Goal: Task Accomplishment & Management: Use online tool/utility

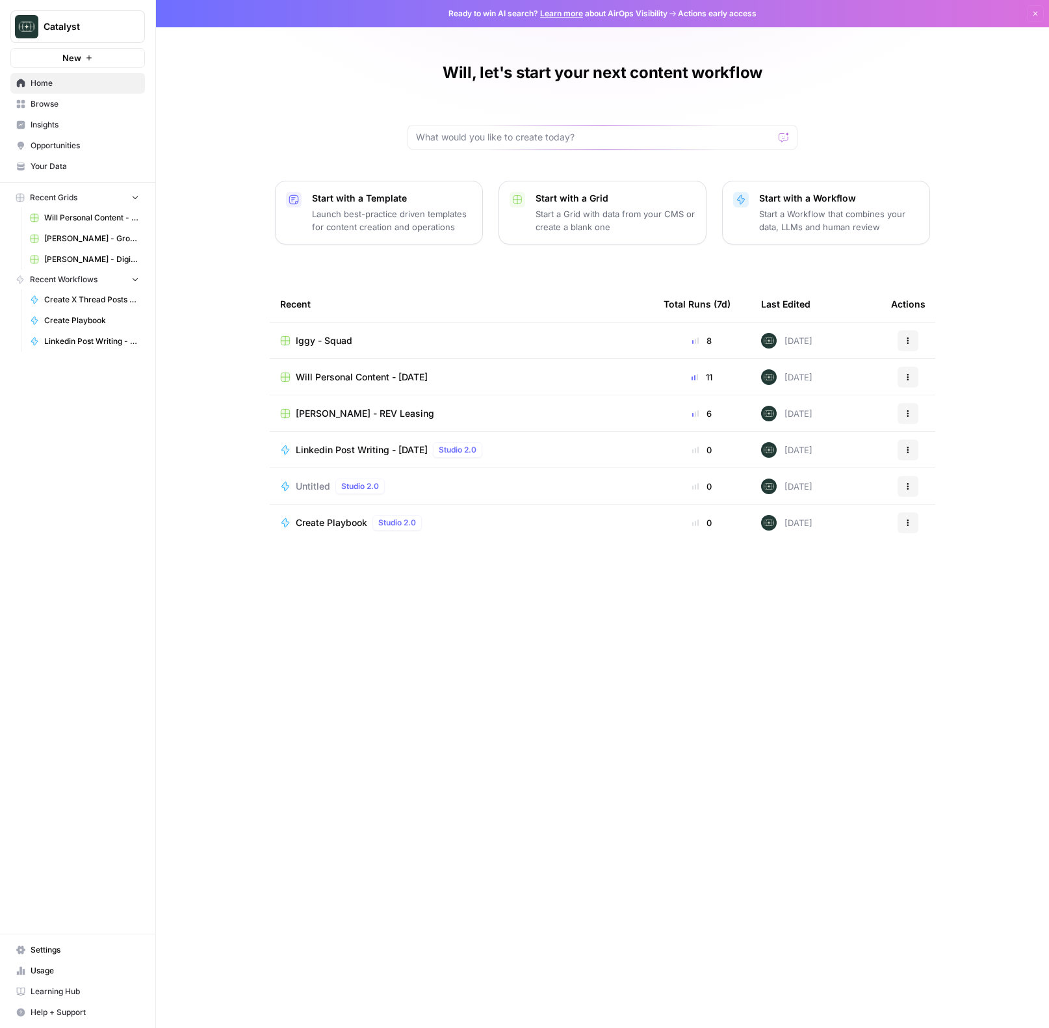
click at [70, 110] on link "Browse" at bounding box center [77, 104] width 135 height 21
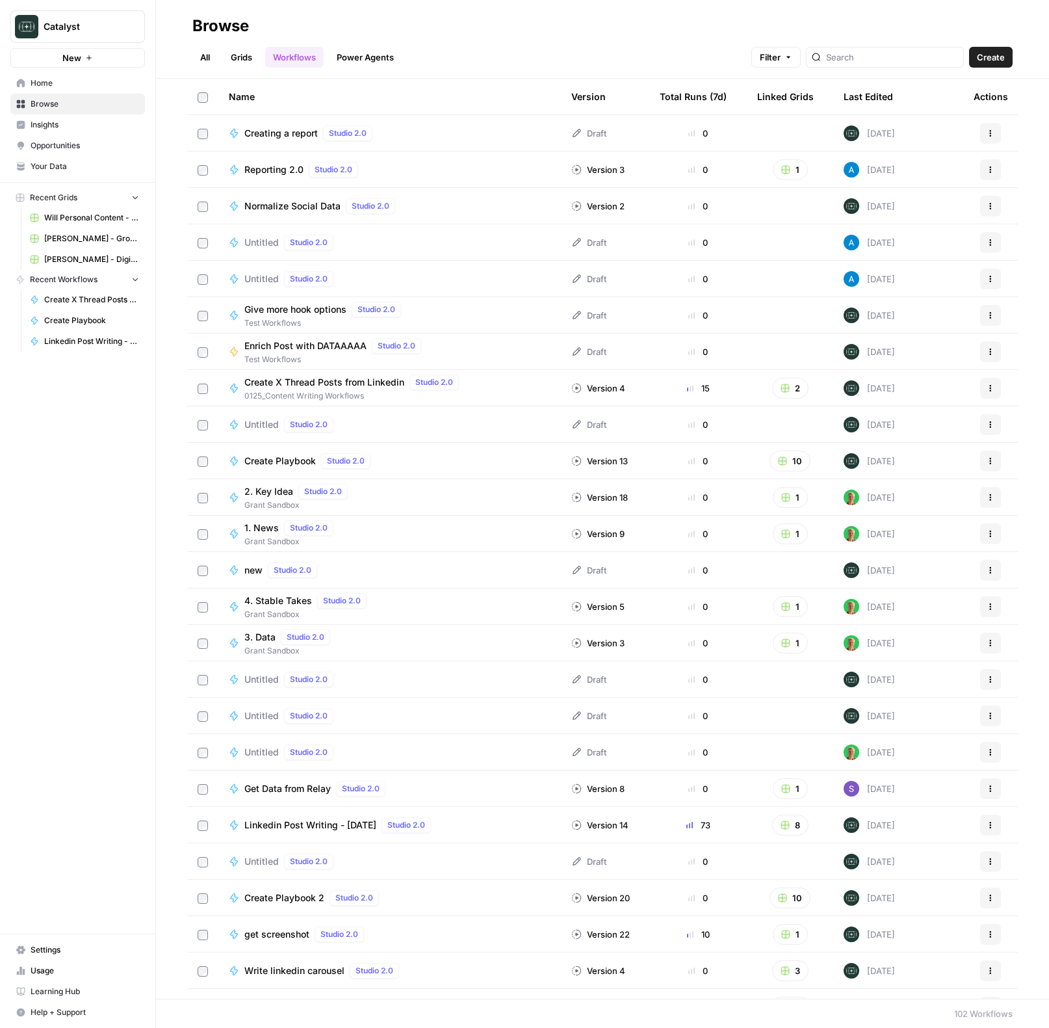
click at [209, 55] on link "All" at bounding box center [204, 57] width 25 height 21
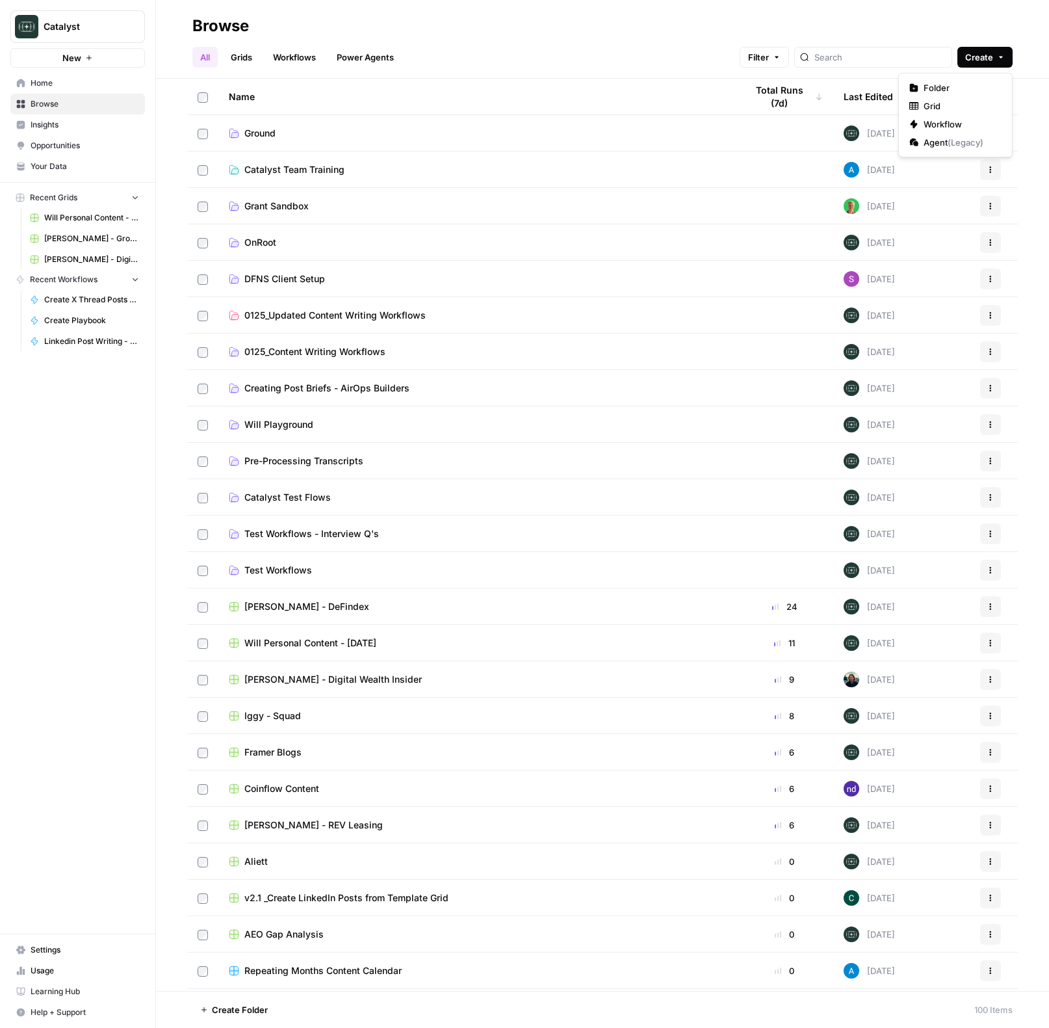
click at [981, 62] on span "Create" at bounding box center [979, 57] width 28 height 13
click at [951, 93] on span "Folder" at bounding box center [960, 87] width 73 height 13
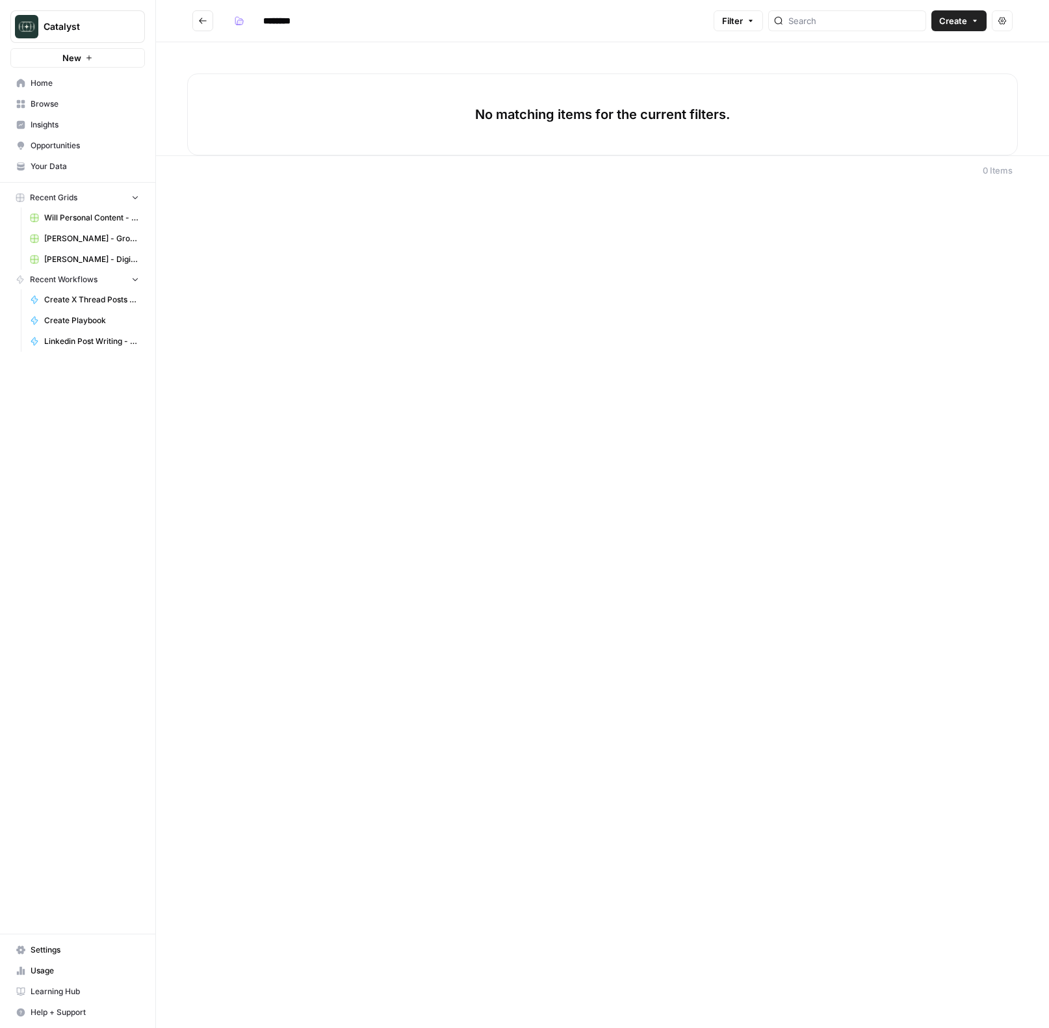
click at [283, 20] on input "********" at bounding box center [293, 20] width 73 height 21
type input "**********"
click at [451, 57] on div "No matching items for the current filters." at bounding box center [602, 98] width 893 height 113
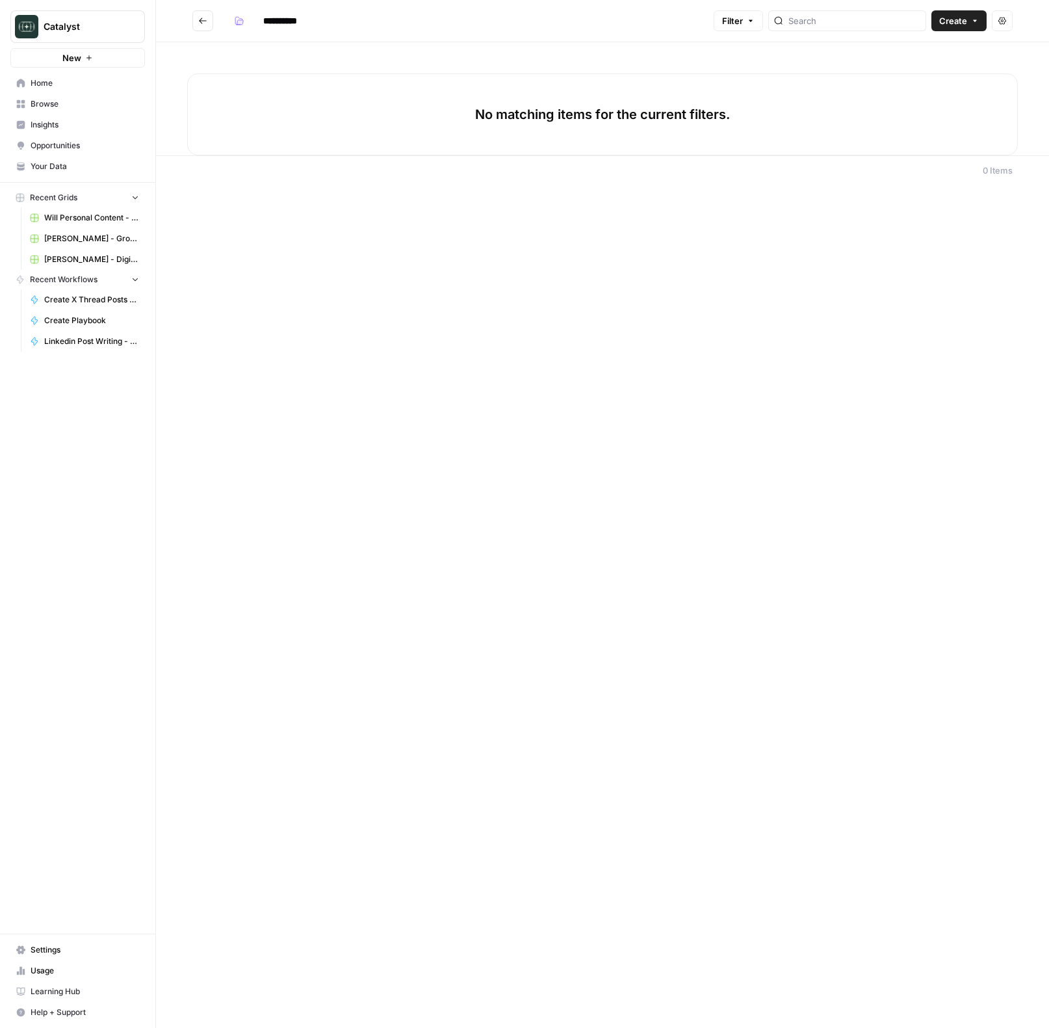
click at [208, 25] on button "Go back" at bounding box center [202, 20] width 21 height 21
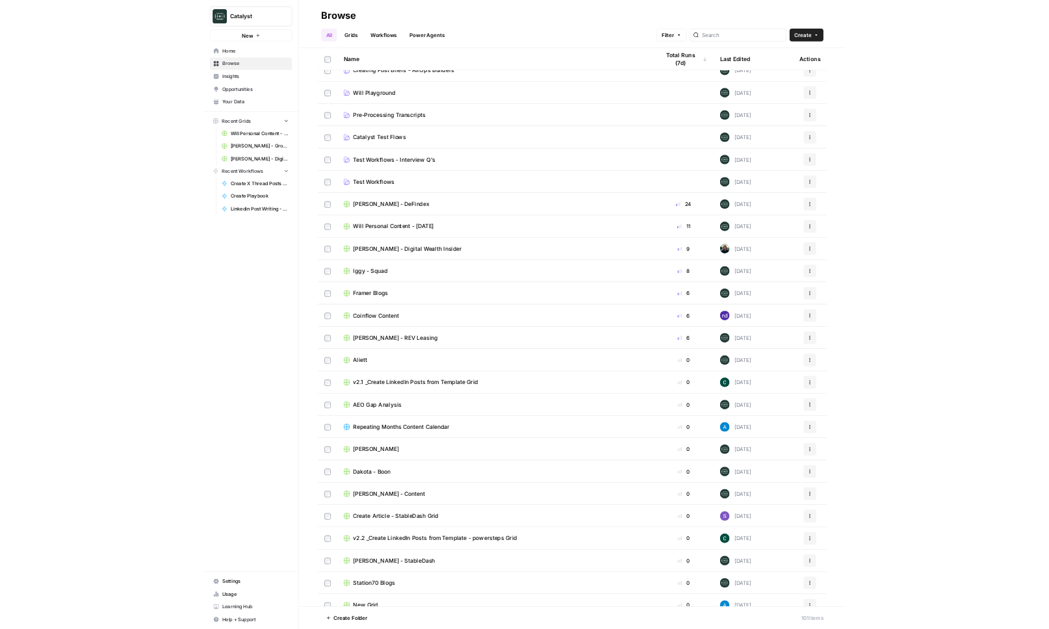
scroll to position [378, 0]
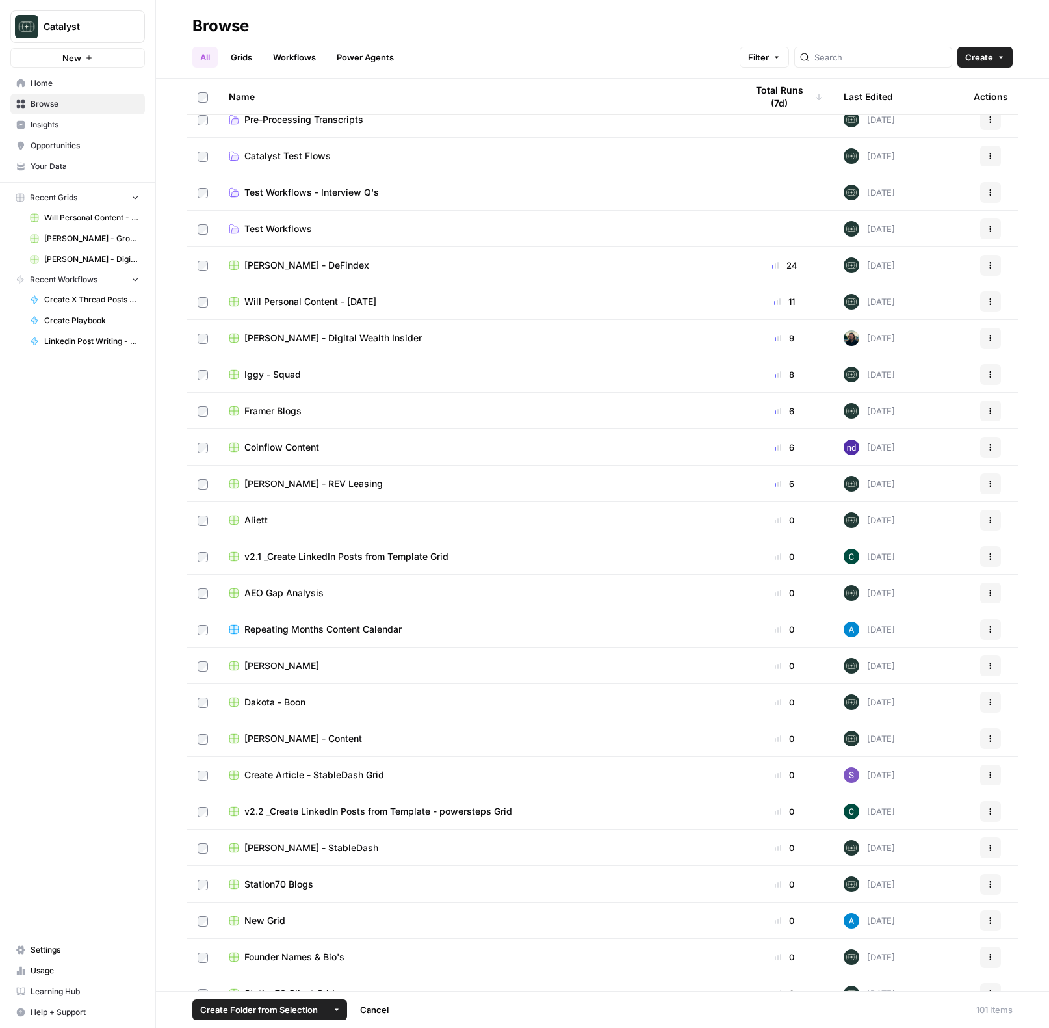
click at [343, 1015] on button "More Options" at bounding box center [336, 1009] width 21 height 21
click at [372, 960] on span "Move to" at bounding box center [367, 960] width 33 height 13
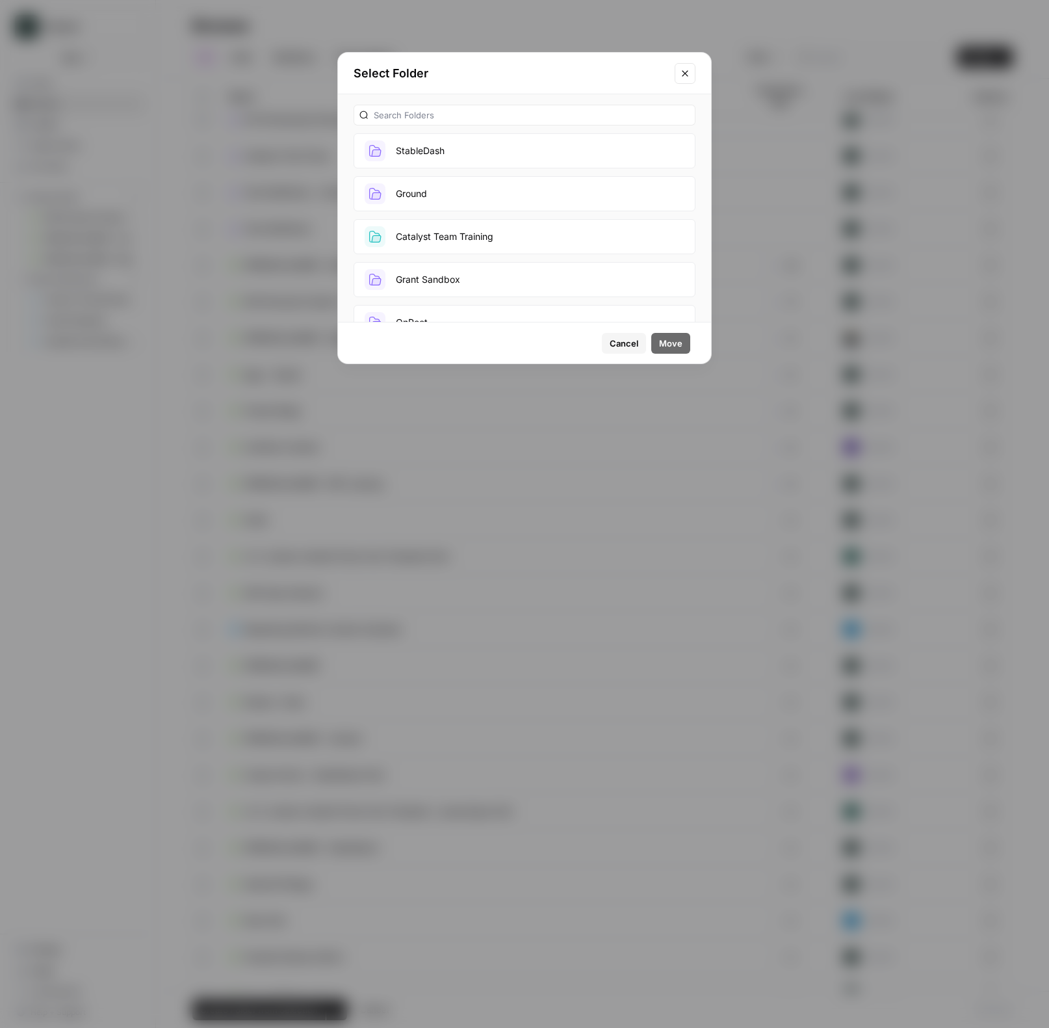
click at [472, 145] on button "StableDash" at bounding box center [525, 150] width 342 height 35
click at [679, 346] on span "Move" at bounding box center [670, 343] width 23 height 13
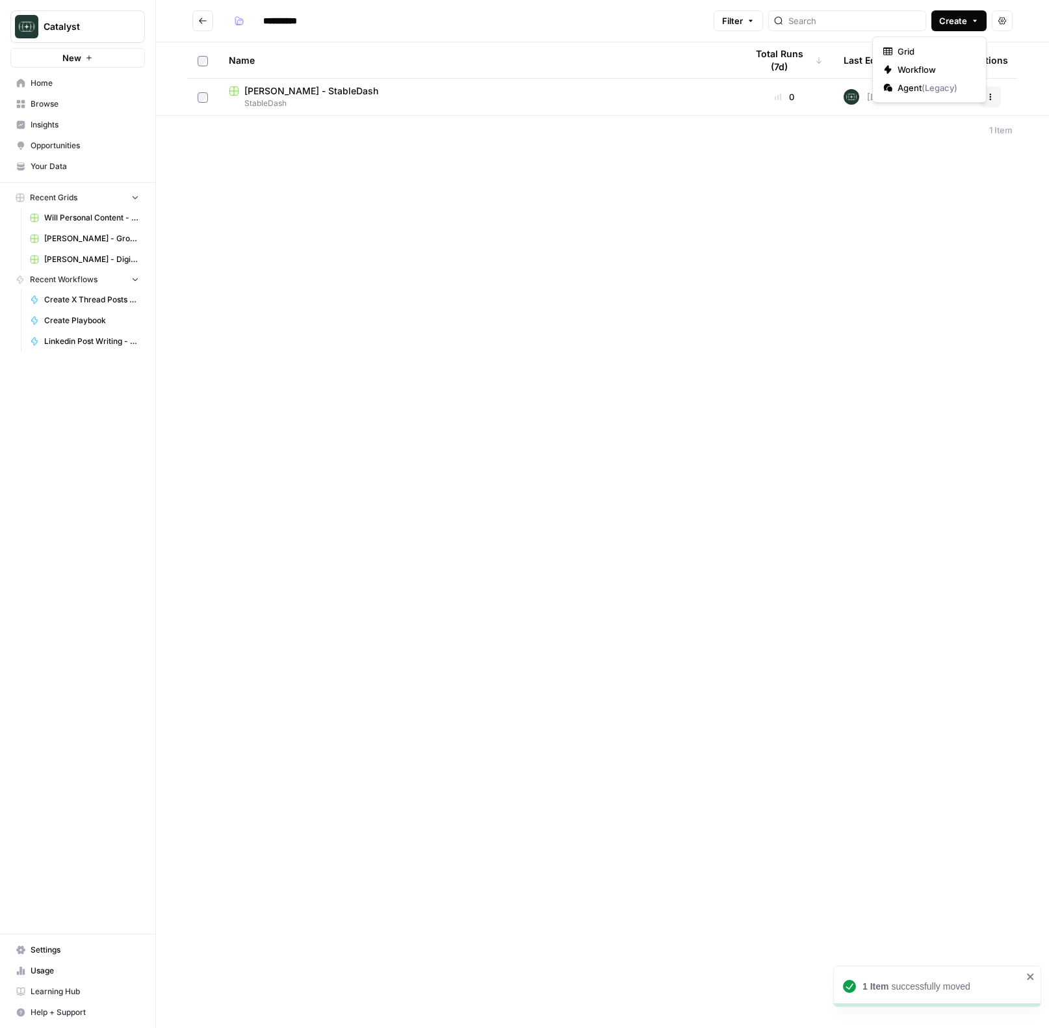
click at [953, 24] on span "Create" at bounding box center [953, 20] width 28 height 13
click at [308, 105] on span "StableDash" at bounding box center [477, 104] width 497 height 12
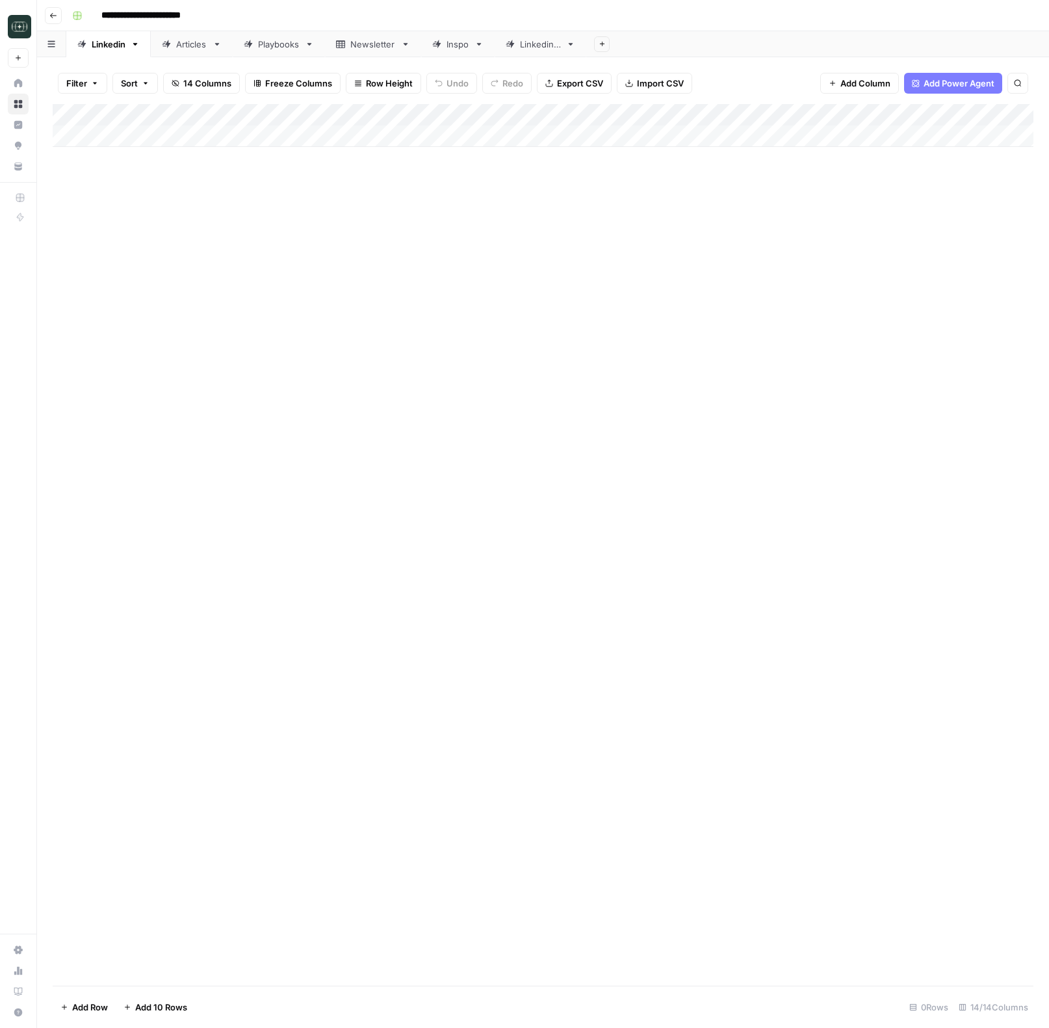
click at [551, 48] on div "Linkedin 2" at bounding box center [540, 44] width 41 height 13
click at [603, 44] on icon "button" at bounding box center [601, 44] width 5 height 5
click at [625, 81] on button "Blank" at bounding box center [664, 89] width 125 height 18
click at [137, 117] on div "Add Column" at bounding box center [543, 180] width 981 height 153
click at [136, 140] on input "Title" at bounding box center [176, 146] width 132 height 13
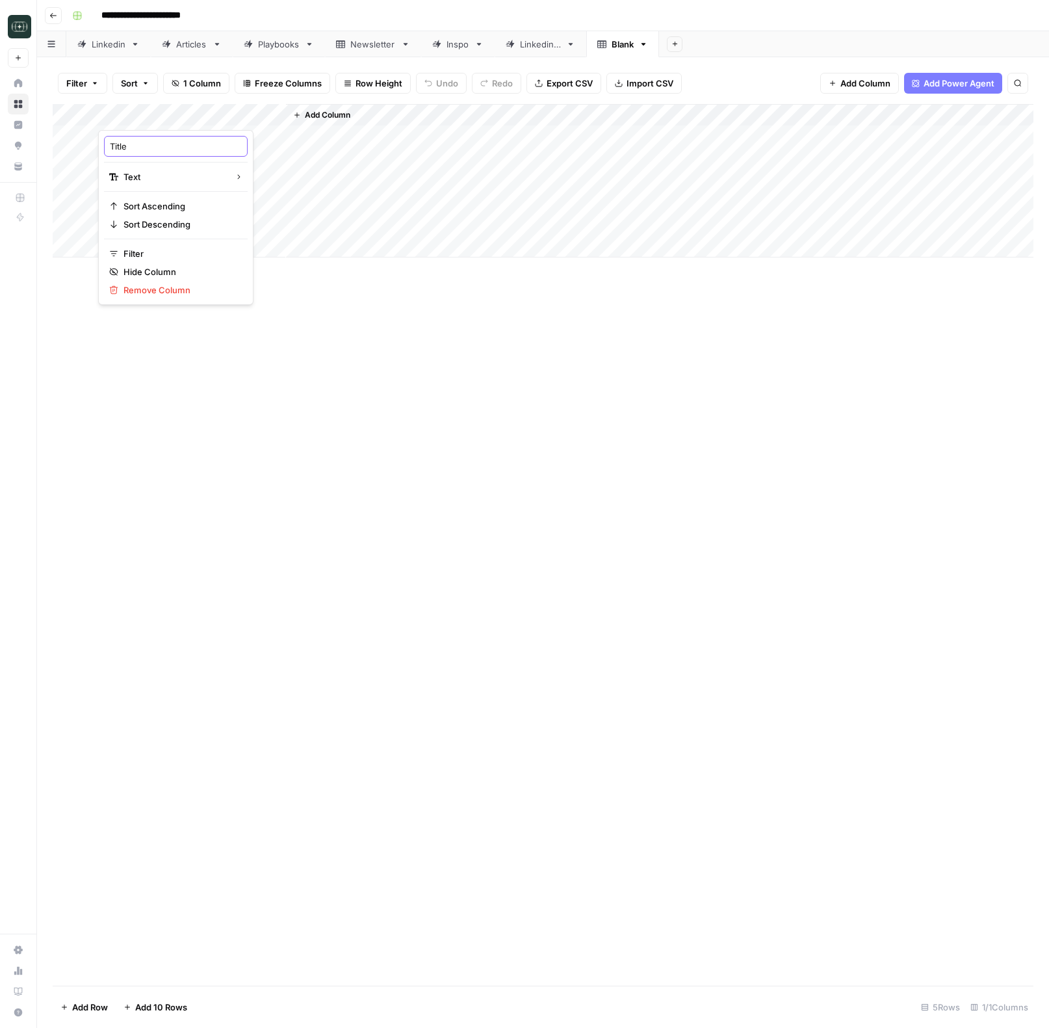
click at [136, 140] on input "Title" at bounding box center [176, 146] width 132 height 13
type input "Final Draft"
click at [243, 380] on div "Add Column" at bounding box center [543, 545] width 981 height 882
click at [334, 120] on span "Add Column" at bounding box center [328, 115] width 46 height 12
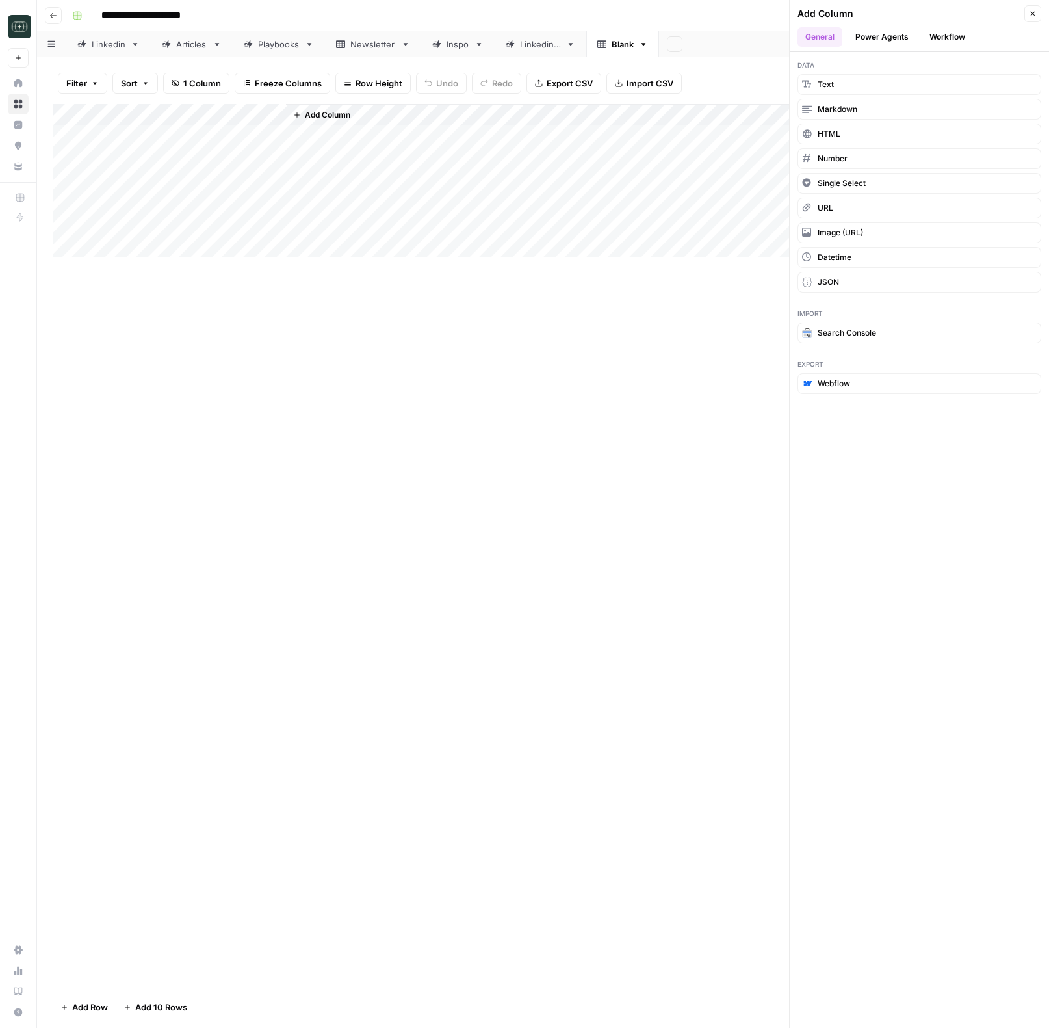
click at [963, 42] on button "Workflow" at bounding box center [947, 37] width 51 height 20
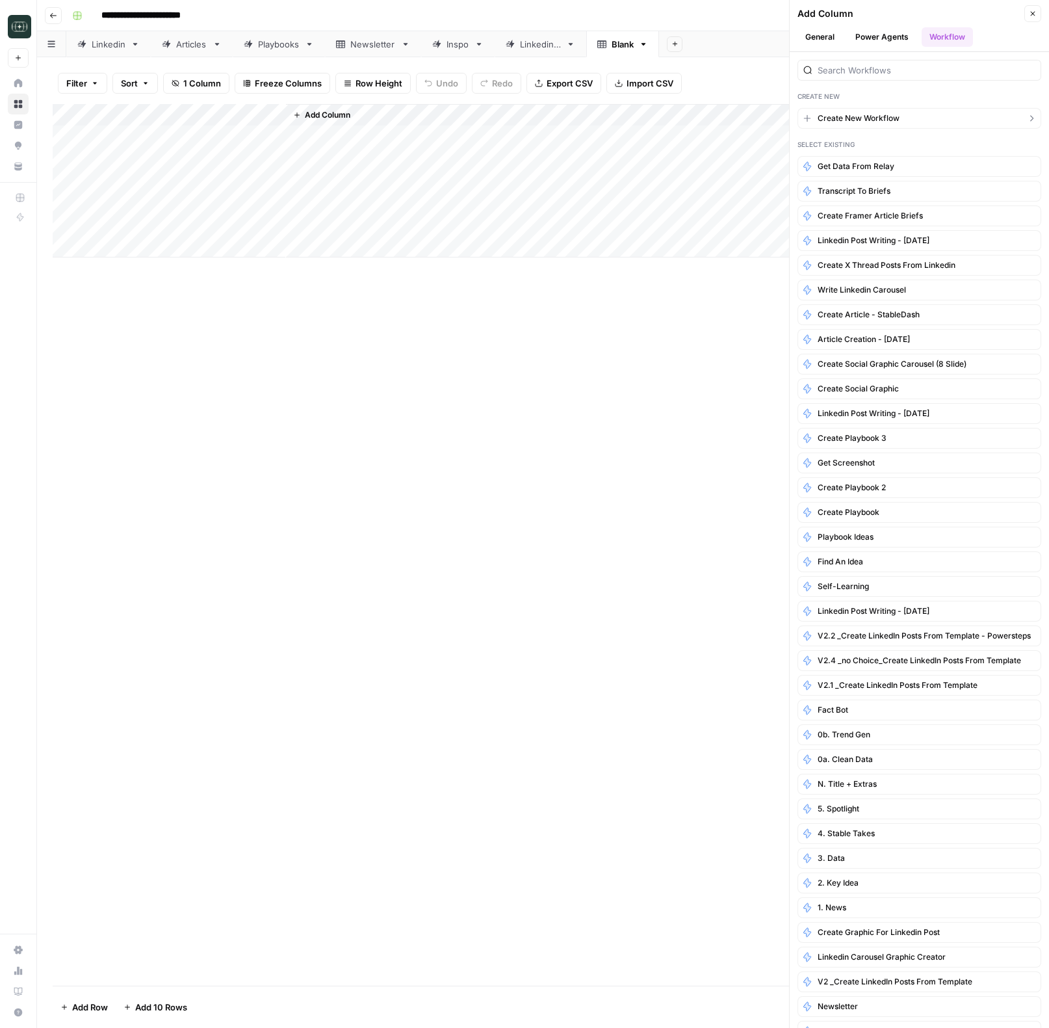
click at [876, 118] on span "Create New Workflow" at bounding box center [859, 118] width 82 height 12
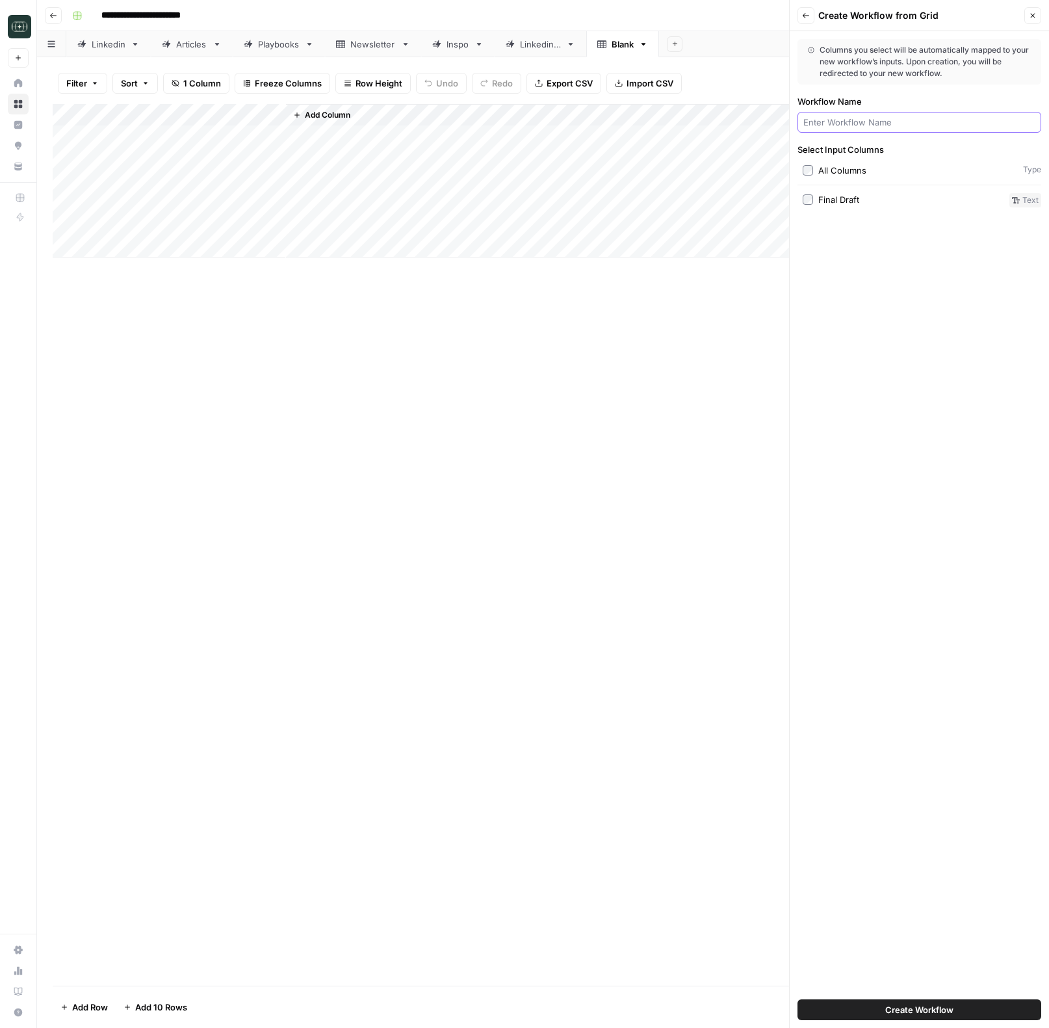
click at [850, 119] on input "Workflow Name" at bounding box center [920, 122] width 232 height 13
type input "Derivative Content"
click at [828, 197] on div "Final Draft" at bounding box center [838, 199] width 41 height 13
click at [922, 1008] on span "Create Workflow" at bounding box center [919, 1009] width 68 height 13
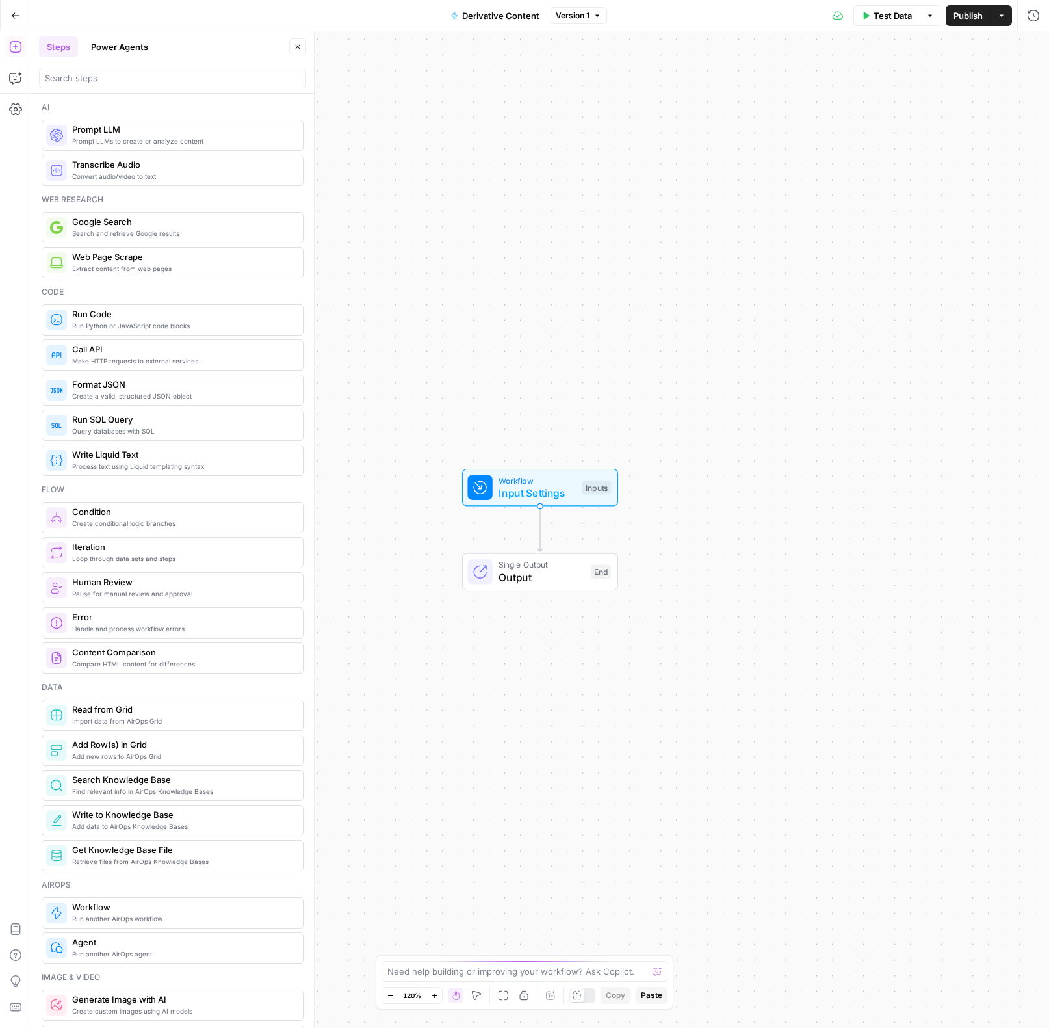
click at [500, 16] on span "Derivative Content" at bounding box center [500, 15] width 77 height 13
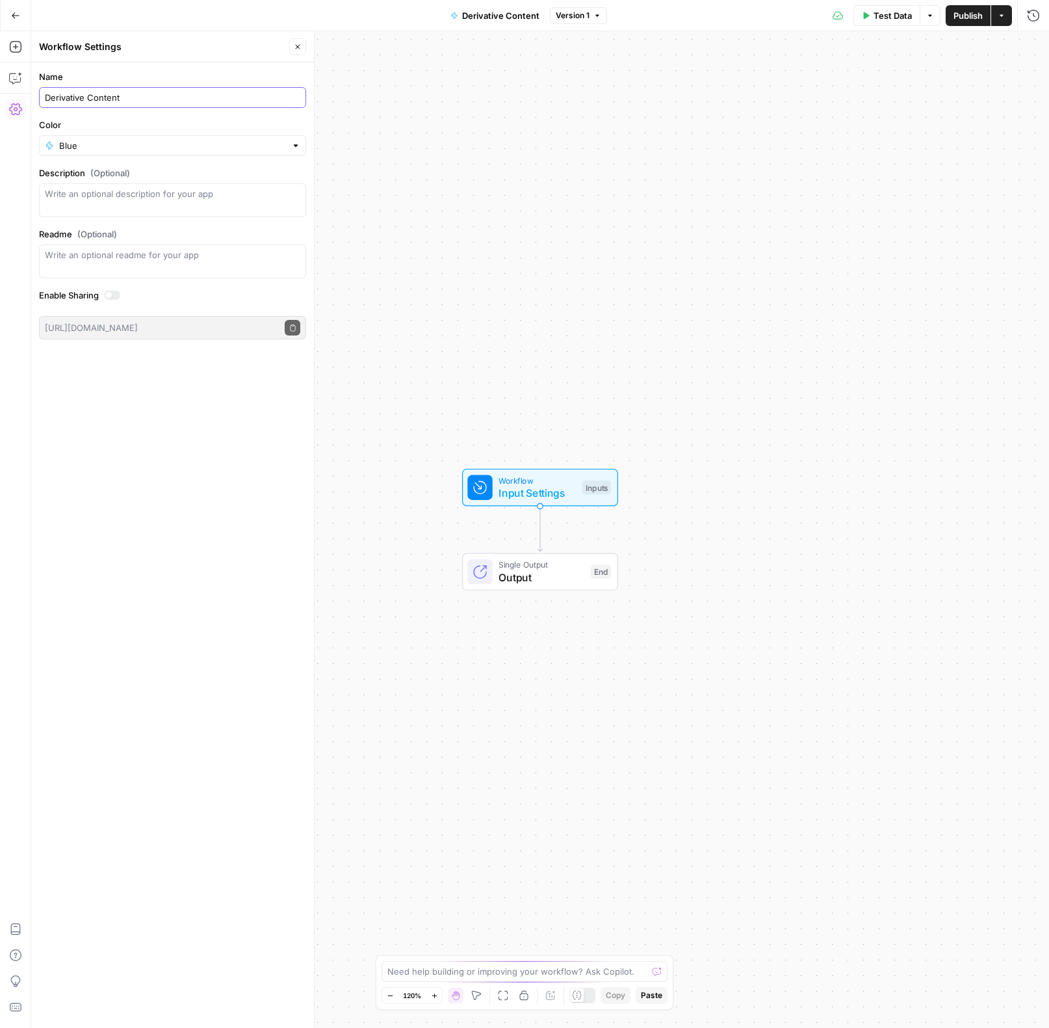
click at [196, 97] on input "Derivative Content" at bounding box center [172, 97] width 255 height 13
type input "Derivative Content – Stabledash"
drag, startPoint x: 453, startPoint y: 252, endPoint x: 454, endPoint y: 258, distance: 6.6
click at [452, 252] on div "Workflow Input Settings Inputs Single Output Output End" at bounding box center [540, 529] width 1018 height 997
click at [520, 484] on span "Workflow" at bounding box center [536, 481] width 77 height 12
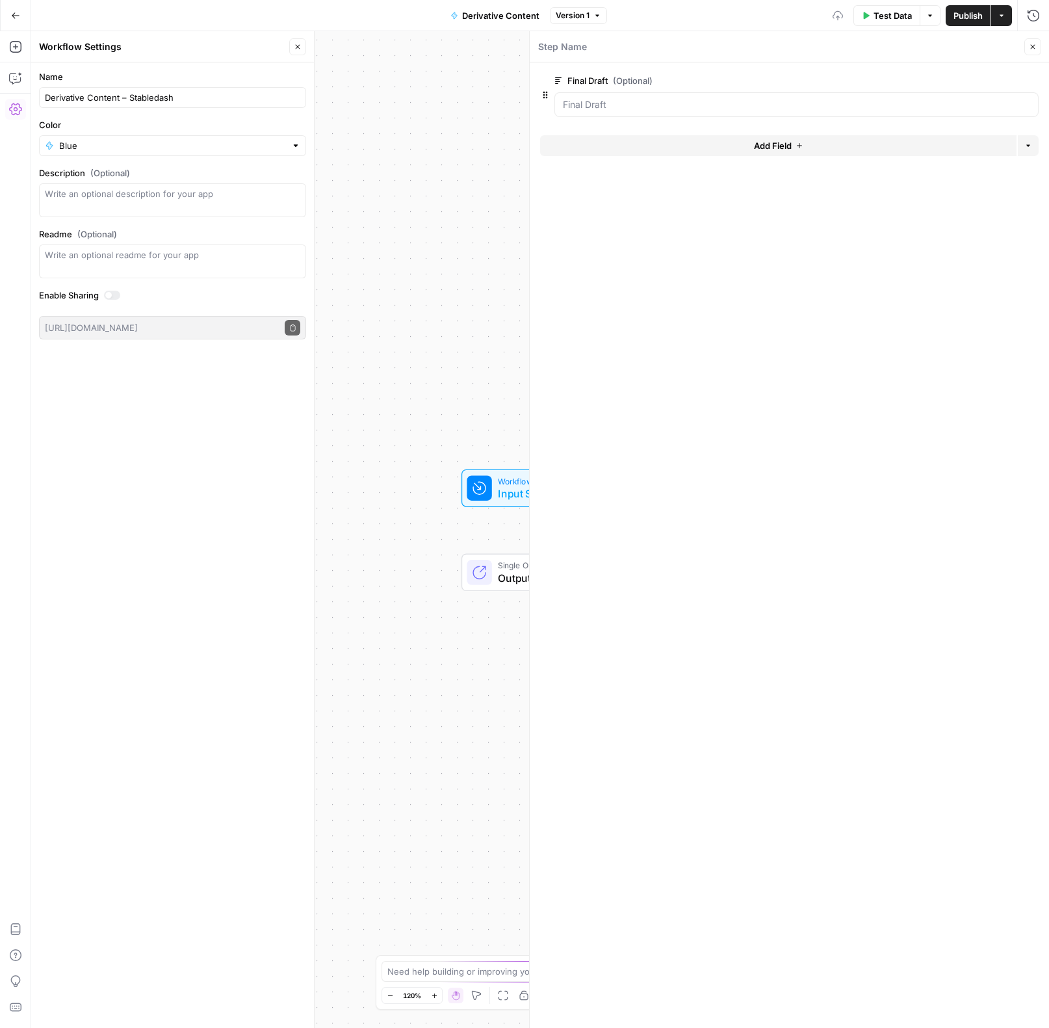
click at [599, 139] on button "Add Field" at bounding box center [778, 145] width 477 height 21
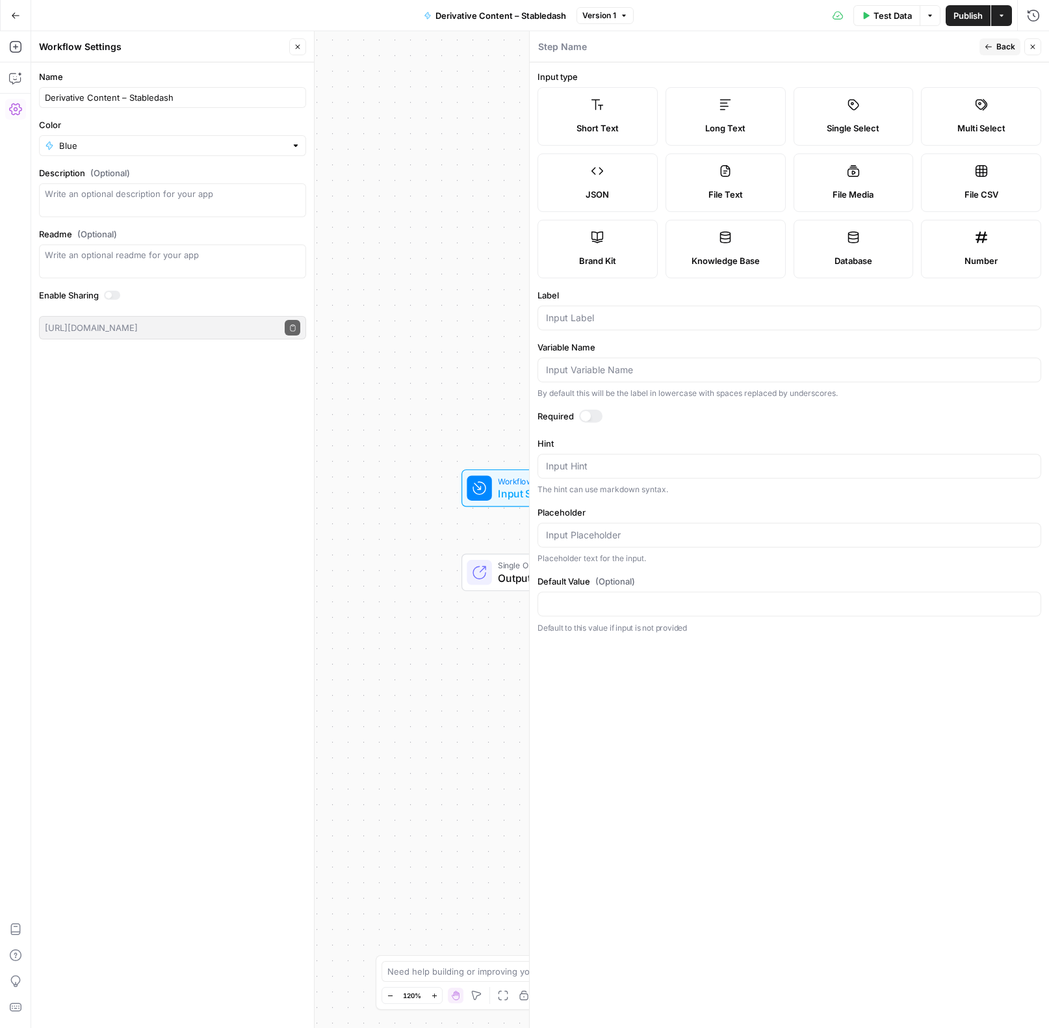
click at [583, 247] on label "Brand Kit" at bounding box center [598, 249] width 120 height 59
type input "Brand Kit"
type input "brand_kit"
click at [989, 45] on icon "button" at bounding box center [989, 47] width 8 height 8
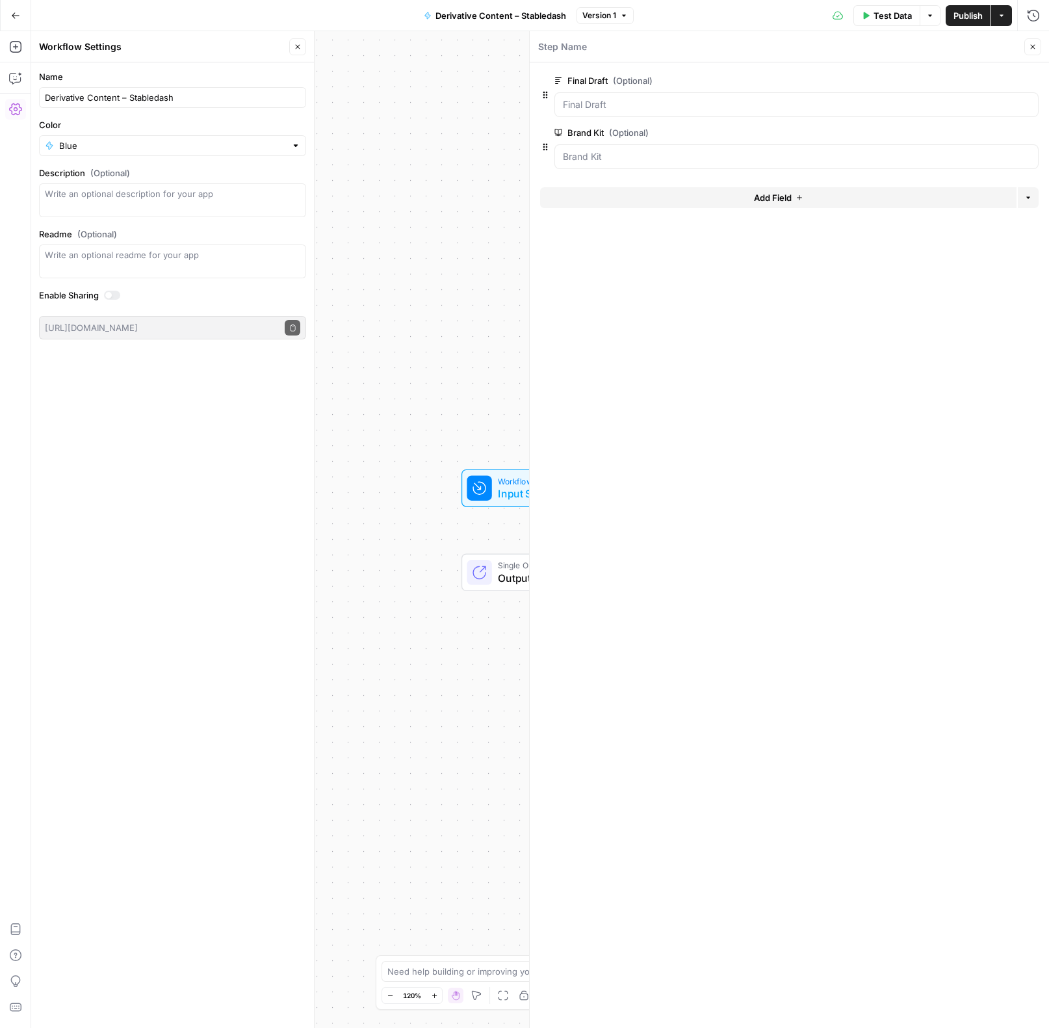
click at [622, 196] on button "Add Field" at bounding box center [778, 197] width 477 height 21
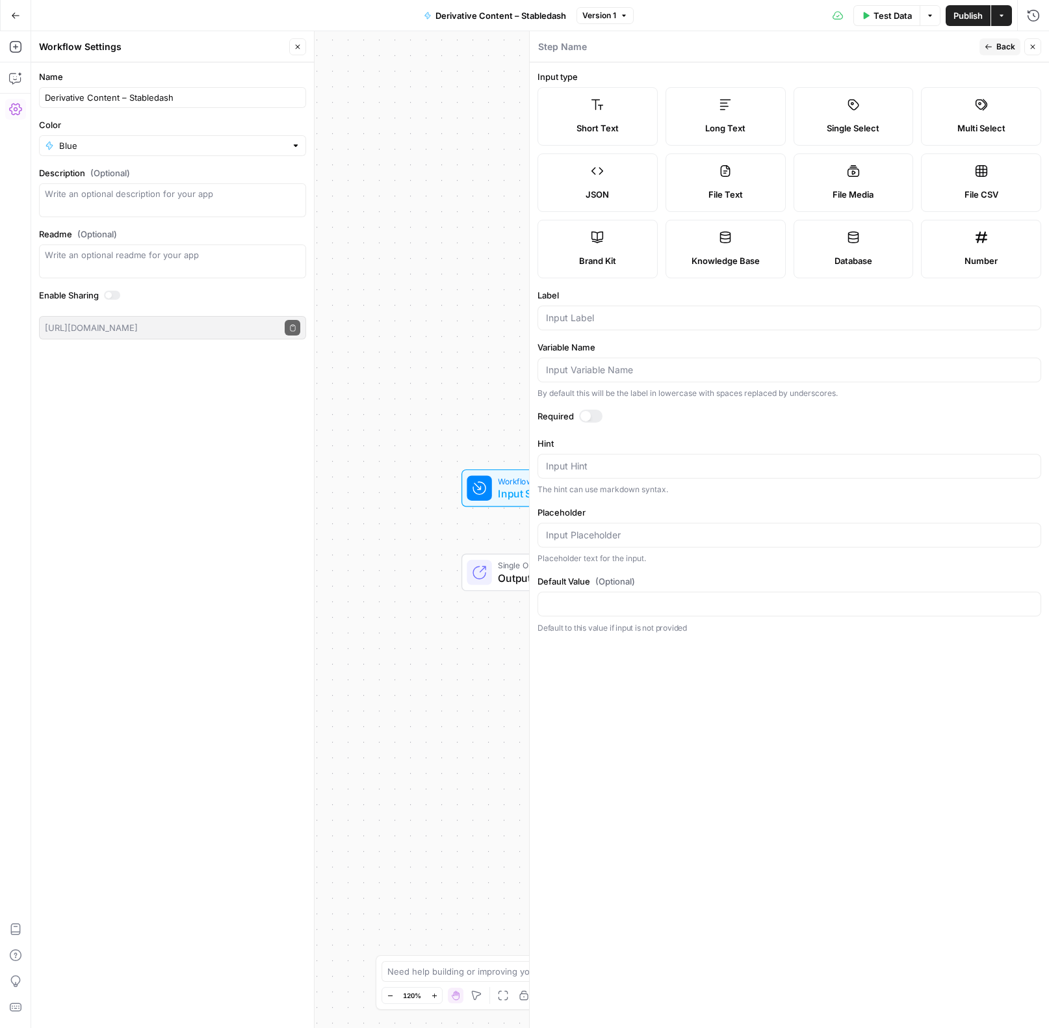
click at [736, 259] on span "Knowledge Base" at bounding box center [726, 260] width 68 height 13
click at [439, 341] on div "Workflow Input Settings Inputs Single Output Output End" at bounding box center [540, 529] width 1018 height 997
click at [600, 324] on div at bounding box center [790, 318] width 504 height 25
type input "knowledge"
click at [465, 423] on div "Workflow Input Settings Inputs Single Output Output End" at bounding box center [540, 529] width 1018 height 997
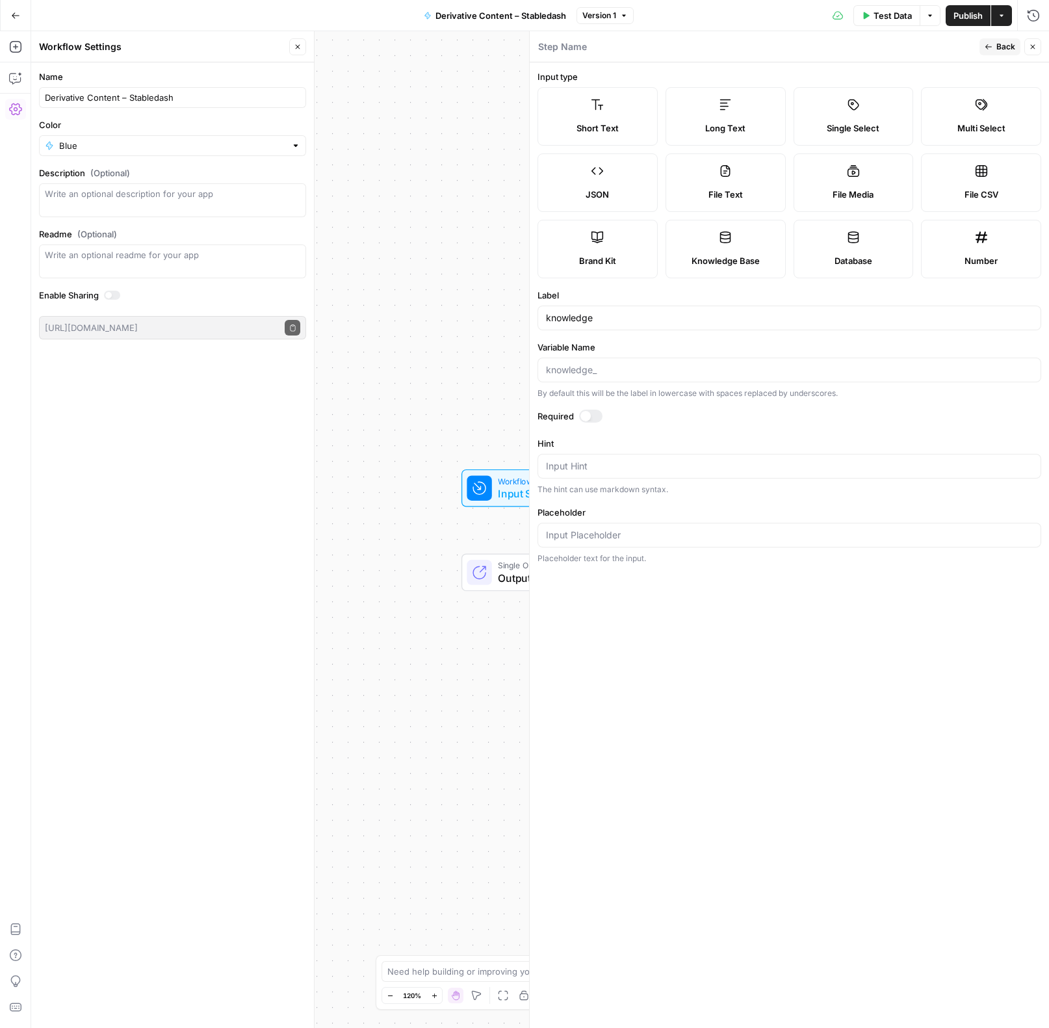
click at [499, 499] on span "Input Settings" at bounding box center [536, 494] width 77 height 16
click at [1041, 45] on button "Close" at bounding box center [1033, 46] width 17 height 17
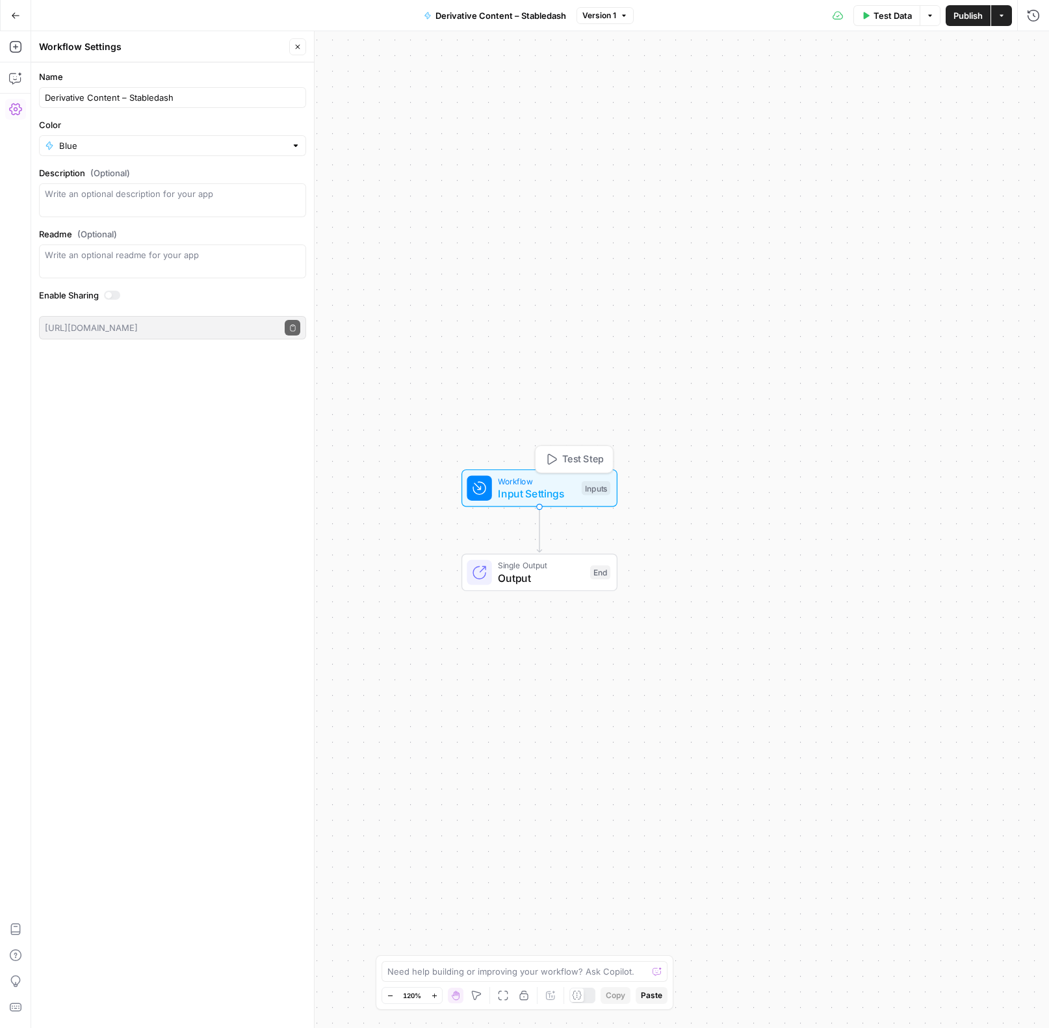
click at [536, 491] on span "Input Settings" at bounding box center [536, 494] width 77 height 16
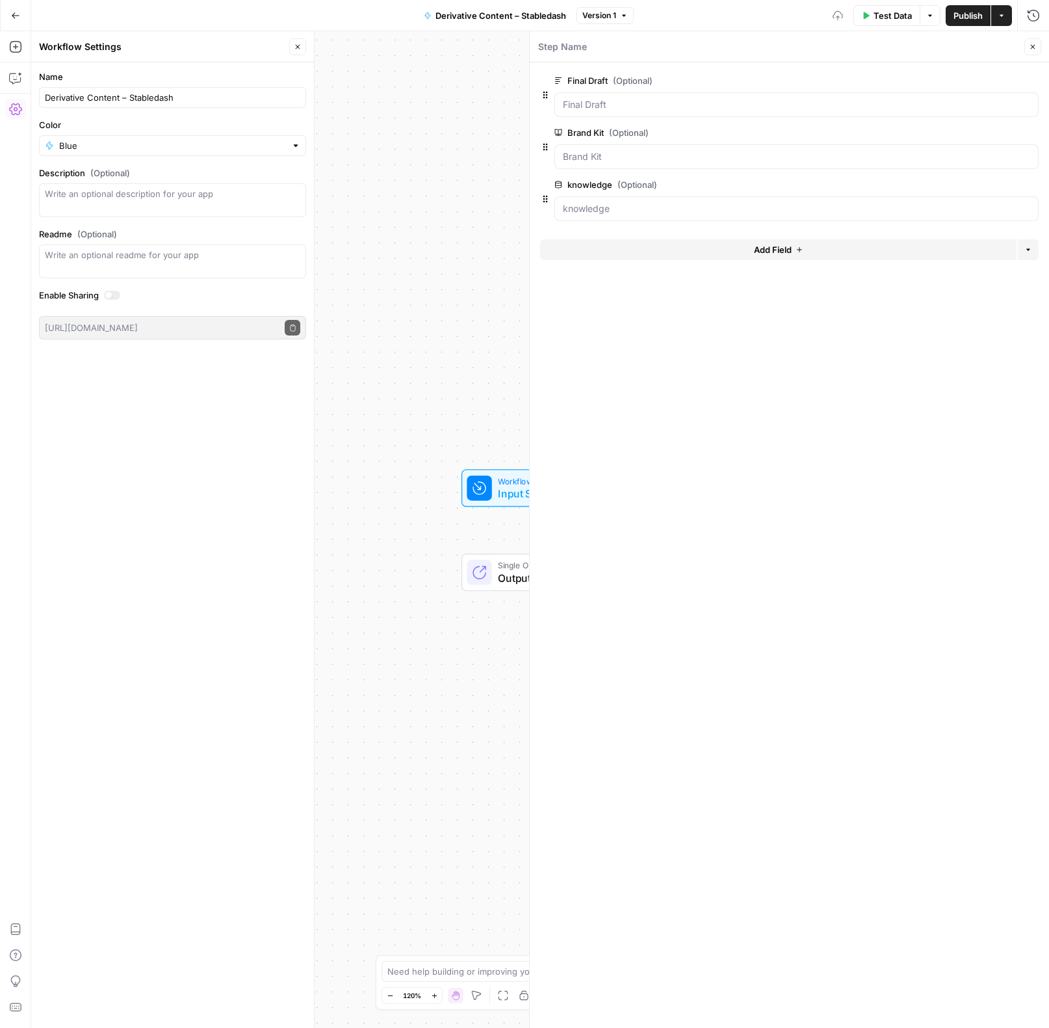
click at [1027, 40] on button "Close" at bounding box center [1033, 46] width 17 height 17
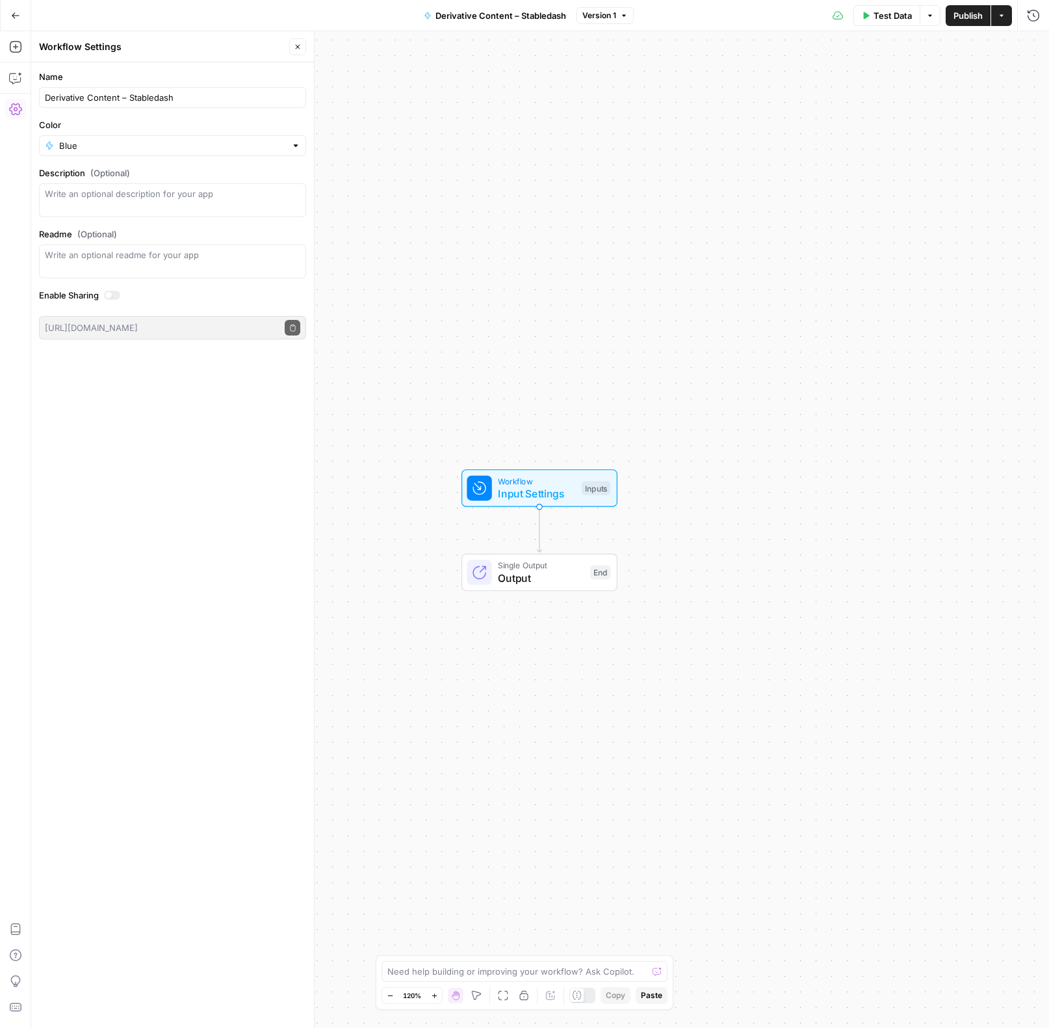
click at [752, 482] on div "Workflow Input Settings Inputs Single Output Output End" at bounding box center [540, 529] width 1018 height 997
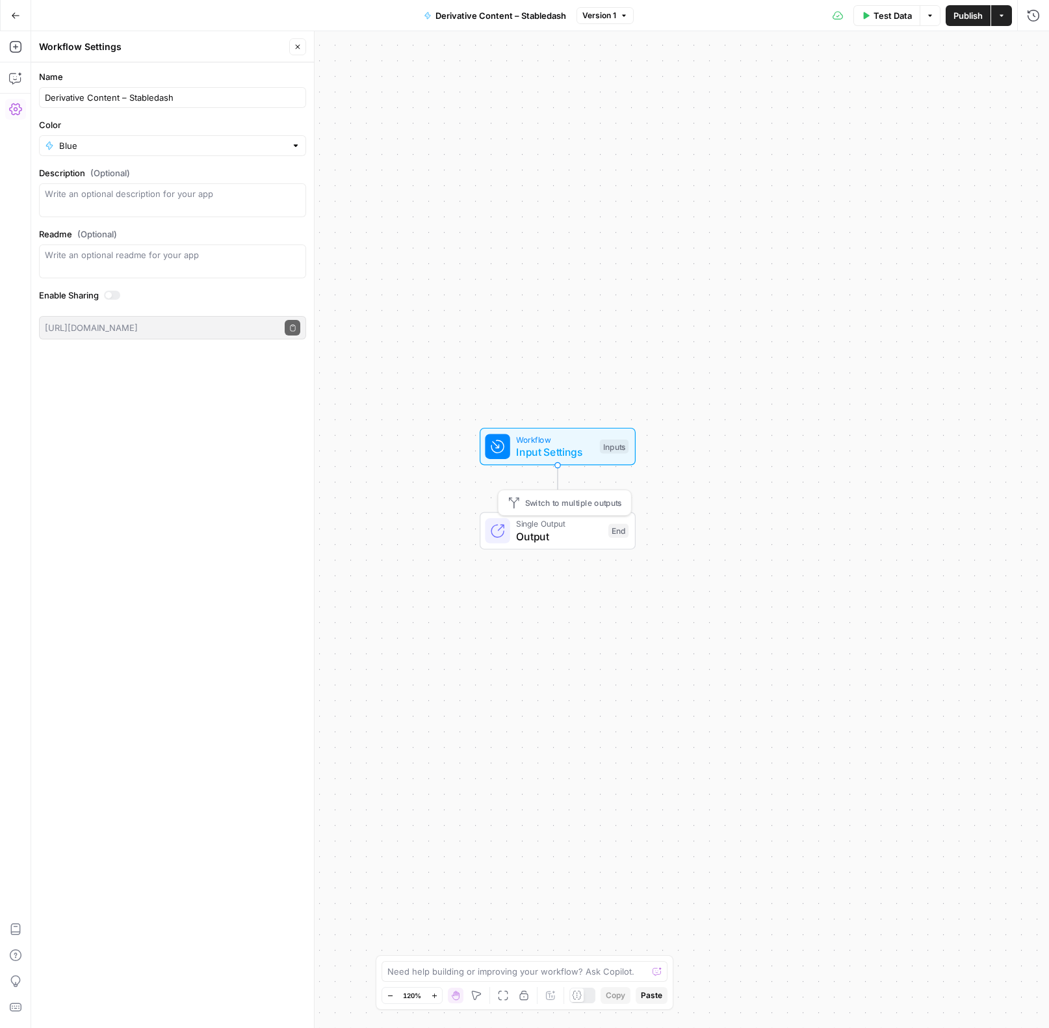
drag, startPoint x: 562, startPoint y: 573, endPoint x: 586, endPoint y: 495, distance: 81.4
click at [586, 529] on span "Output" at bounding box center [559, 537] width 86 height 16
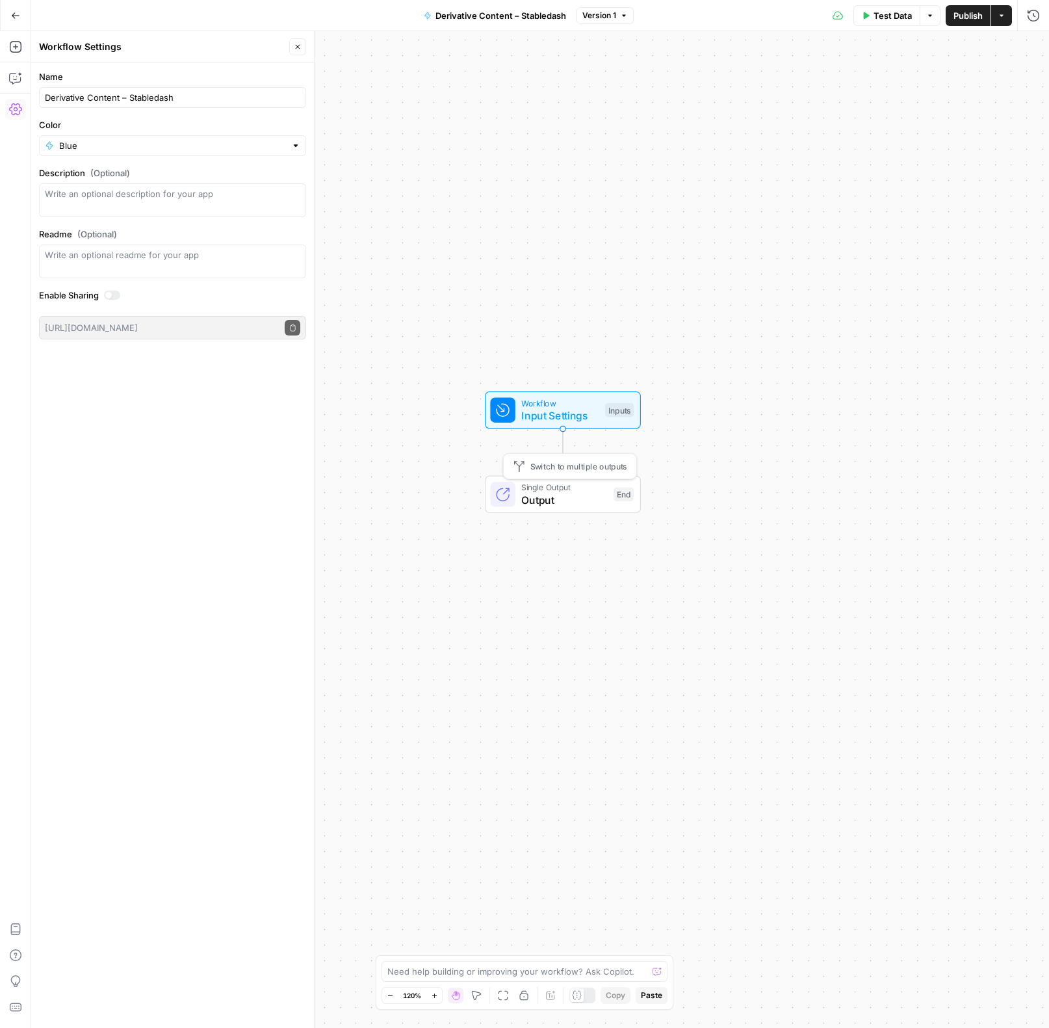
click at [887, 596] on div "Workflow Input Settings Inputs Single Output Output End Switch to multiple outp…" at bounding box center [540, 529] width 1018 height 997
click at [20, 55] on button "Add Steps" at bounding box center [15, 46] width 21 height 21
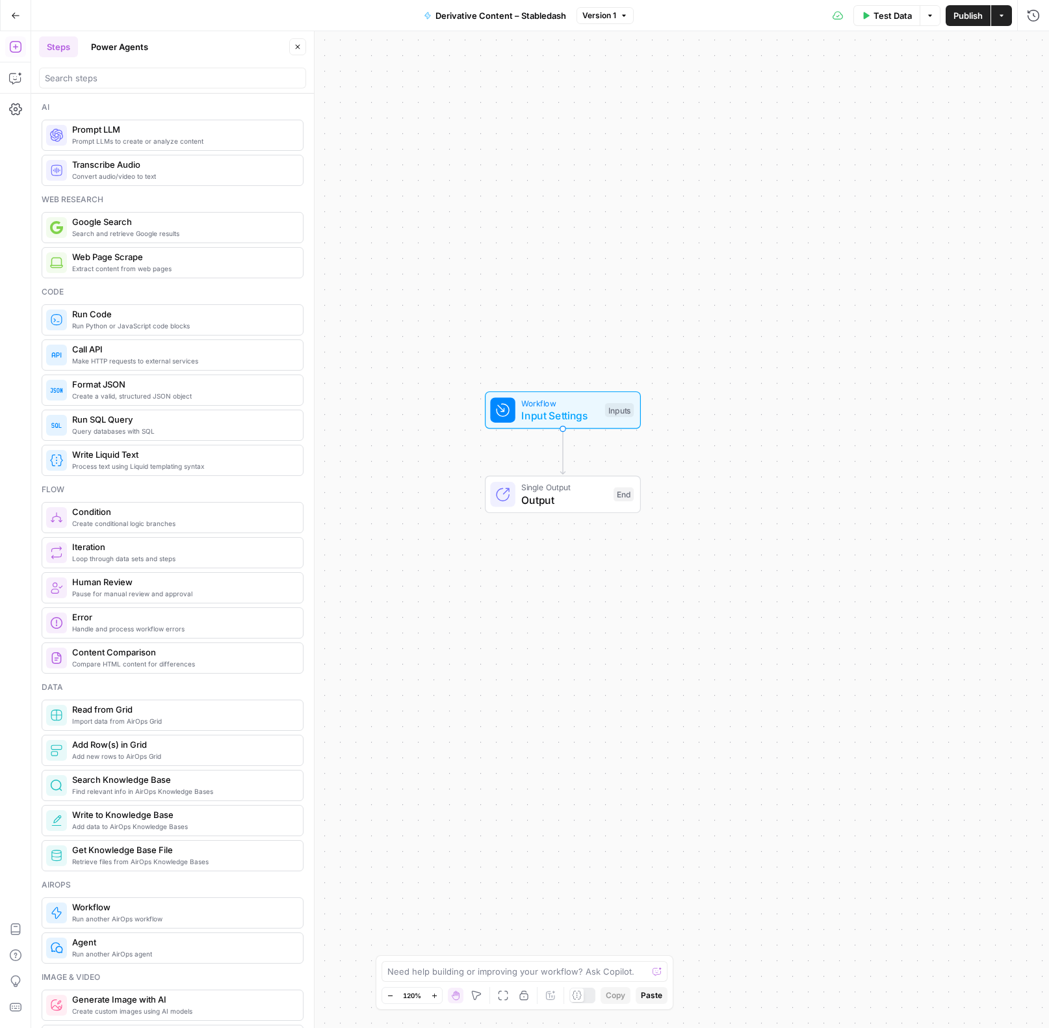
click at [120, 129] on span "Prompt LLM" at bounding box center [182, 129] width 220 height 13
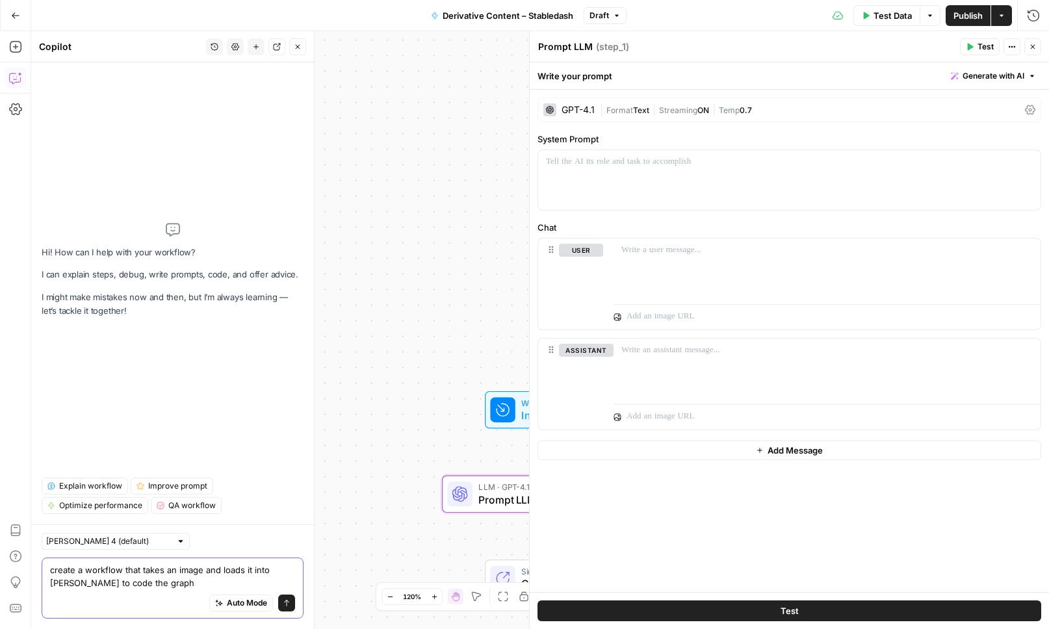
click at [177, 586] on textarea "create a workflow that takes an image and loads it into claude to code the graph" at bounding box center [172, 577] width 245 height 26
click at [173, 583] on textarea "create a workflow that takes an image and loads it into claude to code the graph" at bounding box center [172, 577] width 245 height 26
type textarea "create a workflow that takes an image and loads it into claude to code the graph"
click at [211, 573] on textarea "create a workflow that loads in a final draft of an editorial article and creat…" at bounding box center [172, 577] width 245 height 26
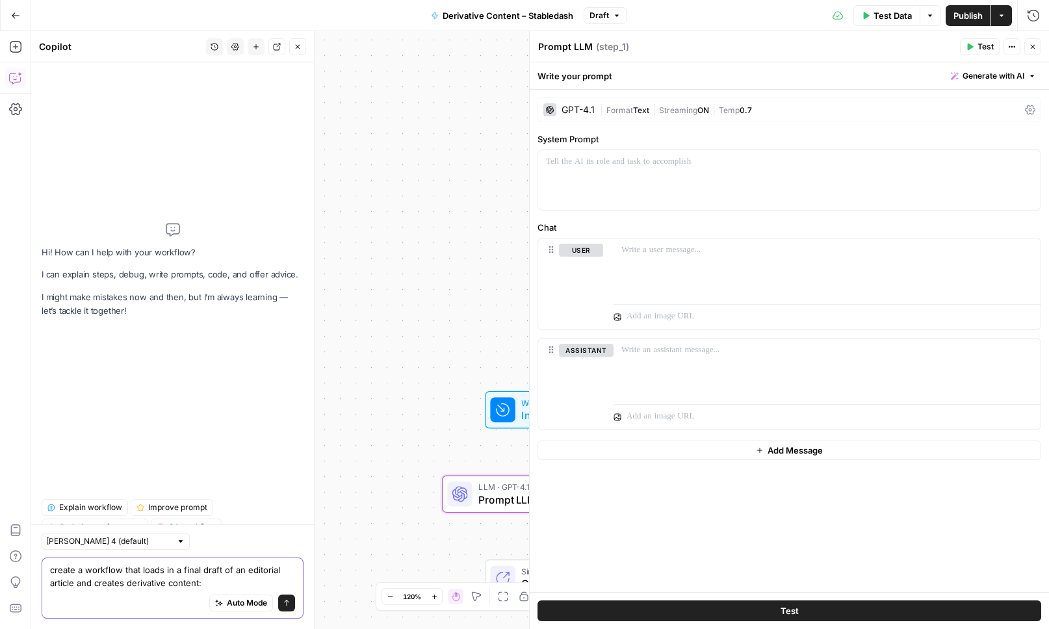
paste textarea "Podcast Description for the Episode (YouTube, Spotify, etc.) LinkedIn Post for …"
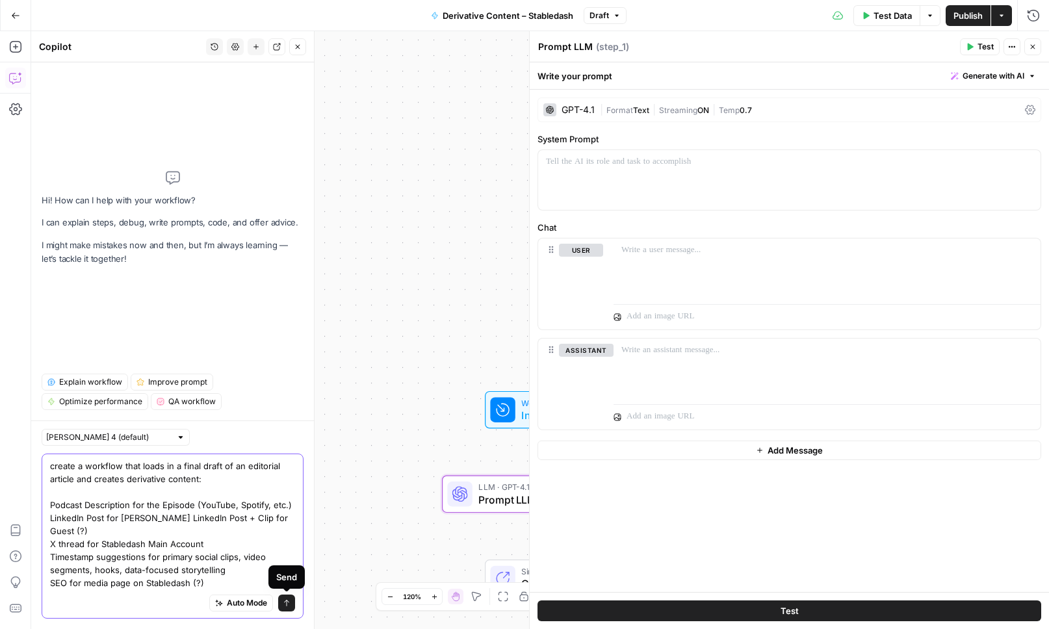
type textarea "create a workflow that loads in a final draft of an editorial article and creat…"
click at [288, 609] on button "Send" at bounding box center [286, 603] width 17 height 17
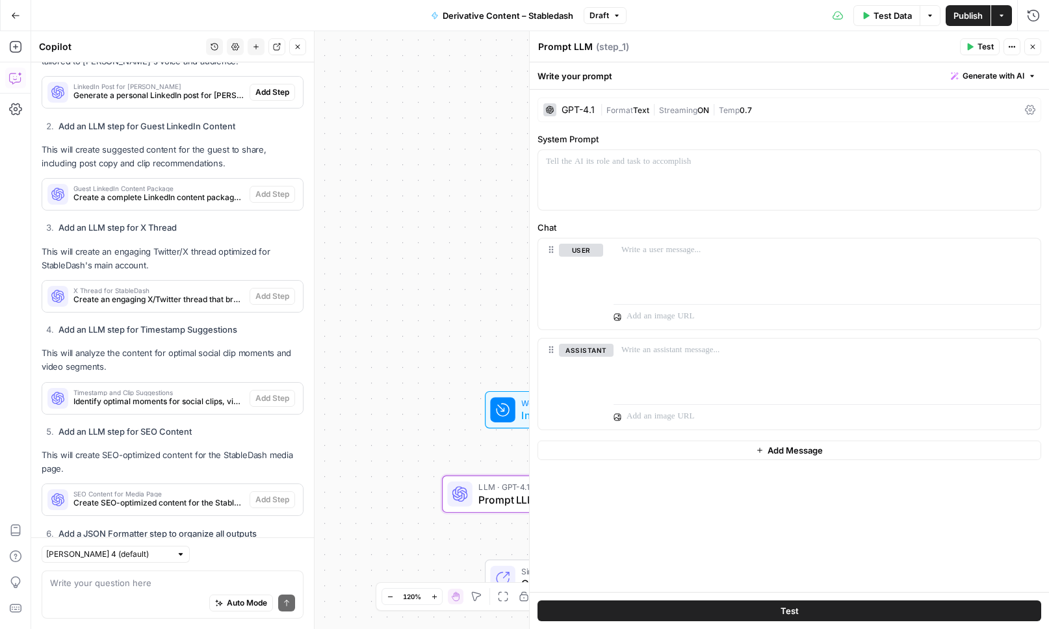
scroll to position [131, 0]
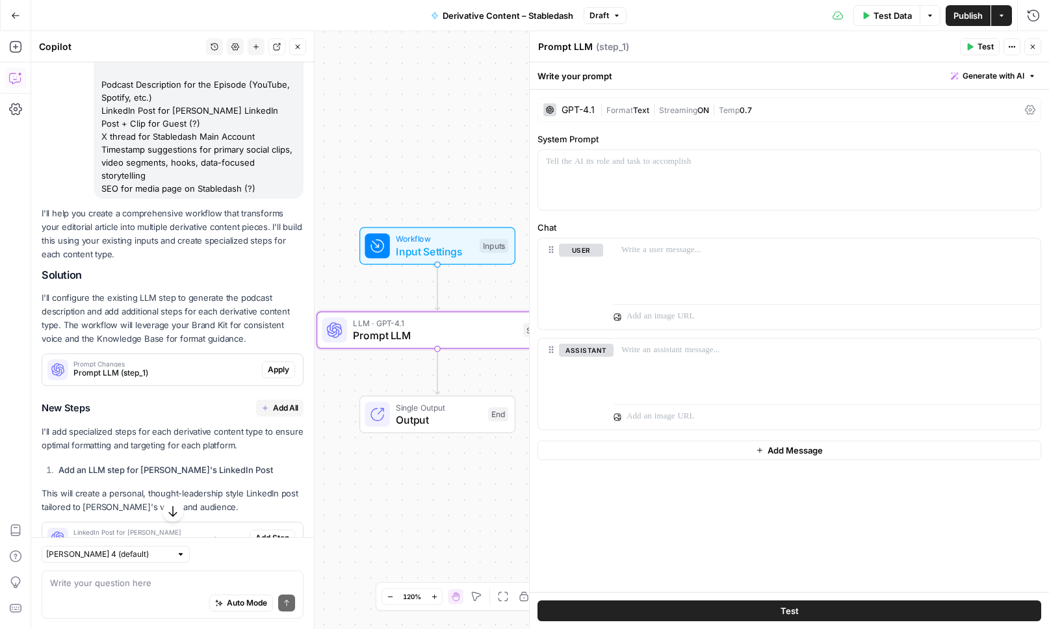
click at [276, 369] on span "Apply" at bounding box center [278, 370] width 21 height 12
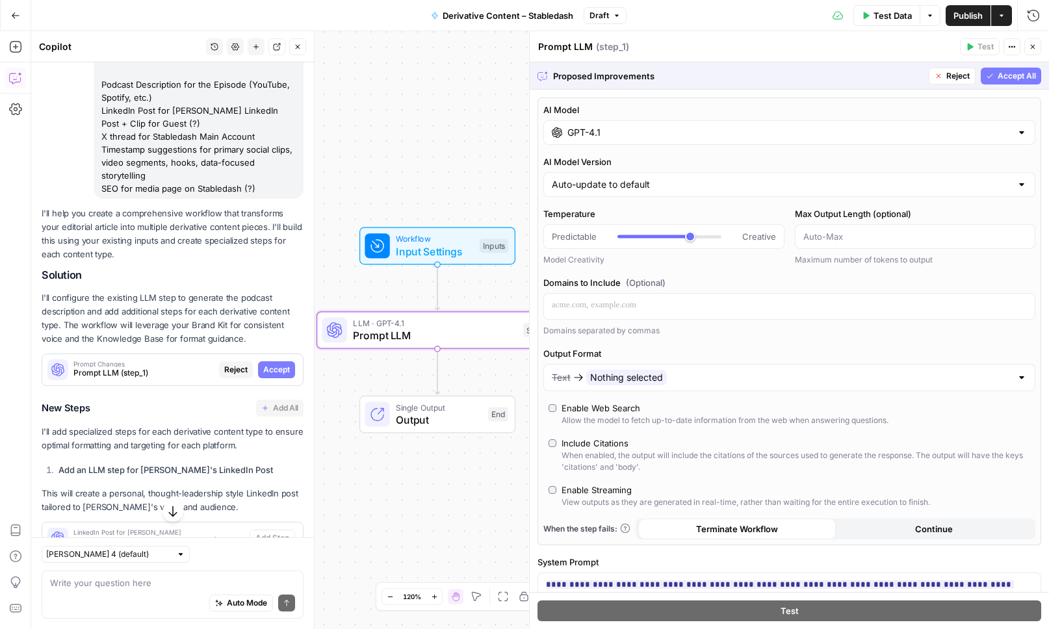
click at [276, 369] on span "Accept" at bounding box center [276, 370] width 27 height 12
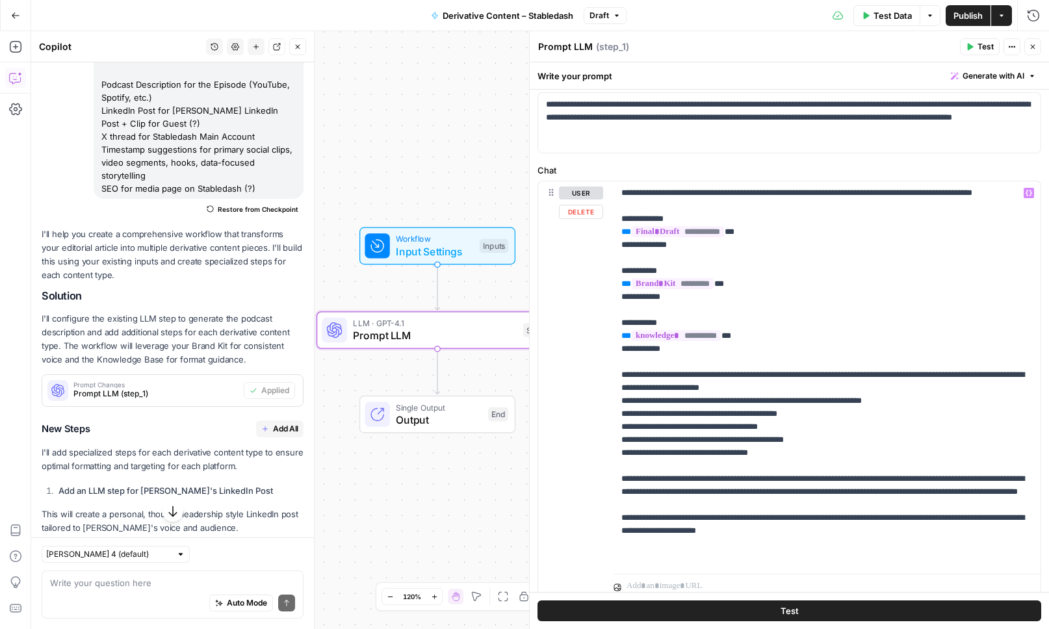
scroll to position [103, 0]
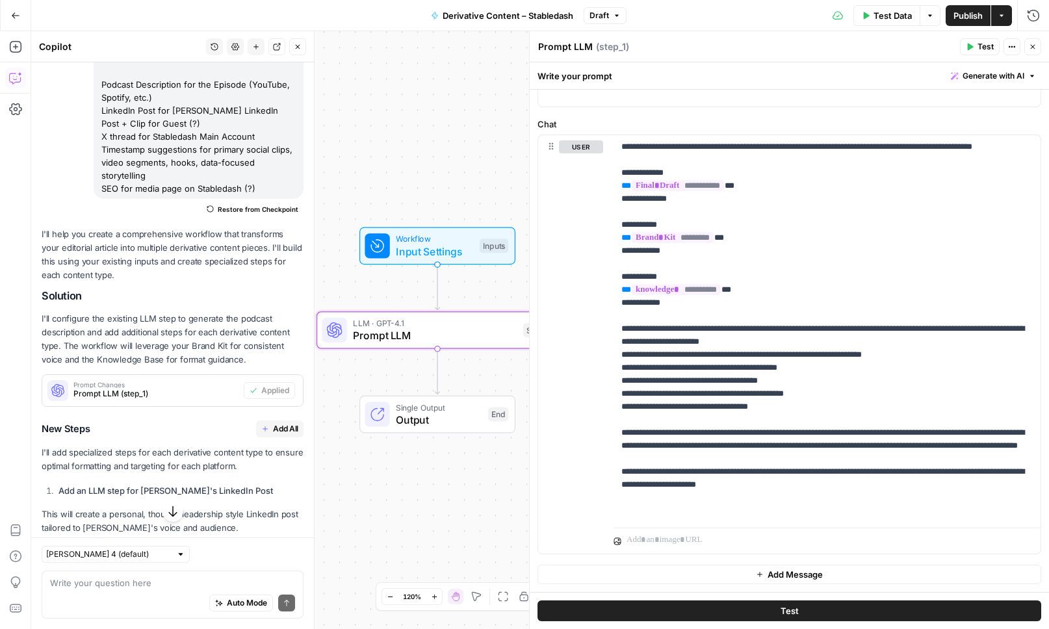
click at [293, 433] on span "Add All" at bounding box center [285, 429] width 25 height 12
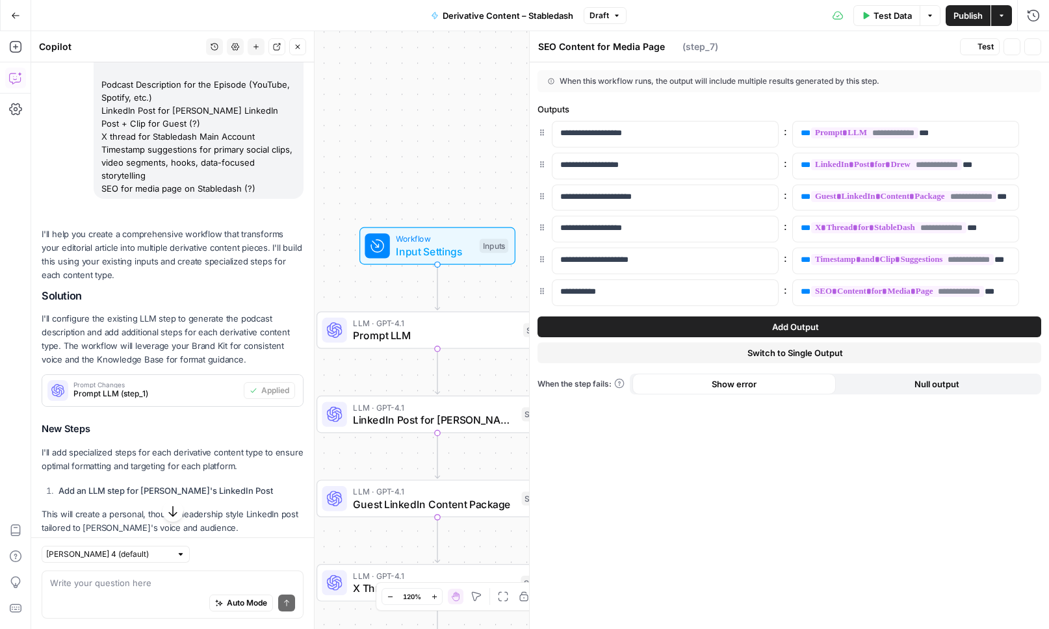
type textarea "Organize All Derivative Content"
click at [1038, 49] on button "Close" at bounding box center [1033, 46] width 17 height 17
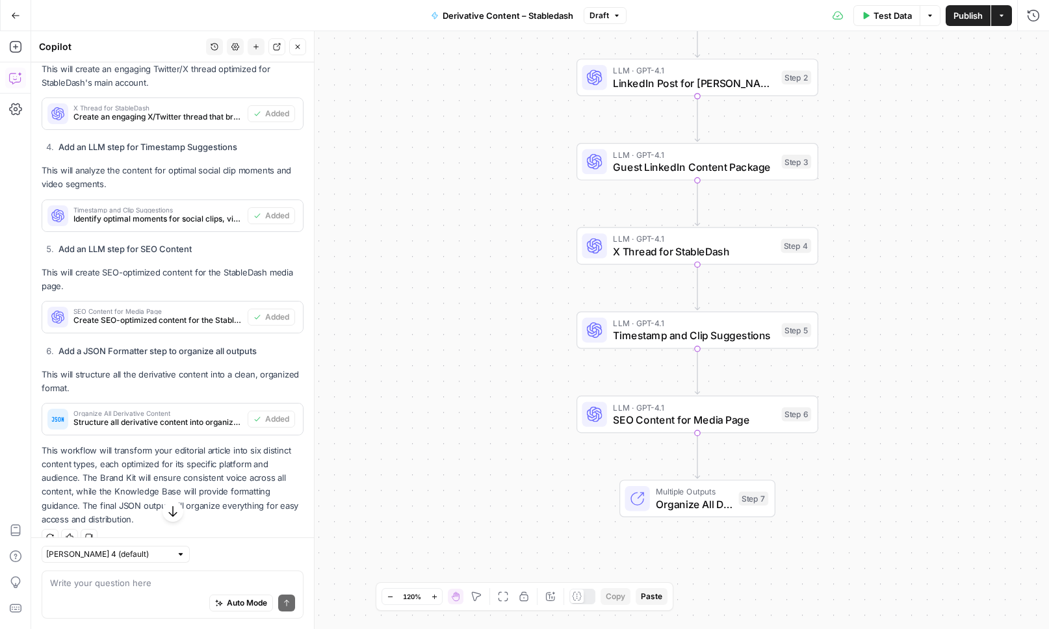
scroll to position [800, 0]
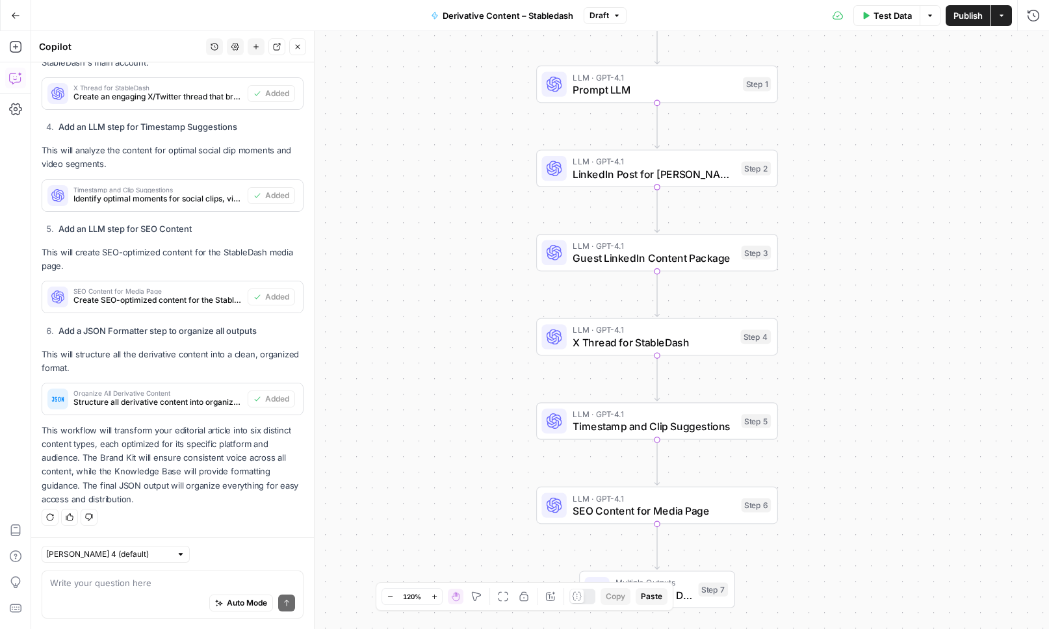
drag, startPoint x: 429, startPoint y: 270, endPoint x: 389, endPoint y: 362, distance: 100.1
click at [389, 362] on div "Workflow Input Settings Inputs LLM · GPT-4.1 Prompt LLM Step 1 LLM · GPT-4.1 Li…" at bounding box center [540, 330] width 1018 height 598
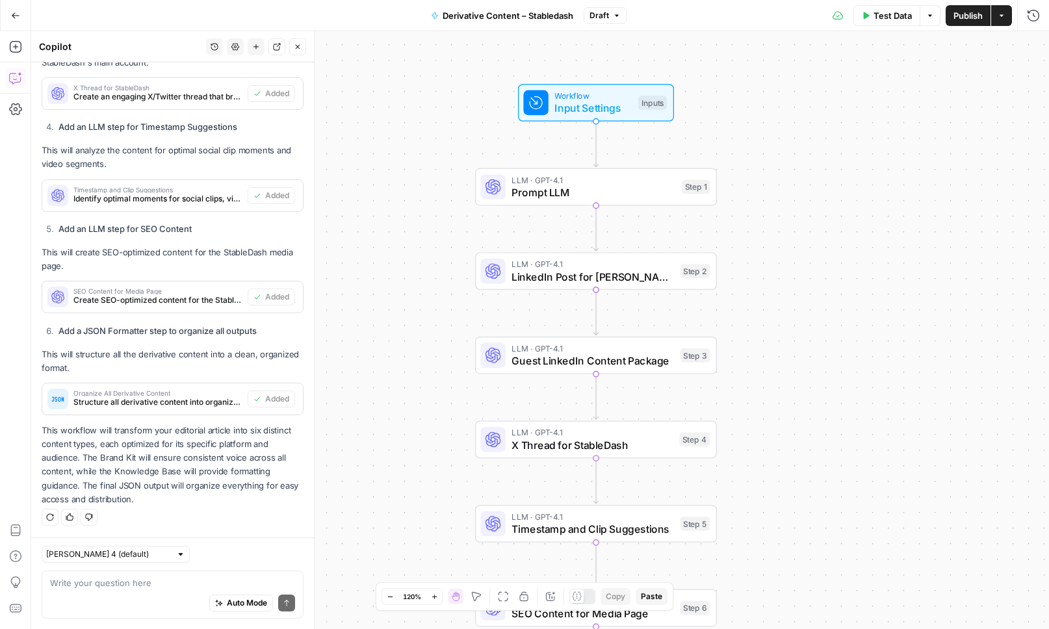
drag, startPoint x: 461, startPoint y: 229, endPoint x: 384, endPoint y: 341, distance: 135.1
click at [384, 340] on div "Workflow Input Settings Inputs LLM · GPT-4.1 Prompt LLM Step 1 LLM · GPT-4.1 Li…" at bounding box center [540, 330] width 1018 height 598
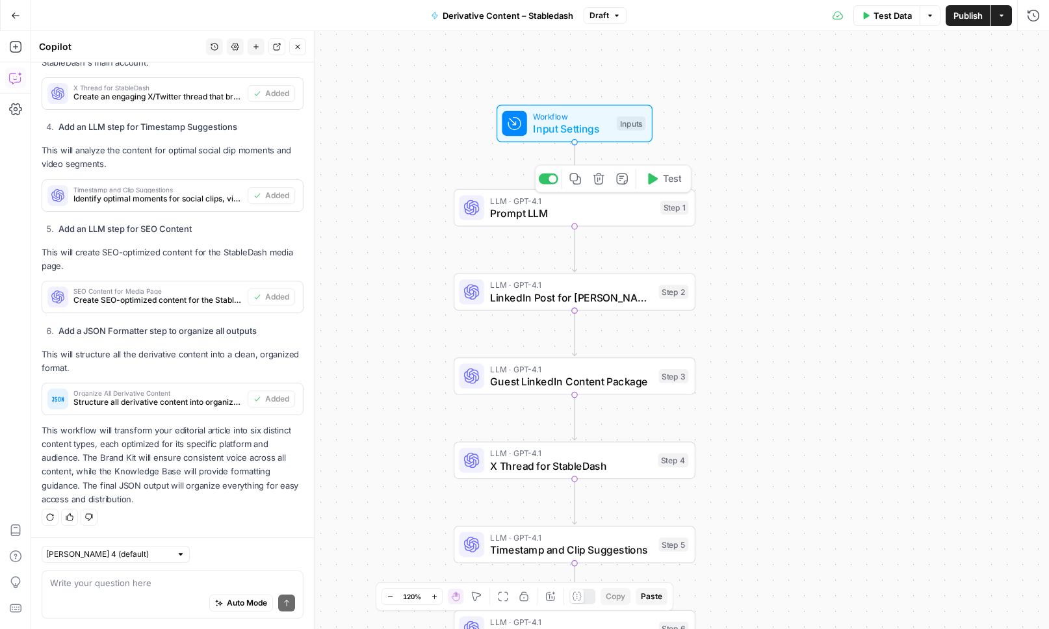
click at [512, 215] on span "Prompt LLM" at bounding box center [572, 213] width 164 height 16
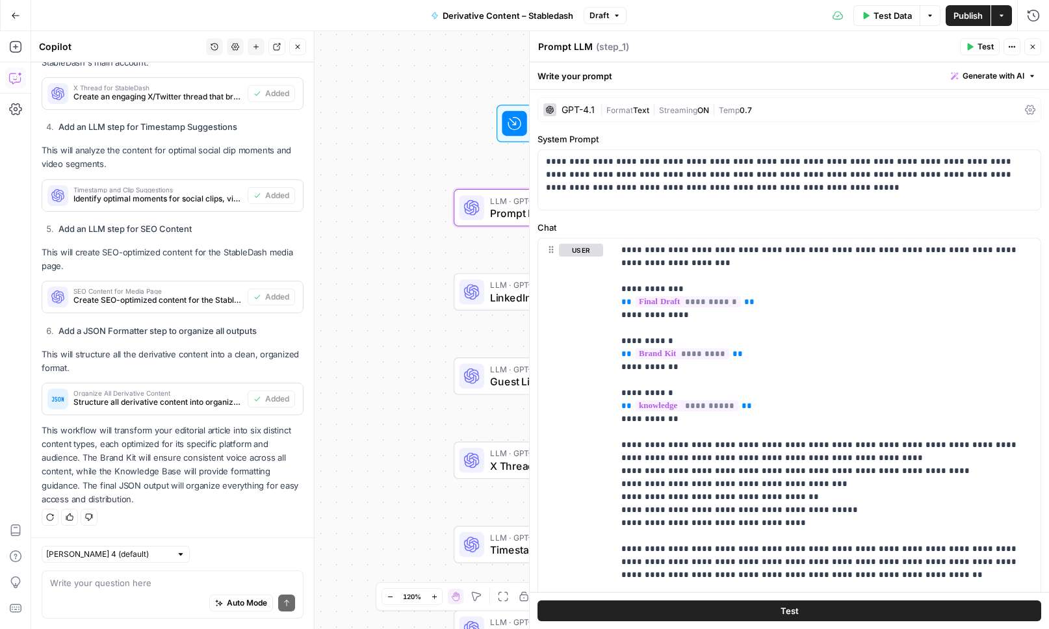
click at [581, 110] on div "GPT-4.1" at bounding box center [578, 109] width 33 height 9
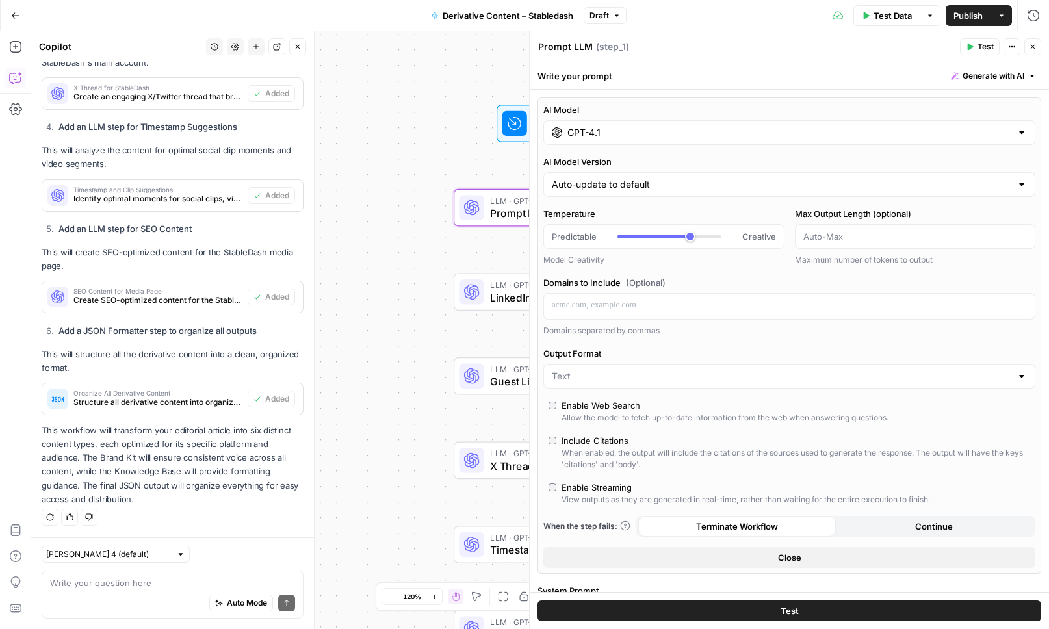
click at [605, 134] on input "GPT-4.1" at bounding box center [790, 132] width 444 height 13
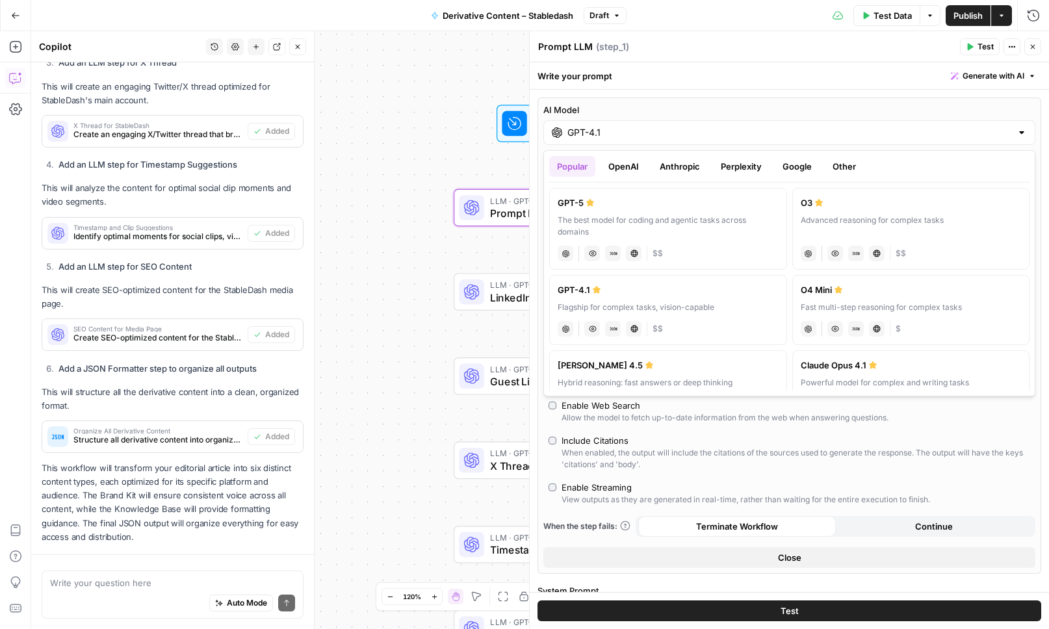
click at [685, 164] on button "Anthropic" at bounding box center [680, 166] width 56 height 21
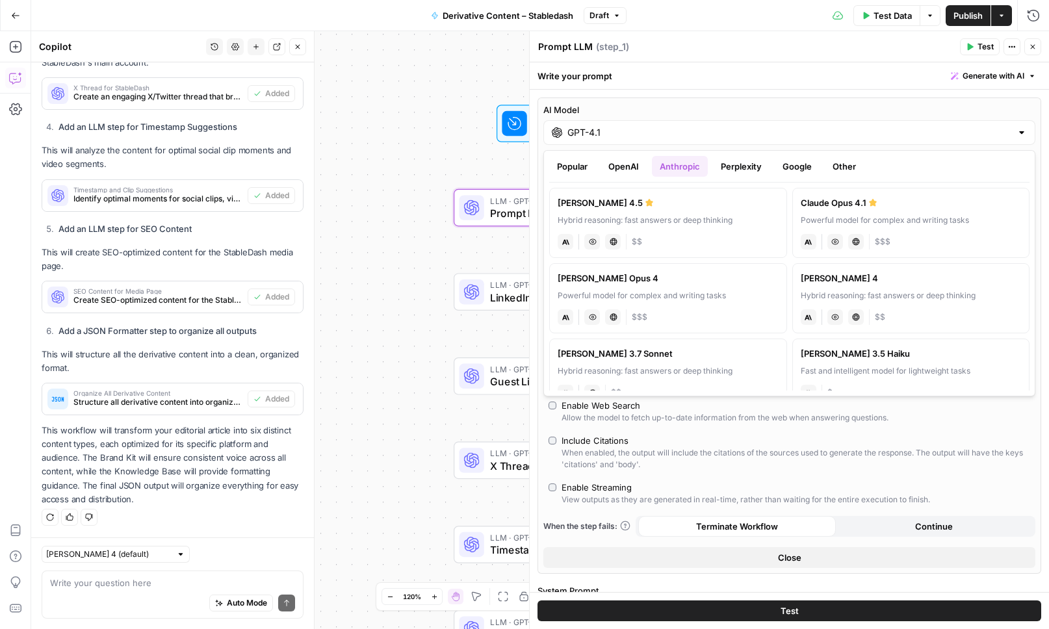
click at [712, 216] on div "Hybrid reasoning: fast answers or deep thinking" at bounding box center [668, 221] width 221 height 12
type input "Claude Sonnet 4.5"
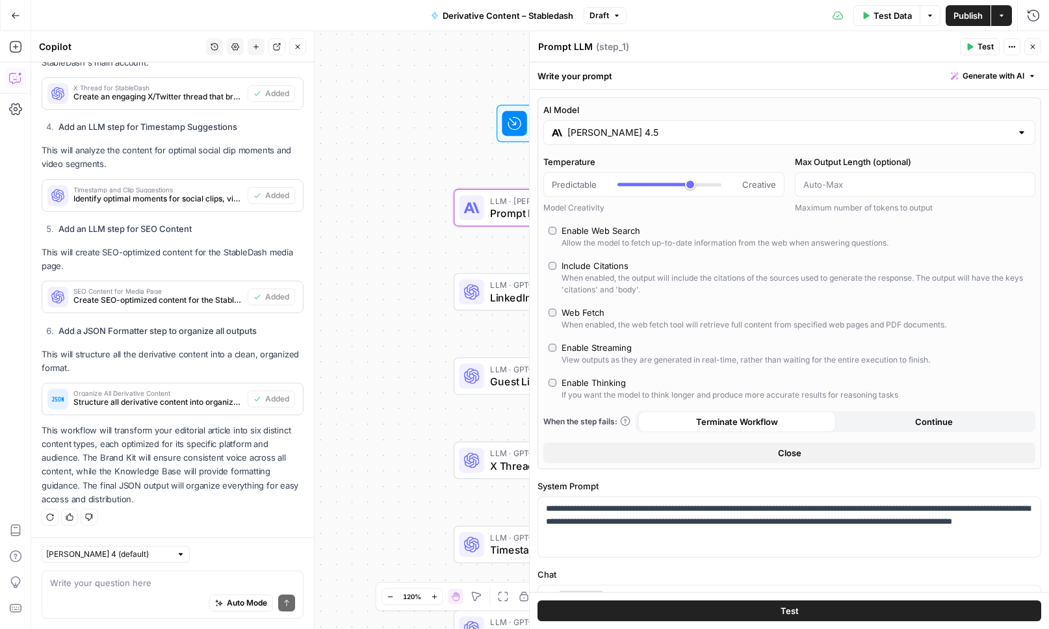
click at [1030, 49] on icon "button" at bounding box center [1033, 47] width 8 height 8
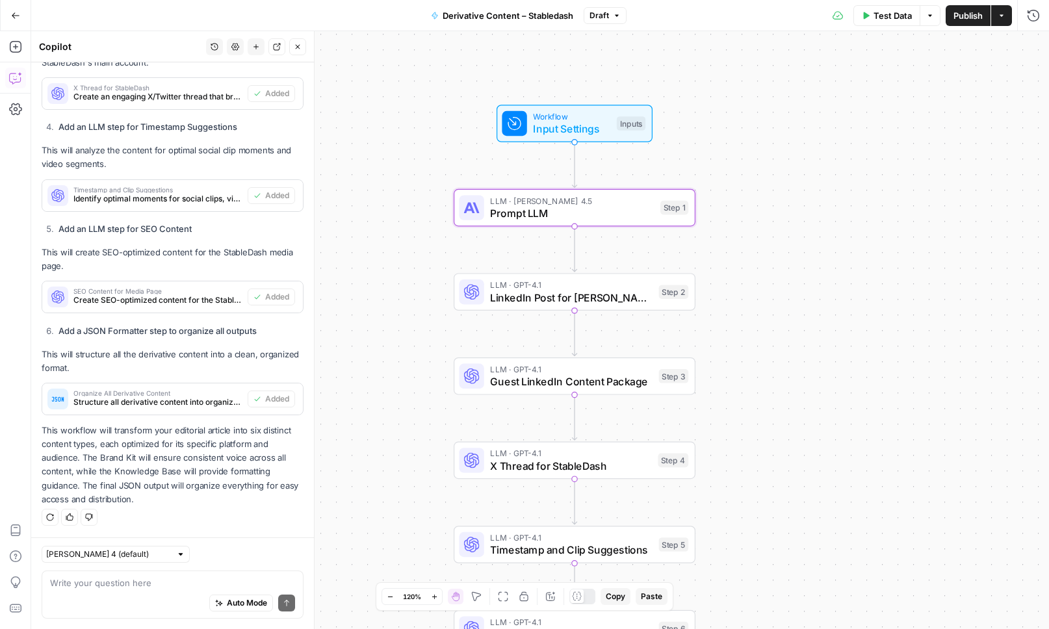
click at [532, 299] on span "LinkedIn Post for Drew" at bounding box center [571, 298] width 163 height 16
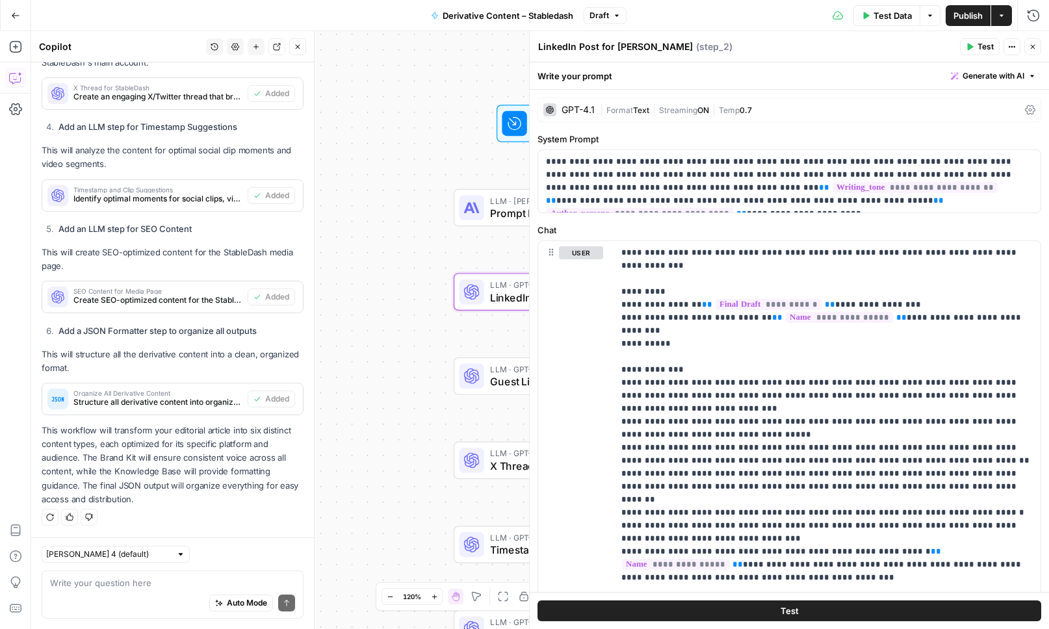
click at [560, 107] on div "GPT-4.1" at bounding box center [568, 109] width 51 height 13
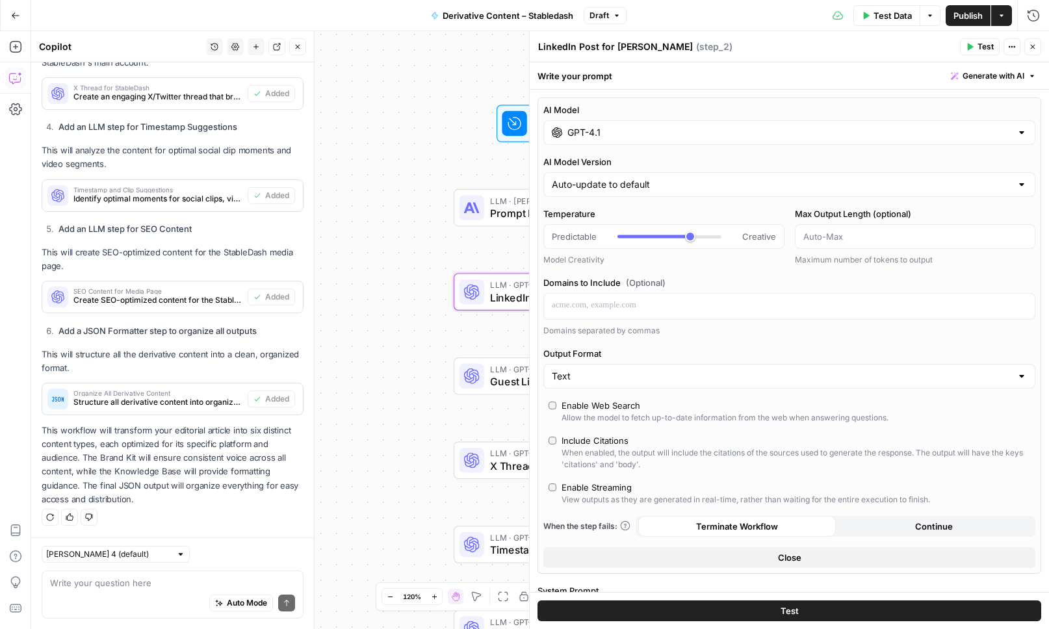
click at [647, 132] on input "GPT-4.1" at bounding box center [790, 132] width 444 height 13
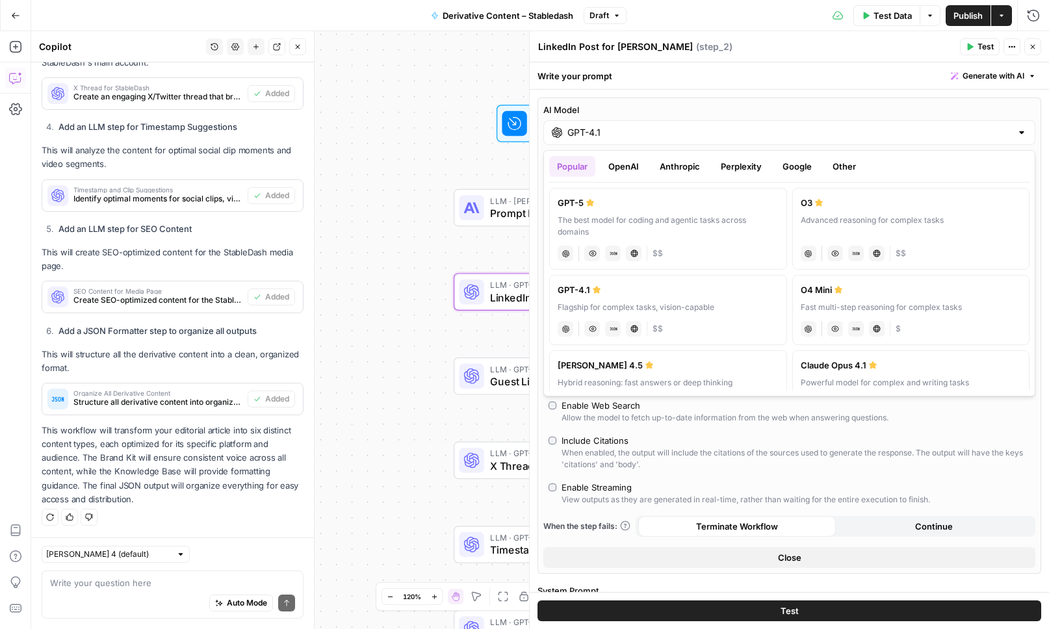
click at [788, 169] on button "Google" at bounding box center [797, 166] width 45 height 21
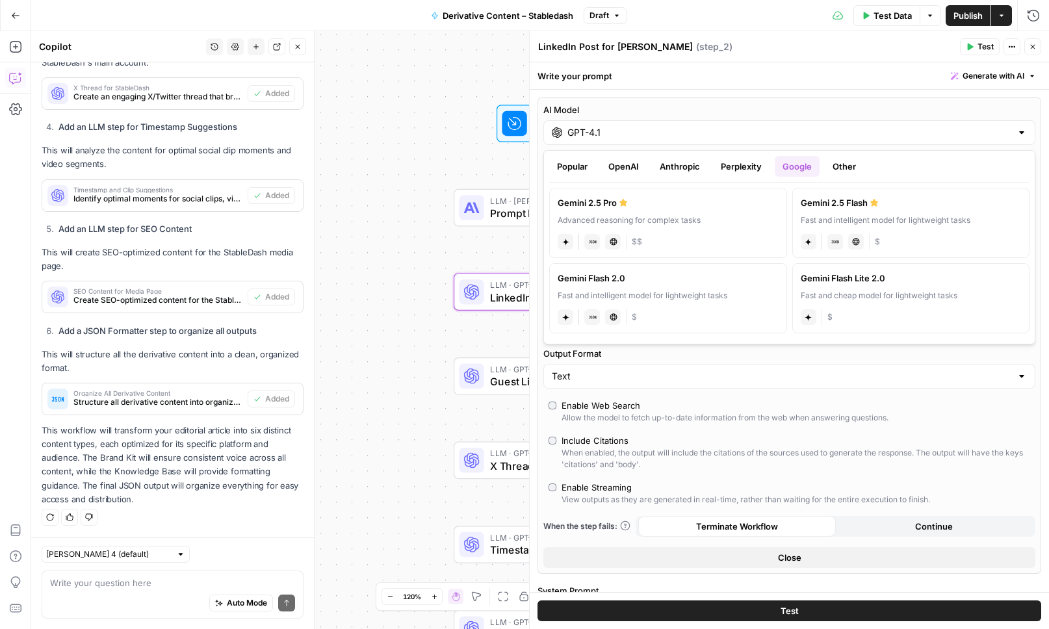
click at [750, 211] on label "Gemini 2.5 Pro Advanced reasoning for complex tasks gemini JSON Mode Live Web R…" at bounding box center [668, 223] width 238 height 70
type input "Gemini 2.5 Pro"
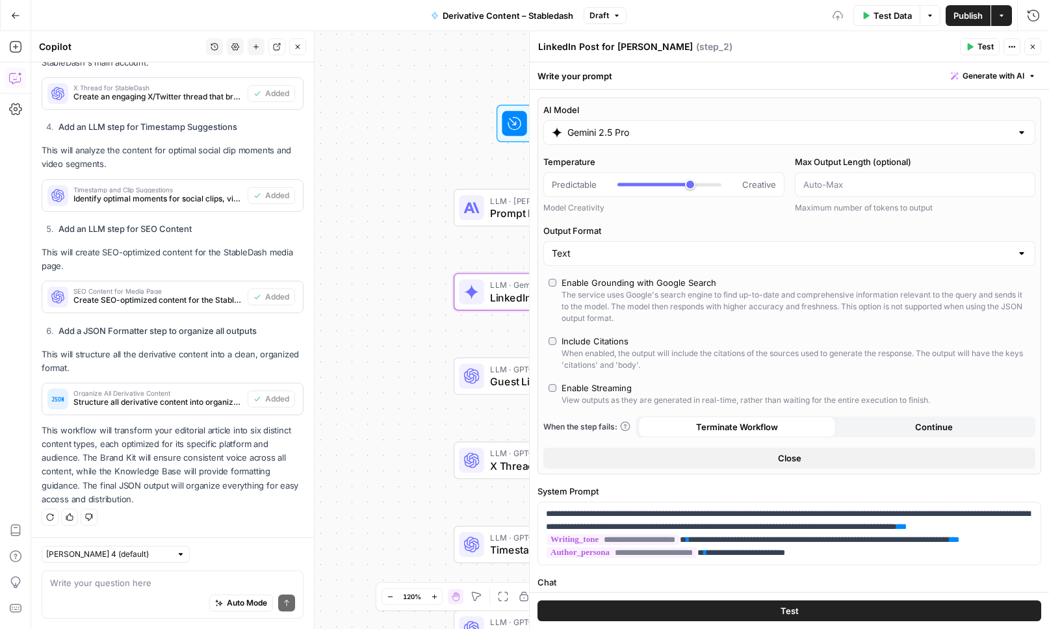
click at [1036, 52] on button "Close" at bounding box center [1033, 46] width 17 height 17
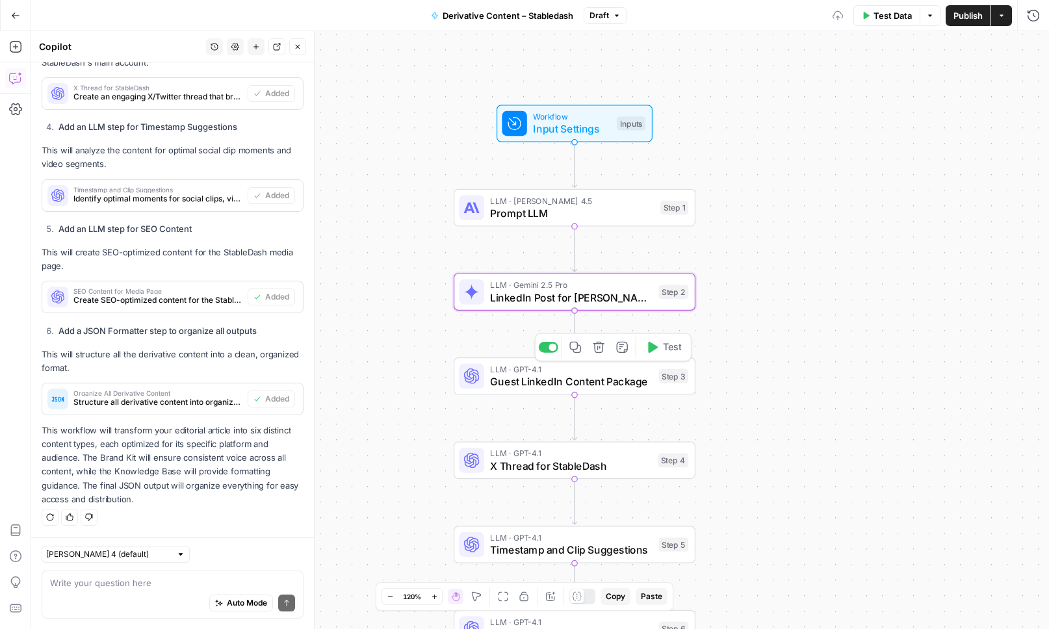
click at [509, 378] on span "Guest LinkedIn Content Package" at bounding box center [571, 382] width 163 height 16
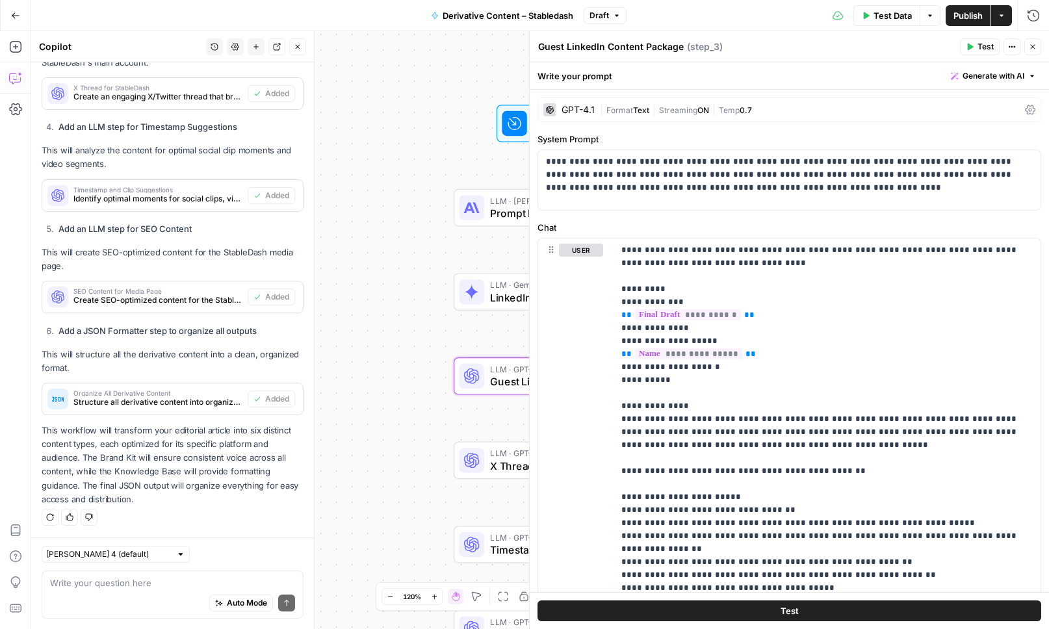
click at [571, 108] on div "GPT-4.1" at bounding box center [578, 109] width 33 height 9
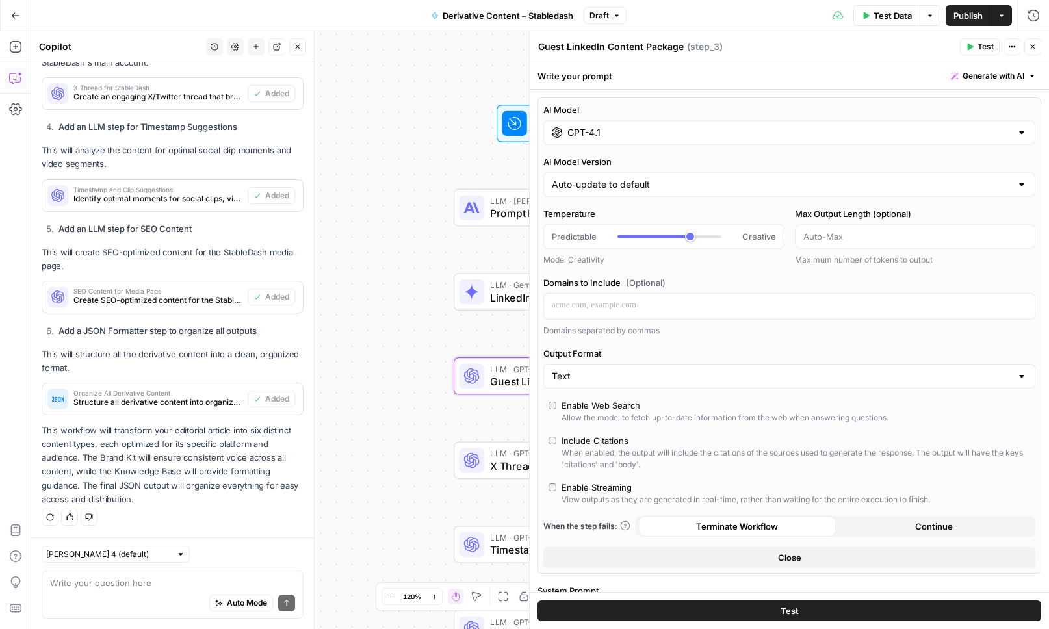
click at [663, 143] on div "GPT-4.1" at bounding box center [789, 132] width 492 height 25
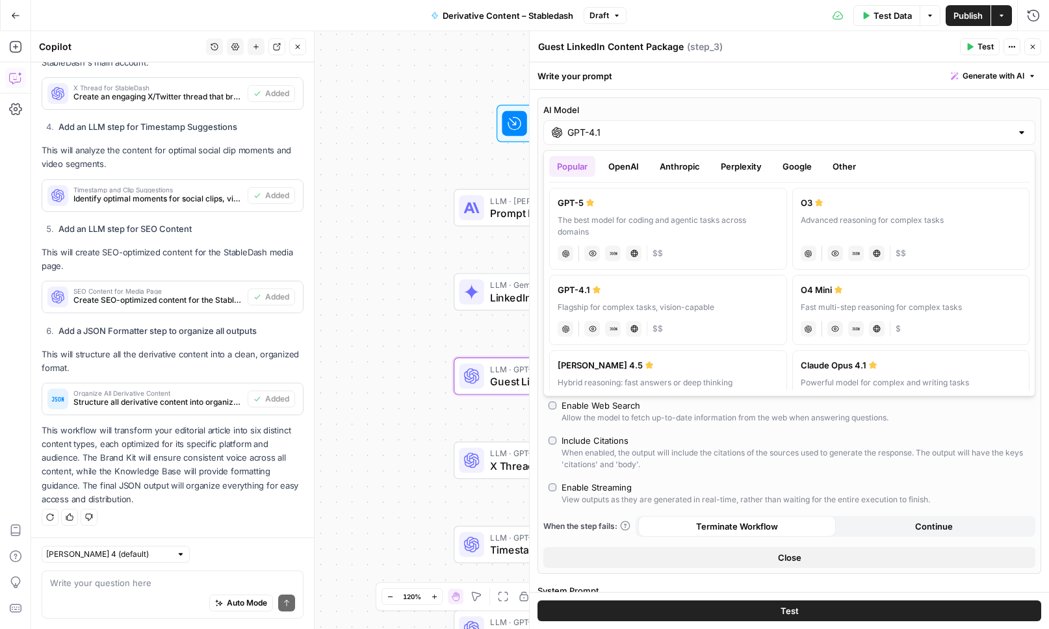
click at [788, 161] on button "Google" at bounding box center [797, 166] width 45 height 21
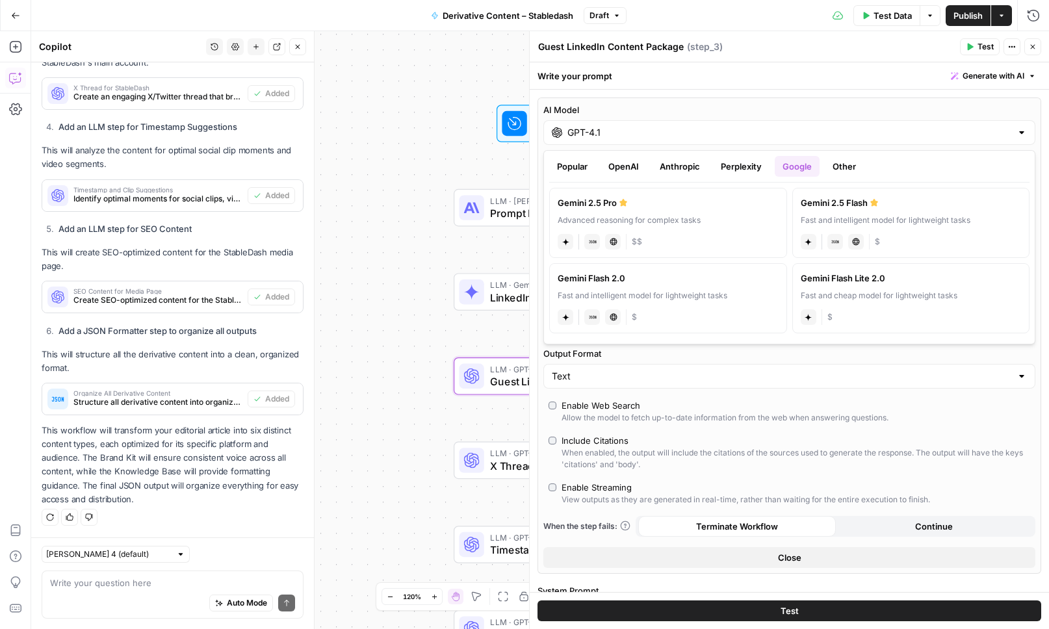
click at [675, 207] on div "Gemini 2.5 Pro" at bounding box center [668, 202] width 221 height 13
type input "Gemini 2.5 Pro"
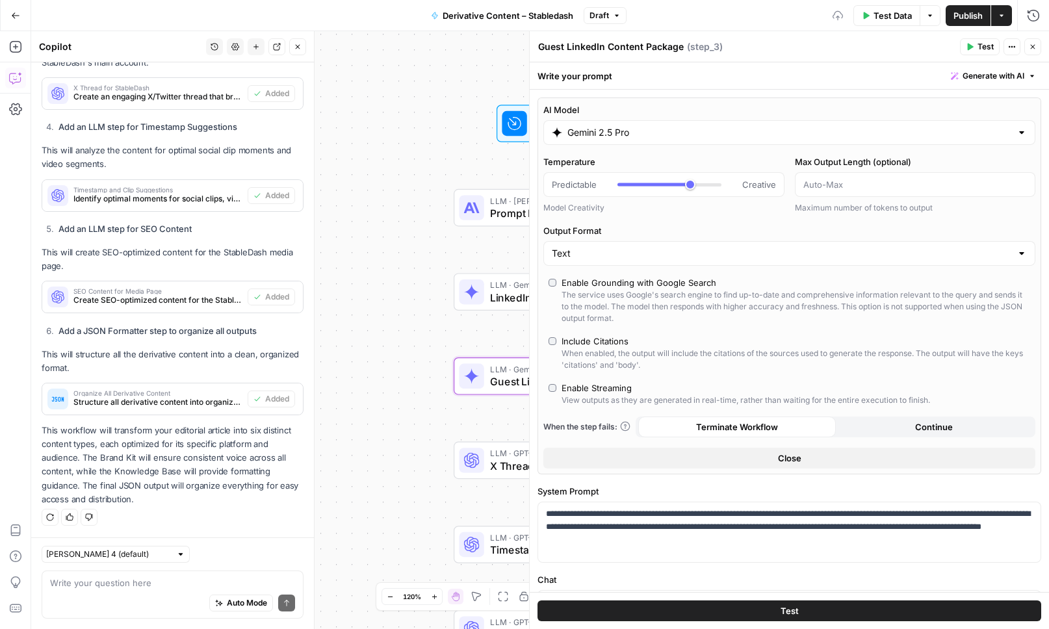
click at [1033, 44] on icon "button" at bounding box center [1033, 47] width 8 height 8
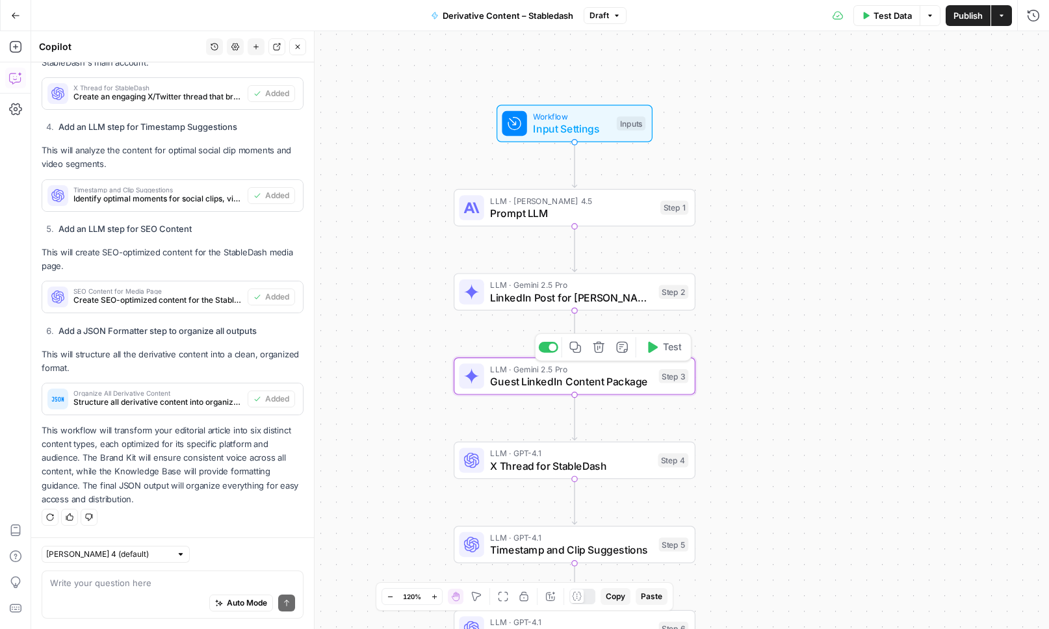
click at [569, 377] on span "Guest LinkedIn Content Package" at bounding box center [571, 382] width 163 height 16
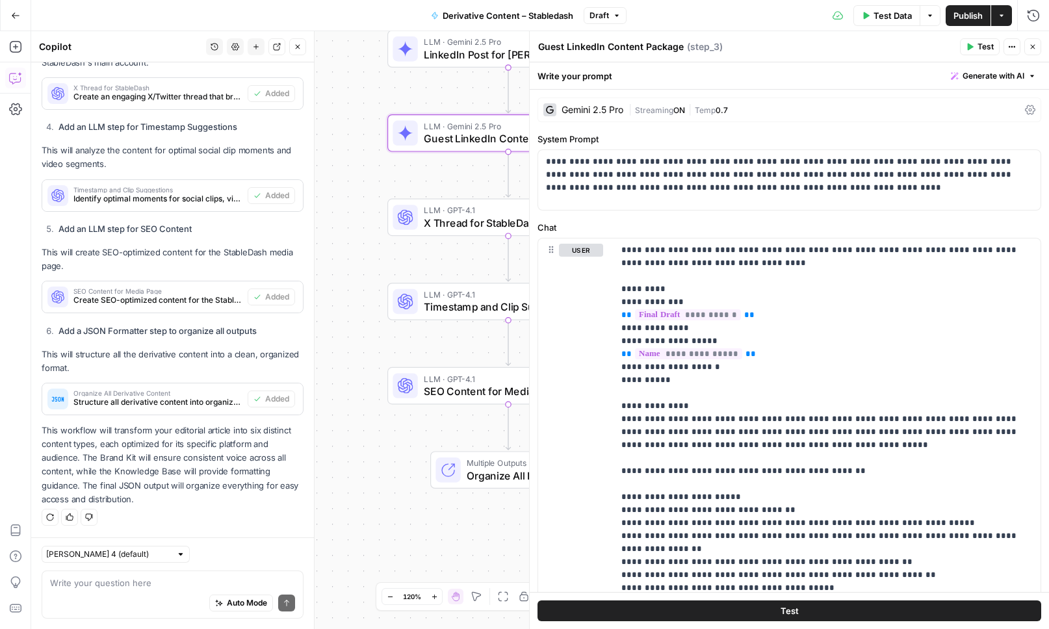
drag, startPoint x: 415, startPoint y: 484, endPoint x: 350, endPoint y: 234, distance: 258.0
click at [350, 234] on div "Workflow Input Settings Inputs LLM · Claude Sonnet 4.5 Prompt LLM Step 1 LLM · …" at bounding box center [540, 330] width 1018 height 598
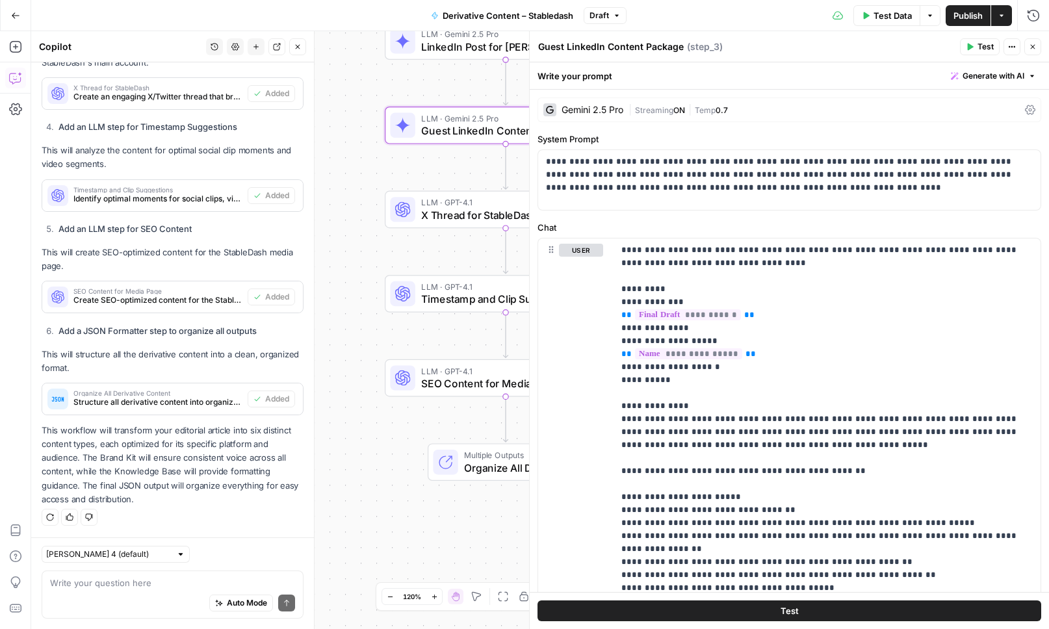
click at [441, 214] on span "X Thread for StableDash" at bounding box center [501, 215] width 161 height 16
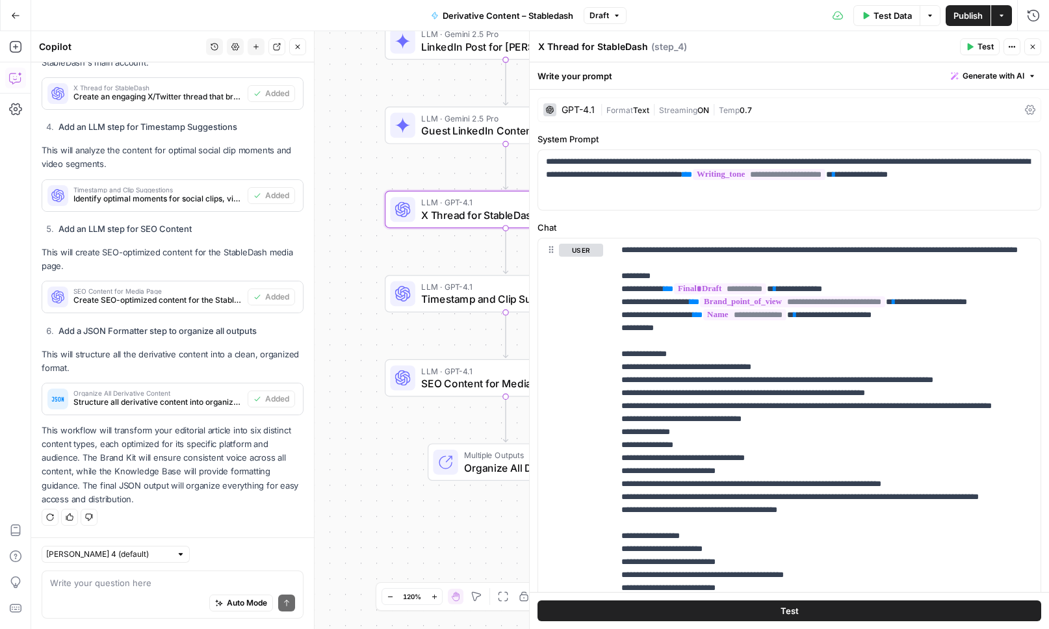
click at [561, 107] on div "GPT-4.1" at bounding box center [568, 109] width 51 height 13
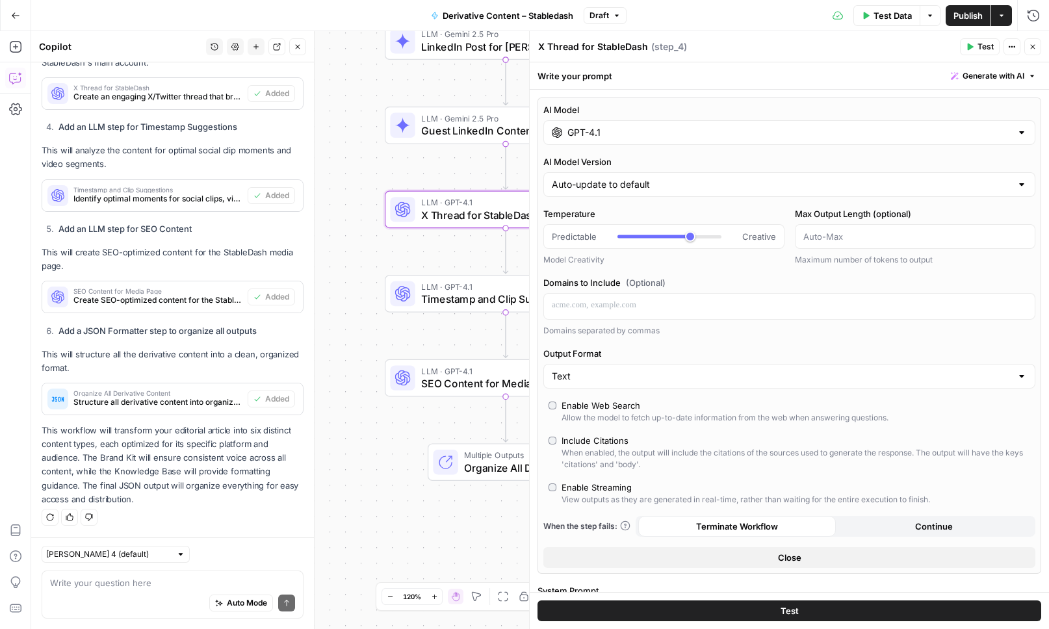
click at [631, 133] on input "GPT-4.1" at bounding box center [790, 132] width 444 height 13
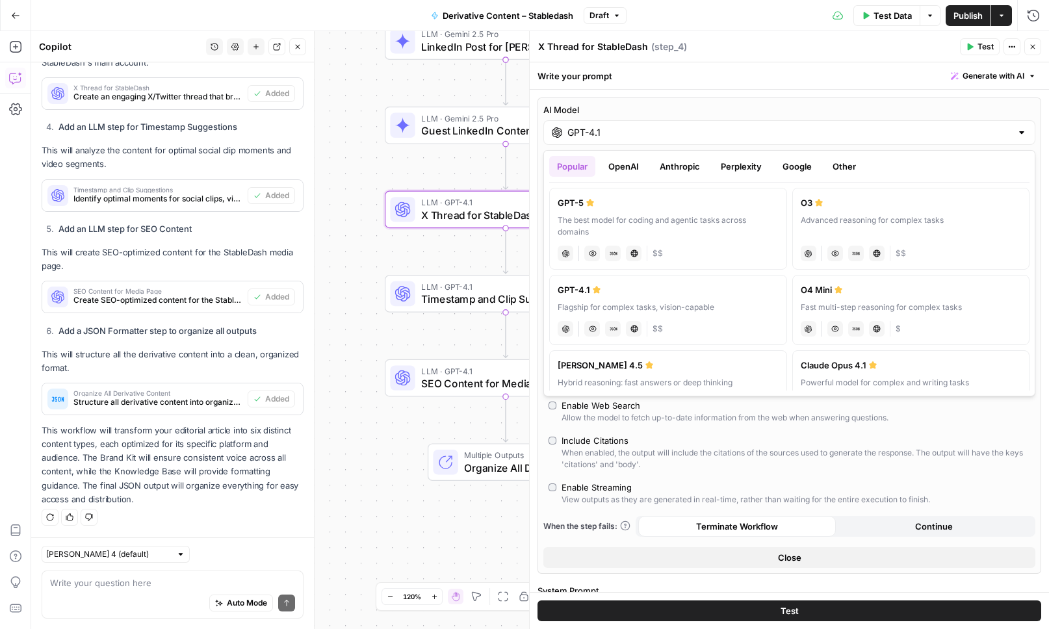
click at [787, 166] on button "Google" at bounding box center [797, 166] width 45 height 21
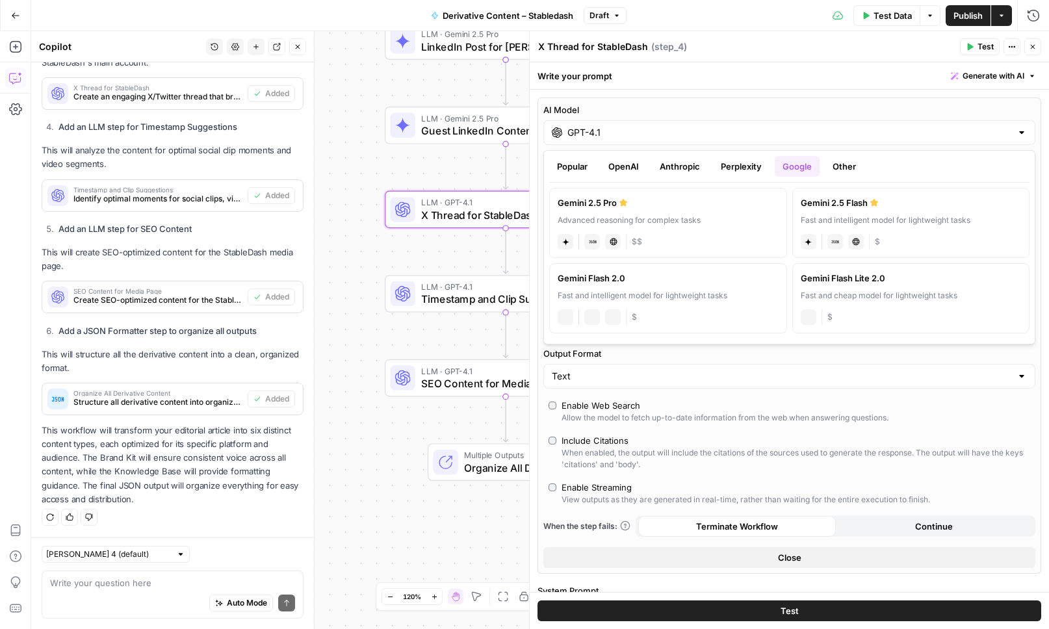
click at [688, 204] on div "Gemini 2.5 Pro" at bounding box center [668, 202] width 221 height 13
type input "Gemini 2.5 Pro"
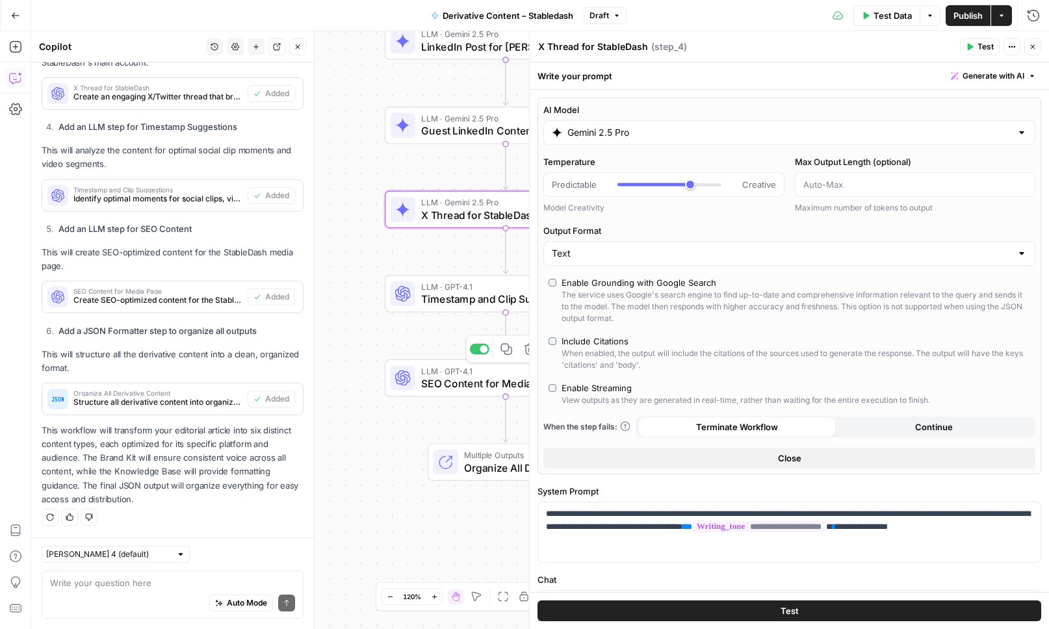
click at [427, 313] on div "Workflow Input Settings Inputs LLM · Claude Sonnet 4.5 Prompt LLM Step 1 LLM · …" at bounding box center [540, 330] width 1018 height 598
click at [427, 311] on div "LLM · GPT-4.1 Timestamp and Clip Suggestions Step 5" at bounding box center [506, 294] width 242 height 38
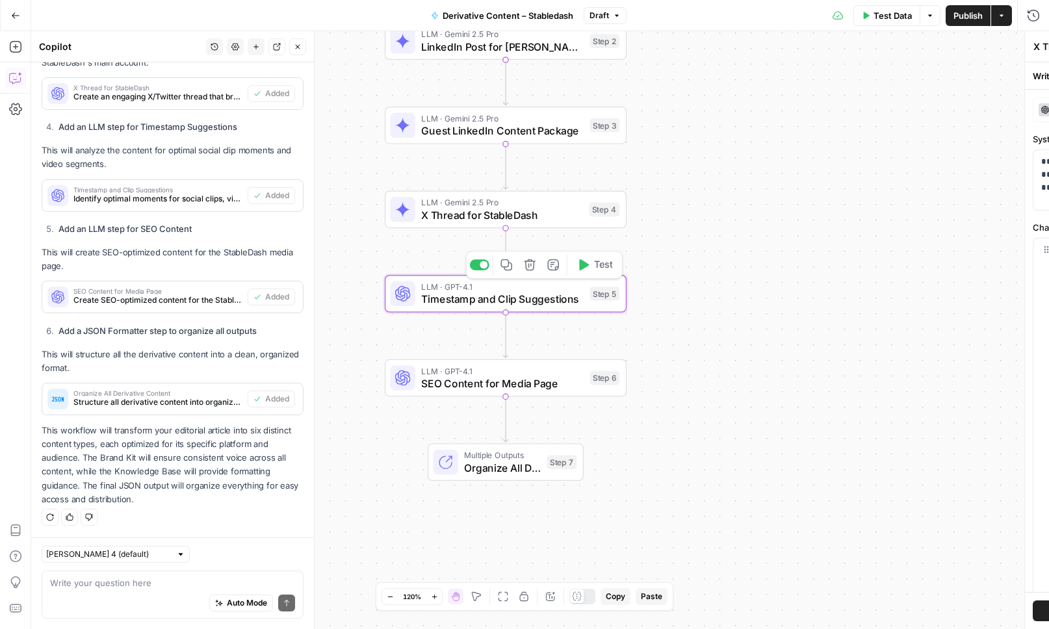
type textarea "Timestamp and Clip Suggestions"
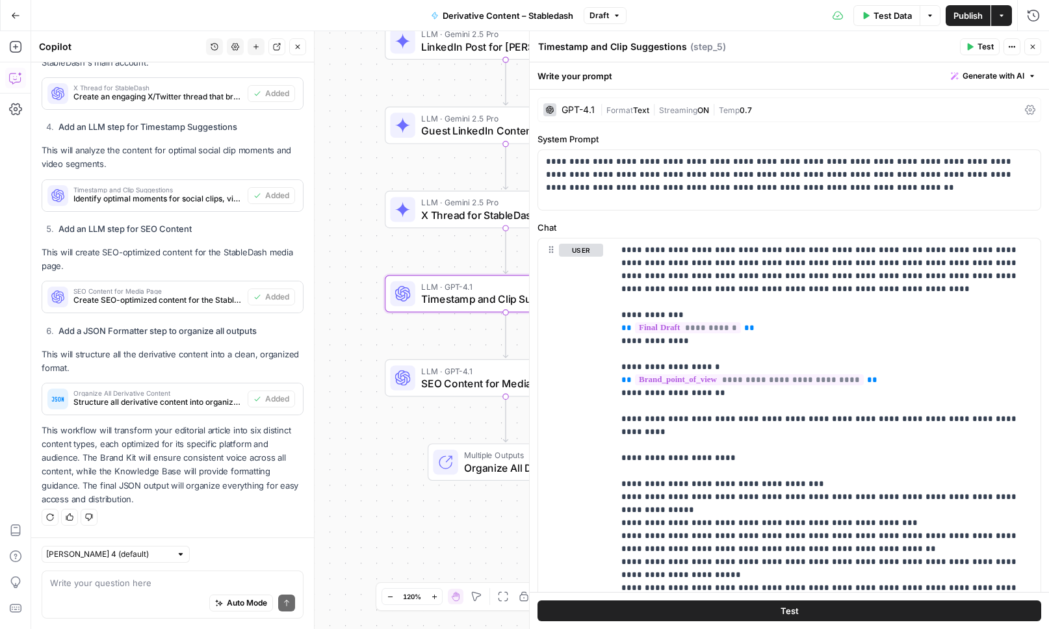
click at [577, 109] on div "GPT-4.1" at bounding box center [578, 109] width 33 height 9
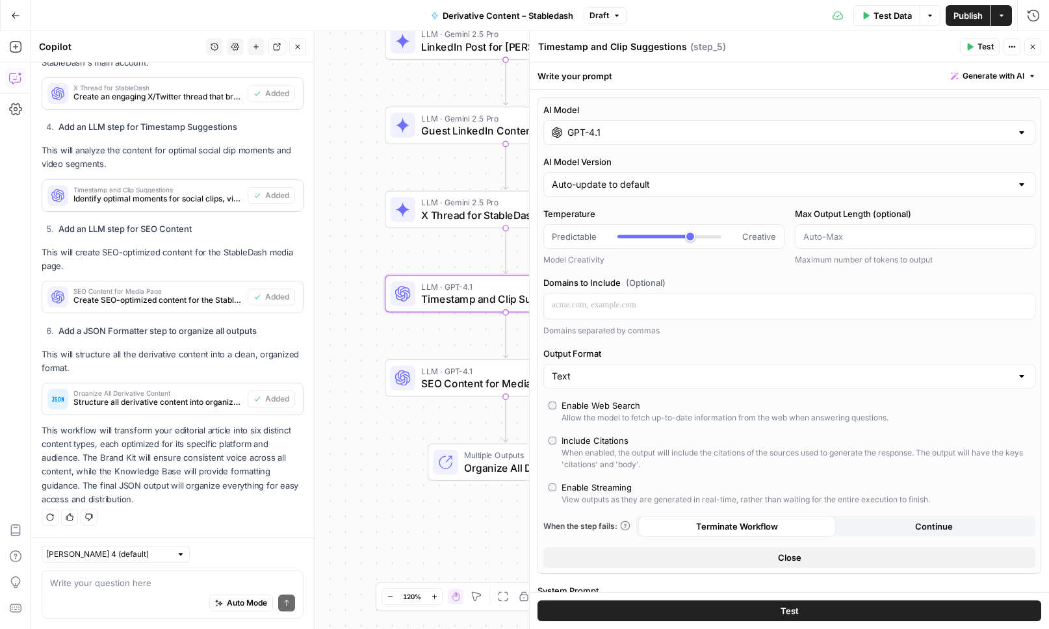
click at [672, 142] on div "GPT-4.1" at bounding box center [789, 132] width 492 height 25
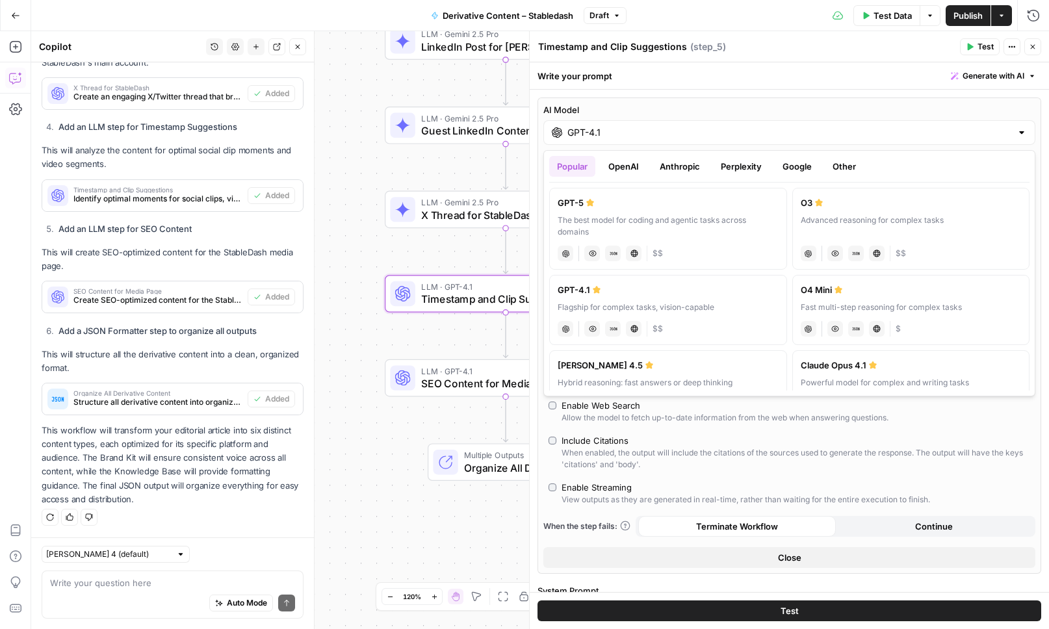
click at [789, 163] on button "Google" at bounding box center [797, 166] width 45 height 21
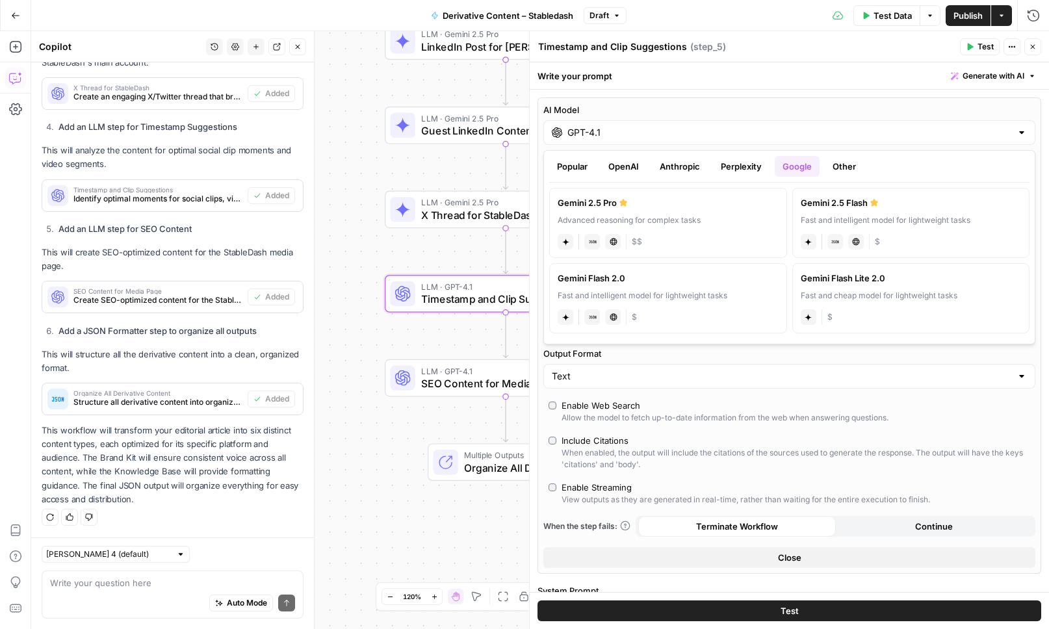
click at [621, 199] on icon at bounding box center [624, 203] width 8 height 8
type input "Gemini 2.5 Pro"
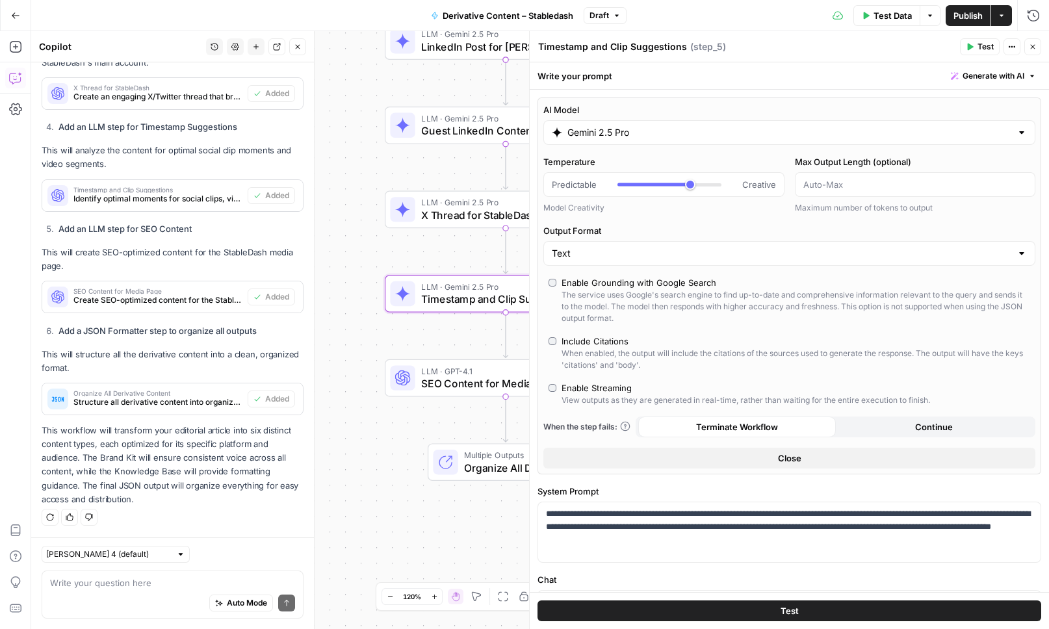
click at [457, 382] on span "SEO Content for Media Page" at bounding box center [502, 384] width 163 height 16
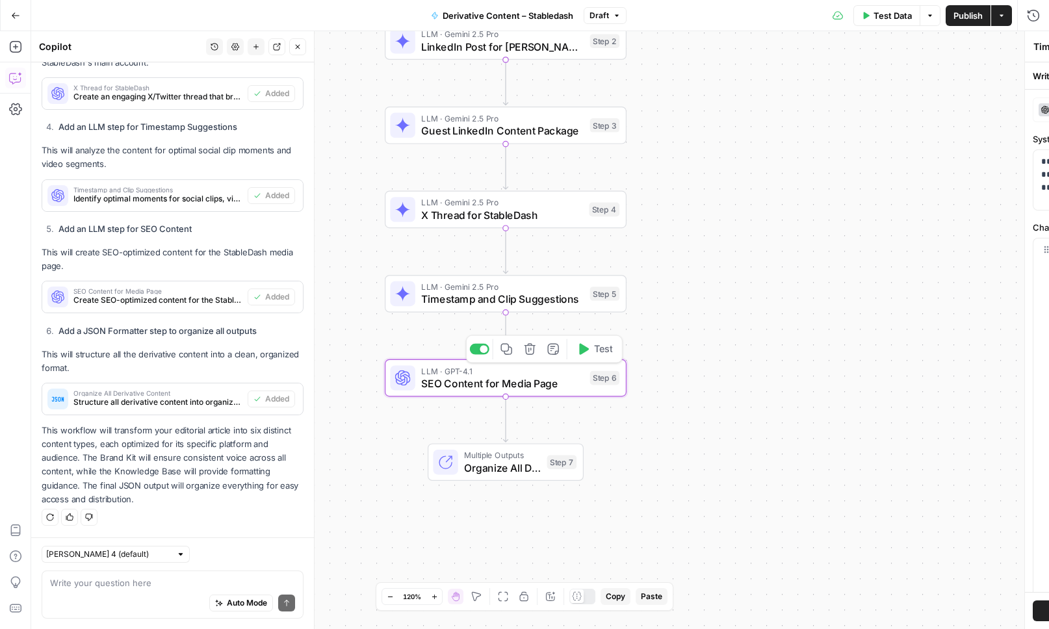
type textarea "SEO Content for Media Page"
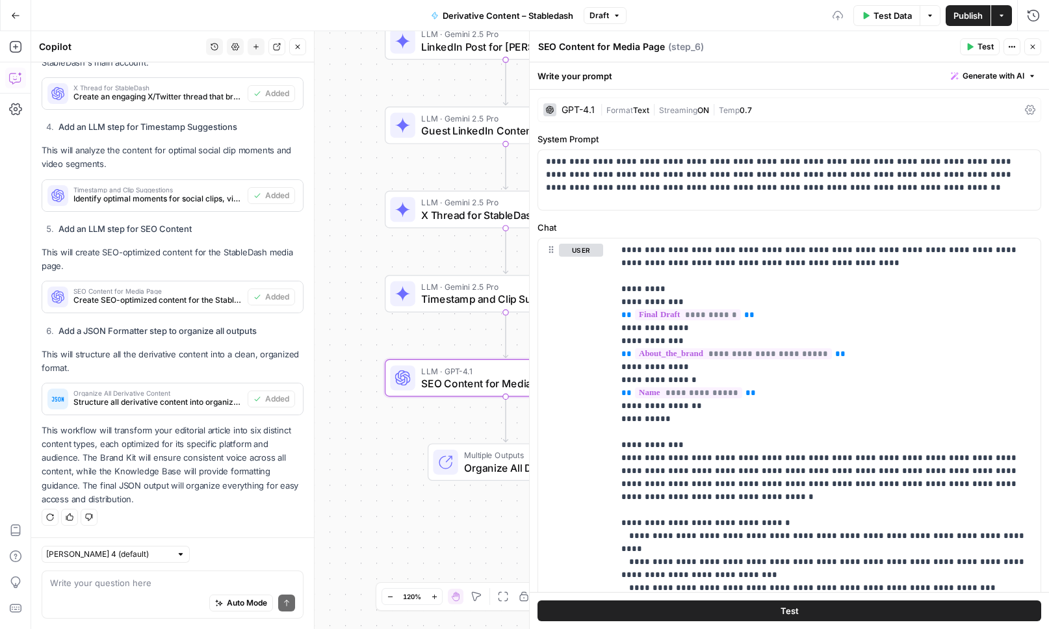
click at [584, 107] on div "GPT-4.1" at bounding box center [578, 109] width 33 height 9
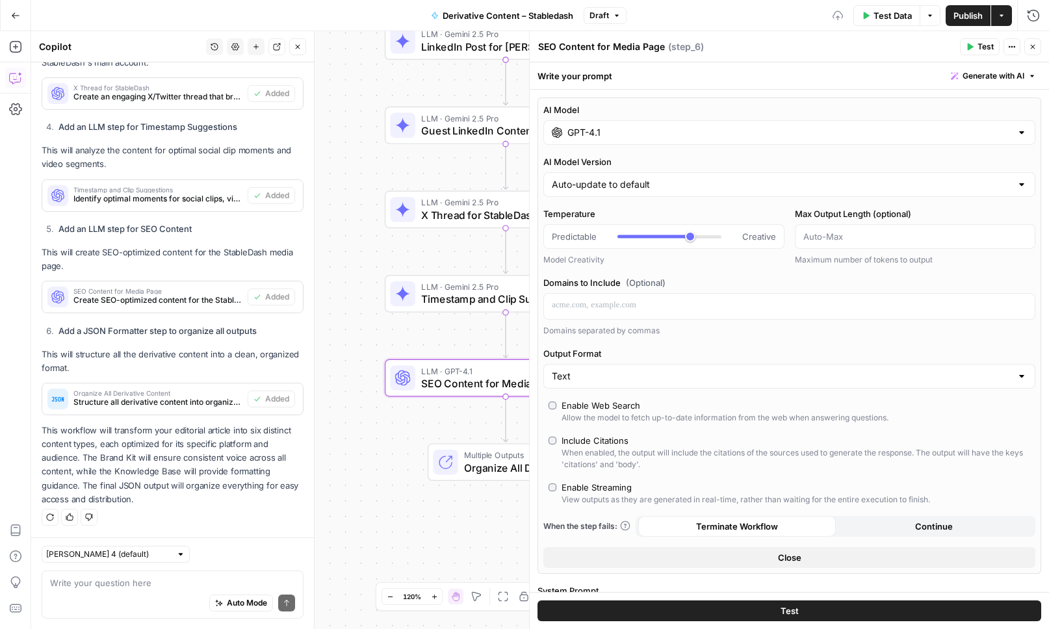
click at [753, 132] on input "GPT-4.1" at bounding box center [790, 132] width 444 height 13
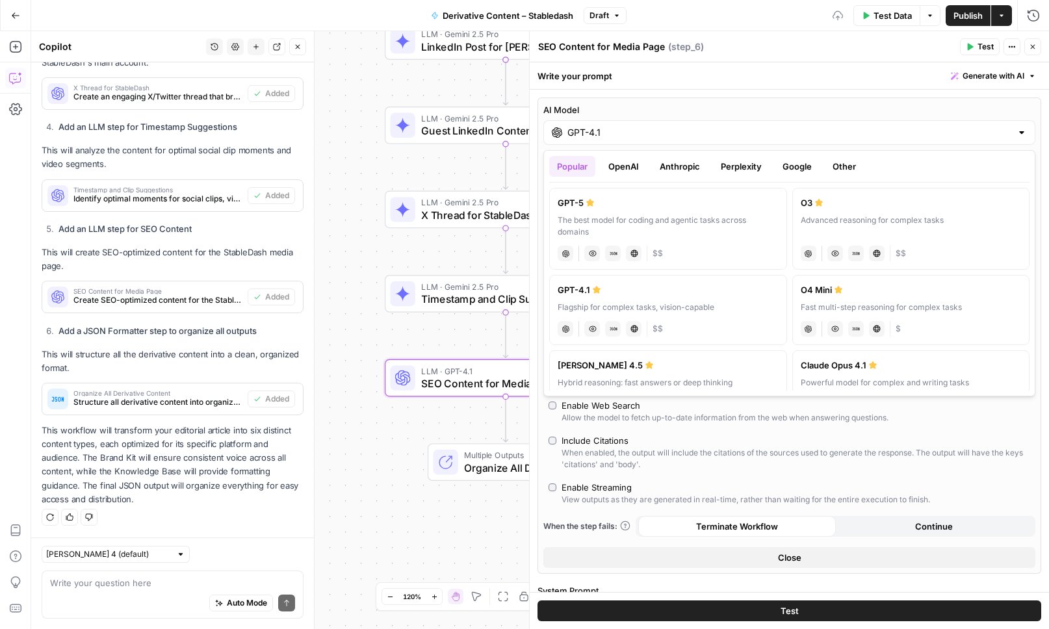
click at [757, 164] on button "Perplexity" at bounding box center [741, 166] width 57 height 21
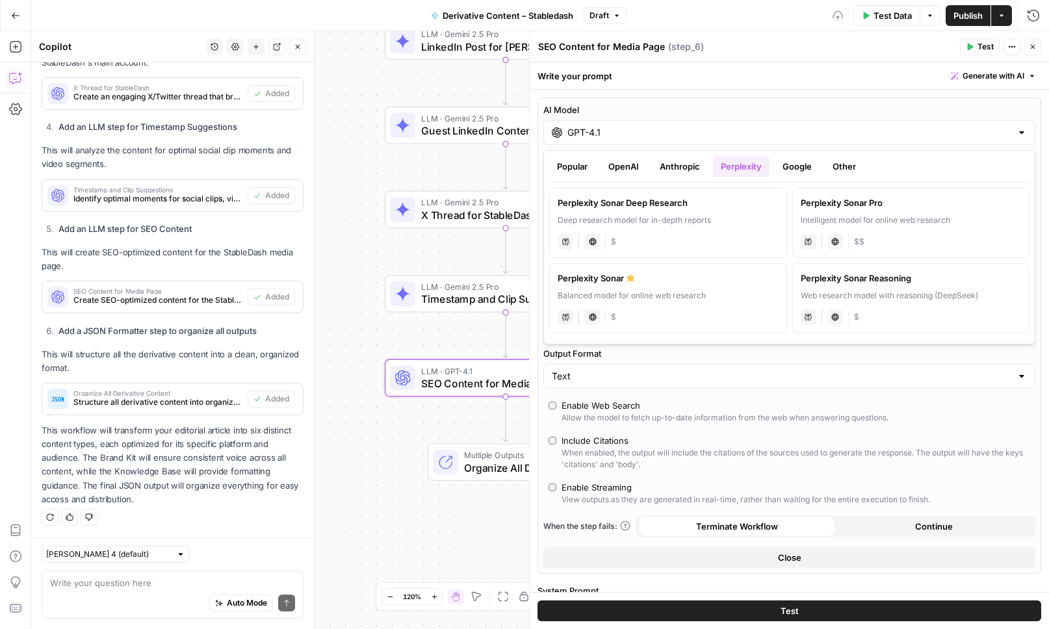
click at [791, 164] on button "Google" at bounding box center [797, 166] width 45 height 21
click at [677, 203] on div "Gemini 2.5 Pro" at bounding box center [668, 202] width 221 height 13
type input "Gemini 2.5 Pro"
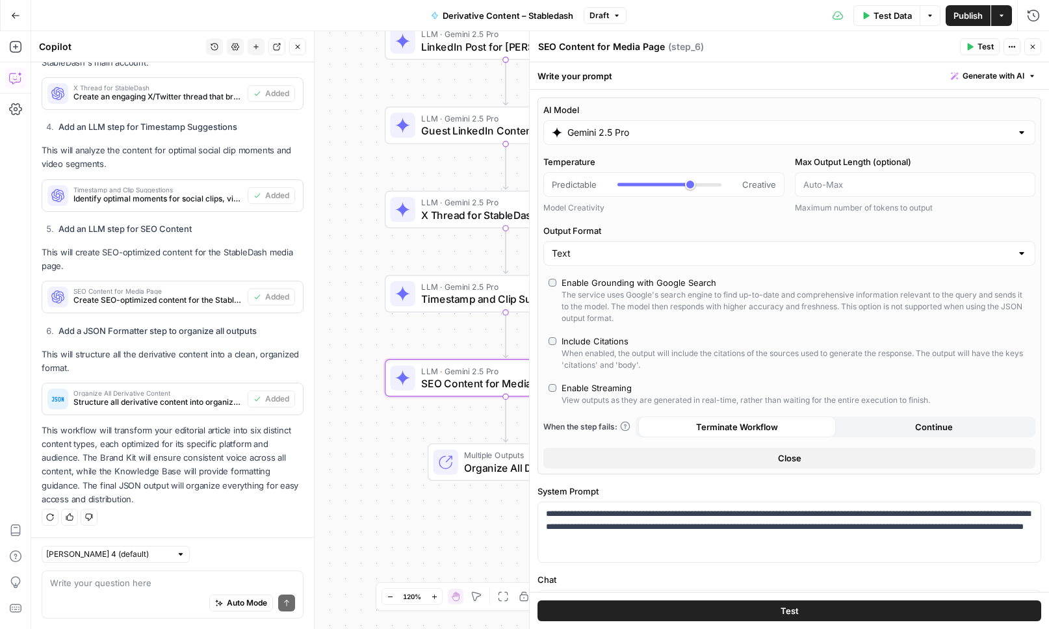
click at [1034, 49] on icon "button" at bounding box center [1033, 47] width 8 height 8
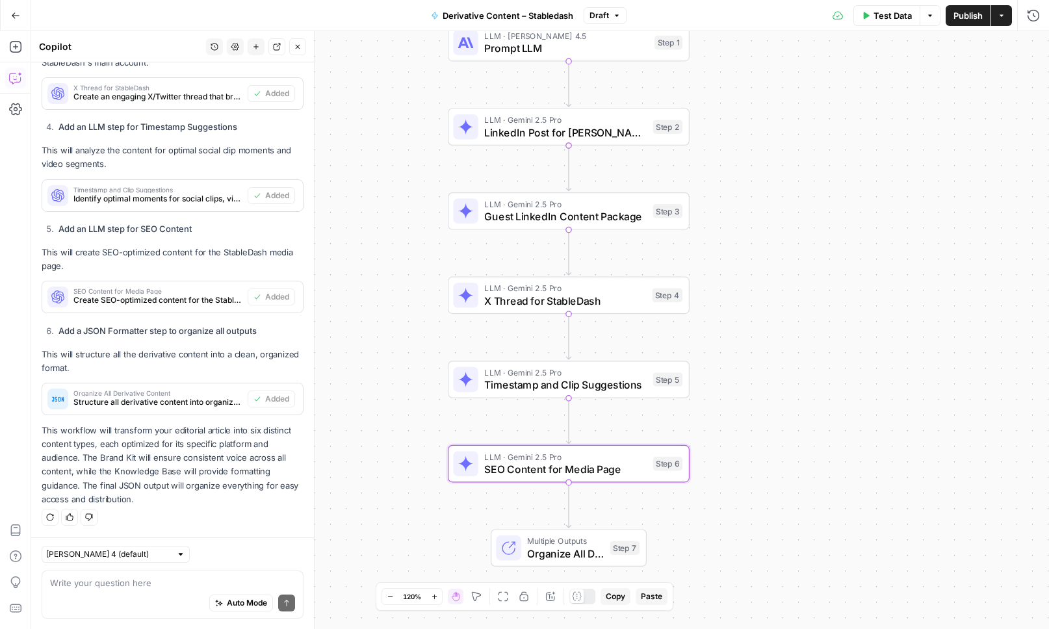
drag, startPoint x: 772, startPoint y: 352, endPoint x: 835, endPoint y: 438, distance: 106.5
click at [835, 438] on div "Workflow Input Settings Inputs LLM · Claude Sonnet 4.5 Prompt LLM Step 1 LLM · …" at bounding box center [540, 330] width 1018 height 598
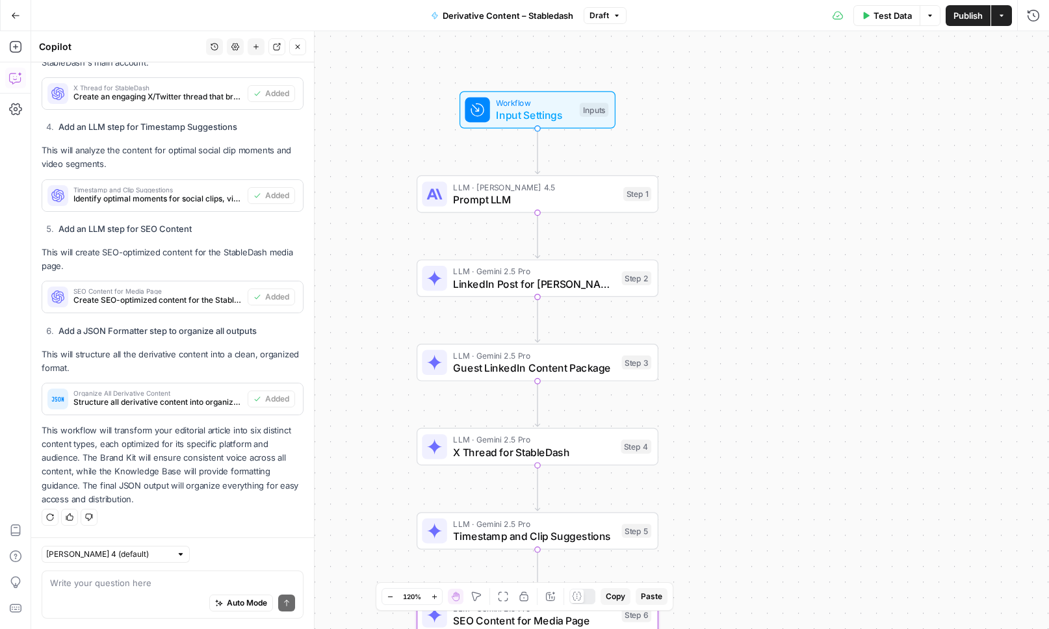
drag, startPoint x: 865, startPoint y: 254, endPoint x: 833, endPoint y: 408, distance: 156.7
click at [833, 408] on div "Workflow Input Settings Inputs LLM · Claude Sonnet 4.5 Prompt LLM Step 1 LLM · …" at bounding box center [540, 330] width 1018 height 598
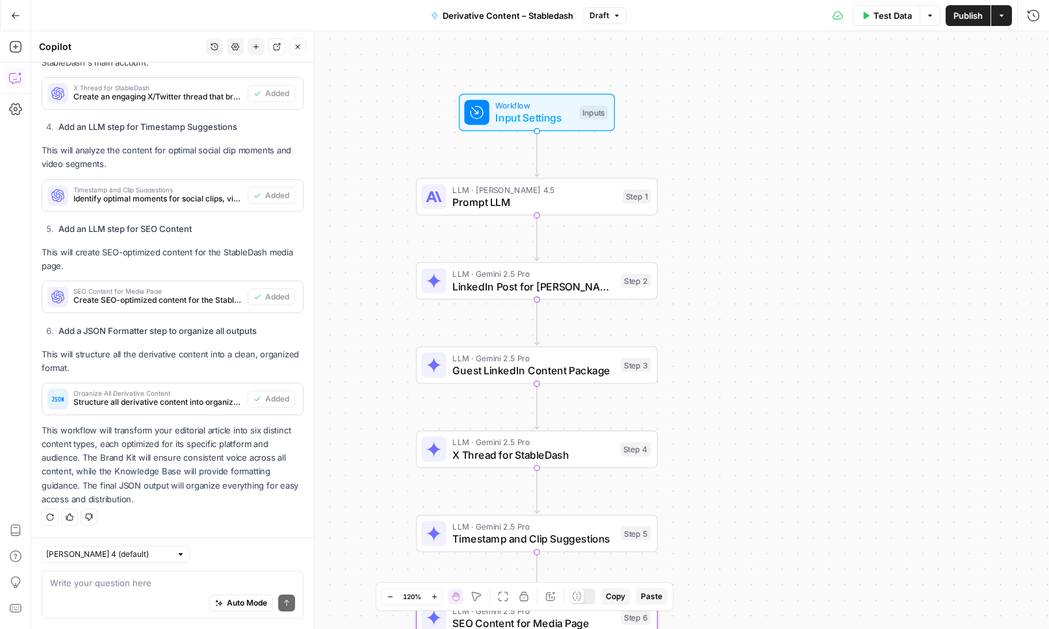
click at [898, 18] on span "Test Data" at bounding box center [893, 15] width 38 height 13
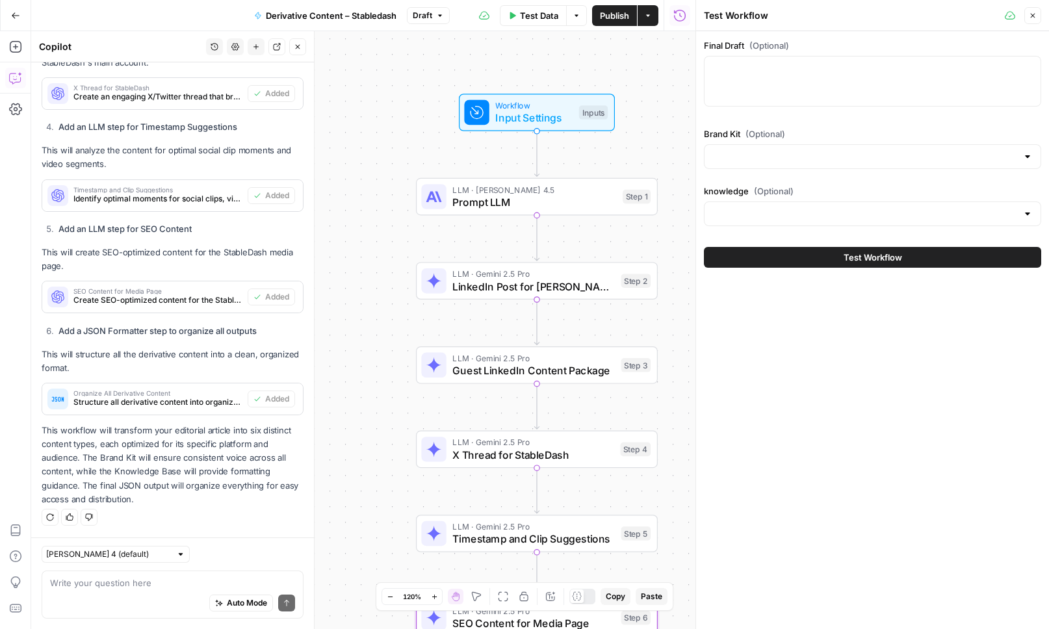
click at [751, 164] on div at bounding box center [872, 156] width 337 height 25
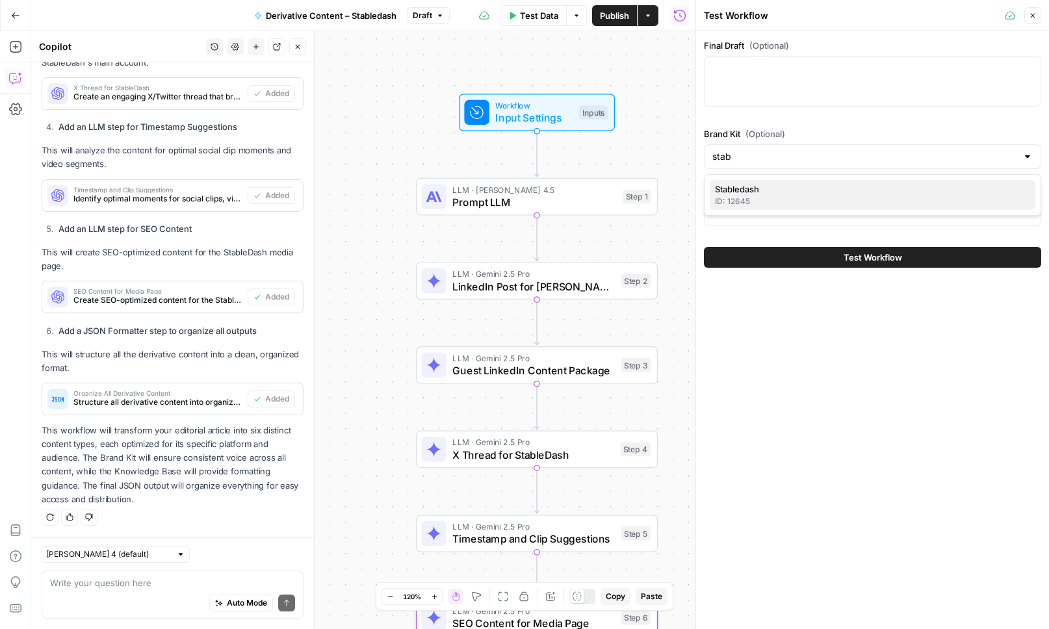
click at [755, 187] on span "Stabledash" at bounding box center [870, 189] width 310 height 13
type input "Stabledash"
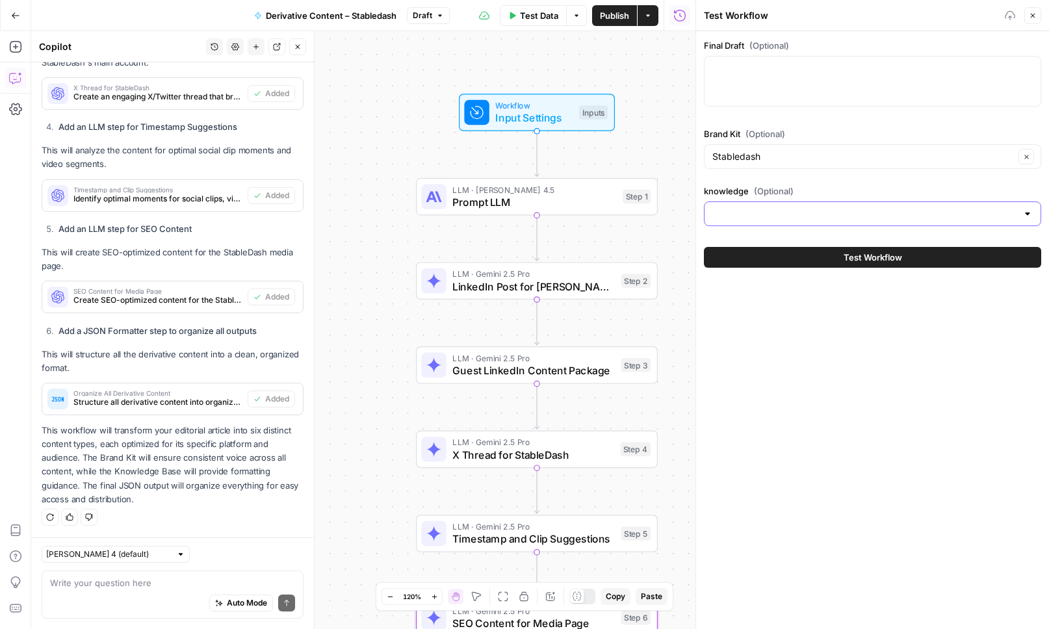
click at [768, 211] on input "knowledge (Optional)" at bounding box center [865, 213] width 305 height 13
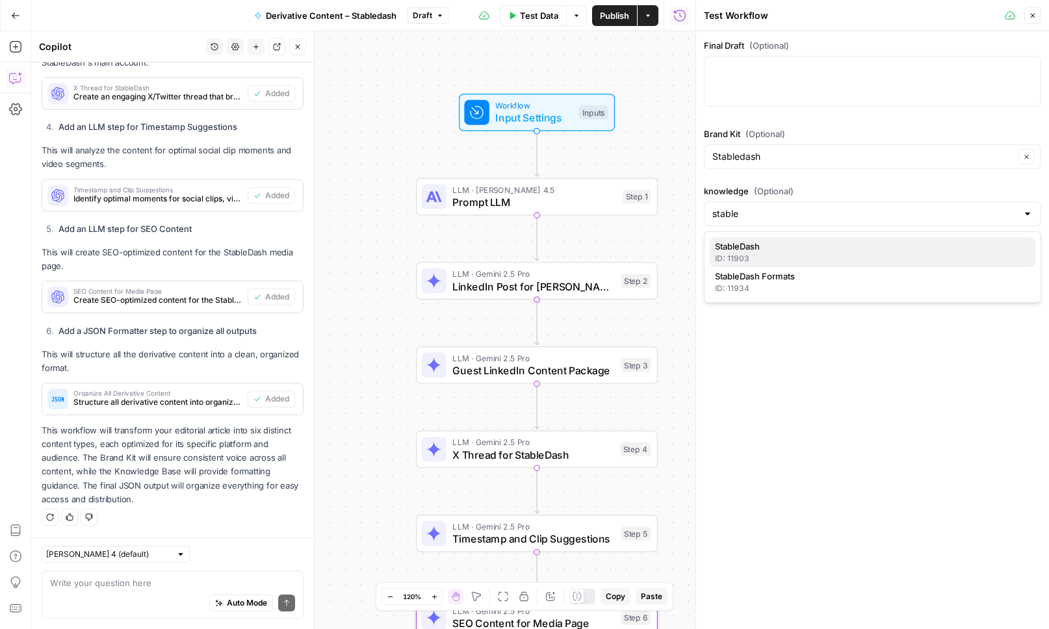
click at [786, 247] on span "StableDash" at bounding box center [870, 246] width 310 height 13
type input "StableDash"
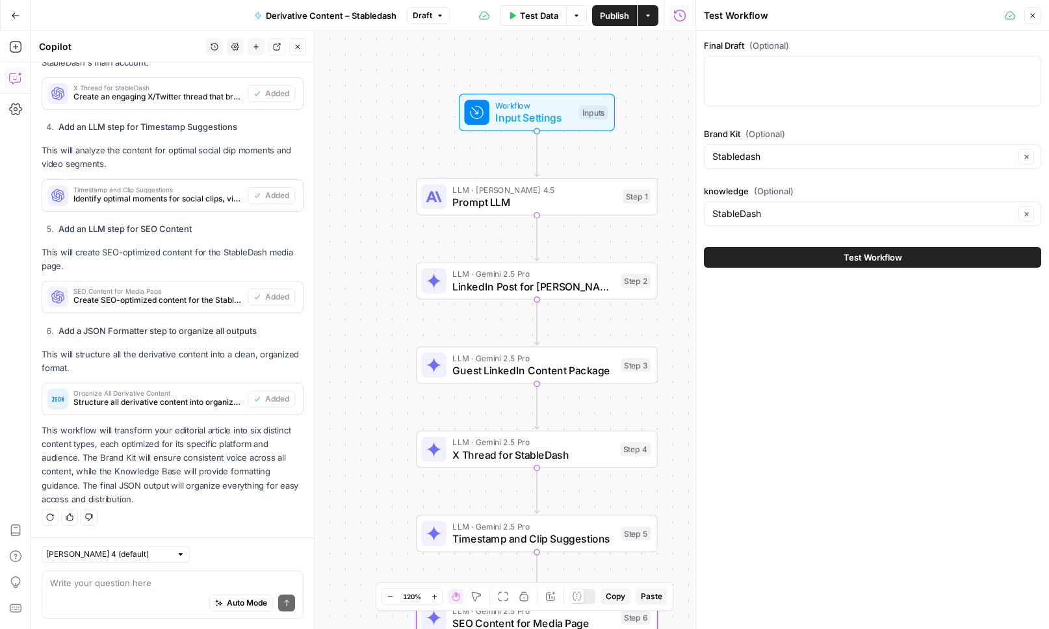
click at [791, 357] on div "Final Draft (Optional) Brand Kit (Optional) Stabledash Clear knowledge (Optiona…" at bounding box center [872, 330] width 353 height 598
click at [781, 96] on div at bounding box center [872, 81] width 337 height 51
paste textarea "# Federal Reserve Rate Cuts Ignite a New Era for Stablecoins *Expert Sam Kazemi…"
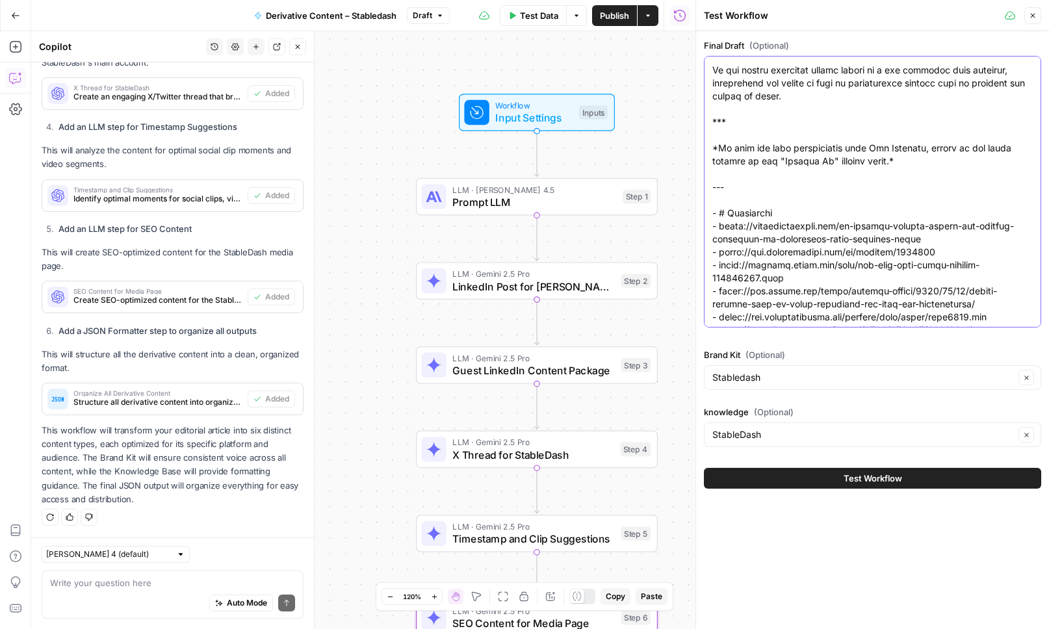
scroll to position [1946, 0]
drag, startPoint x: 957, startPoint y: 321, endPoint x: 713, endPoint y: 176, distance: 284.2
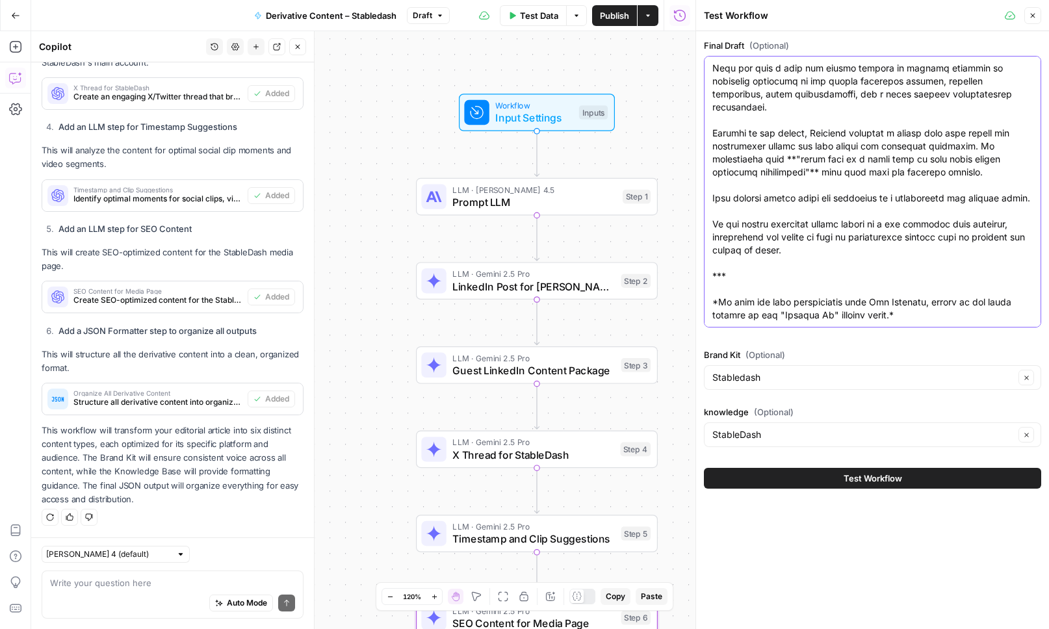
scroll to position [1794, 0]
type textarea "# Federal Reserve Rate Cuts Ignite a New Era for Stablecoins *Expert Sam Kazemi…"
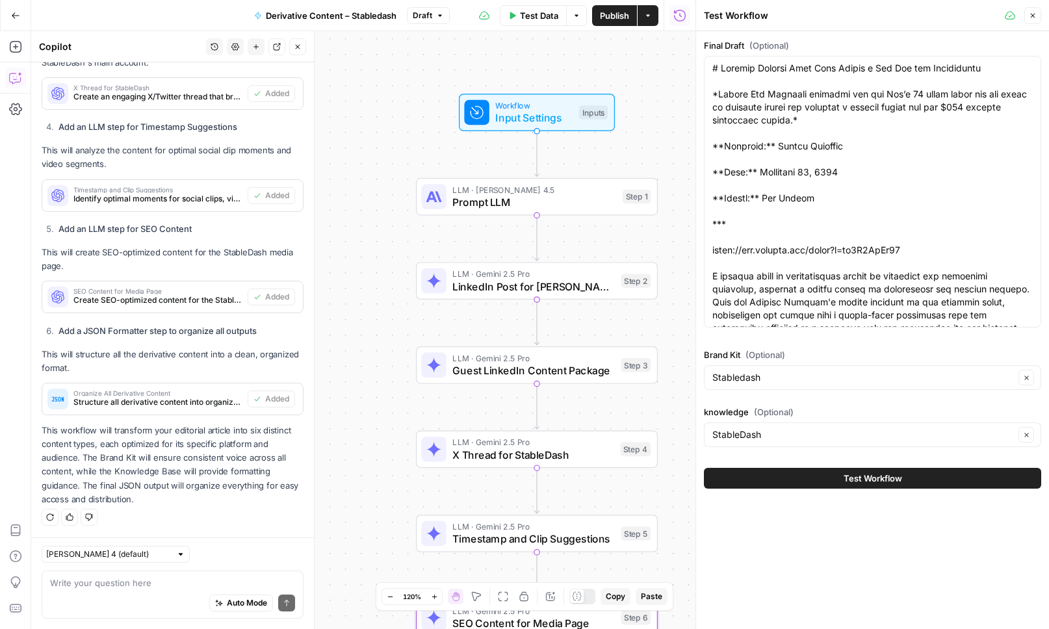
click at [790, 478] on button "Test Workflow" at bounding box center [872, 478] width 337 height 21
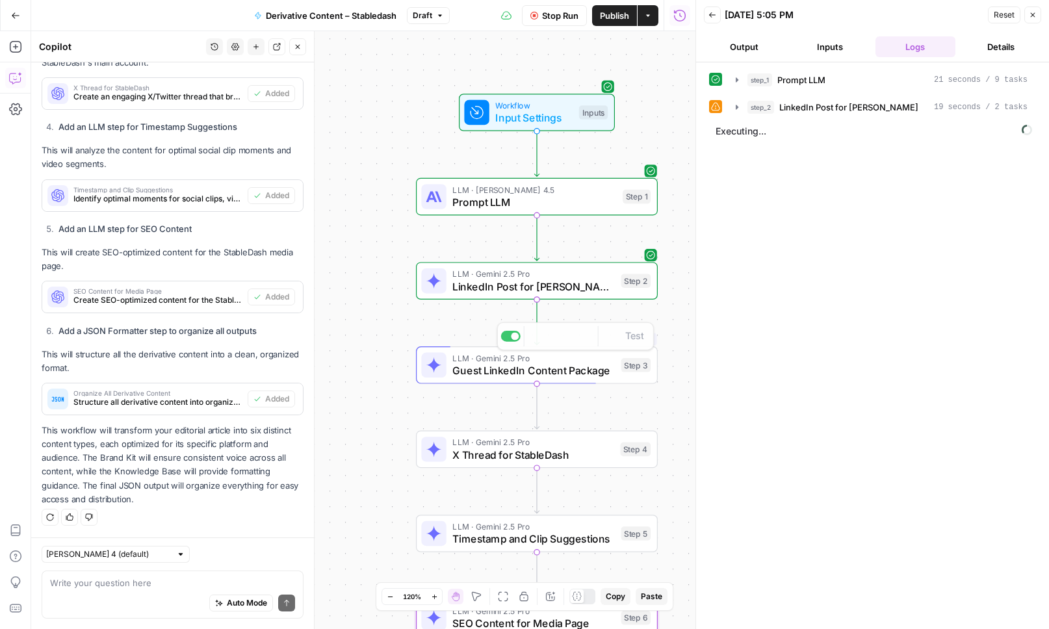
click at [486, 287] on span "LinkedIn Post for Drew" at bounding box center [533, 287] width 163 height 16
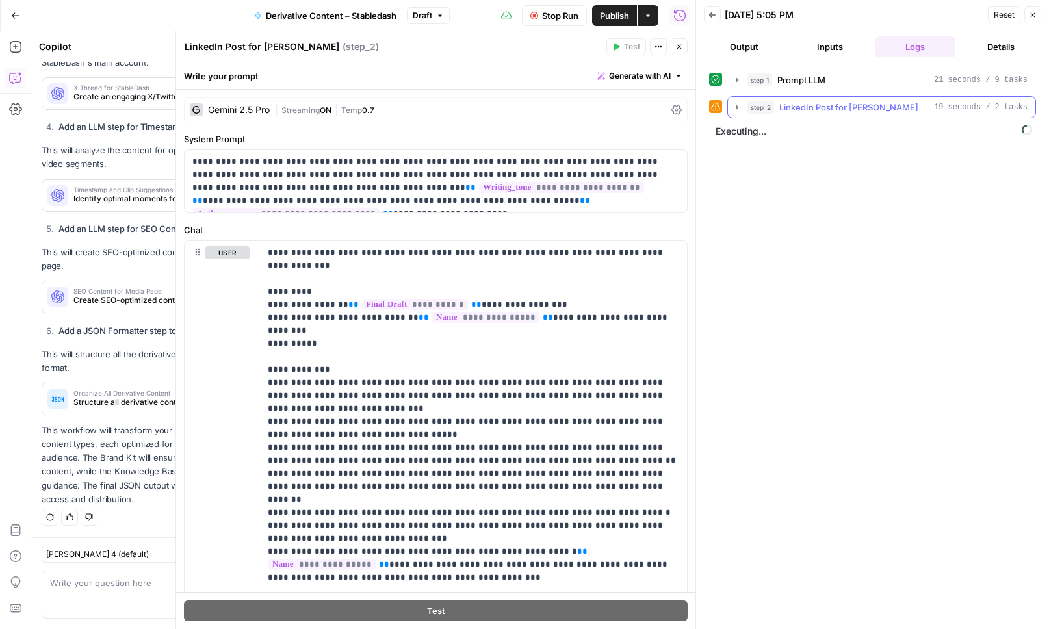
click at [732, 104] on icon "button" at bounding box center [737, 107] width 10 height 10
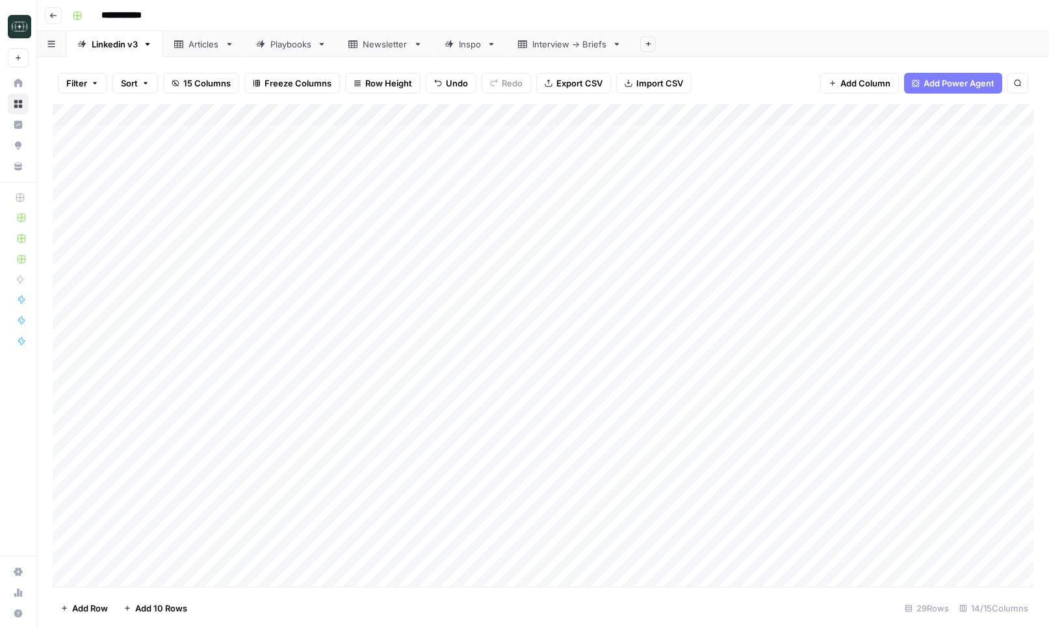
scroll to position [0, 1]
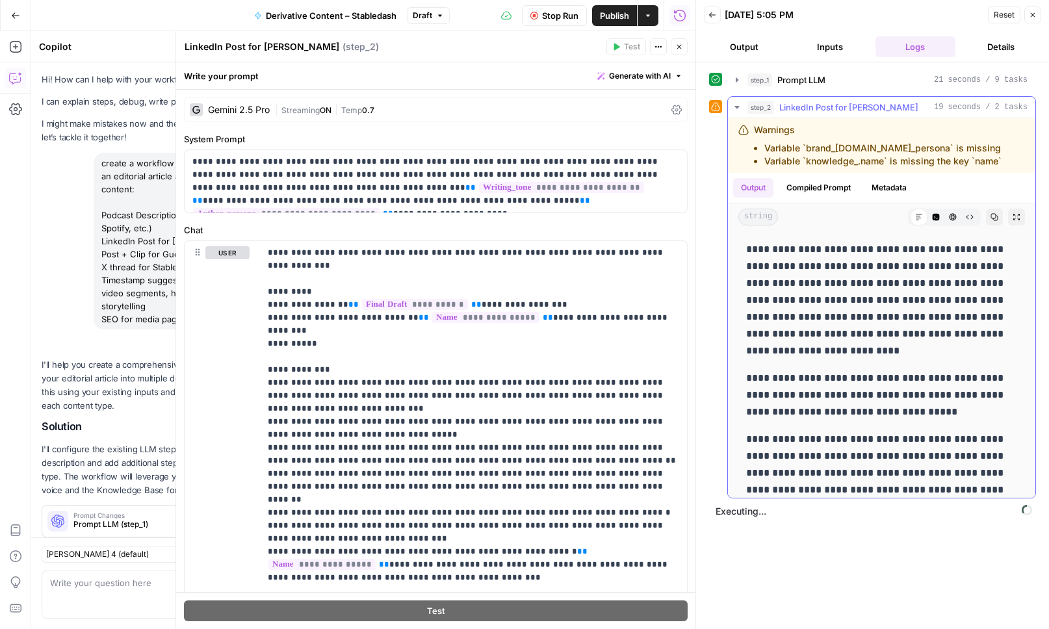
scroll to position [800, 0]
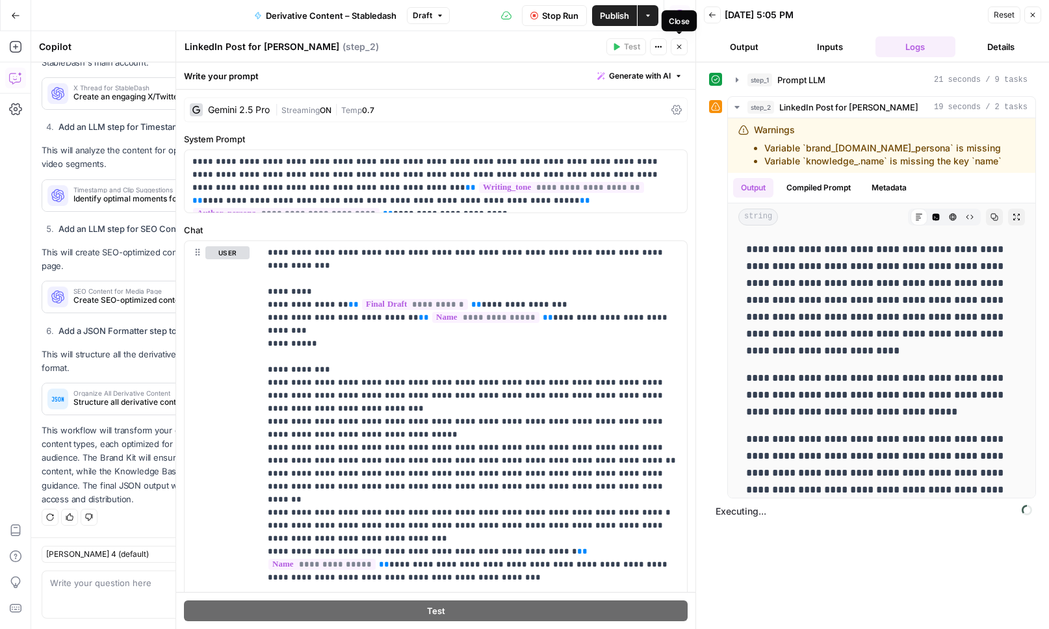
click at [679, 42] on button "Close" at bounding box center [679, 46] width 17 height 17
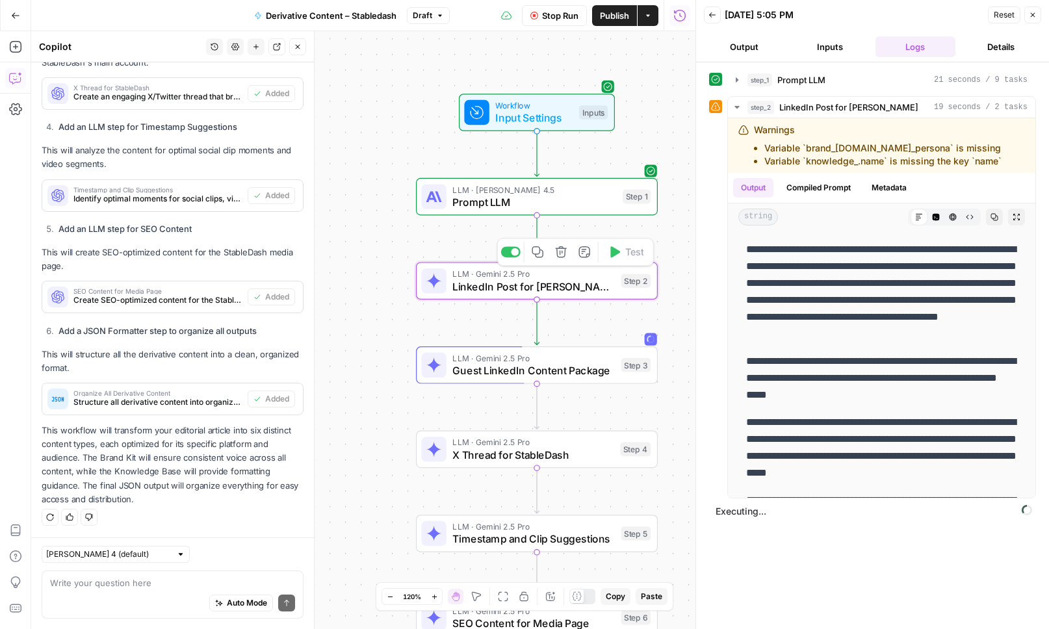
click at [473, 279] on span "LinkedIn Post for [PERSON_NAME]" at bounding box center [533, 287] width 163 height 16
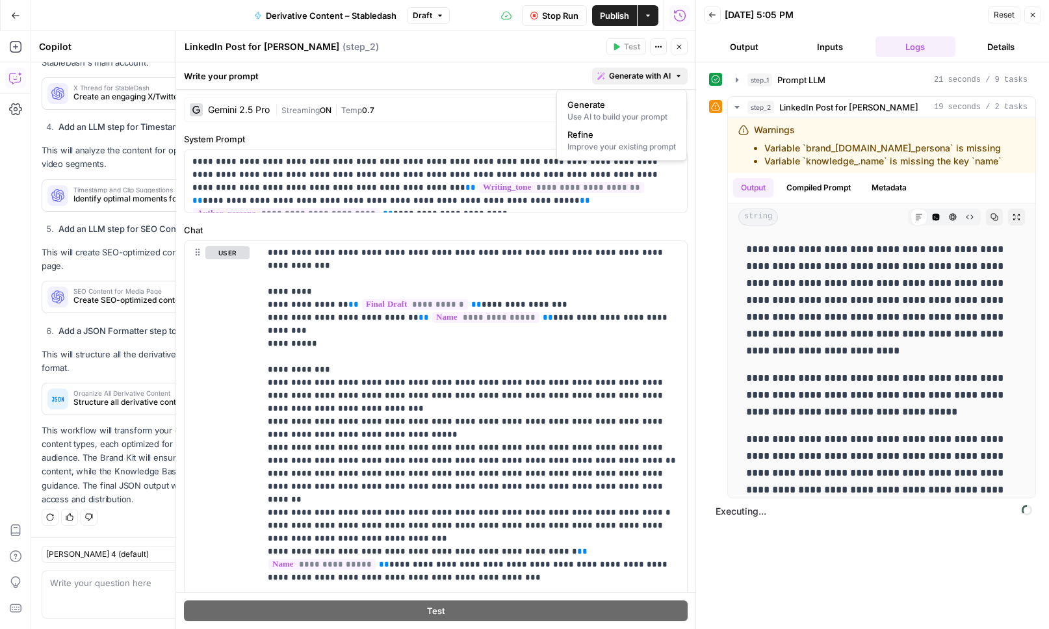
click at [620, 78] on span "Generate with AI" at bounding box center [640, 76] width 62 height 12
click at [582, 145] on div "Improve your existing prompt" at bounding box center [622, 147] width 109 height 12
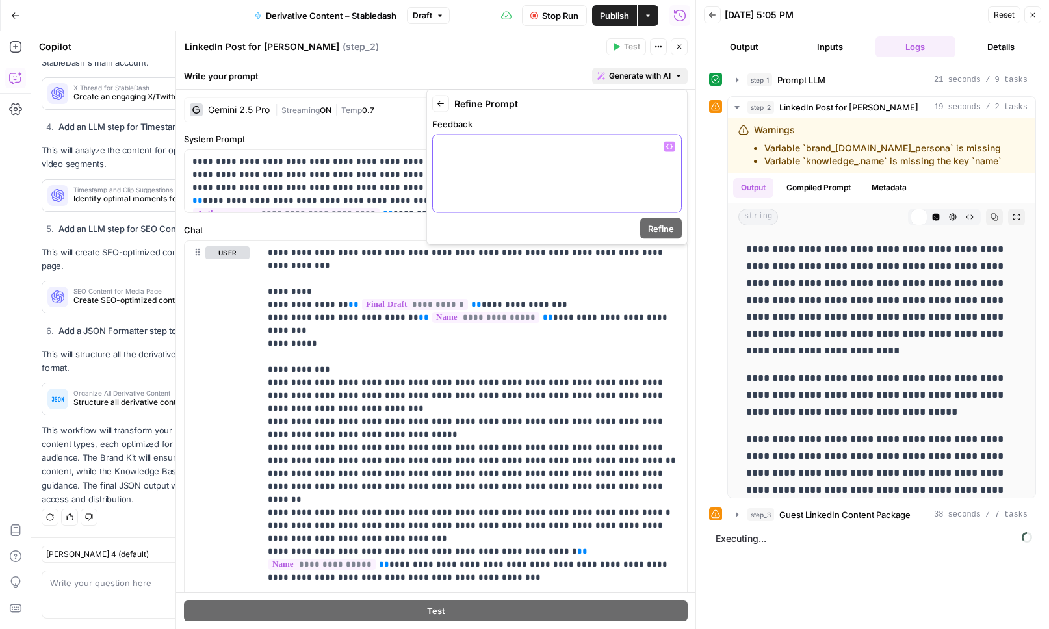
click at [582, 145] on p at bounding box center [557, 146] width 233 height 13
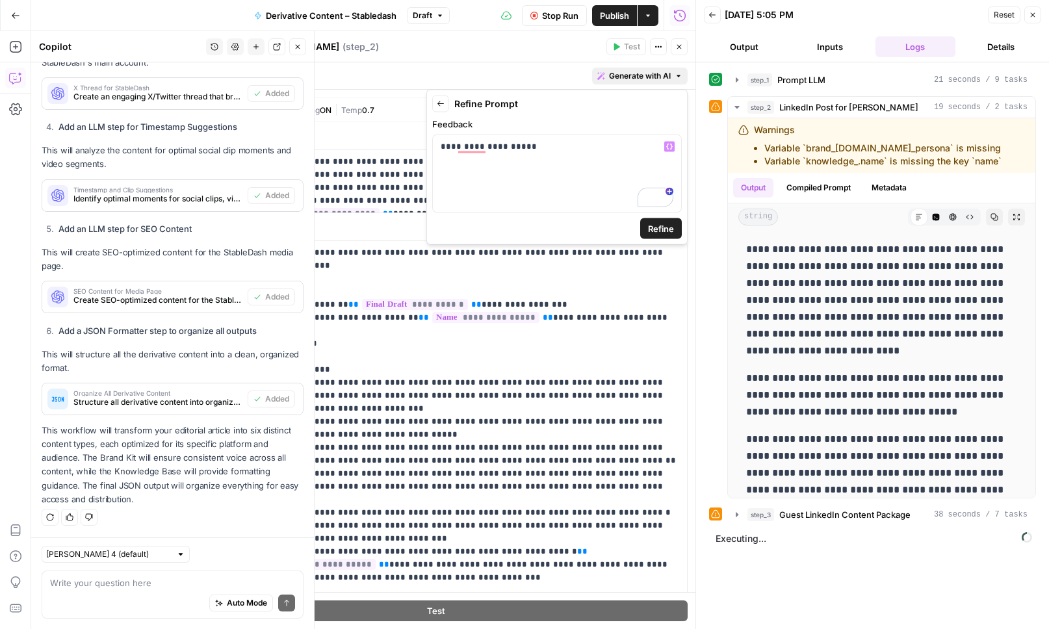
click at [16, 15] on icon "button" at bounding box center [16, 15] width 8 height 6
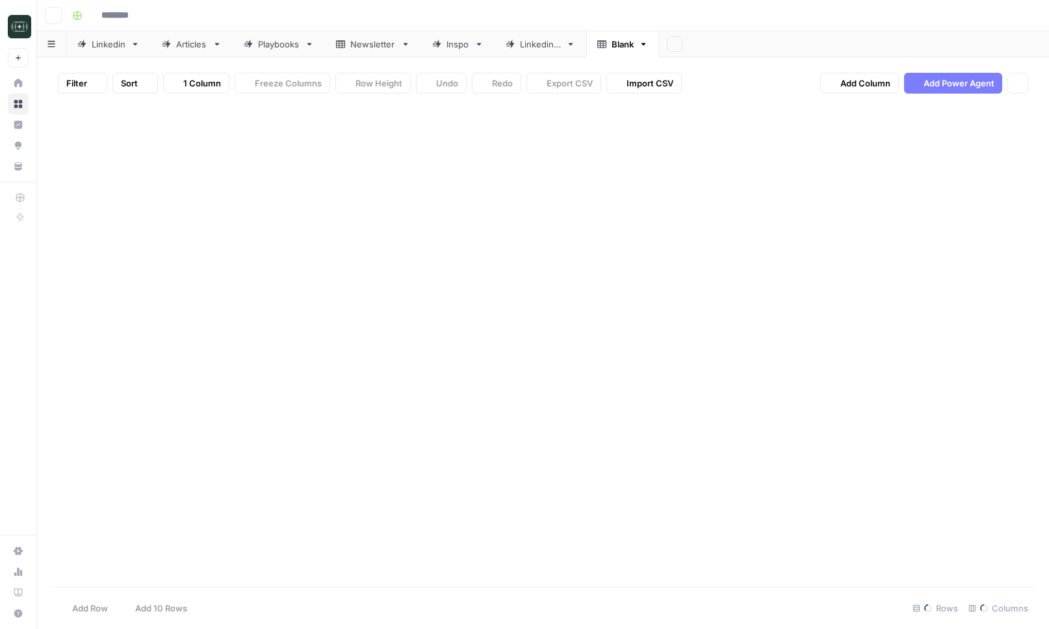
type input "**********"
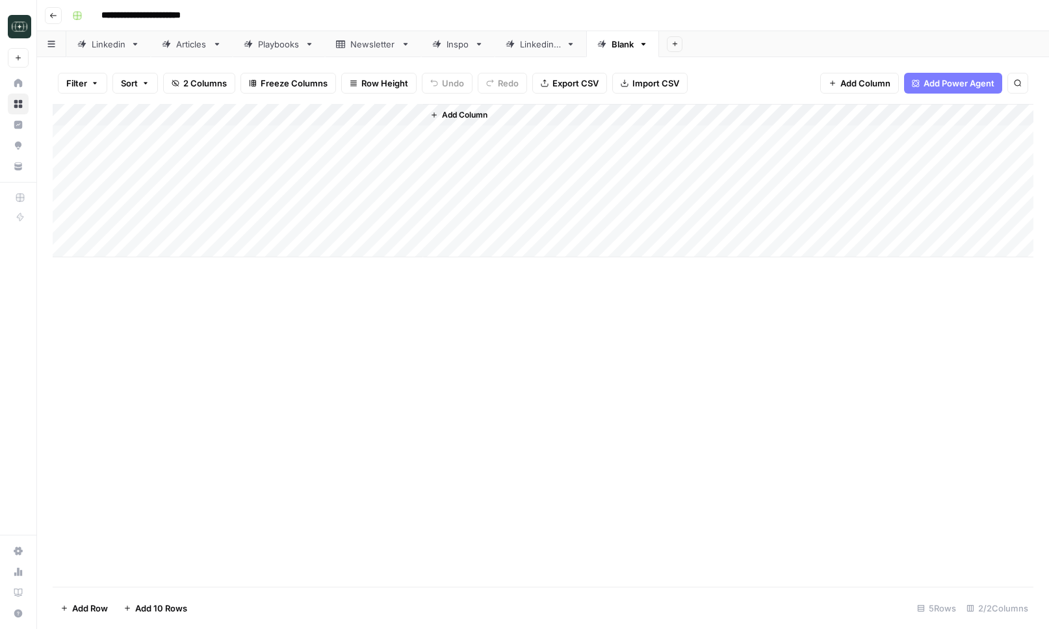
click at [25, 81] on link "Home" at bounding box center [18, 83] width 21 height 21
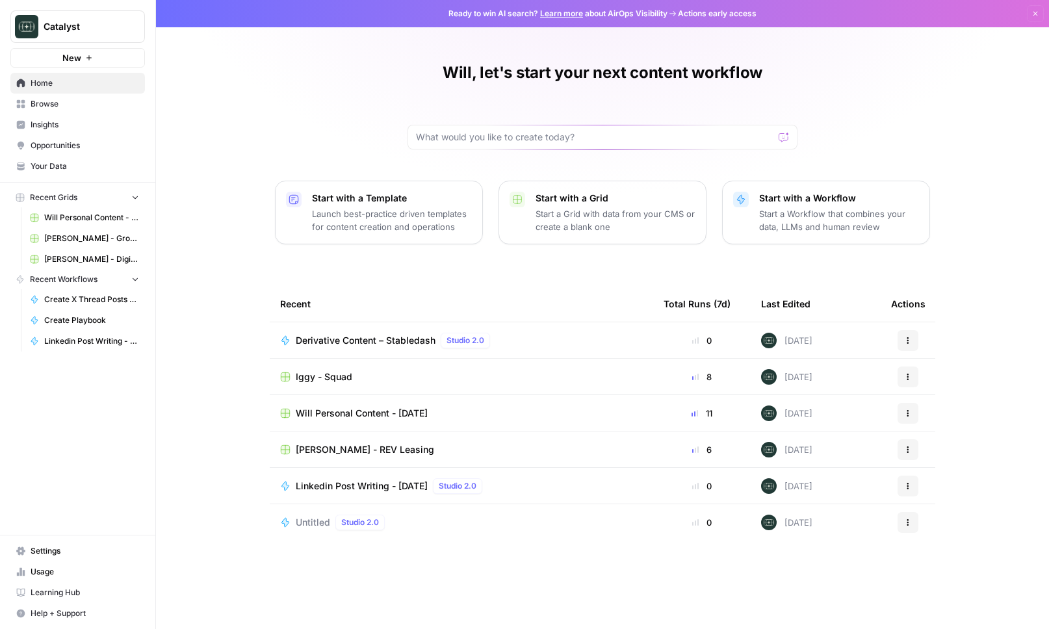
click at [372, 341] on span "Derivative Content – Stabledash" at bounding box center [366, 340] width 140 height 13
click at [49, 165] on span "Your Data" at bounding box center [85, 167] width 109 height 12
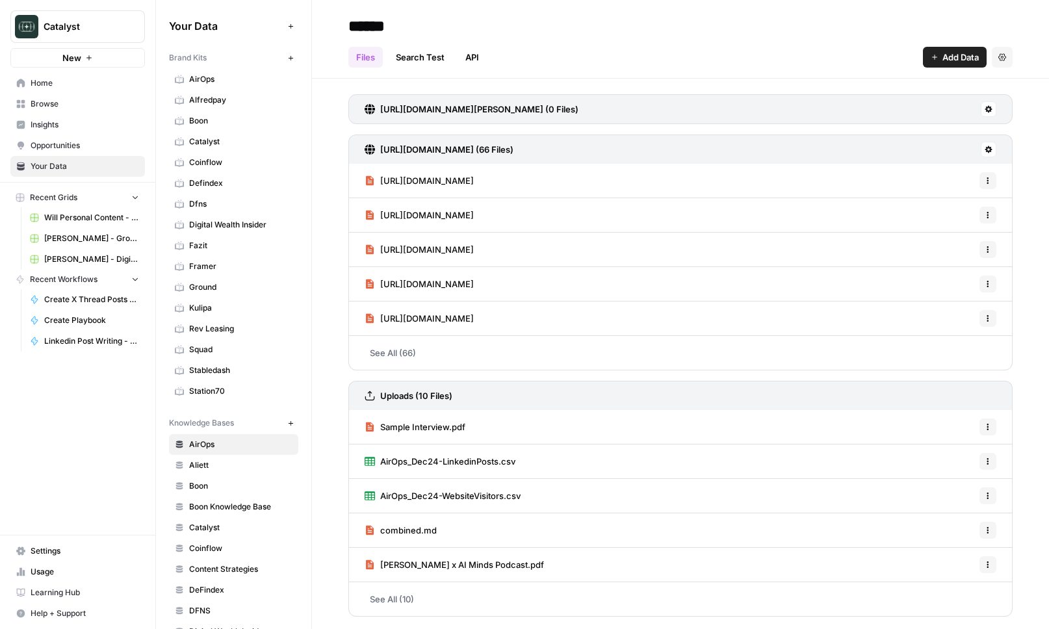
click at [218, 365] on span "Stabledash" at bounding box center [240, 371] width 103 height 12
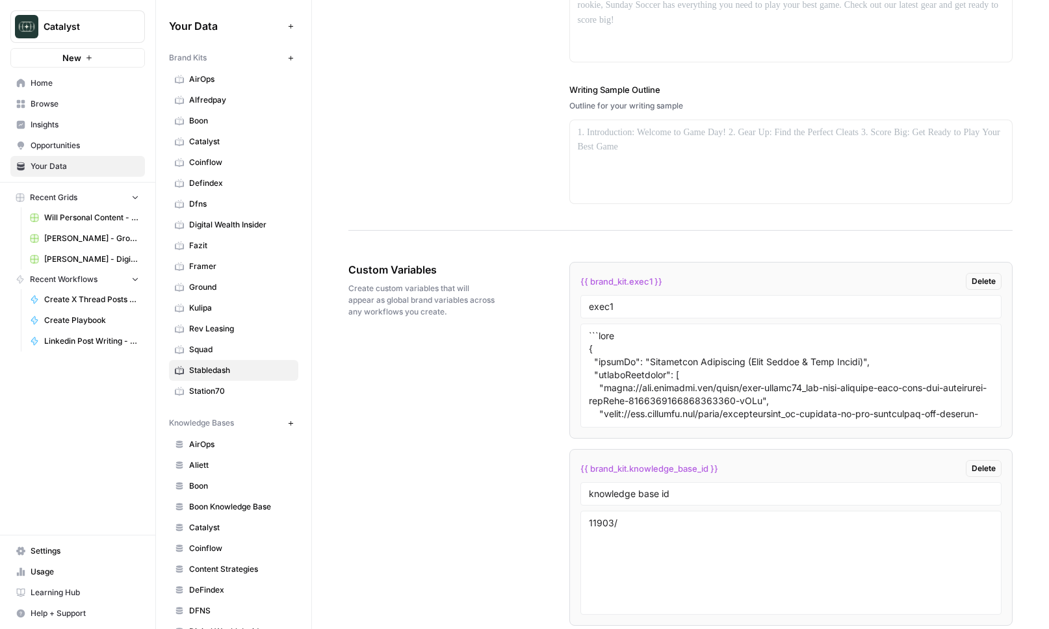
scroll to position [1835, 0]
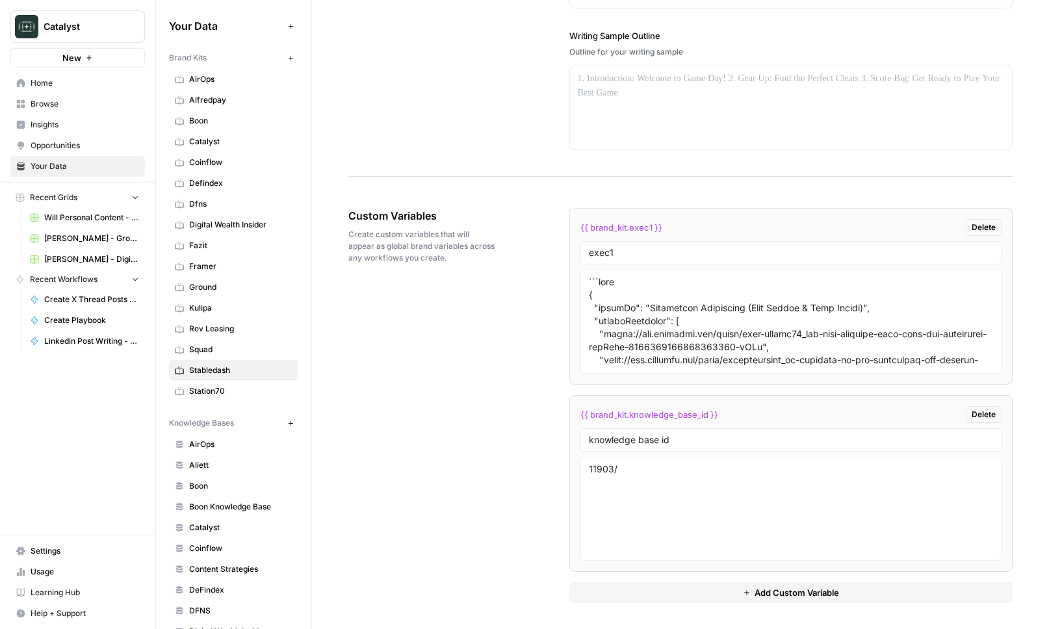
click at [643, 229] on span "{{ brand_kit.exec1 }}" at bounding box center [622, 227] width 82 height 13
copy div "{{ brand_kit.exec1 }} Delete"
click at [439, 426] on div "Custom Variables Create custom variables that will appear as global brand varia…" at bounding box center [680, 405] width 664 height 447
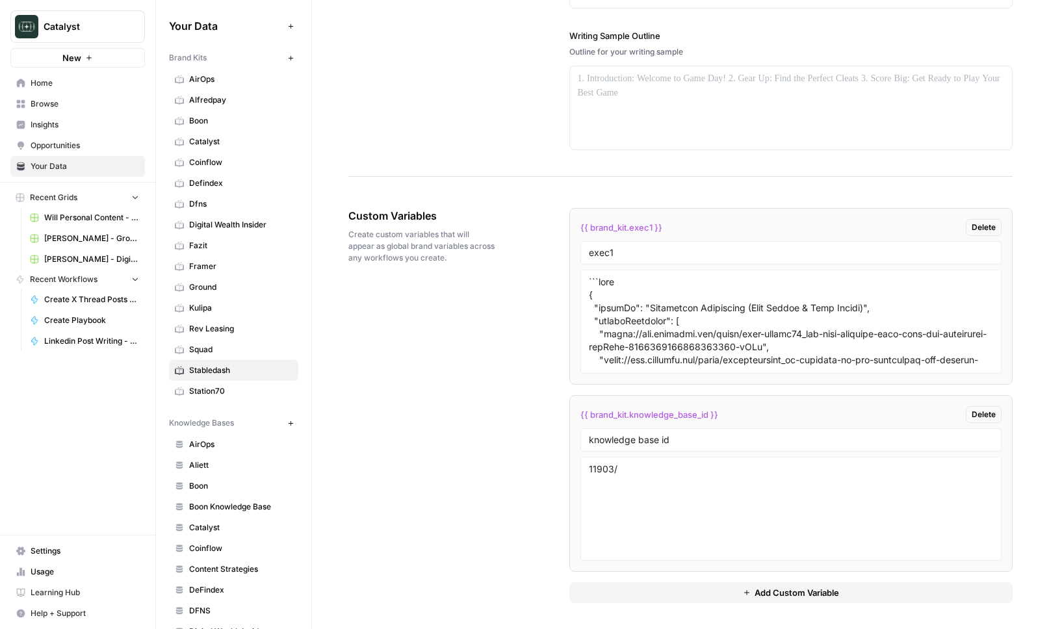
click at [55, 84] on span "Home" at bounding box center [85, 83] width 109 height 12
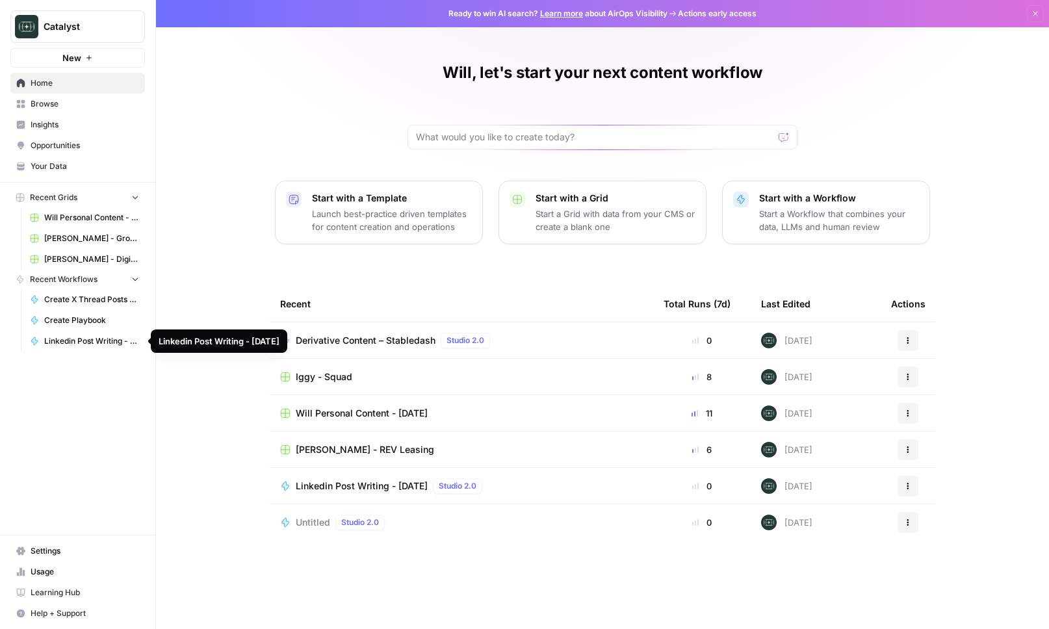
click at [92, 347] on span "Linkedin Post Writing - [DATE]" at bounding box center [91, 341] width 95 height 12
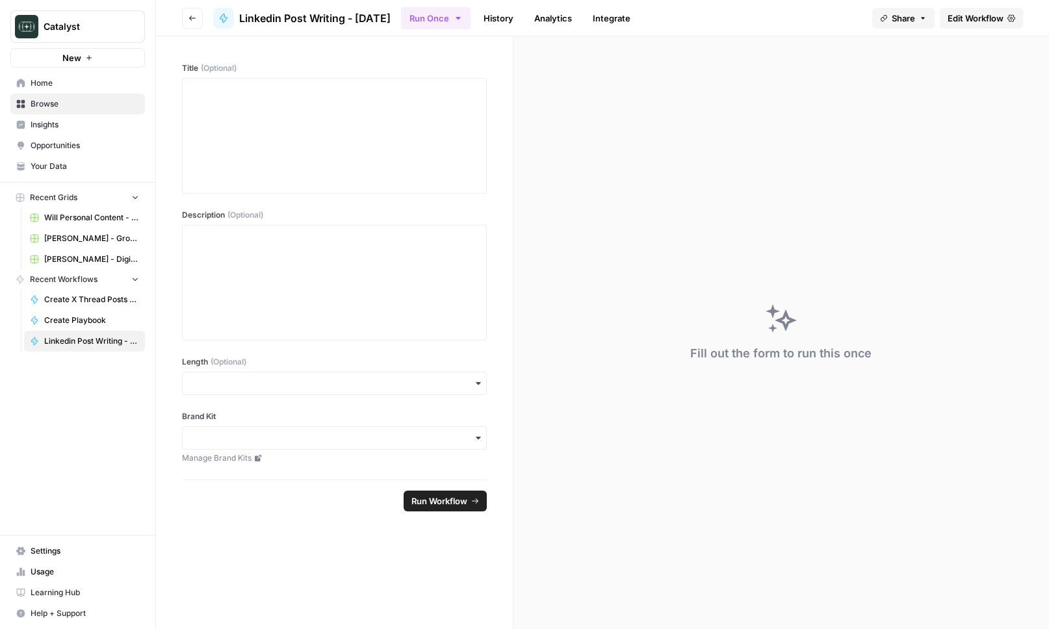
click at [963, 12] on span "Edit Workflow" at bounding box center [976, 18] width 56 height 13
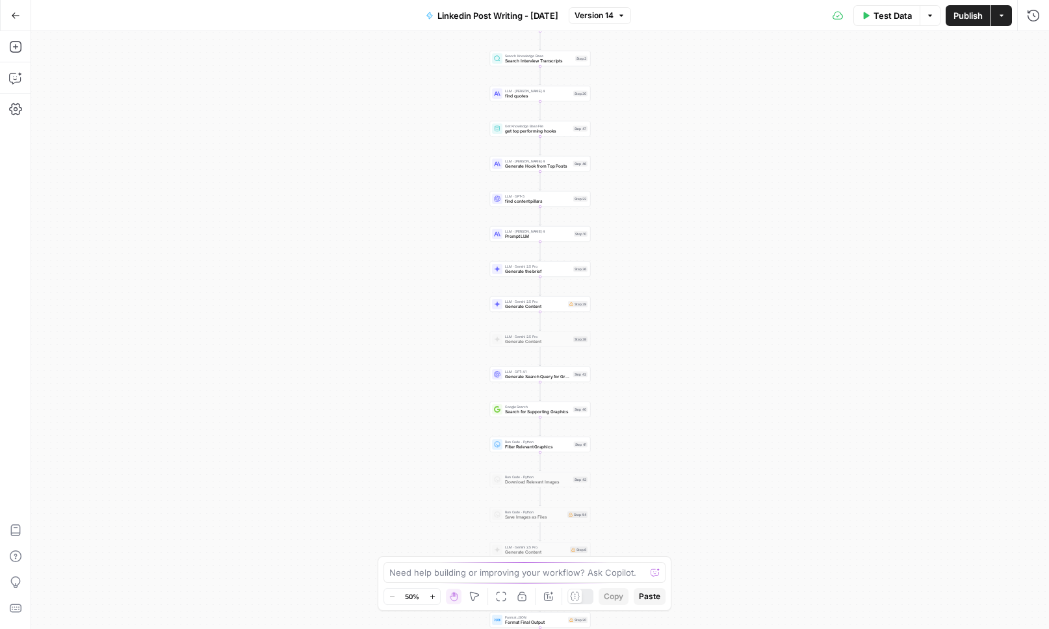
drag, startPoint x: 650, startPoint y: 358, endPoint x: 651, endPoint y: 328, distance: 30.6
click at [651, 328] on div "Workflow Input Settings Inputs Get Knowledge Base File Get Knowledge Base File …" at bounding box center [540, 330] width 1018 height 598
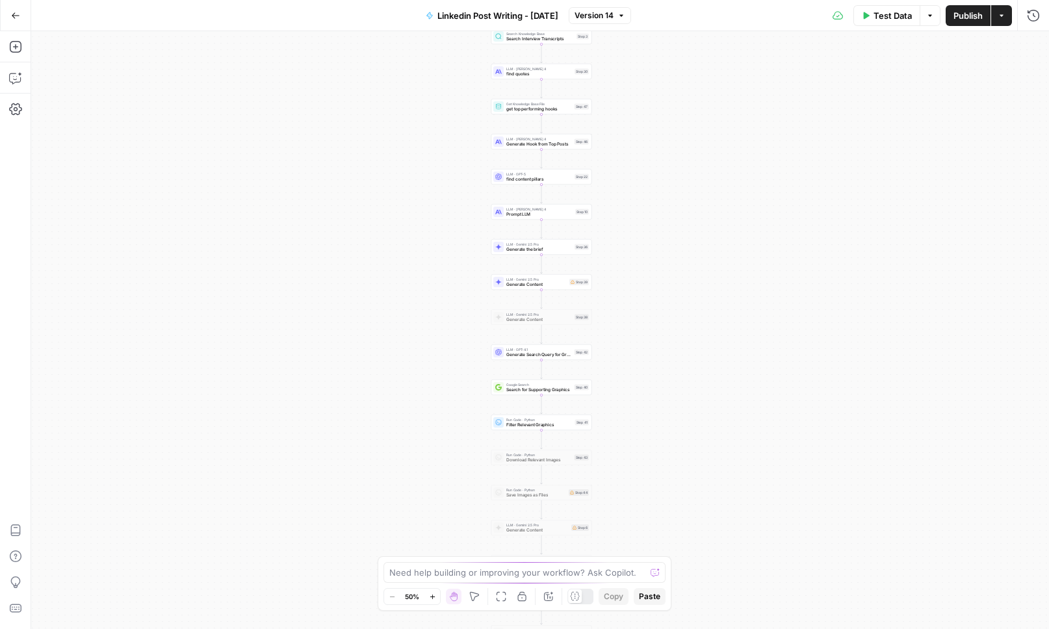
click at [651, 328] on div "Workflow Input Settings Inputs Get Knowledge Base File Get Knowledge Base File …" at bounding box center [540, 330] width 1018 height 598
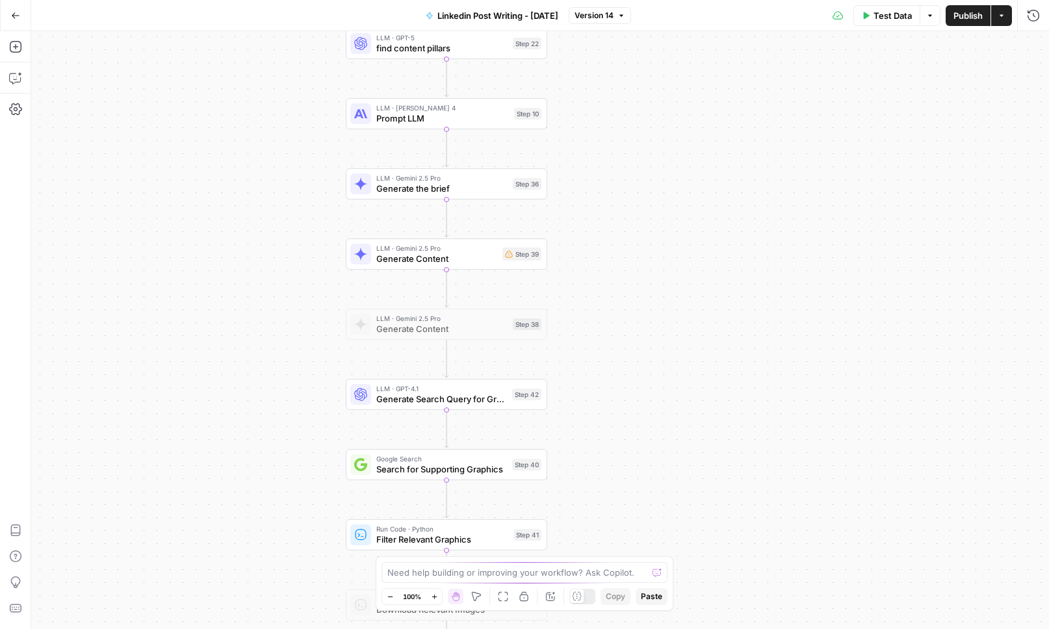
drag, startPoint x: 638, startPoint y: 465, endPoint x: 662, endPoint y: 597, distance: 134.1
click at [662, 597] on body "Catalyst New Home Browse Insights Opportunities Your Data Recent Grids Will Per…" at bounding box center [524, 314] width 1049 height 629
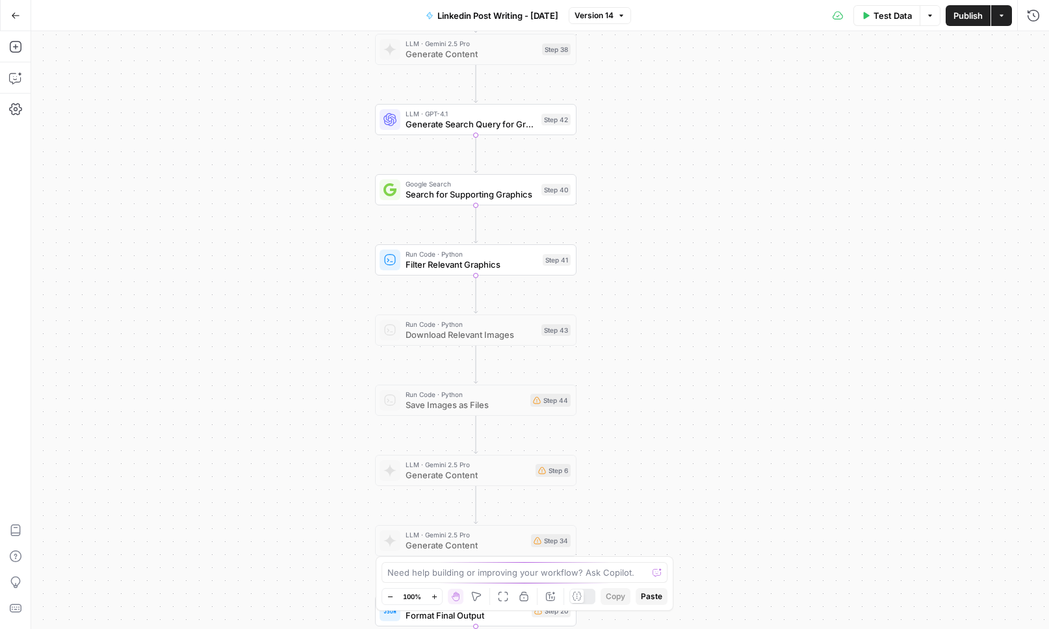
drag, startPoint x: 679, startPoint y: 433, endPoint x: 700, endPoint y: 172, distance: 262.2
click at [700, 172] on div "Workflow Input Settings Inputs Get Knowledge Base File Get Knowledge Base File …" at bounding box center [540, 330] width 1018 height 598
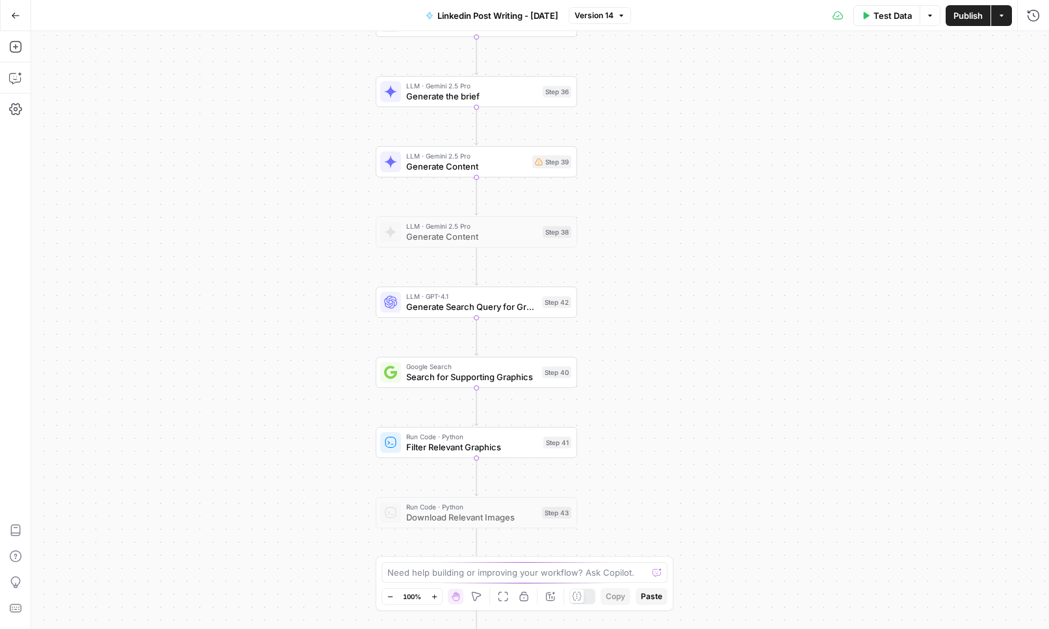
drag, startPoint x: 688, startPoint y: 226, endPoint x: 688, endPoint y: 351, distance: 124.8
click at [688, 351] on div "Workflow Input Settings Inputs Get Knowledge Base File Get Knowledge Base File …" at bounding box center [540, 330] width 1018 height 598
click at [434, 166] on span "Generate Content" at bounding box center [466, 165] width 121 height 13
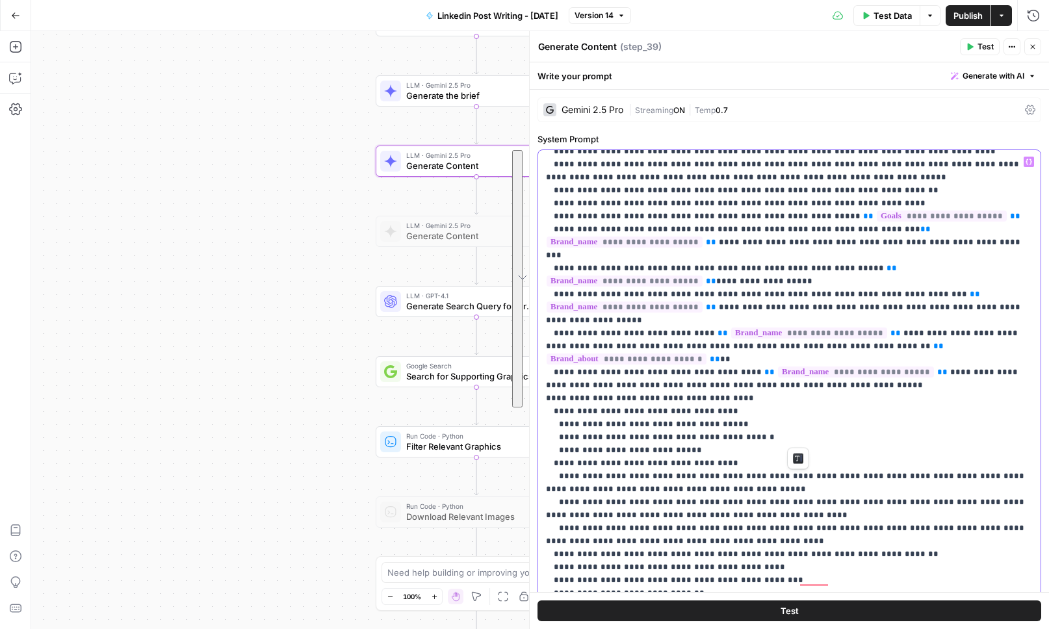
scroll to position [1623, 0]
drag, startPoint x: 545, startPoint y: 290, endPoint x: 883, endPoint y: 395, distance: 354.7
click at [883, 395] on div "**********" at bounding box center [789, 415] width 503 height 530
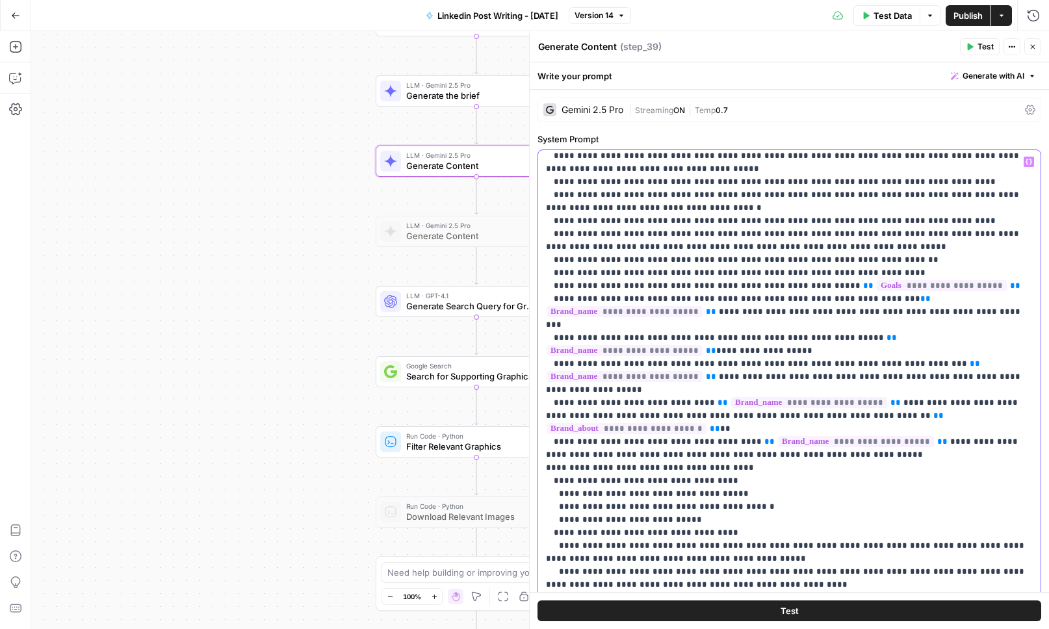
scroll to position [1528, 0]
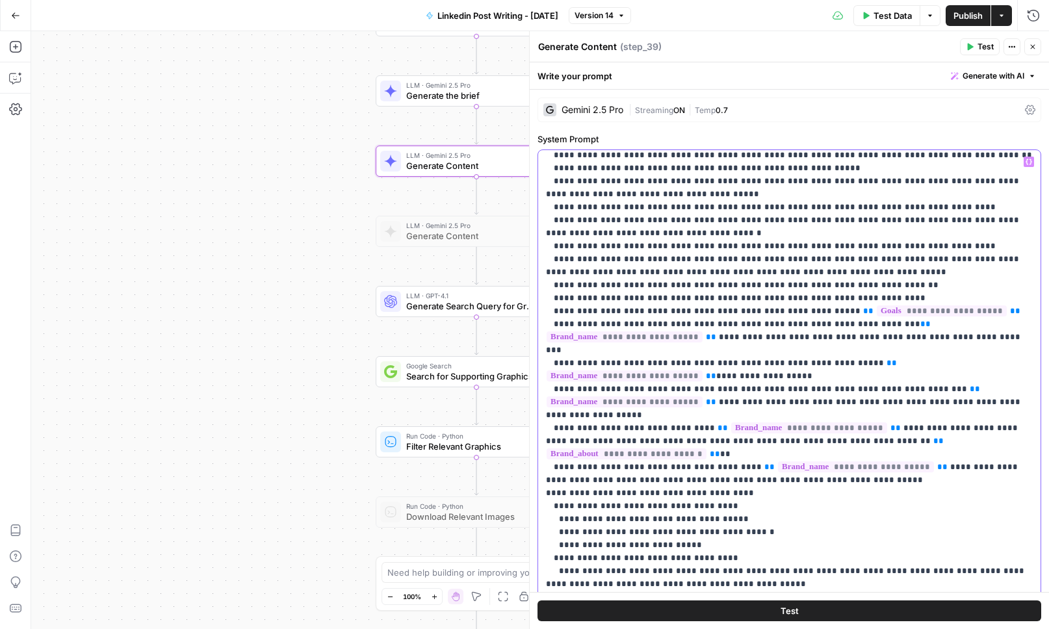
drag, startPoint x: 872, startPoint y: 415, endPoint x: 542, endPoint y: 286, distance: 355.3
click at [542, 286] on div "**********" at bounding box center [789, 415] width 503 height 530
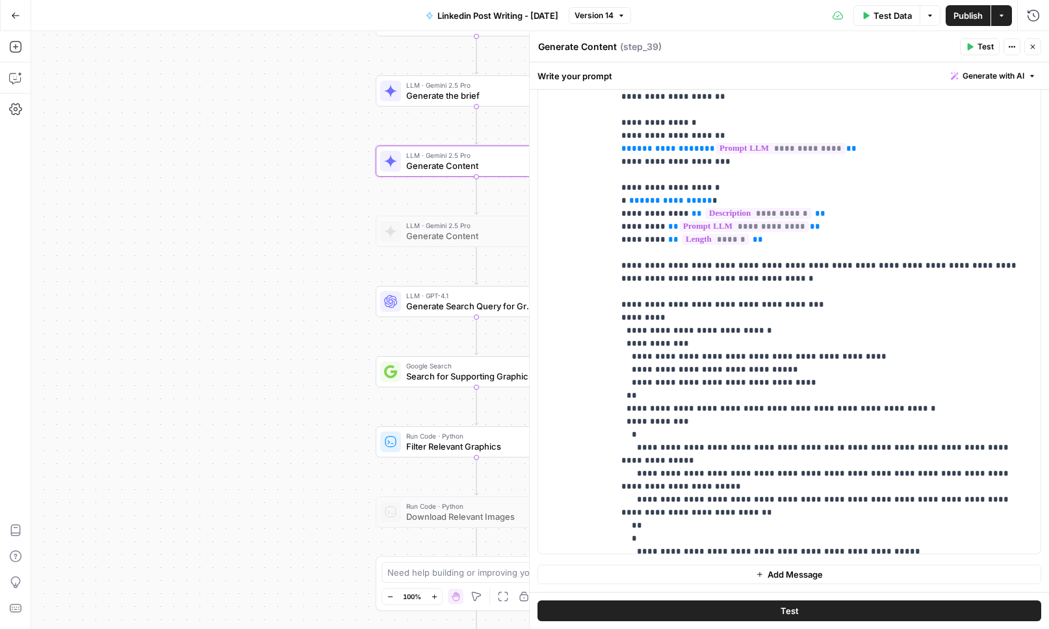
scroll to position [0, 0]
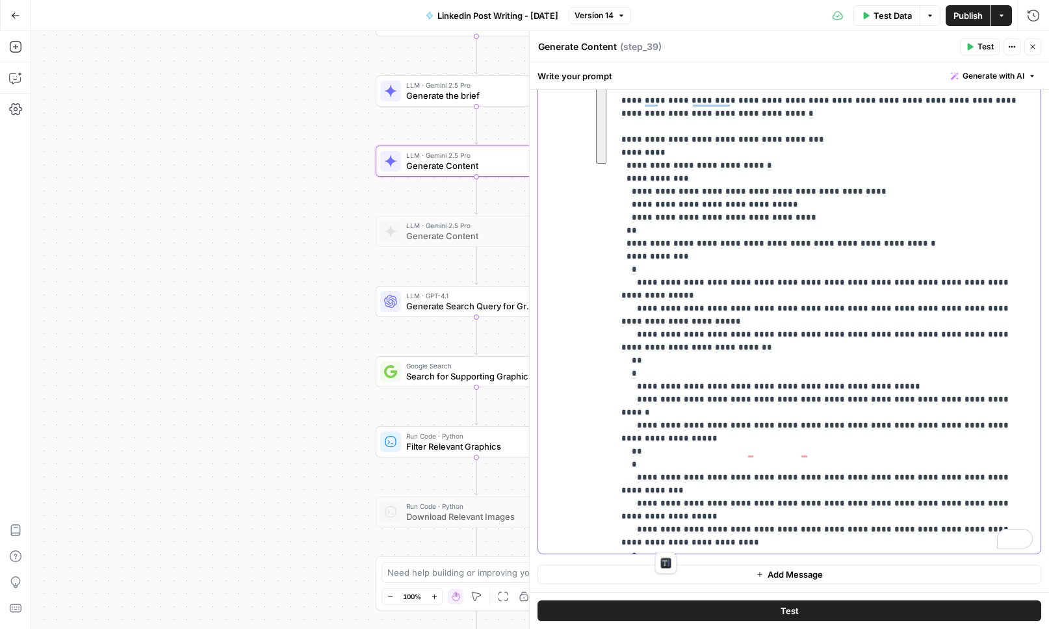
drag, startPoint x: 620, startPoint y: 303, endPoint x: 791, endPoint y: 542, distance: 294.4
click at [791, 542] on div "**********" at bounding box center [827, 290] width 427 height 530
copy p "**********"
click at [834, 481] on p "**********" at bounding box center [827, 152] width 412 height 793
click at [1035, 49] on icon "button" at bounding box center [1033, 47] width 8 height 8
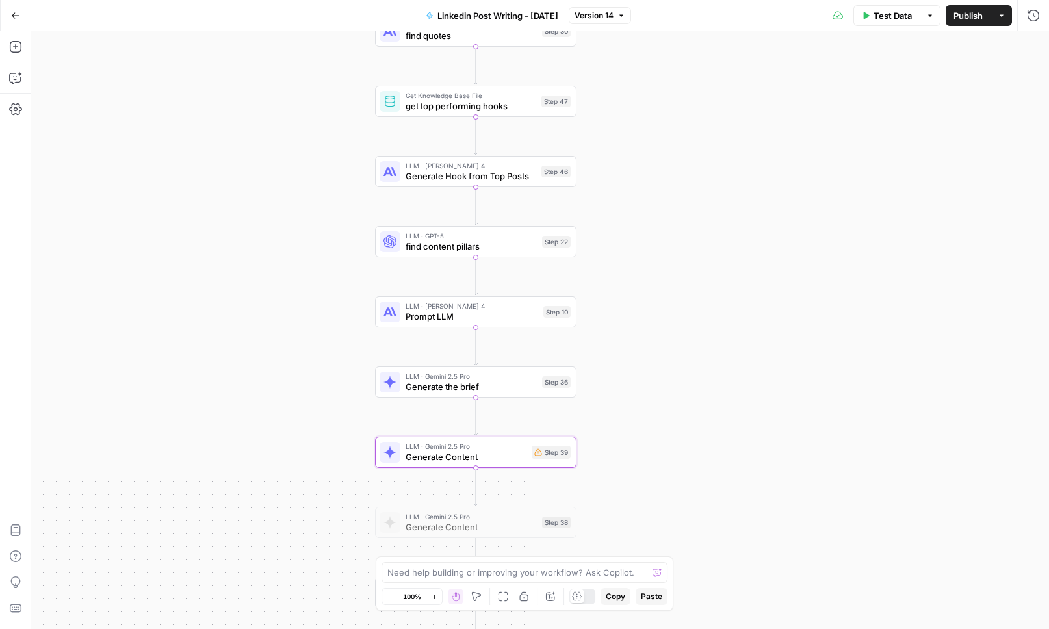
drag, startPoint x: 807, startPoint y: 142, endPoint x: 807, endPoint y: 434, distance: 292.5
click at [807, 434] on div "Workflow Input Settings Inputs Get Knowledge Base File Get Knowledge Base File …" at bounding box center [540, 330] width 1018 height 598
click at [8, 6] on button "Go Back" at bounding box center [15, 15] width 23 height 23
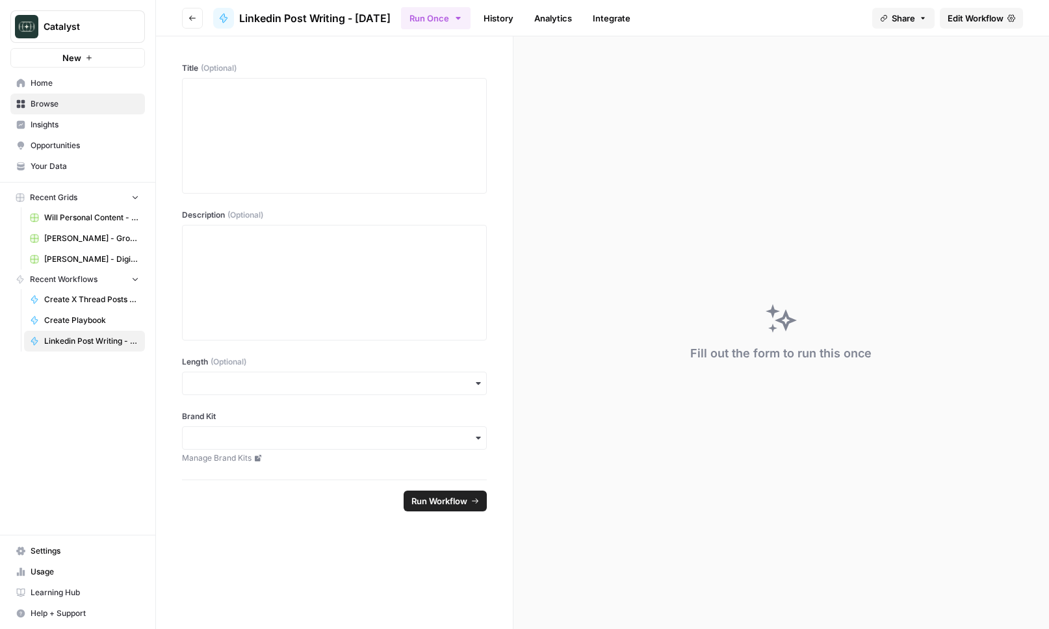
click at [89, 164] on span "Your Data" at bounding box center [85, 167] width 109 height 12
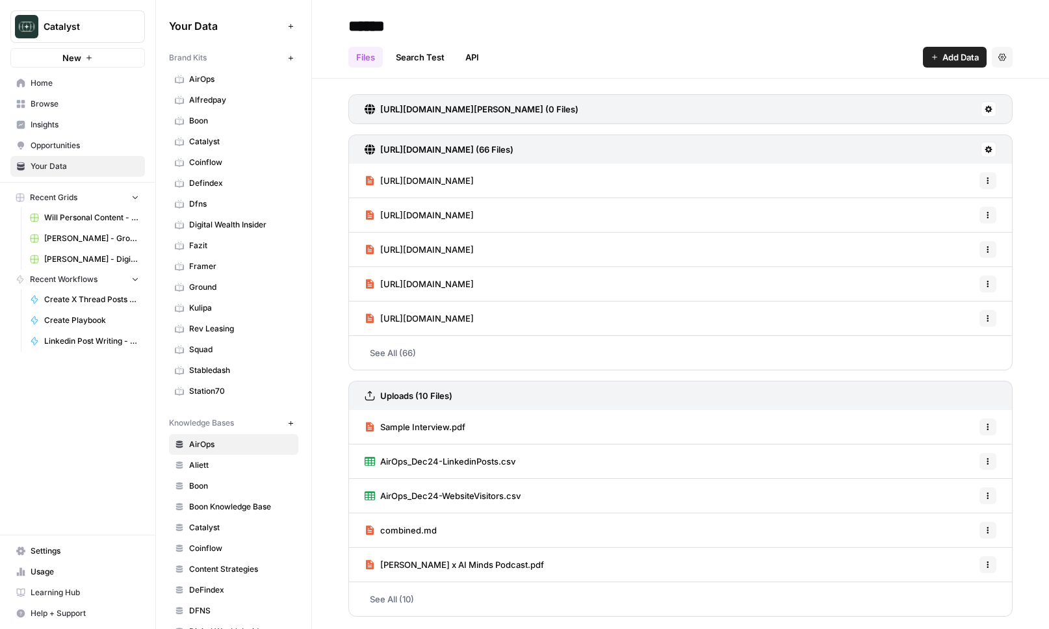
click at [222, 368] on span "Stabledash" at bounding box center [240, 371] width 103 height 12
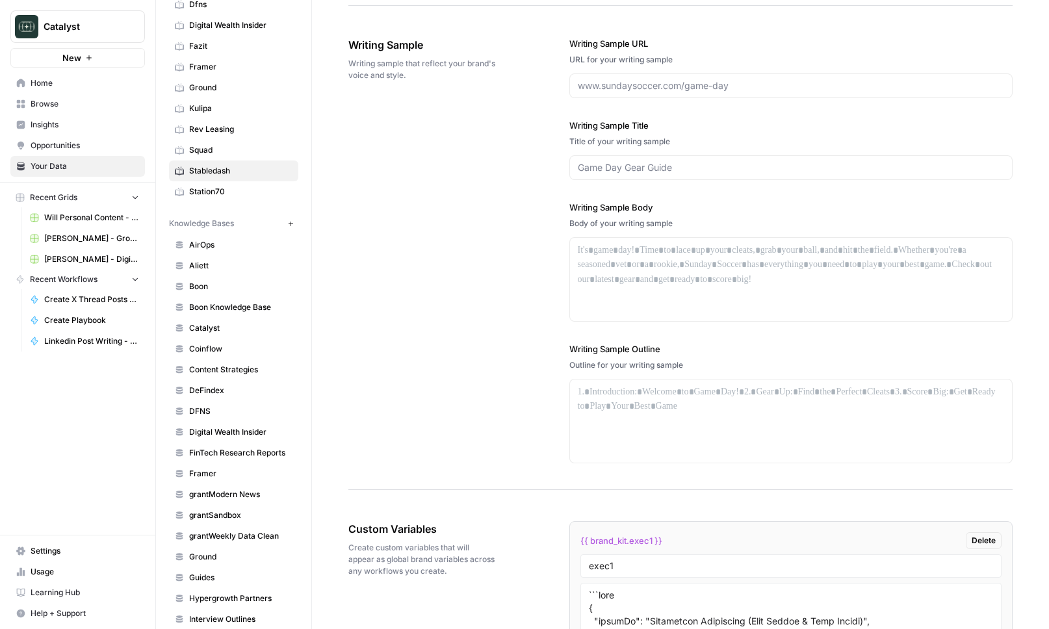
scroll to position [1835, 0]
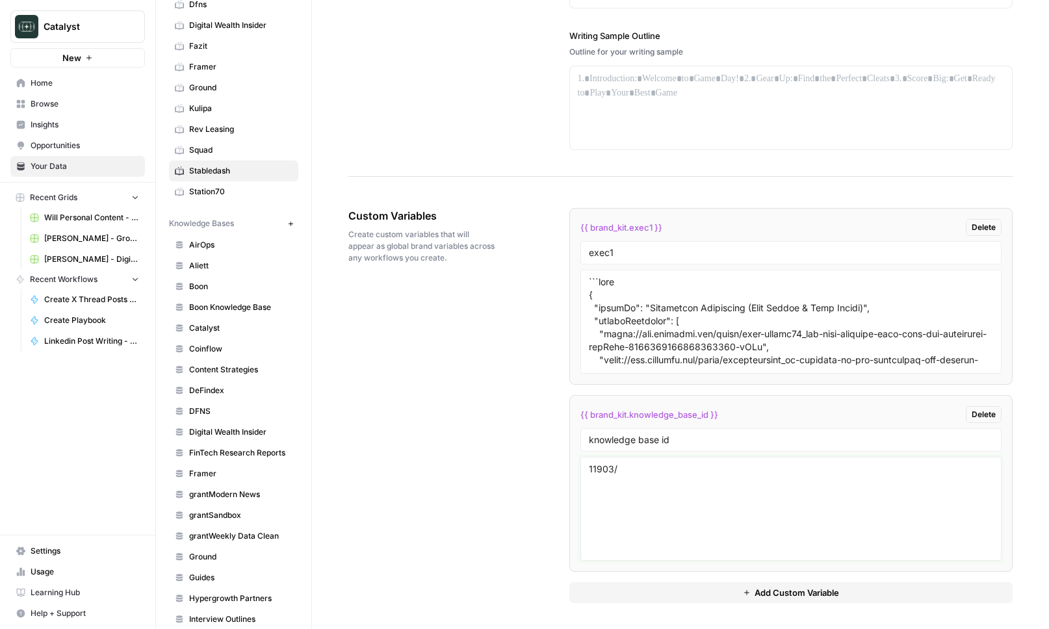
click at [626, 503] on textarea "11903/" at bounding box center [791, 509] width 405 height 92
click at [382, 491] on div "Custom Variables Create custom variables that will appear as global brand varia…" at bounding box center [680, 405] width 664 height 447
click at [653, 464] on textarea "11903/" at bounding box center [791, 509] width 405 height 92
click at [636, 516] on textarea "11903" at bounding box center [791, 509] width 405 height 92
type textarea "11903"
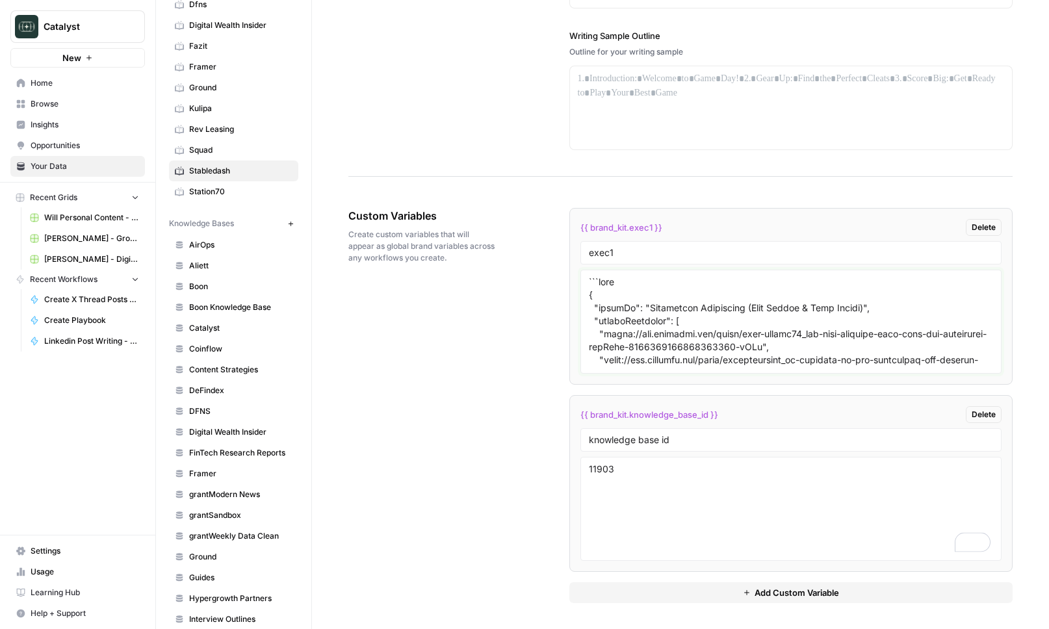
click at [727, 293] on textarea at bounding box center [791, 322] width 405 height 92
click at [71, 87] on span "Home" at bounding box center [85, 83] width 109 height 12
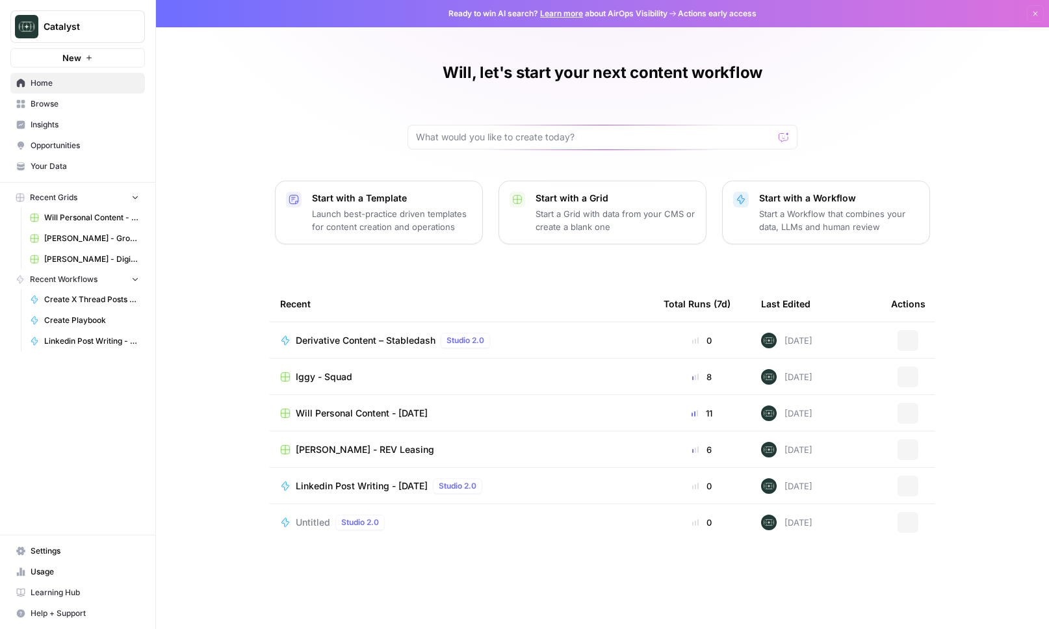
click at [332, 415] on span "Will Personal Content - [DATE]" at bounding box center [362, 413] width 132 height 13
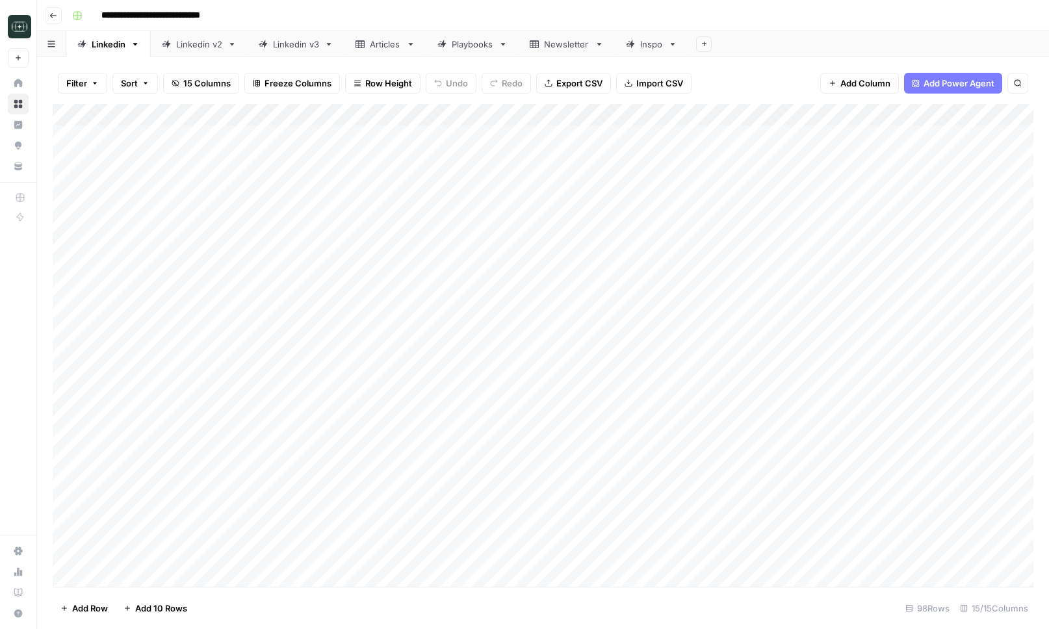
click at [274, 44] on div "Linkedin v3" at bounding box center [296, 44] width 46 height 13
click at [837, 113] on div "Add Column" at bounding box center [543, 345] width 981 height 483
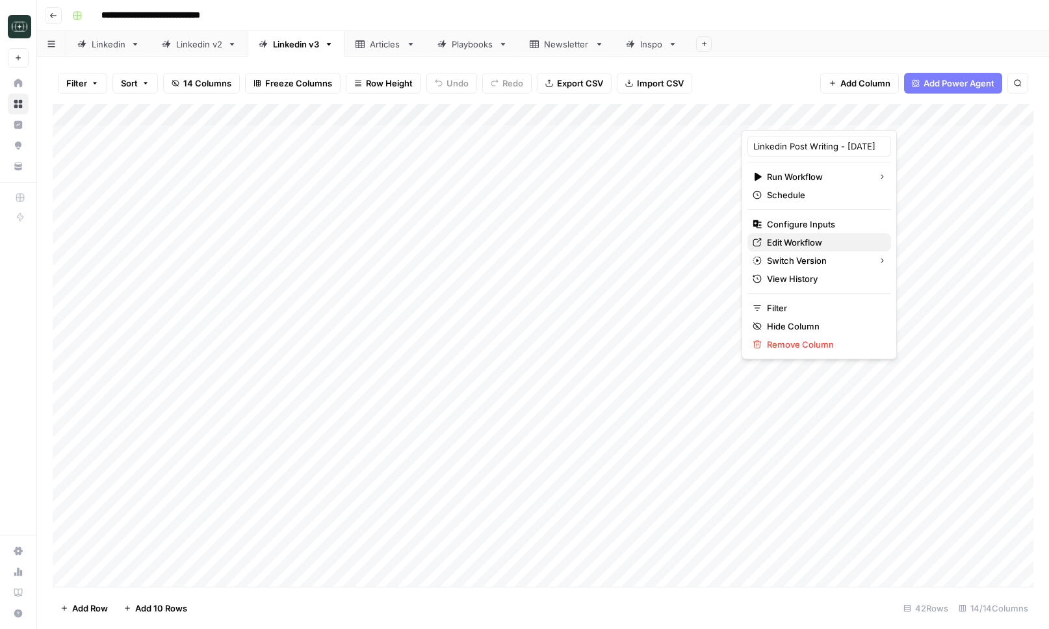
click at [794, 250] on link "Edit Workflow" at bounding box center [820, 242] width 144 height 18
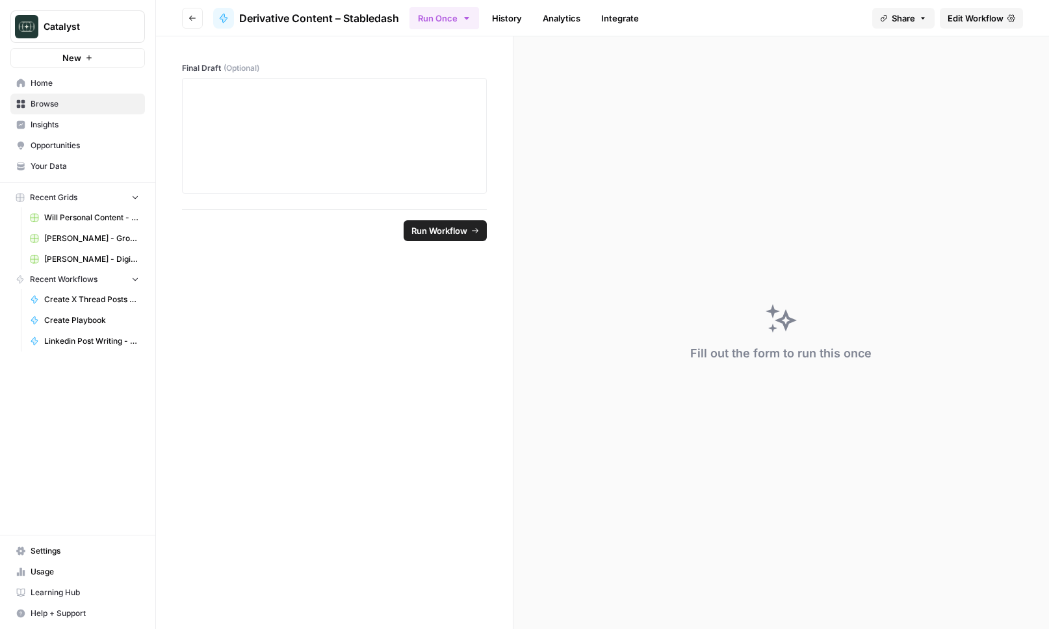
click at [975, 17] on span "Edit Workflow" at bounding box center [976, 18] width 56 height 13
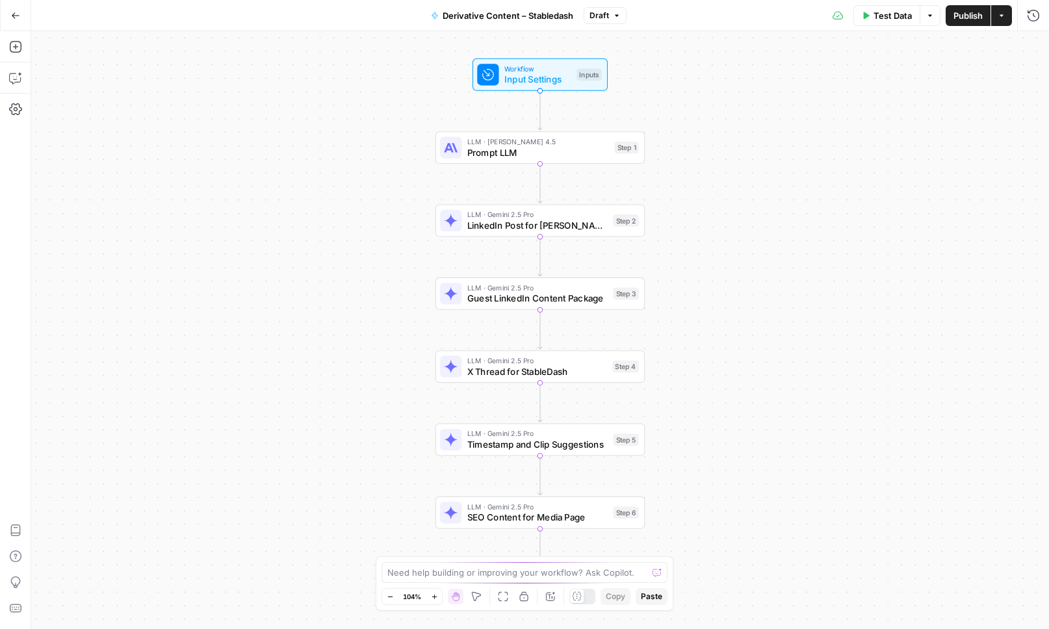
click at [547, 225] on span "LinkedIn Post for [PERSON_NAME]" at bounding box center [537, 225] width 140 height 14
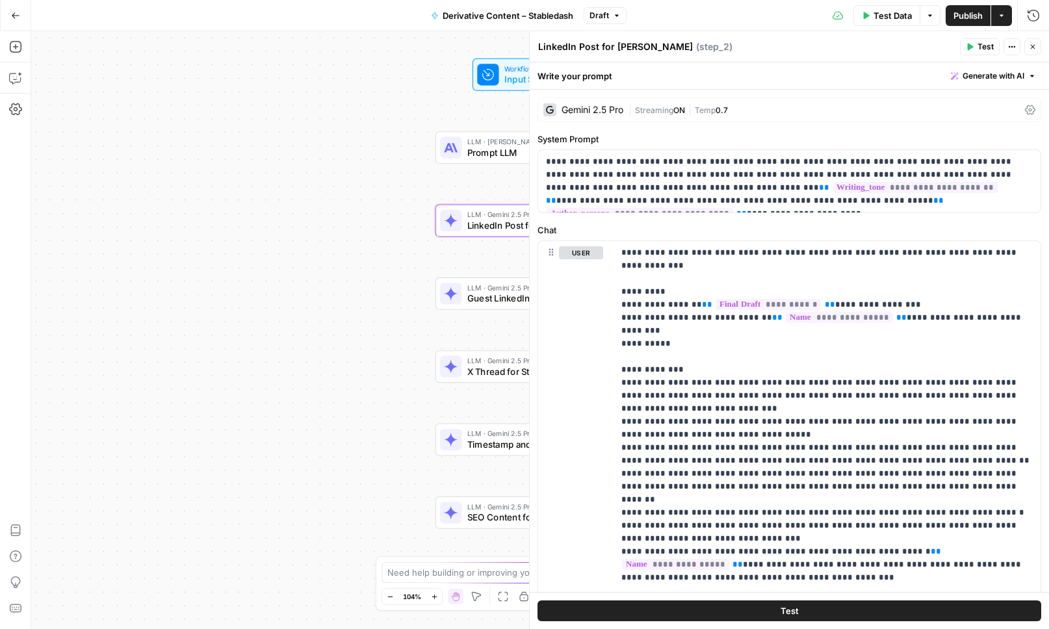
click at [1008, 74] on span "Generate with AI" at bounding box center [994, 76] width 62 height 12
click at [976, 142] on div "Improve your existing prompt" at bounding box center [975, 147] width 109 height 12
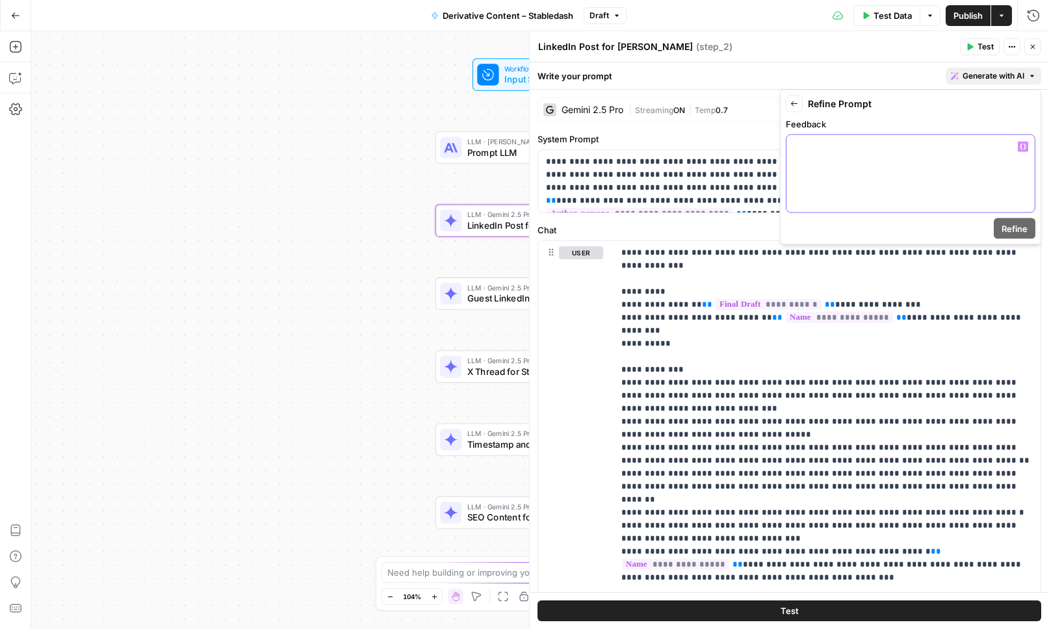
click at [976, 142] on p at bounding box center [910, 146] width 233 height 13
click at [1006, 233] on span "Refine" at bounding box center [1015, 228] width 26 height 13
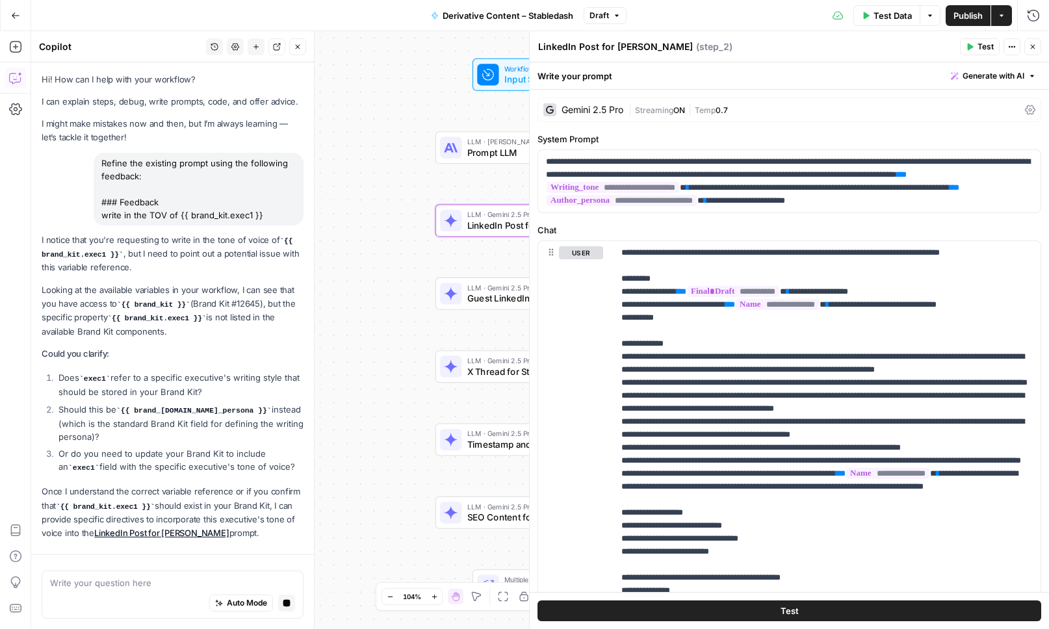
scroll to position [30, 0]
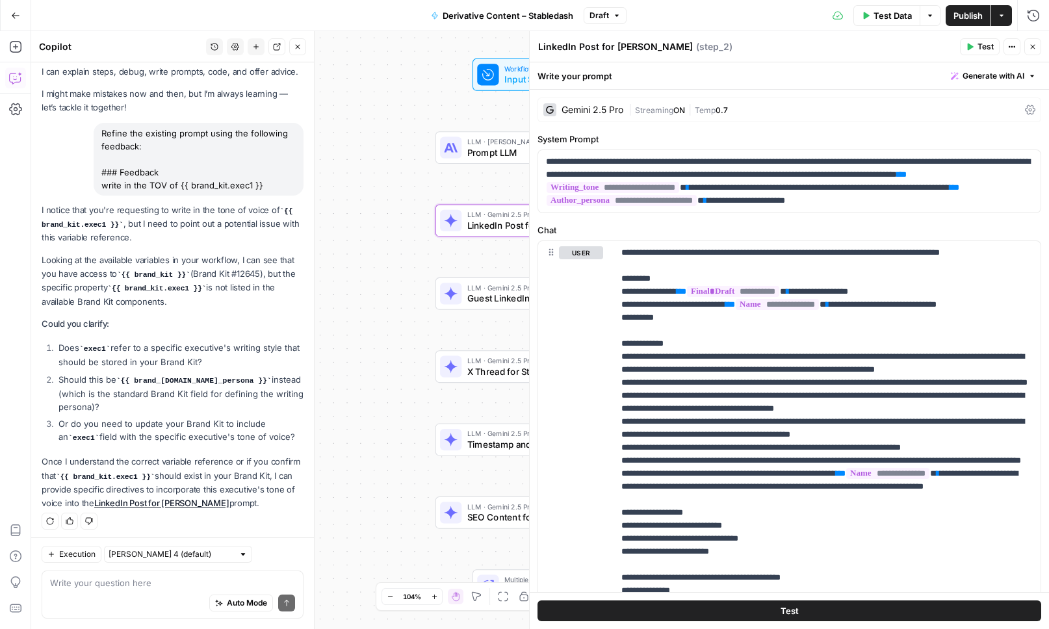
click at [494, 68] on icon at bounding box center [488, 75] width 14 height 14
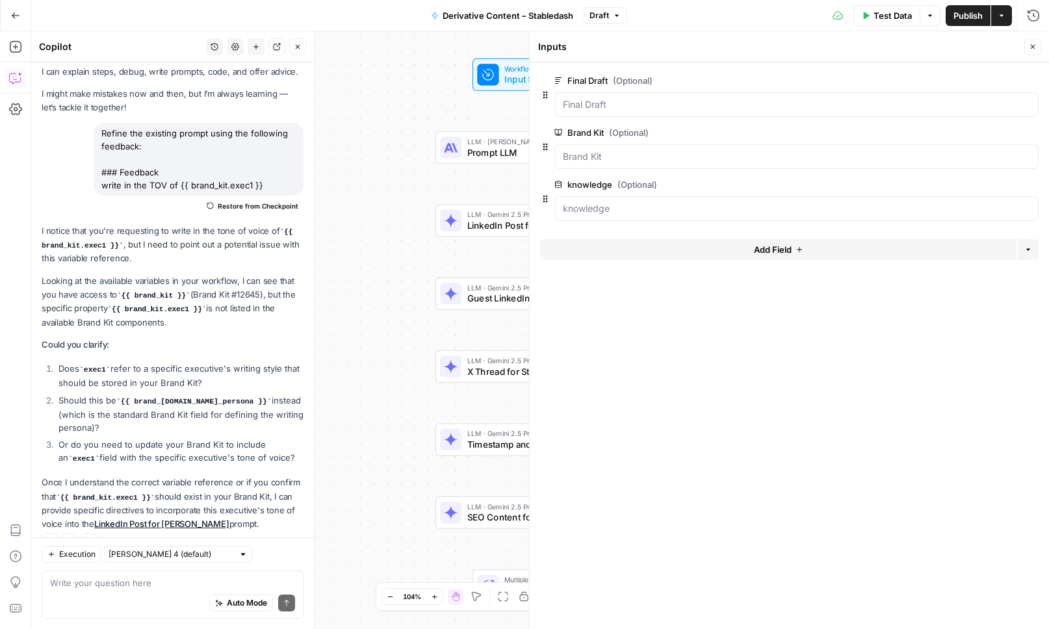
scroll to position [51, 0]
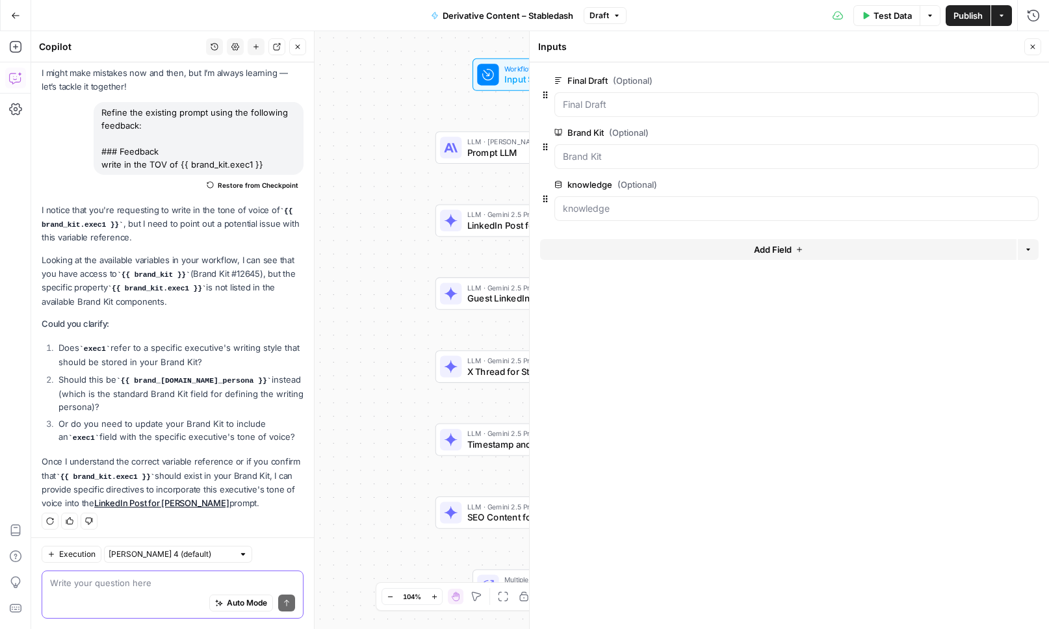
click at [207, 580] on textarea at bounding box center [172, 583] width 245 height 13
type textarea "its a custom variable in the brand kit"
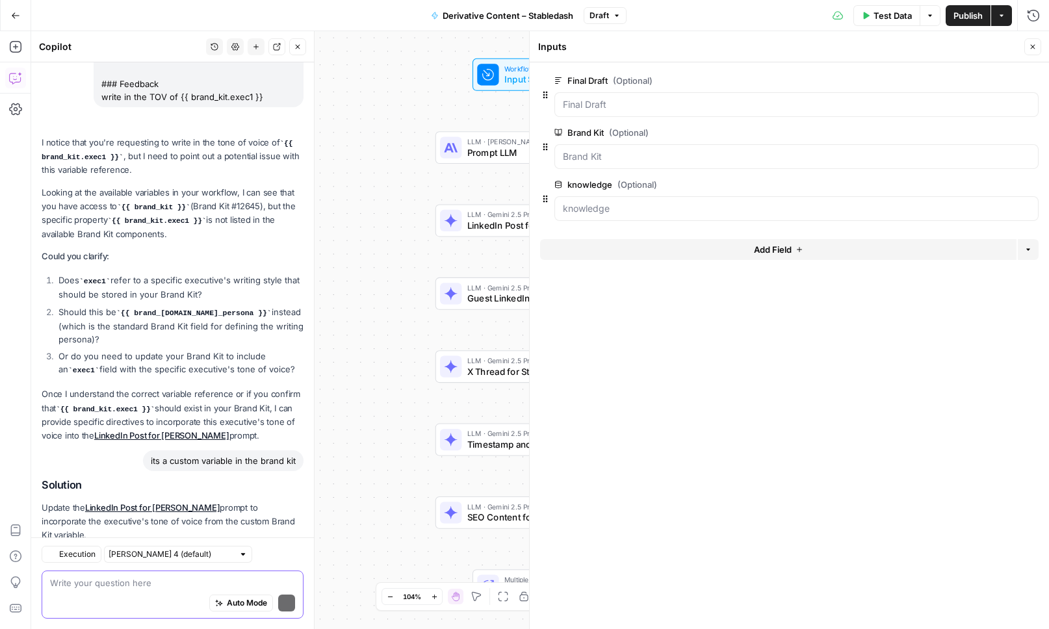
scroll to position [177, 0]
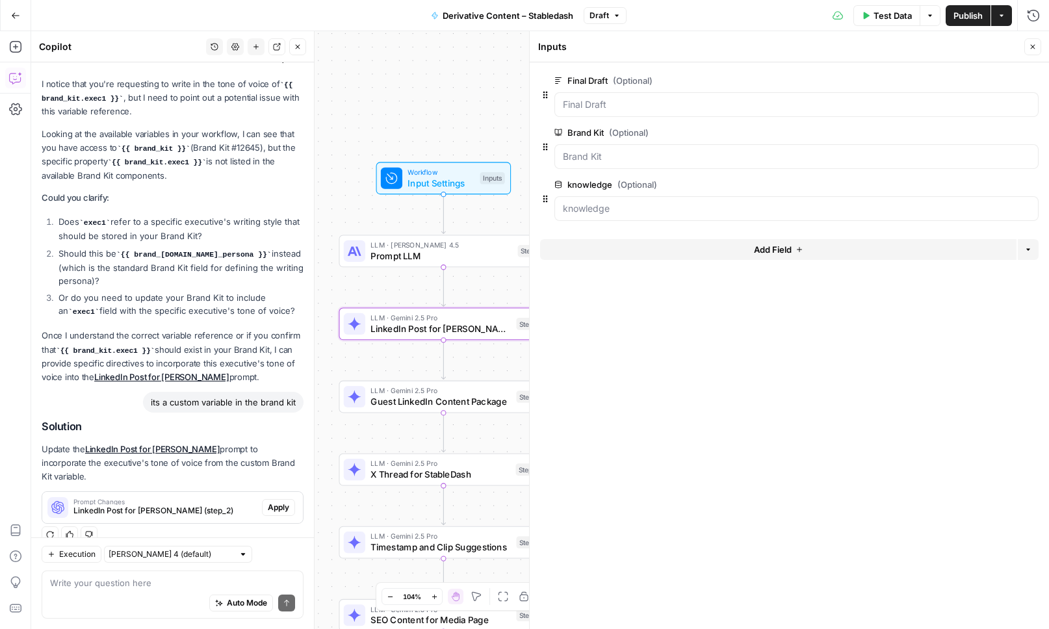
click at [285, 502] on span "Apply" at bounding box center [278, 508] width 21 height 12
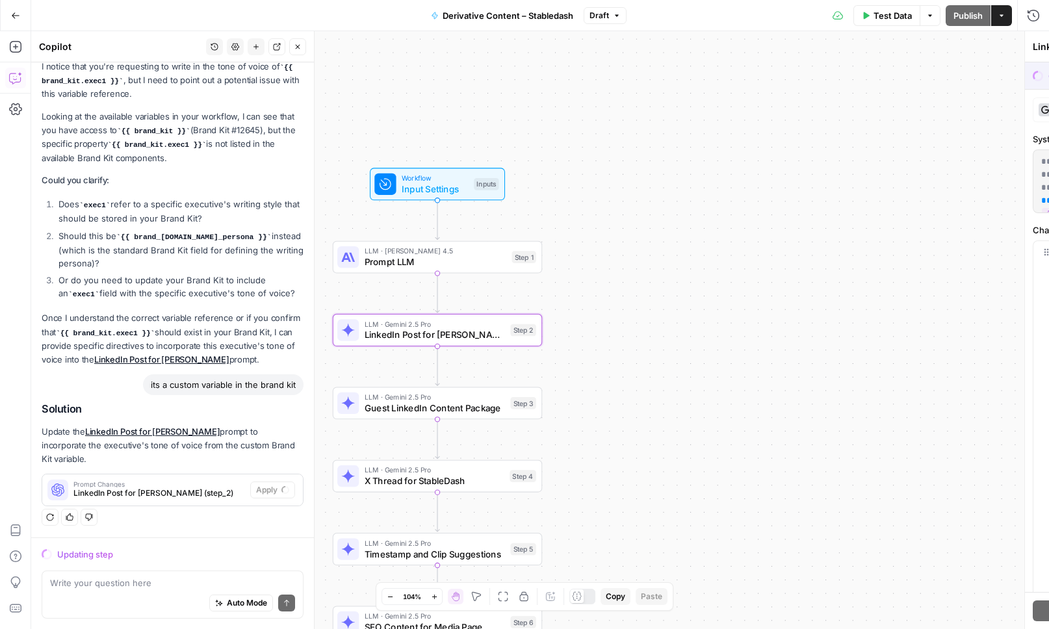
scroll to position [156, 0]
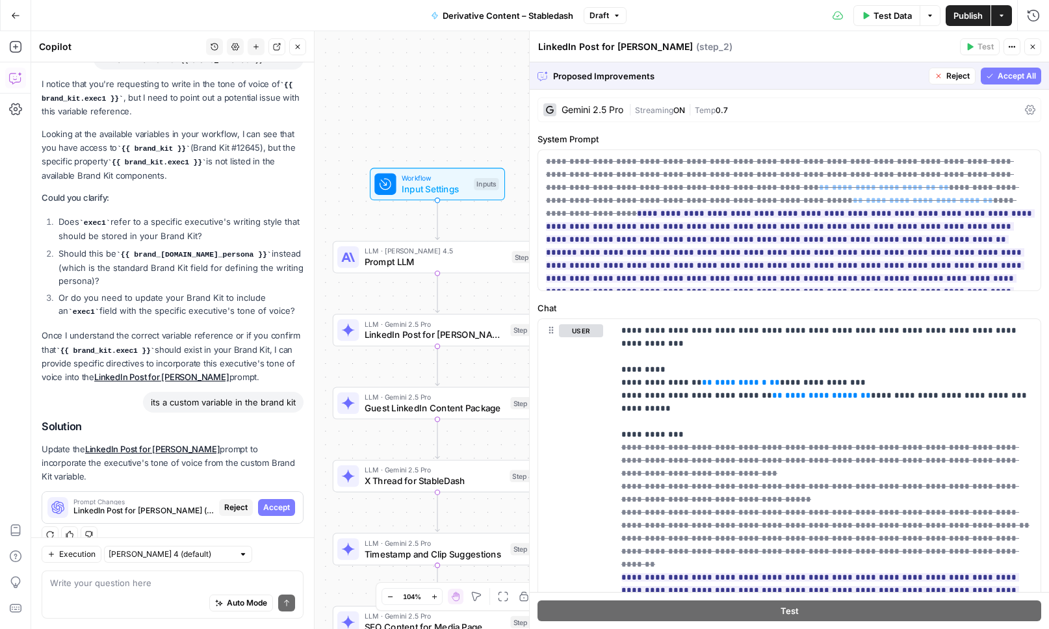
click at [1008, 72] on span "Accept All" at bounding box center [1017, 76] width 38 height 12
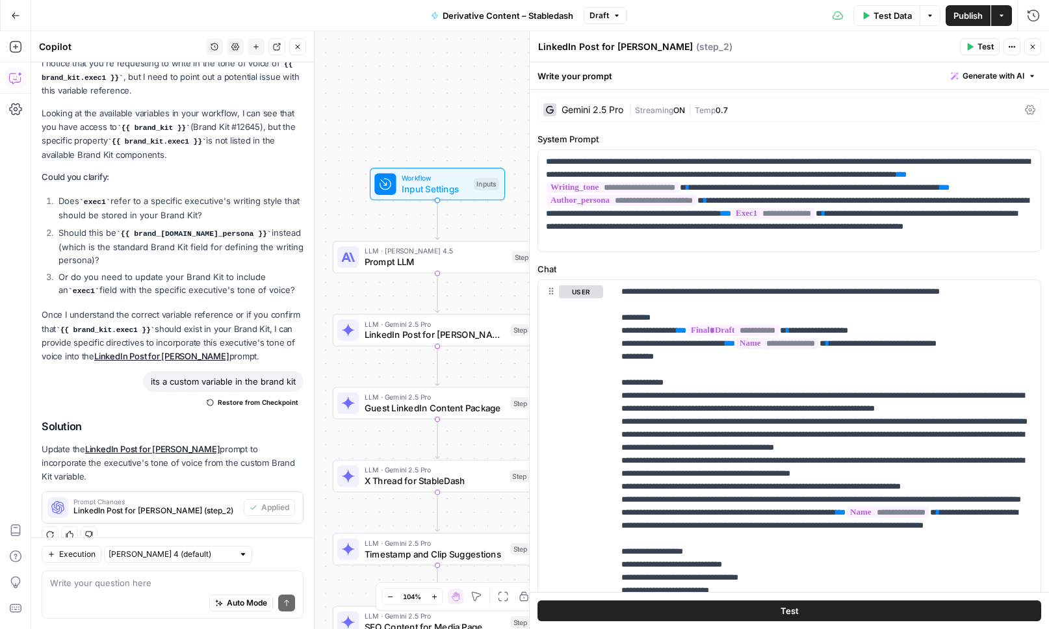
click at [1034, 51] on button "Close" at bounding box center [1033, 46] width 17 height 17
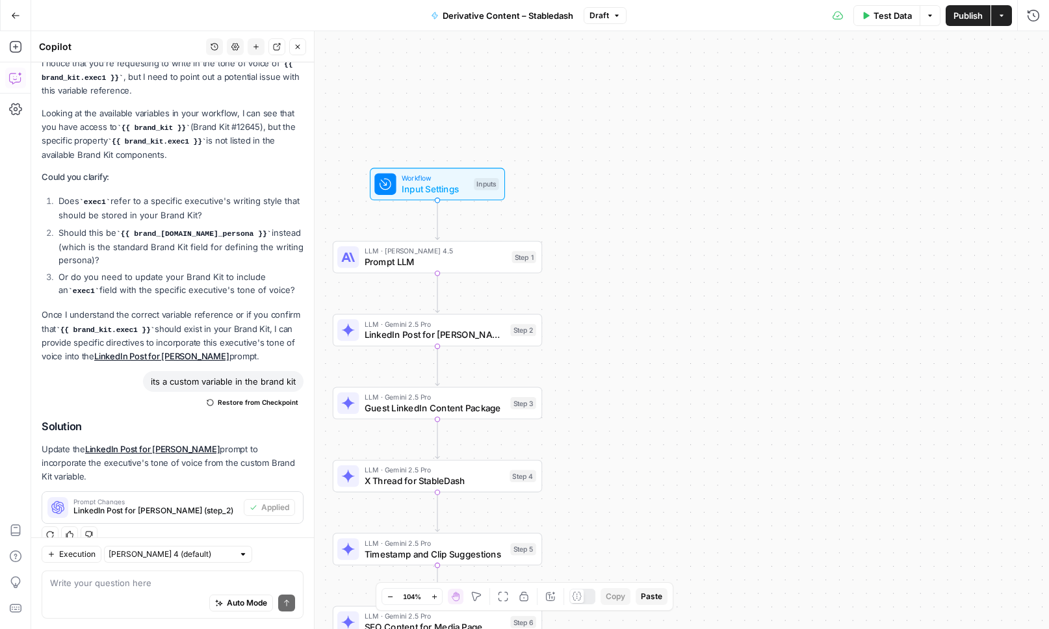
click at [891, 18] on span "Test Data" at bounding box center [893, 15] width 38 height 13
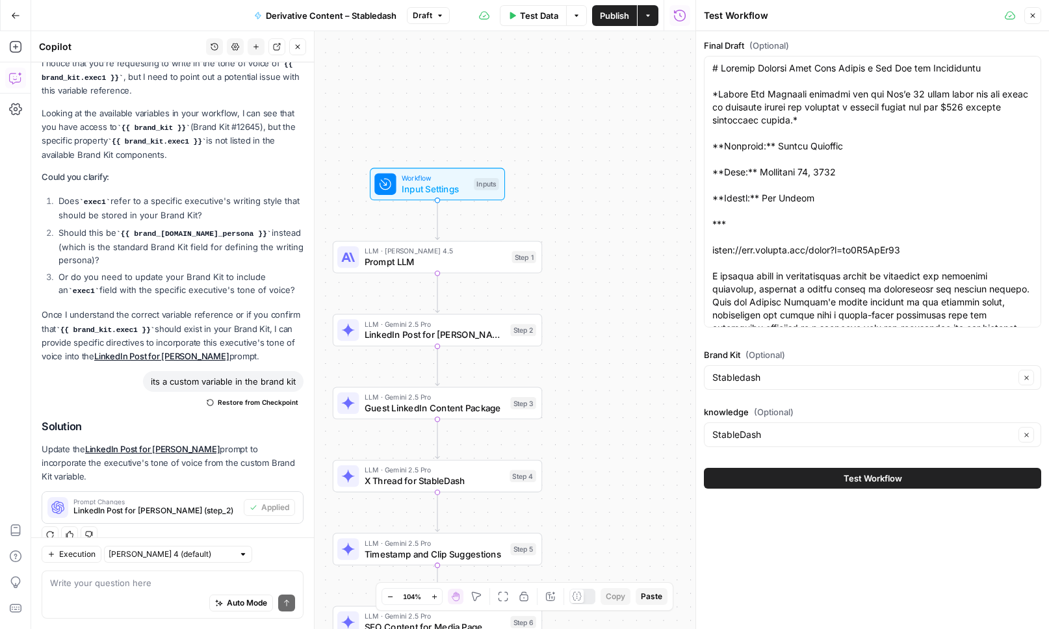
click at [777, 475] on button "Test Workflow" at bounding box center [872, 478] width 337 height 21
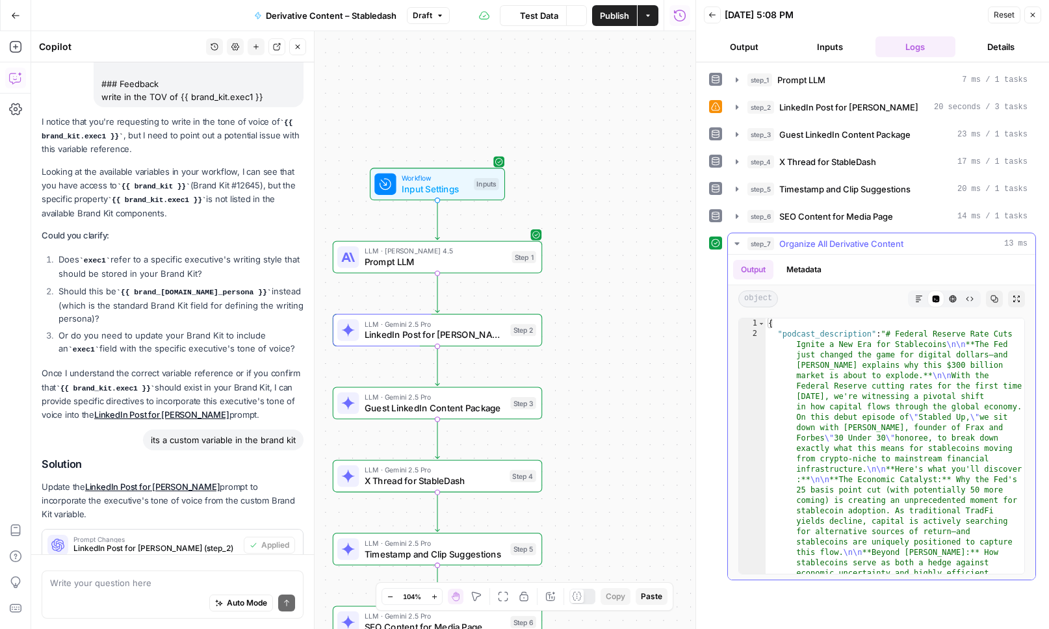
scroll to position [198, 0]
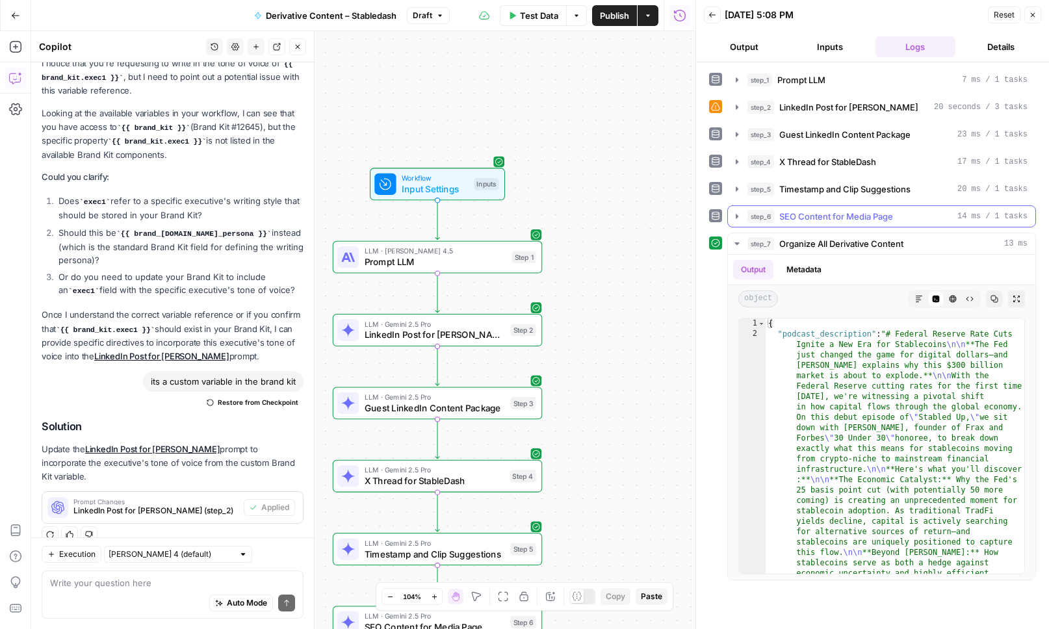
click at [742, 221] on icon "button" at bounding box center [737, 216] width 10 height 10
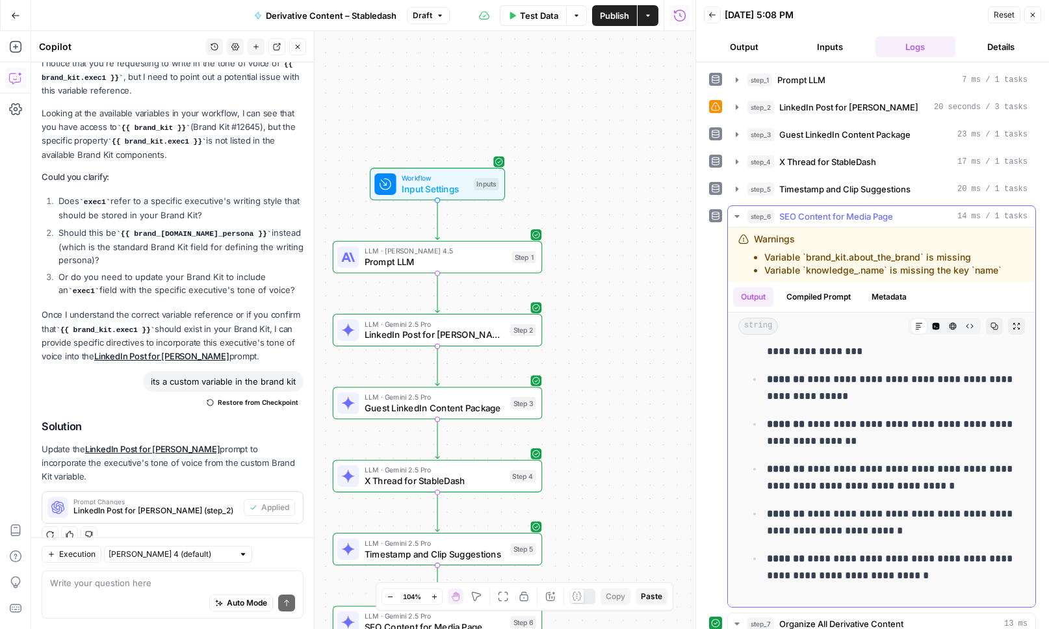
scroll to position [1544, 0]
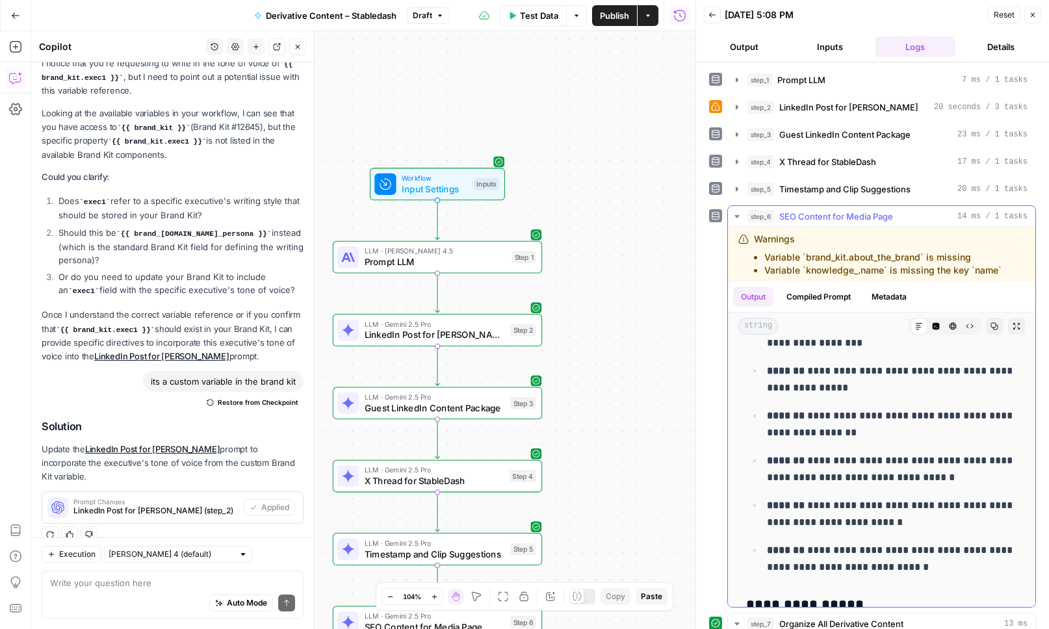
click at [735, 219] on icon "button" at bounding box center [737, 216] width 10 height 10
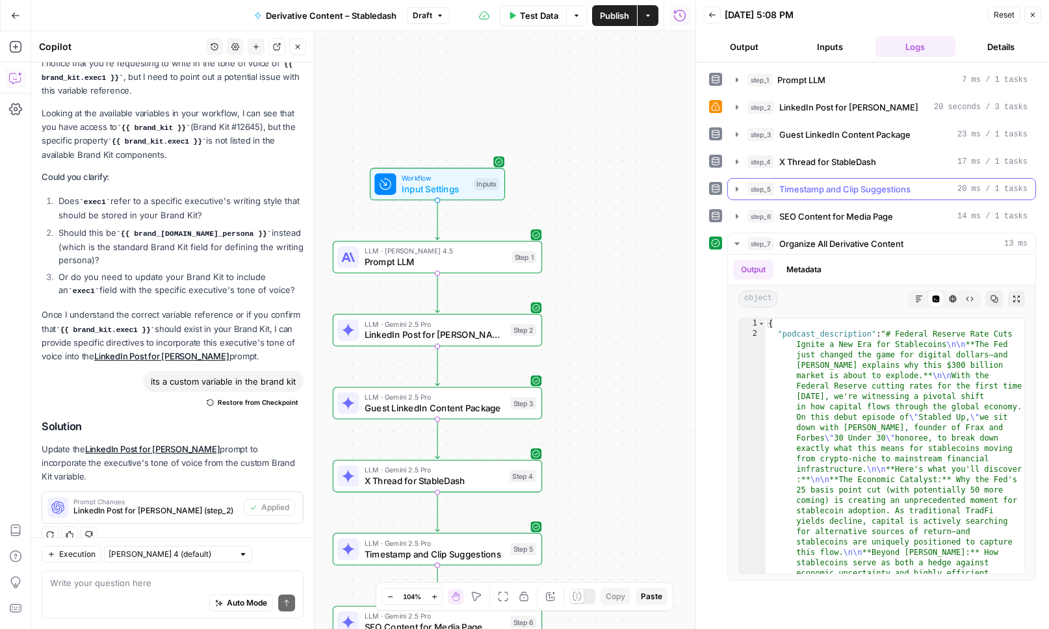
click at [734, 192] on icon "button" at bounding box center [737, 189] width 10 height 10
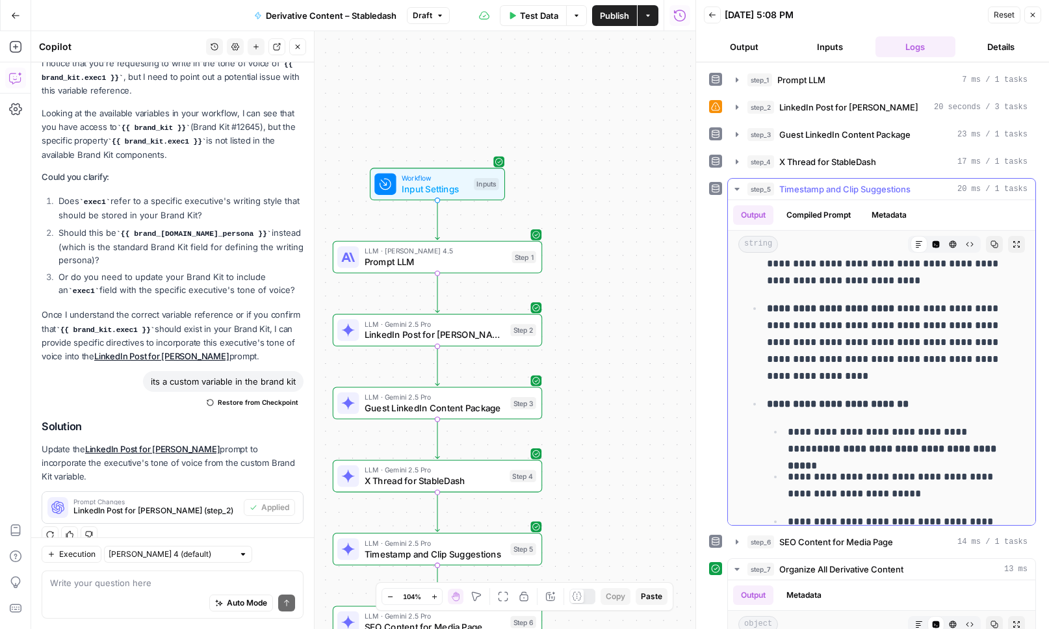
scroll to position [551, 0]
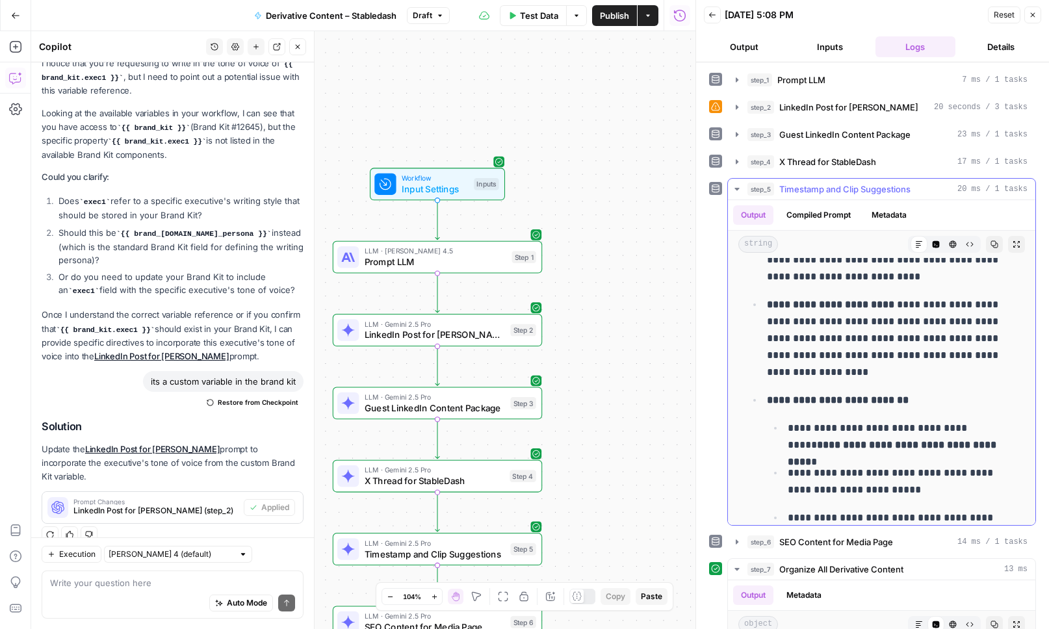
click at [737, 191] on icon "button" at bounding box center [737, 189] width 10 height 10
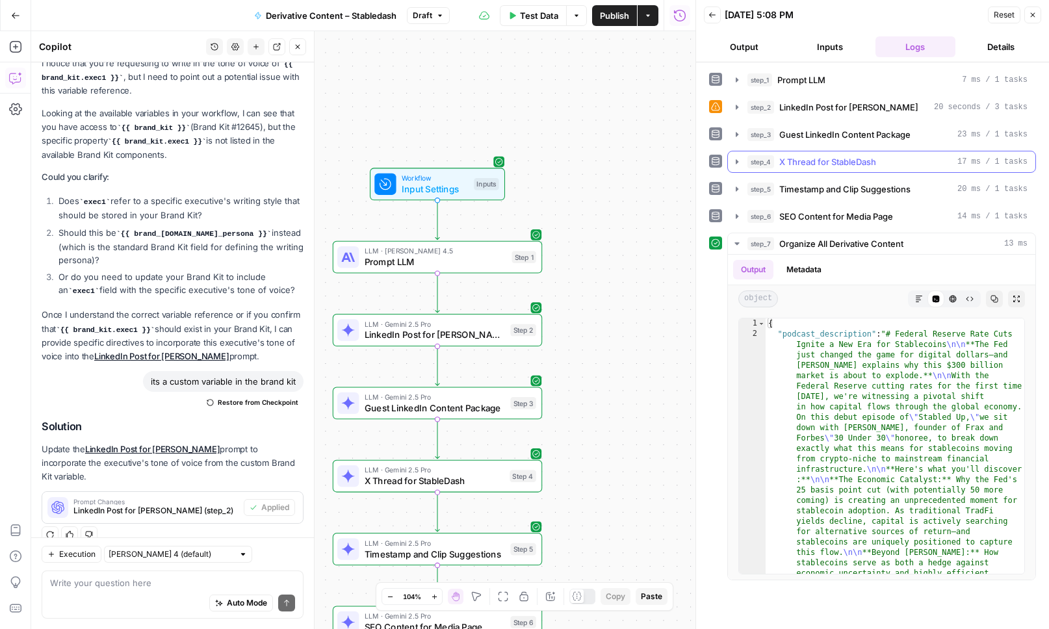
click at [736, 161] on icon "button" at bounding box center [737, 161] width 3 height 5
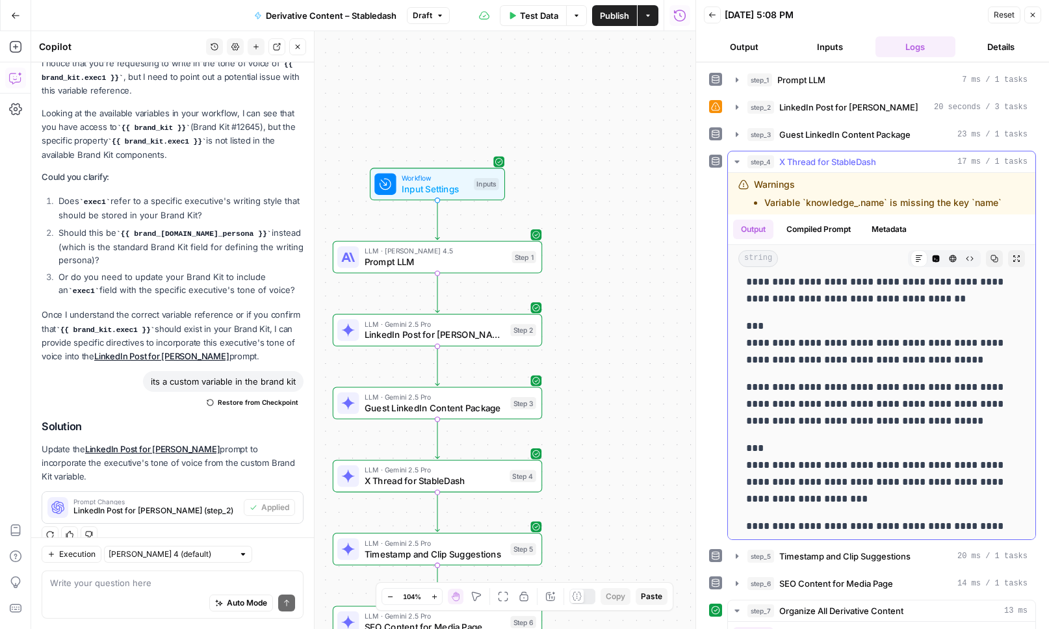
scroll to position [876, 0]
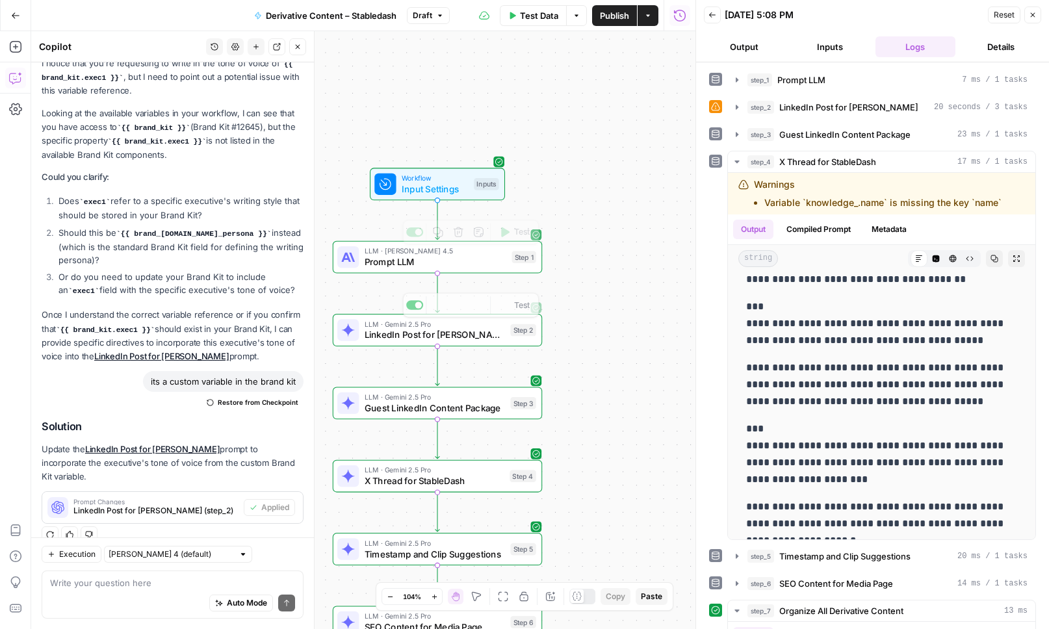
click at [471, 263] on span "Prompt LLM" at bounding box center [436, 262] width 142 height 14
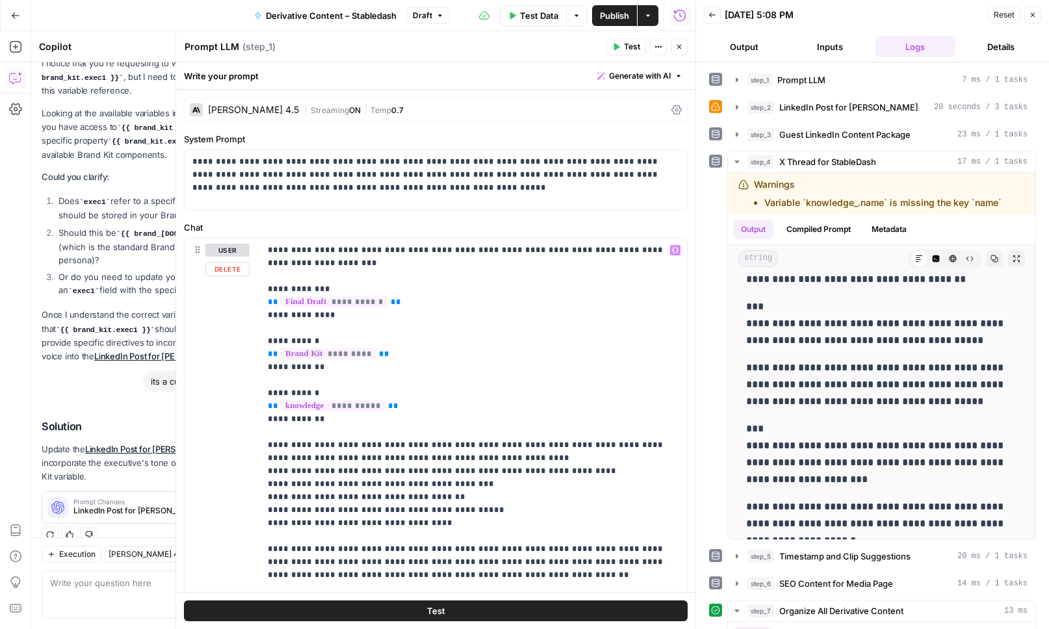
scroll to position [103, 0]
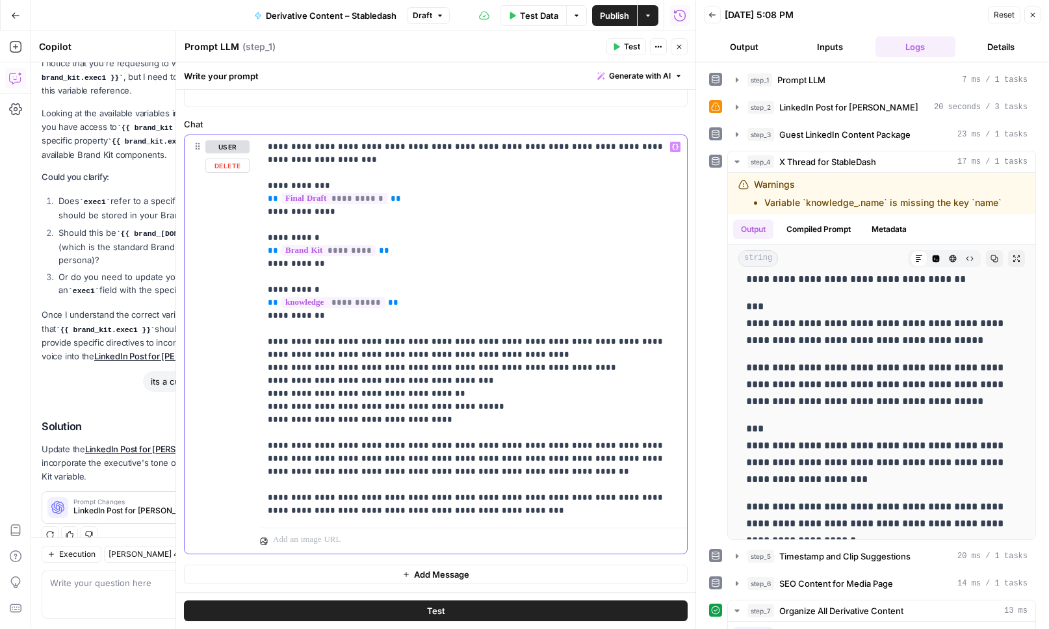
click at [521, 512] on p "**********" at bounding box center [474, 328] width 412 height 377
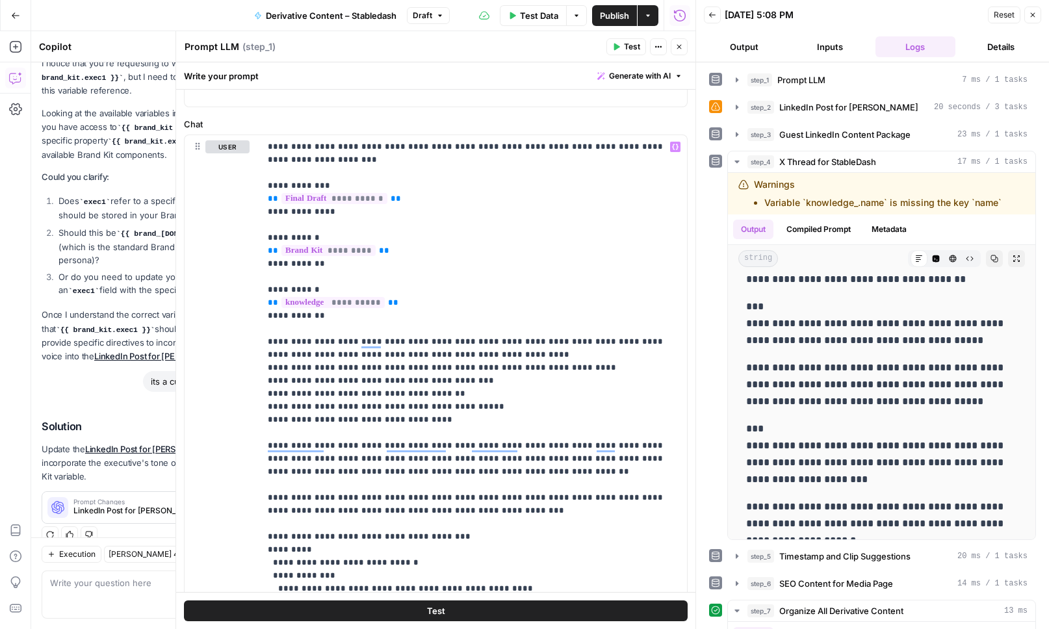
click at [681, 44] on icon "button" at bounding box center [679, 47] width 8 height 8
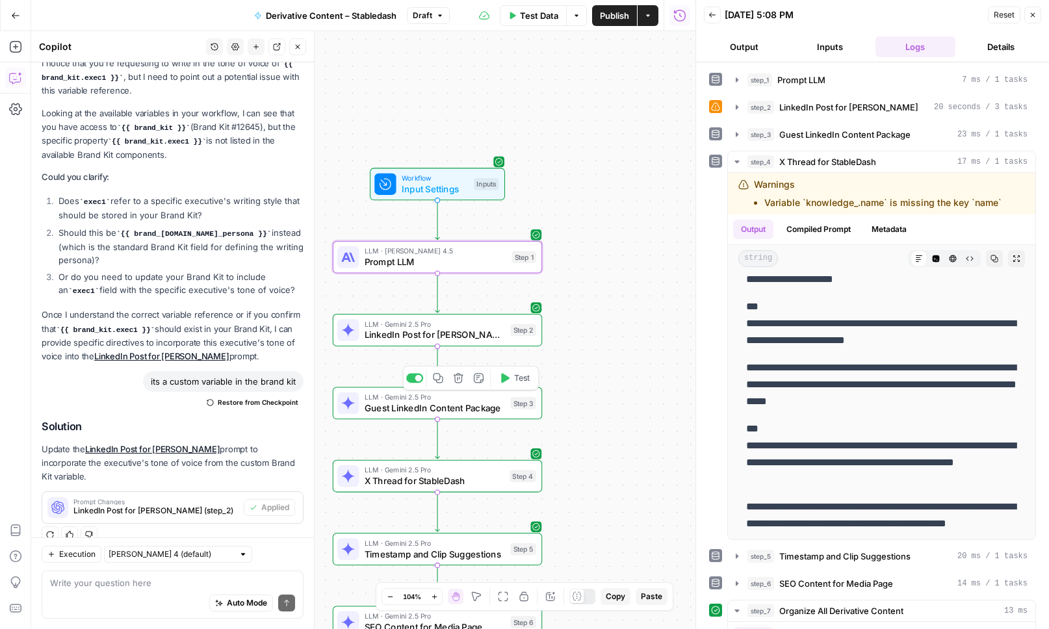
click at [490, 410] on span "Guest LinkedIn Content Package" at bounding box center [435, 408] width 140 height 14
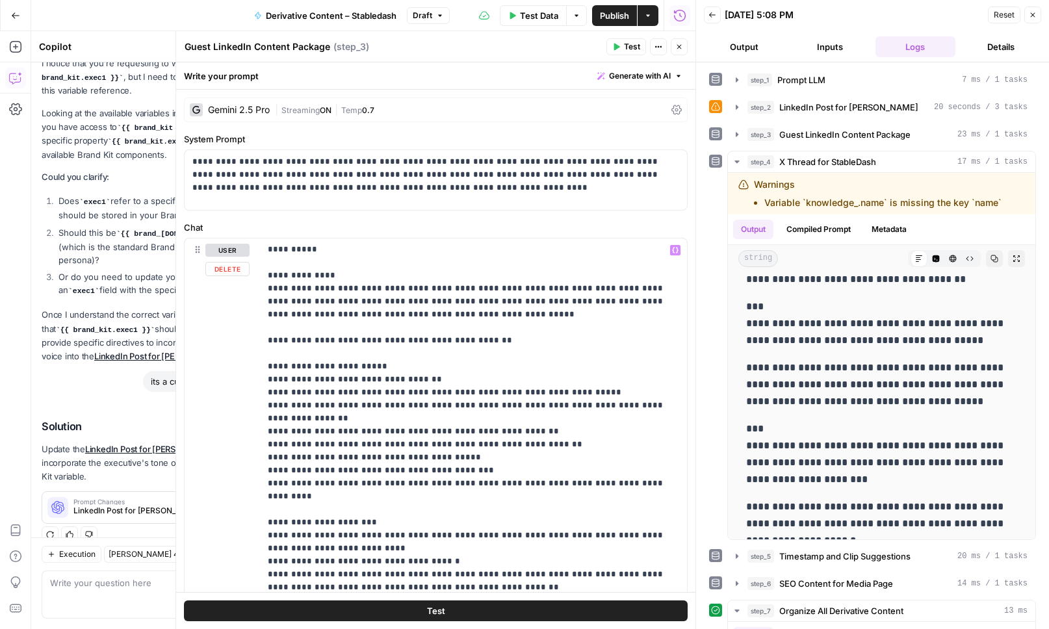
scroll to position [215, 0]
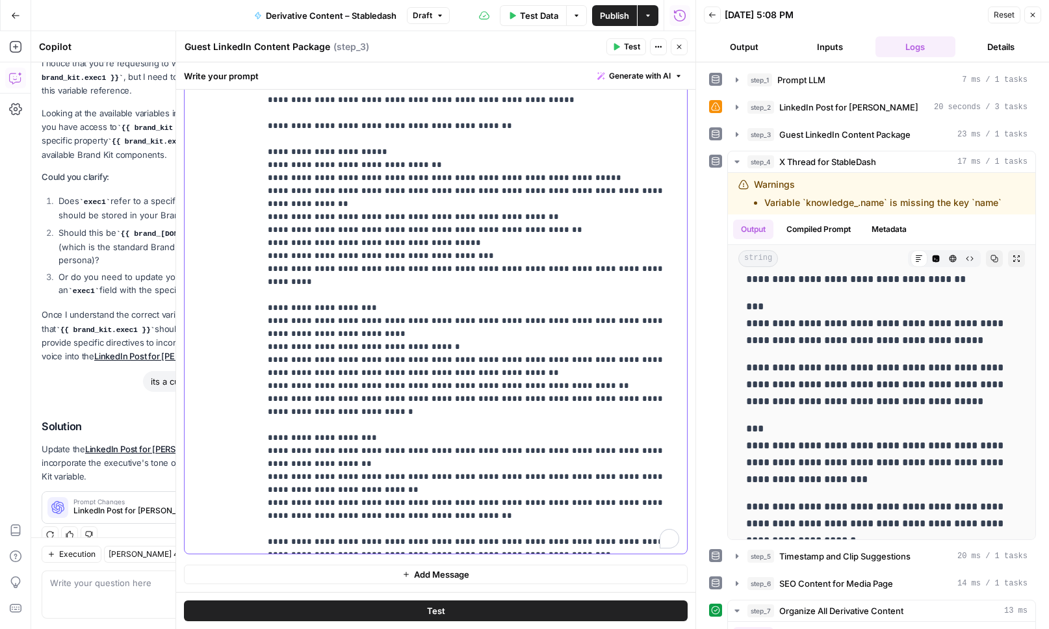
click at [517, 543] on p "**********" at bounding box center [474, 224] width 412 height 650
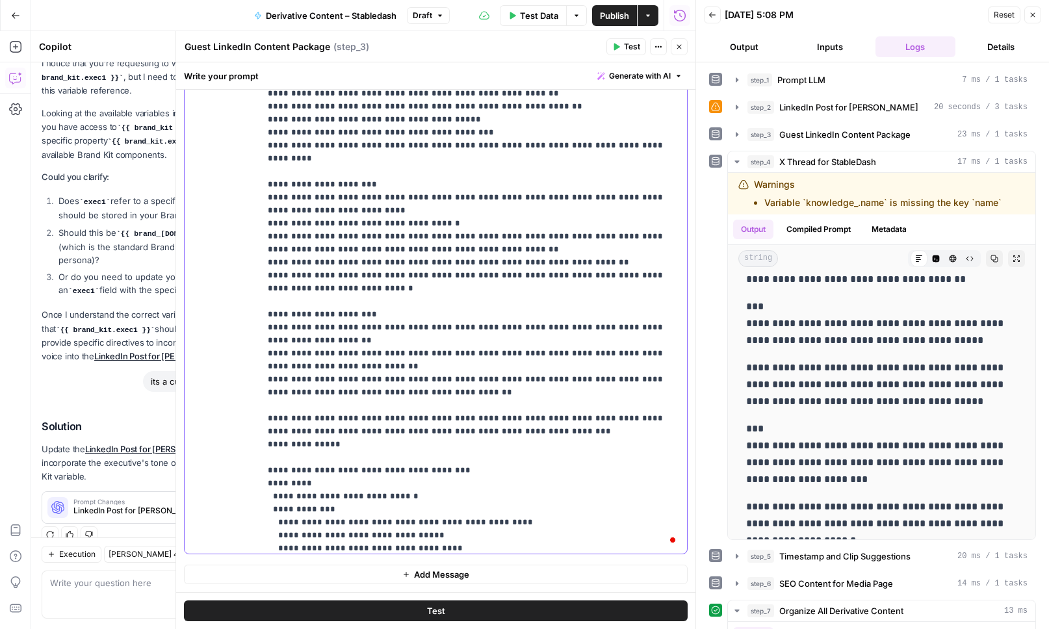
scroll to position [274, 0]
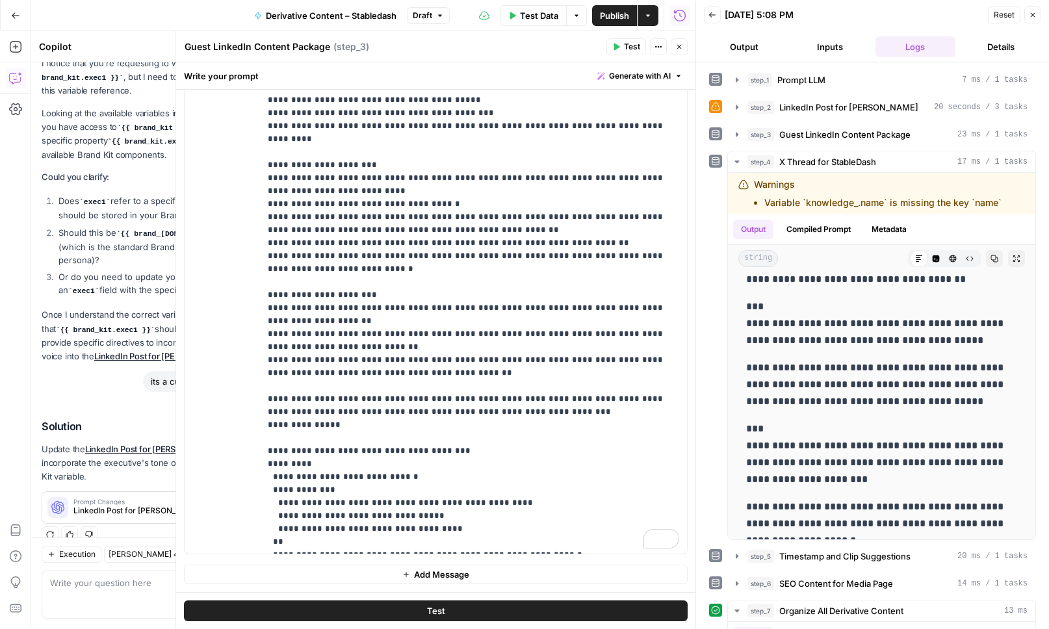
click at [679, 50] on icon "button" at bounding box center [679, 47] width 8 height 8
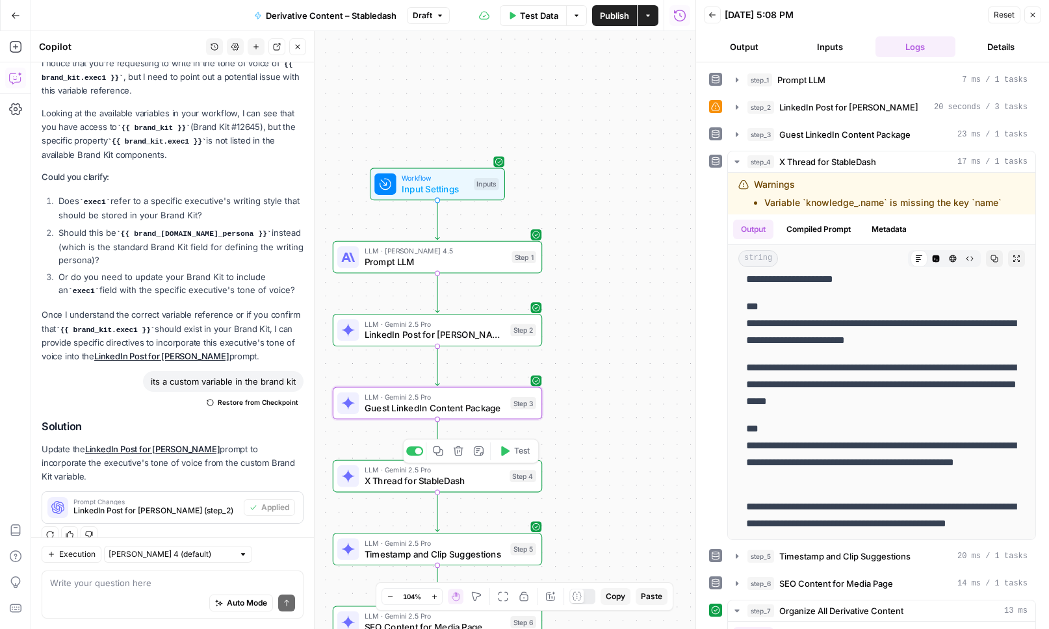
click at [473, 484] on span "X Thread for StableDash" at bounding box center [435, 482] width 140 height 14
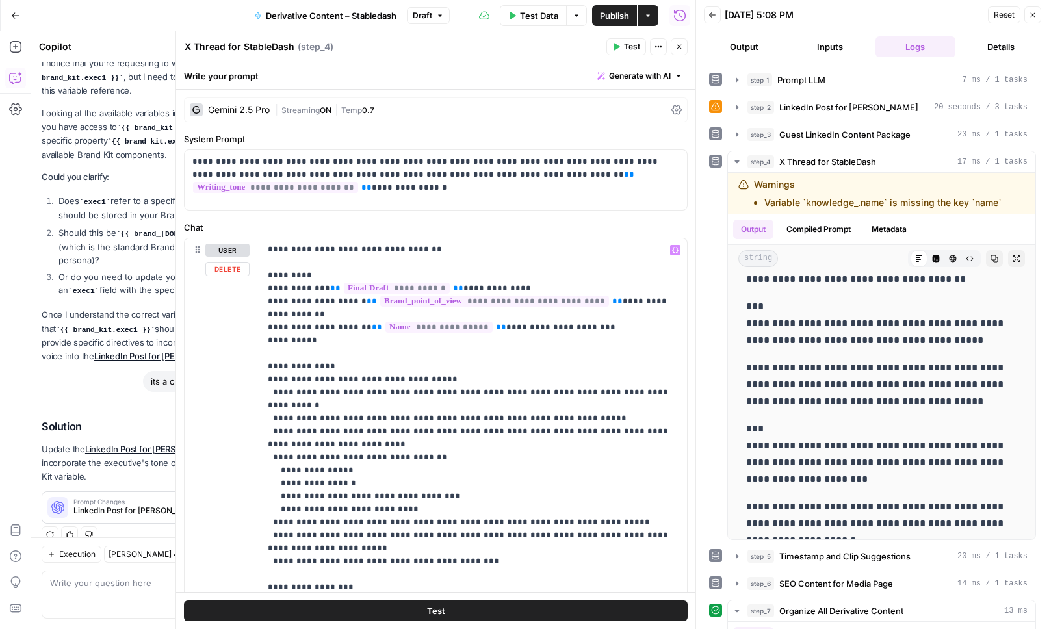
scroll to position [215, 0]
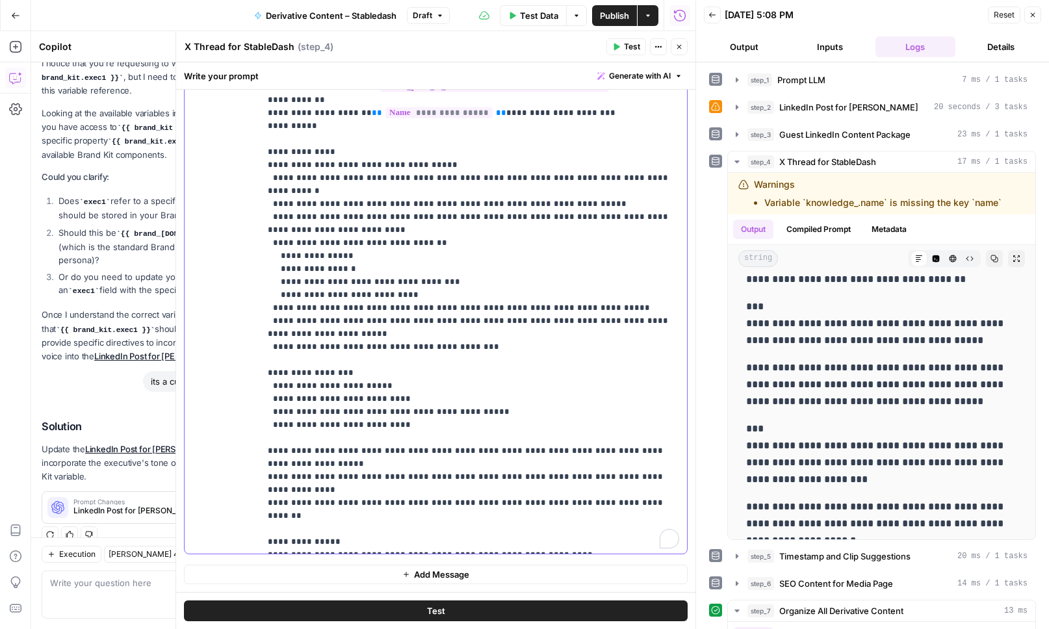
click at [400, 545] on p "**********" at bounding box center [474, 282] width 412 height 533
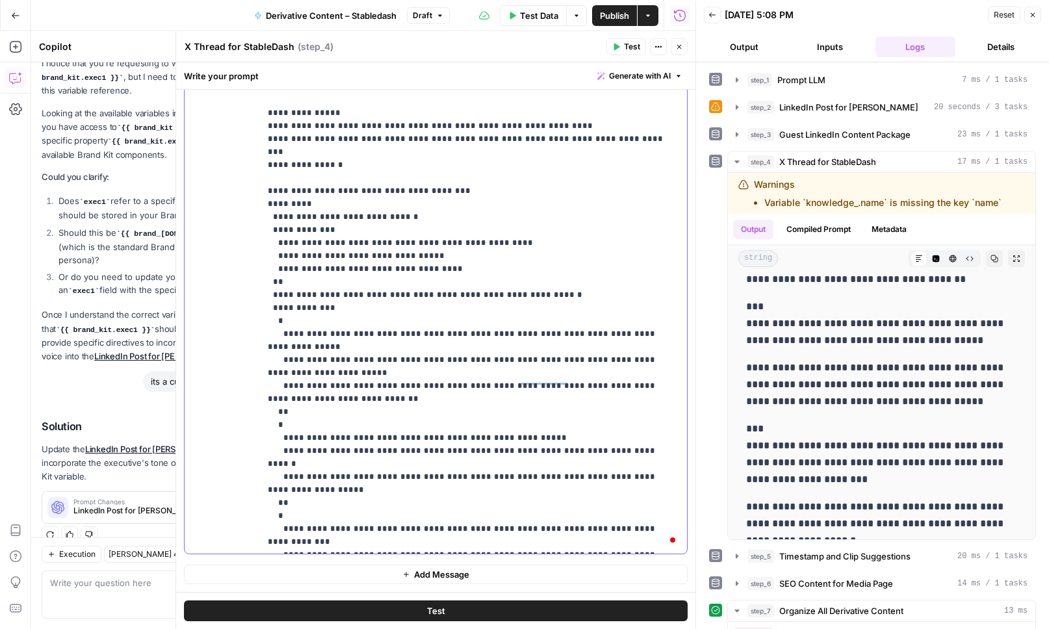
scroll to position [443, 0]
click at [679, 44] on icon "button" at bounding box center [679, 47] width 8 height 8
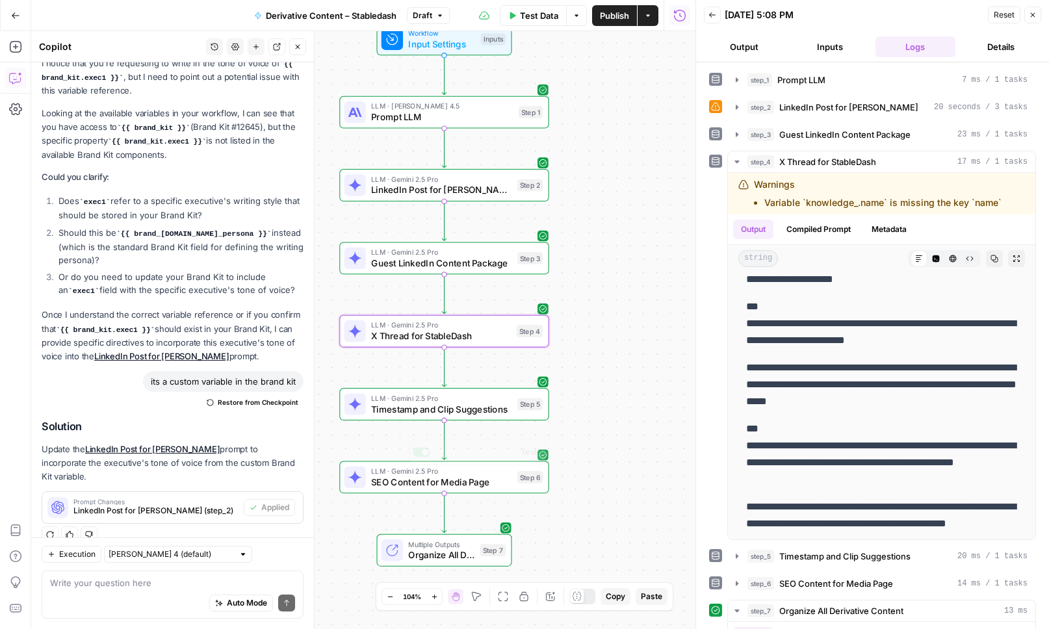
click at [436, 398] on span "LLM · Gemini 2.5 Pro" at bounding box center [441, 398] width 140 height 11
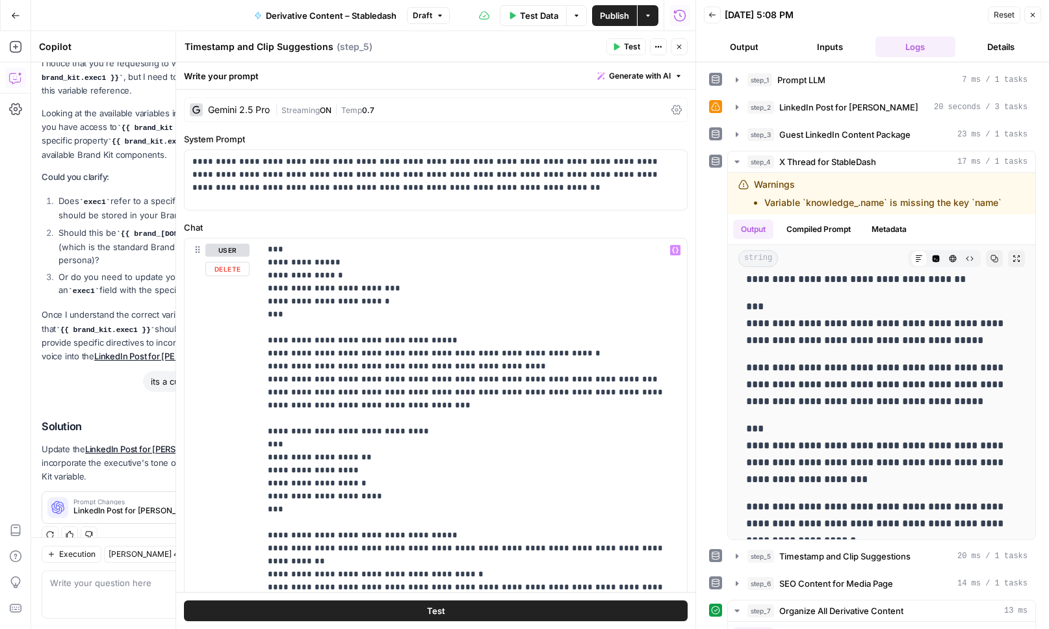
scroll to position [215, 0]
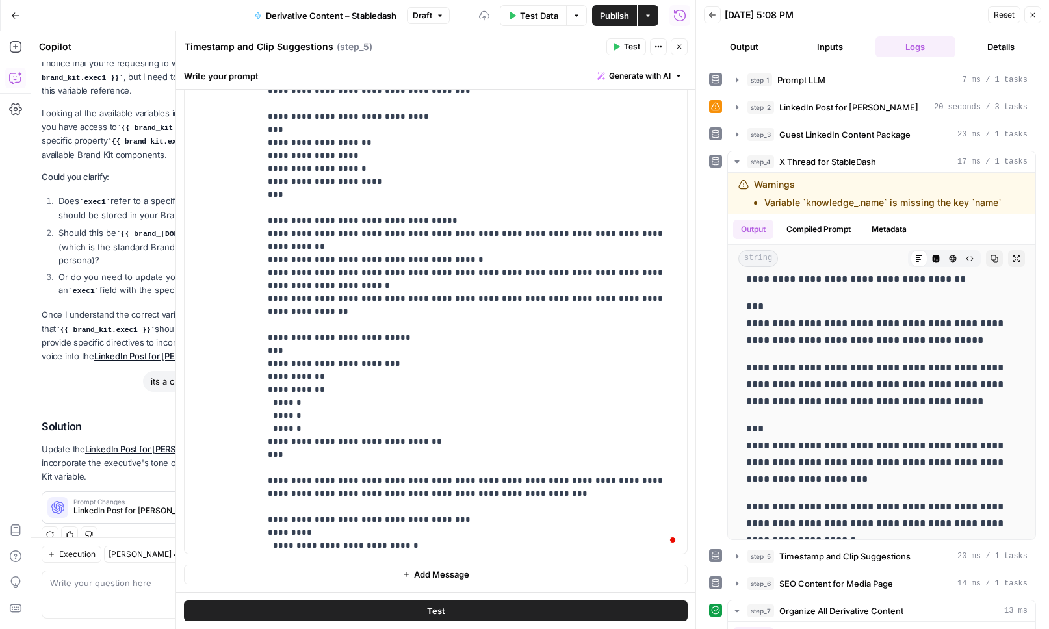
click at [681, 44] on icon "button" at bounding box center [679, 47] width 8 height 8
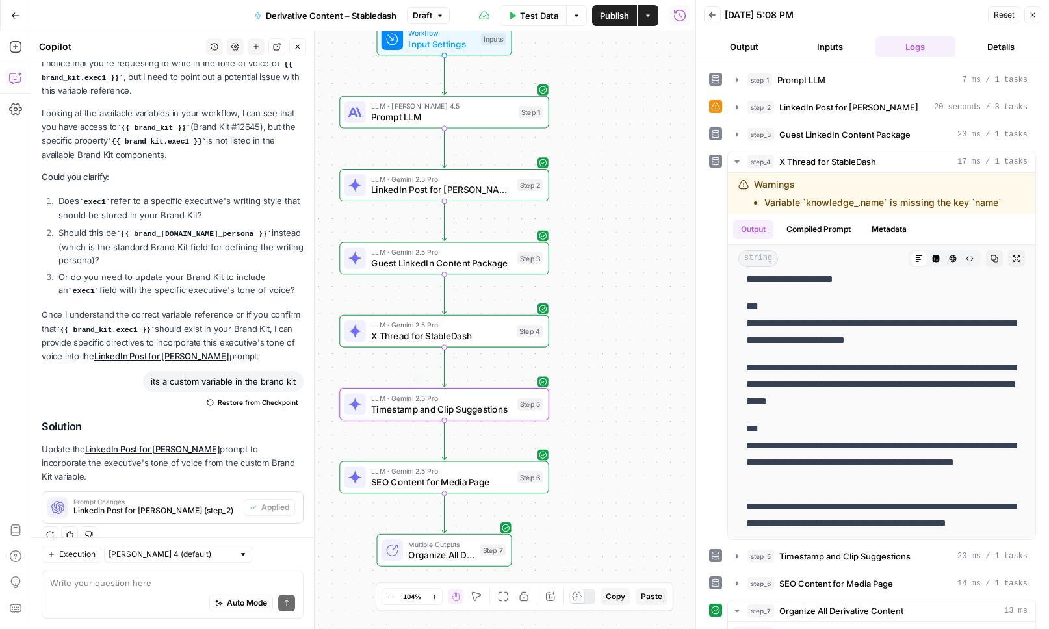
click at [454, 470] on span "LLM · Gemini 2.5 Pro" at bounding box center [441, 471] width 140 height 11
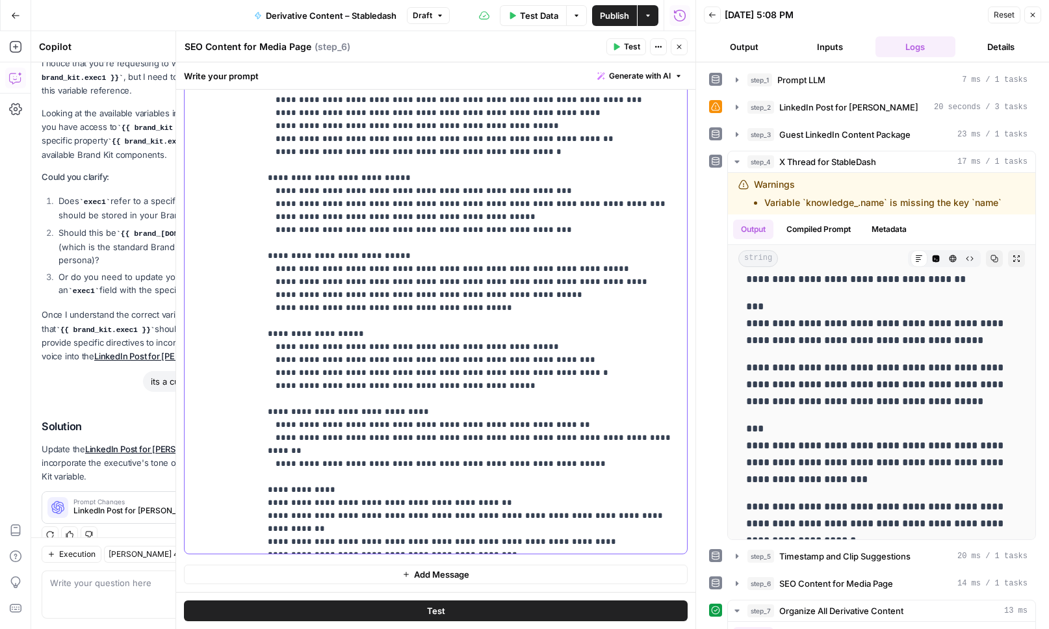
click at [478, 543] on p "**********" at bounding box center [474, 133] width 412 height 832
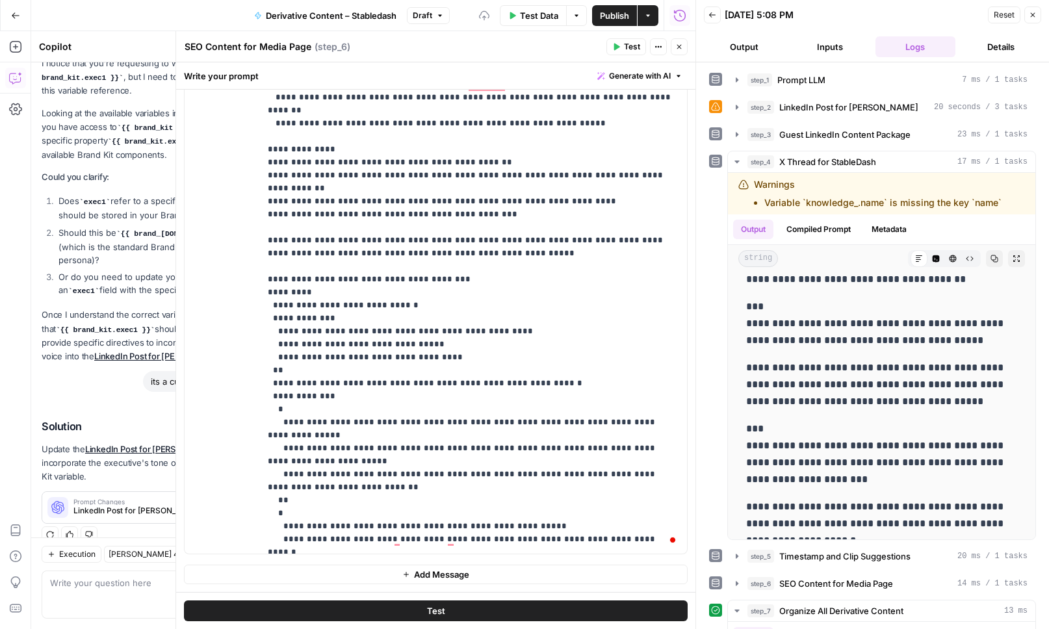
click at [679, 43] on icon "button" at bounding box center [679, 47] width 8 height 8
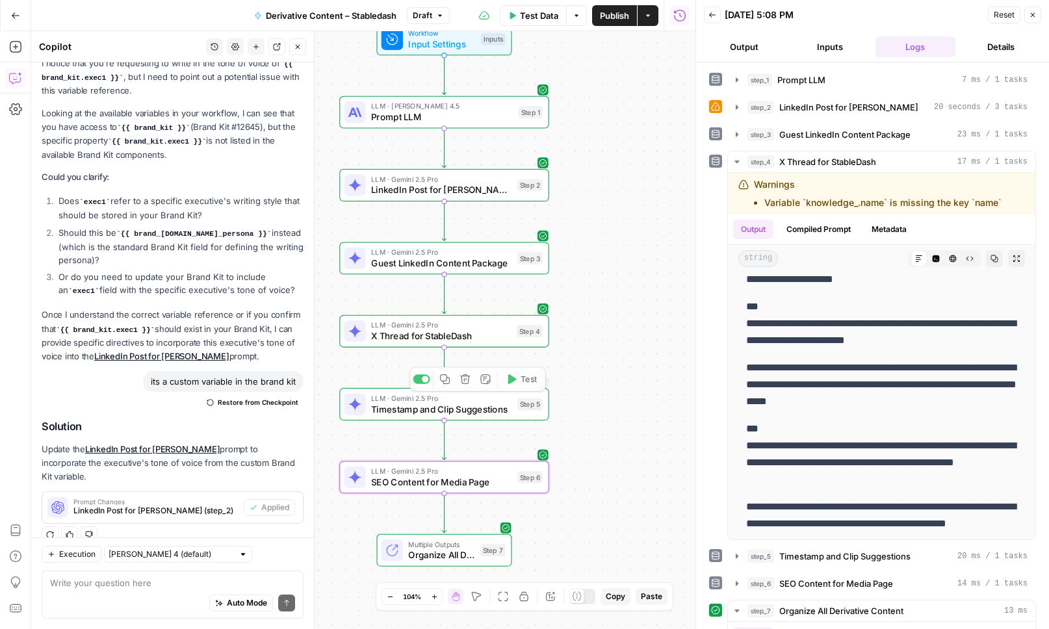
click at [403, 334] on span "X Thread for StableDash" at bounding box center [441, 337] width 140 height 14
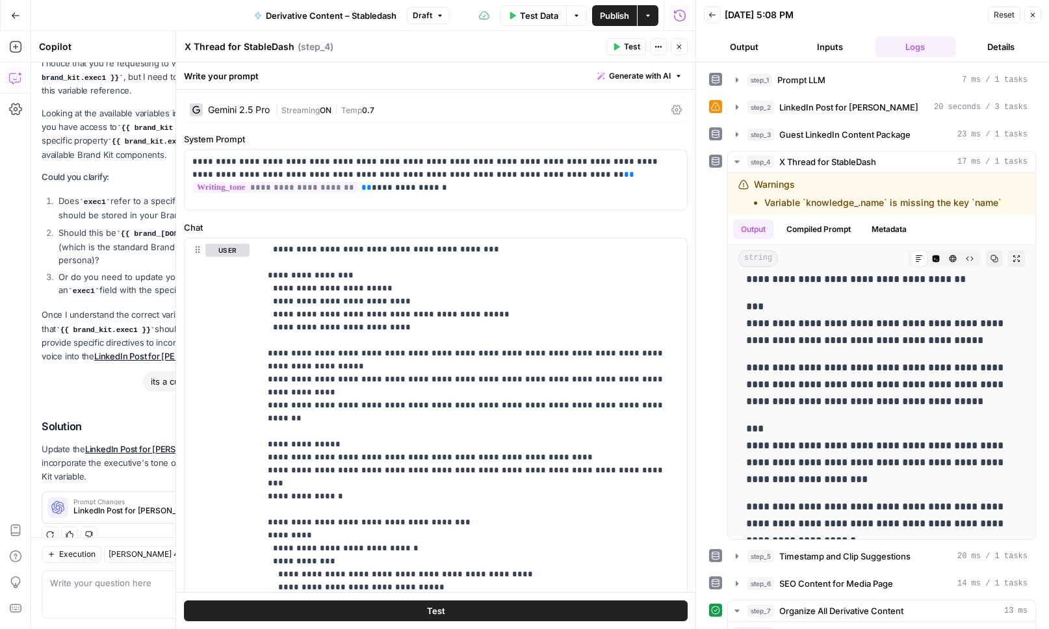
click at [675, 50] on icon "button" at bounding box center [679, 47] width 8 height 8
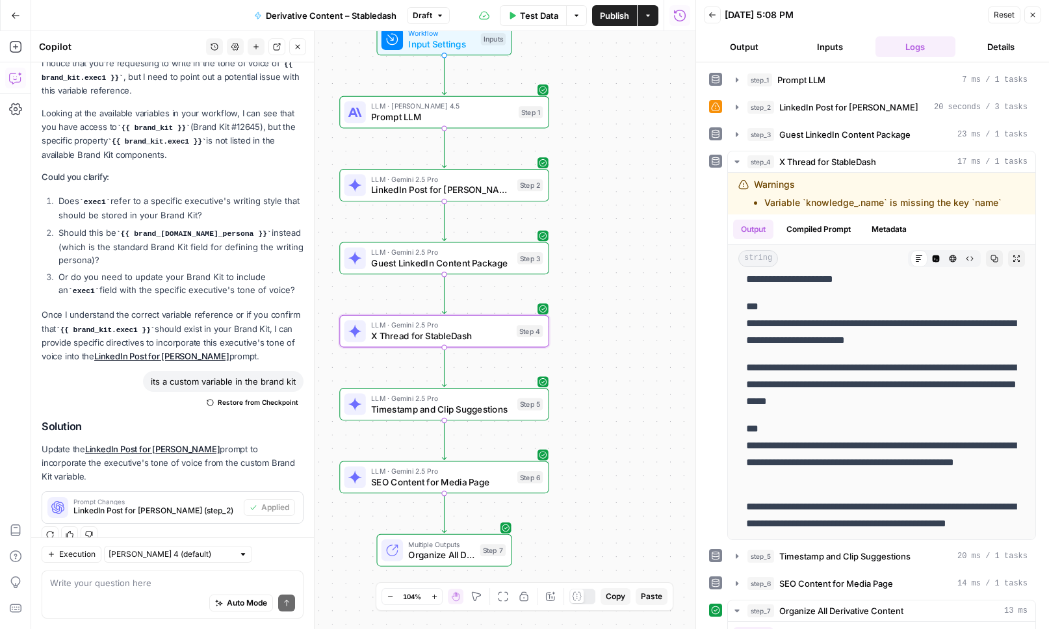
click at [610, 14] on span "Publish" at bounding box center [614, 15] width 29 height 13
click at [341, 12] on span "Derivative Content – Stabledash" at bounding box center [323, 15] width 131 height 13
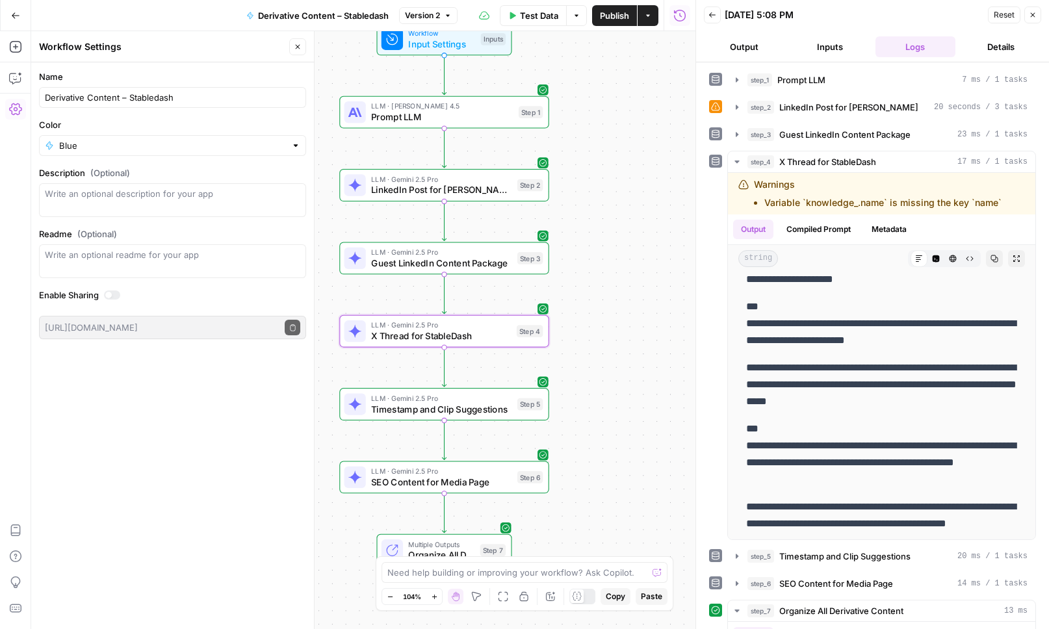
click at [302, 43] on button "Close" at bounding box center [297, 46] width 17 height 17
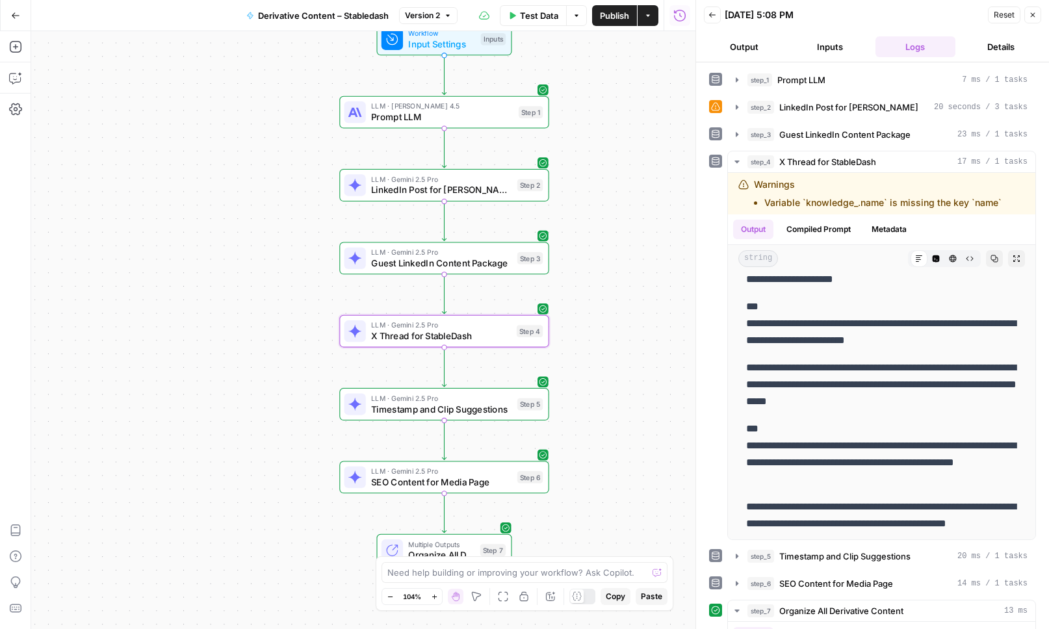
click at [1036, 15] on span "Close" at bounding box center [1036, 15] width 1 height 1
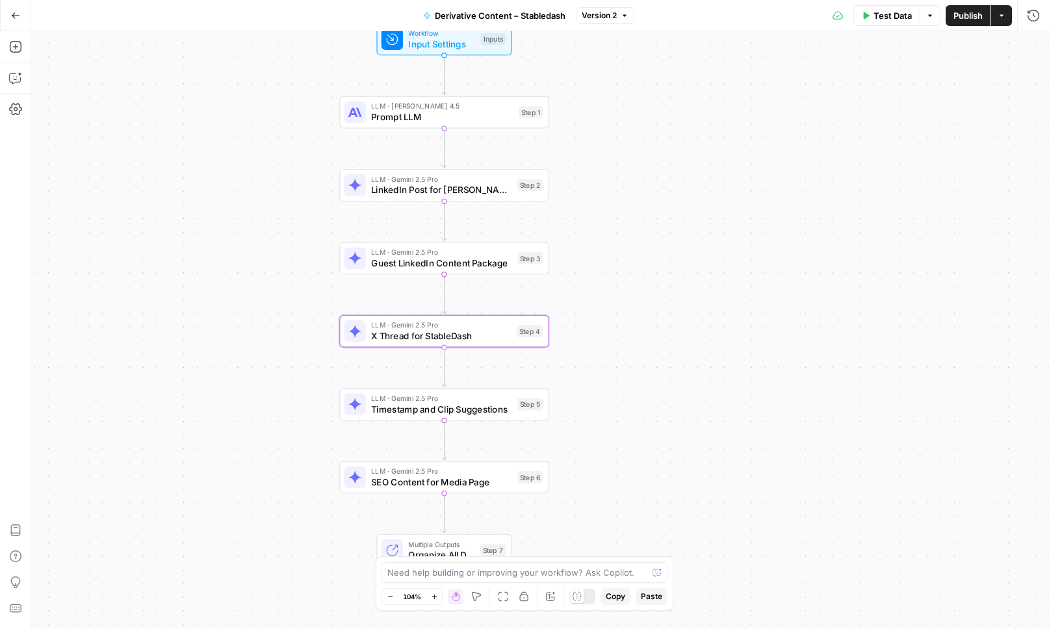
click at [1004, 21] on button "Actions" at bounding box center [1001, 15] width 21 height 21
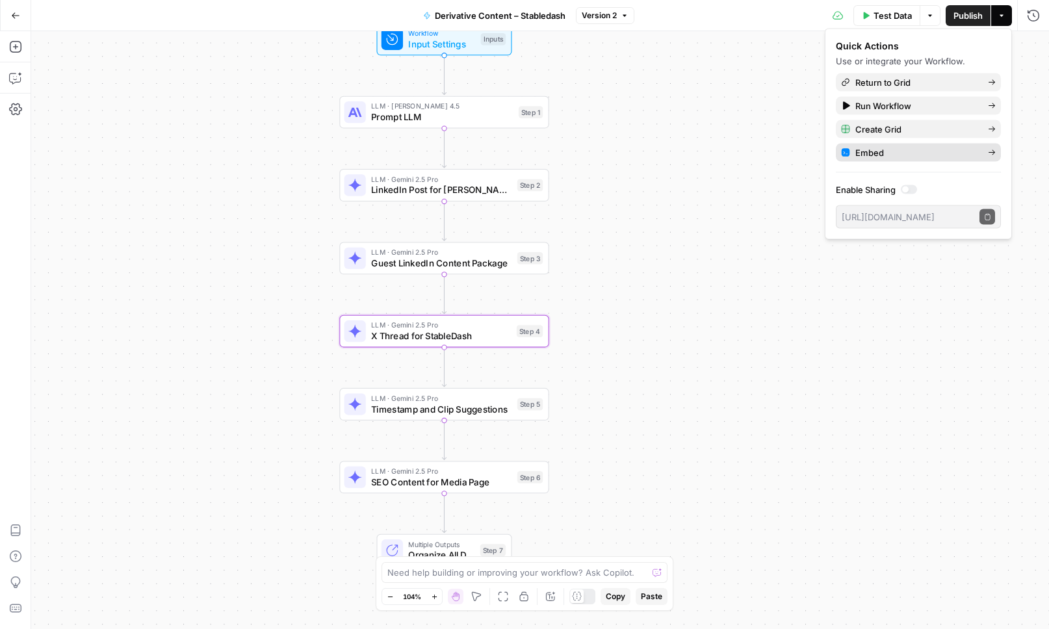
click at [887, 148] on span "Embed" at bounding box center [917, 152] width 122 height 13
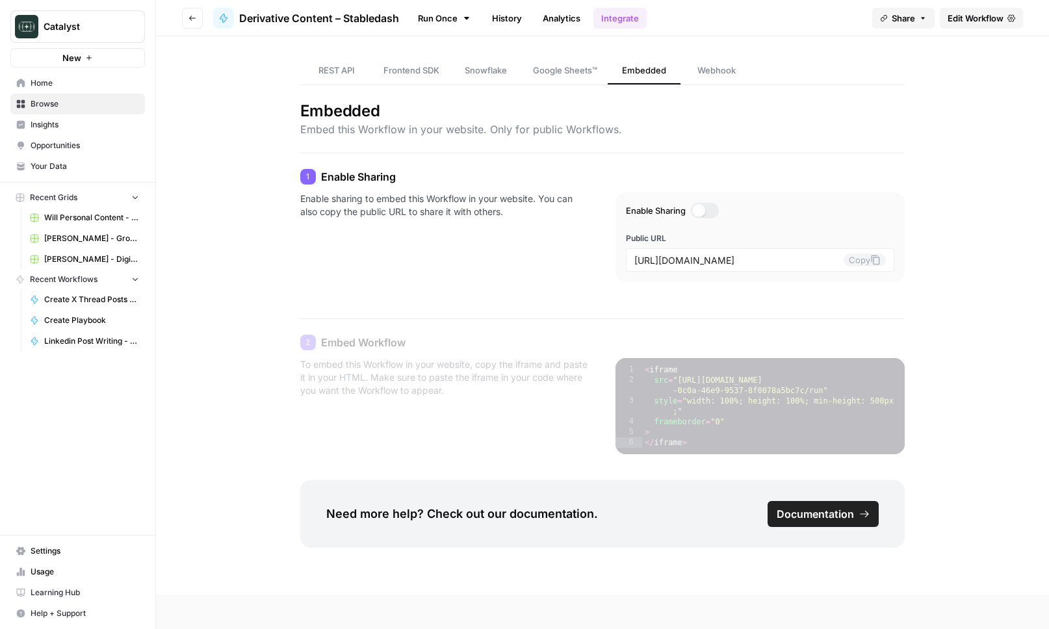
click at [322, 66] on span "REST API" at bounding box center [337, 70] width 36 height 13
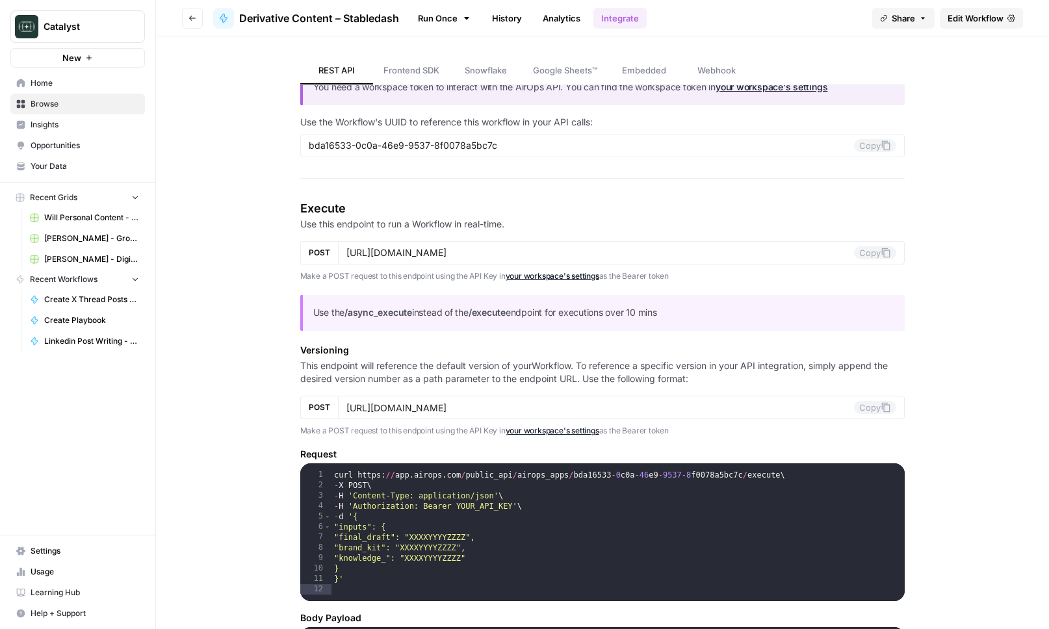
scroll to position [103, 0]
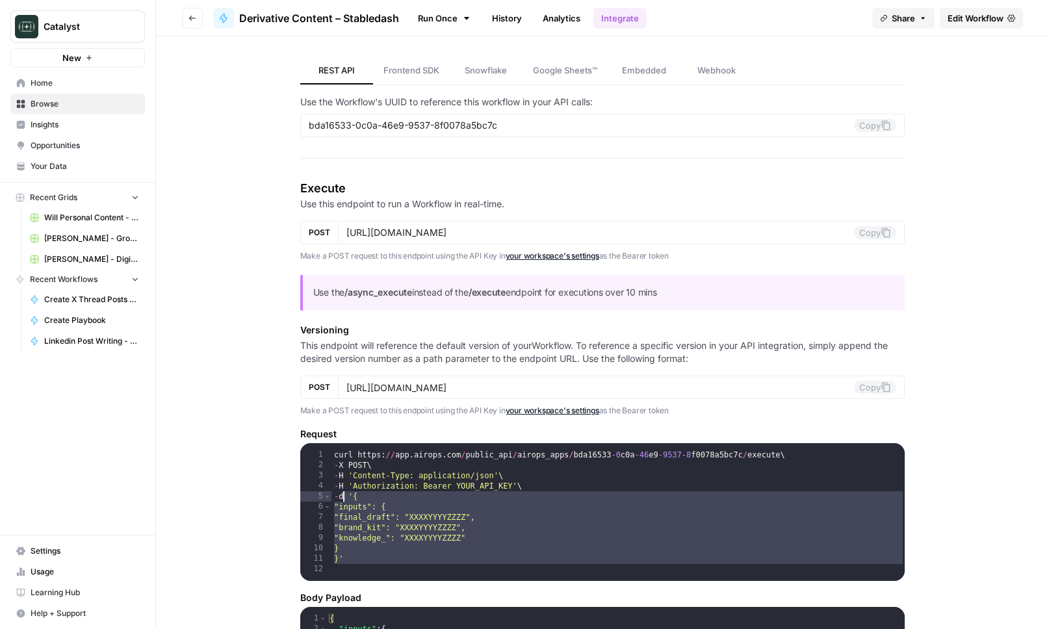
drag, startPoint x: 376, startPoint y: 573, endPoint x: 342, endPoint y: 501, distance: 80.0
click at [342, 501] on div "curl https : // app . airops . com / public_api / airops_apps / bda16533 - 0 c0…" at bounding box center [619, 529] width 574 height 159
click at [343, 501] on div "curl https : // app . airops . com / public_api / airops_apps / bda16533 - 0 c0…" at bounding box center [619, 529] width 574 height 159
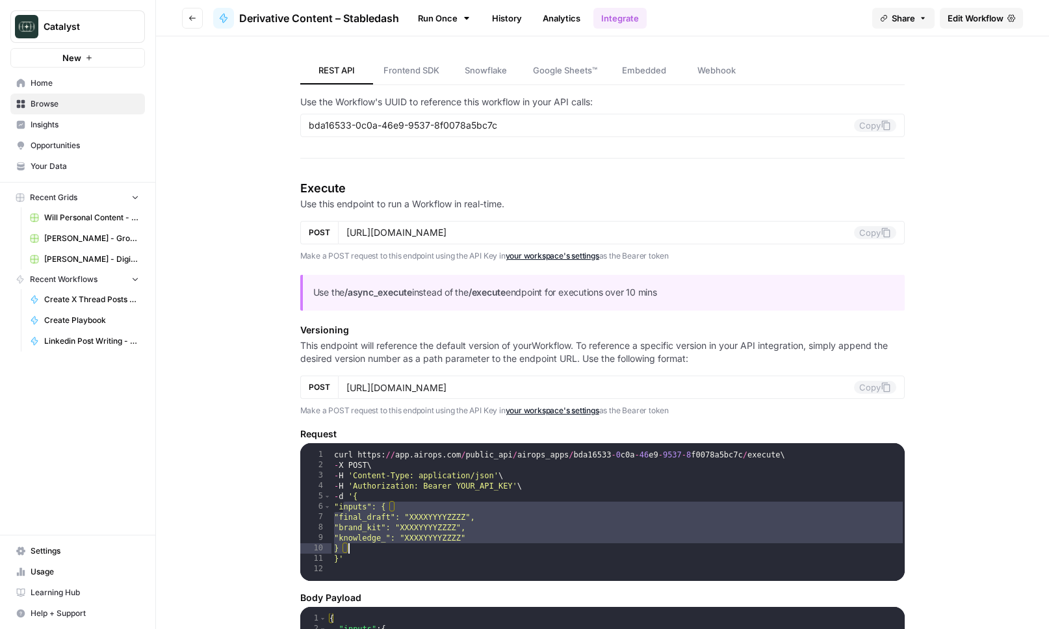
drag, startPoint x: 343, startPoint y: 508, endPoint x: 447, endPoint y: 551, distance: 112.8
click at [447, 551] on div "curl https : // app . airops . com / public_api / airops_apps / bda16533 - 0 c0…" at bounding box center [619, 529] width 574 height 159
type textarea "**********"
click at [187, 14] on button "Go back" at bounding box center [192, 18] width 21 height 21
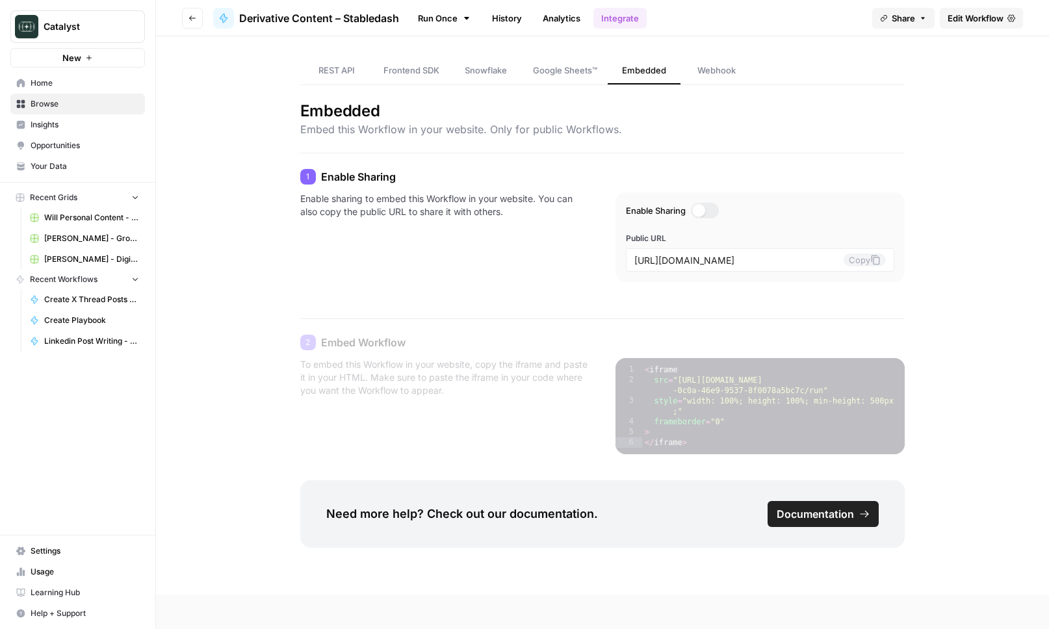
click at [444, 22] on link "Run Once" at bounding box center [445, 18] width 70 height 22
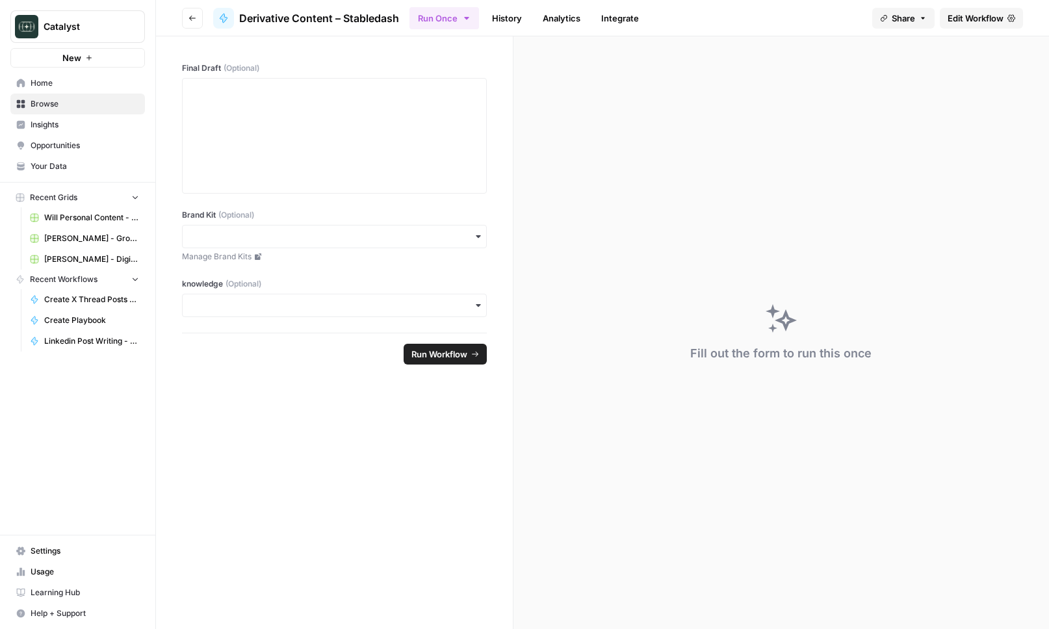
click at [428, 243] on div "button" at bounding box center [334, 236] width 305 height 23
click at [198, 21] on button "Go back" at bounding box center [192, 18] width 21 height 21
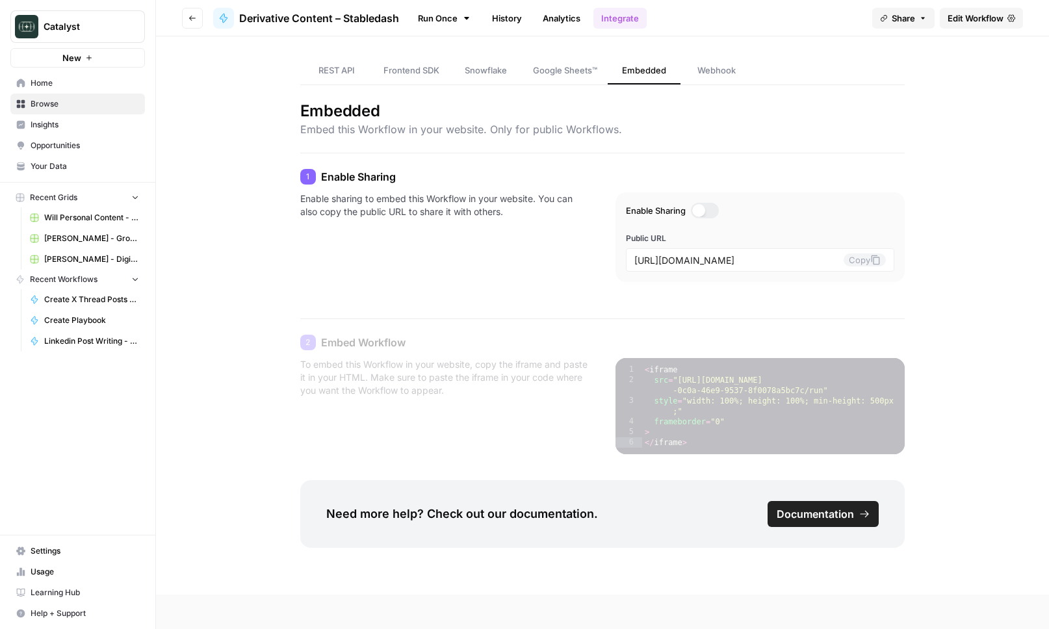
click at [94, 92] on link "Home" at bounding box center [77, 83] width 135 height 21
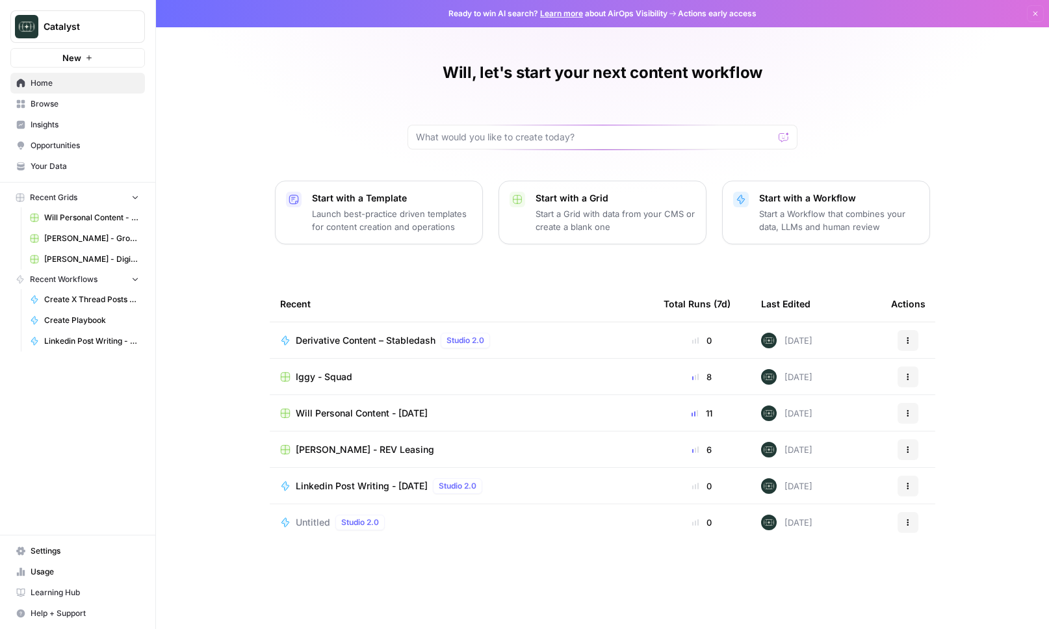
click at [350, 346] on span "Derivative Content – Stabledash" at bounding box center [366, 340] width 140 height 13
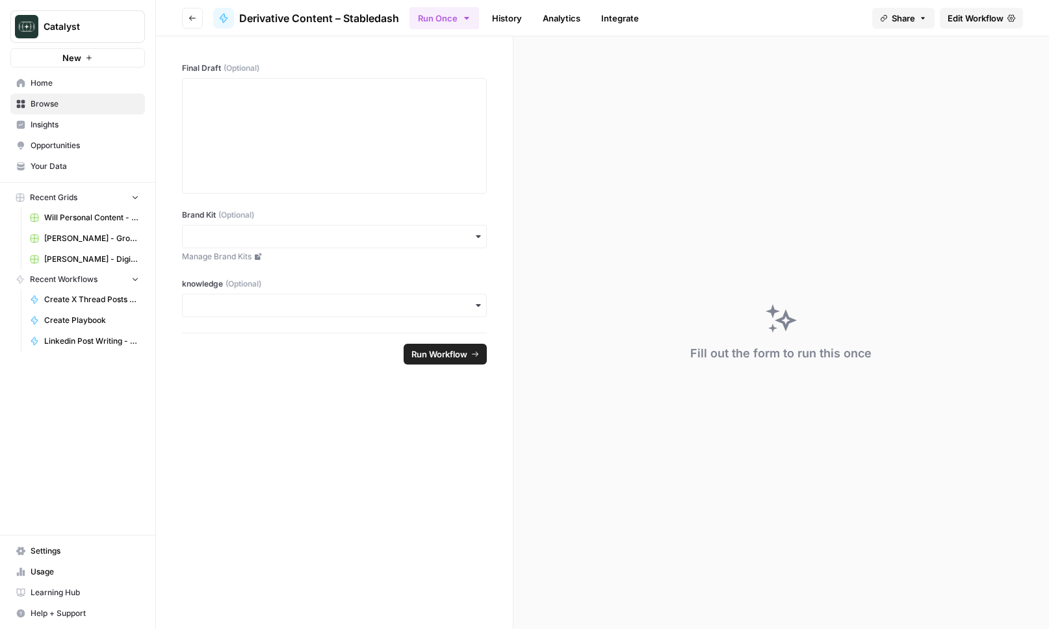
click at [975, 16] on span "Edit Workflow" at bounding box center [976, 18] width 56 height 13
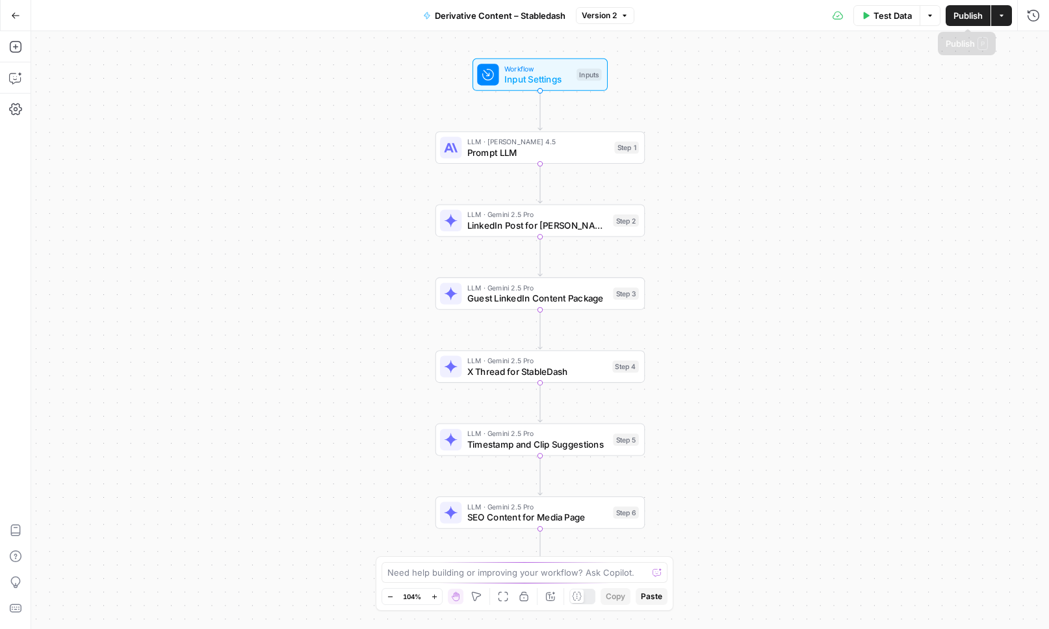
click at [893, 15] on span "Test Data" at bounding box center [893, 15] width 38 height 13
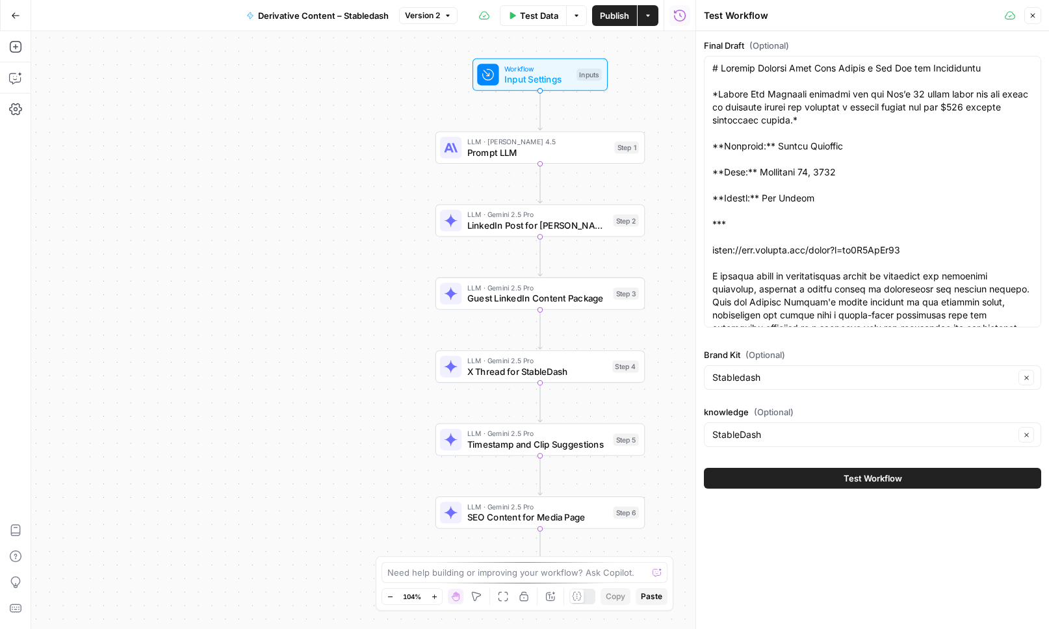
click at [802, 478] on button "Test Workflow" at bounding box center [872, 478] width 337 height 21
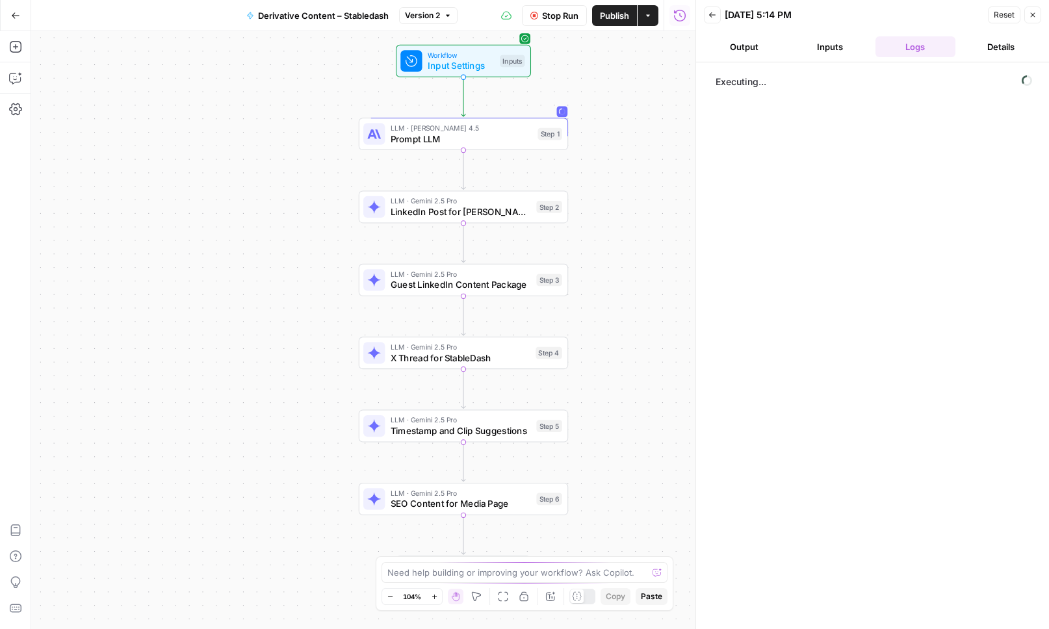
drag, startPoint x: 685, startPoint y: 413, endPoint x: 608, endPoint y: 399, distance: 77.9
click at [608, 399] on div "Workflow Input Settings Inputs LLM · Claude Sonnet 4.5 Prompt LLM Step 1 LLM · …" at bounding box center [363, 330] width 664 height 598
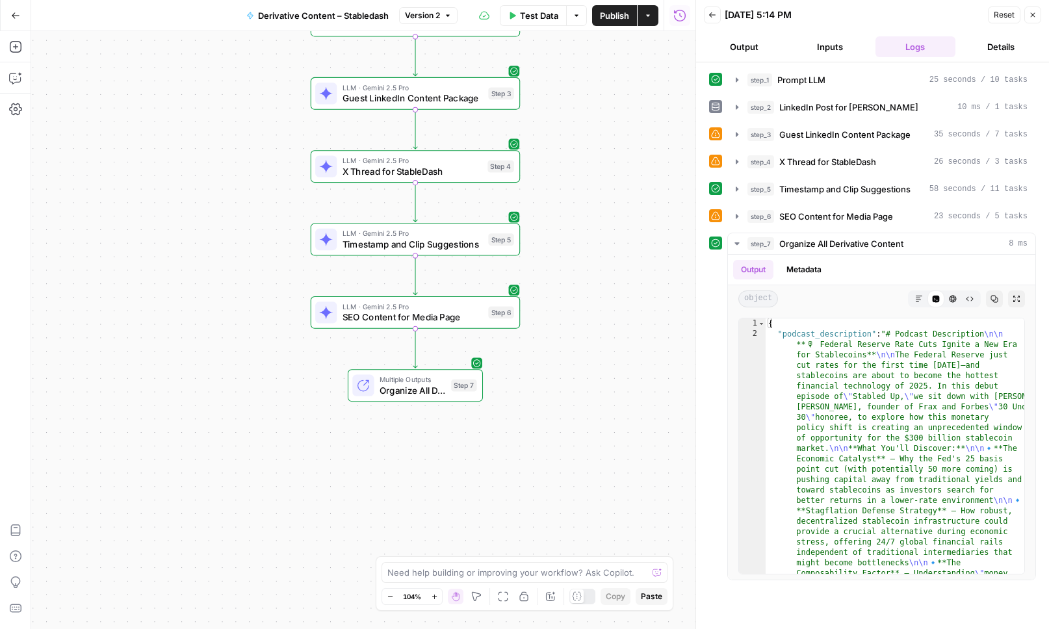
drag, startPoint x: 633, startPoint y: 402, endPoint x: 594, endPoint y: 231, distance: 175.4
click at [594, 231] on div "Workflow Input Settings Inputs LLM · [PERSON_NAME] 4.5 Prompt LLM Step 1 LLM · …" at bounding box center [363, 330] width 664 height 598
click at [741, 214] on icon "button" at bounding box center [737, 216] width 10 height 10
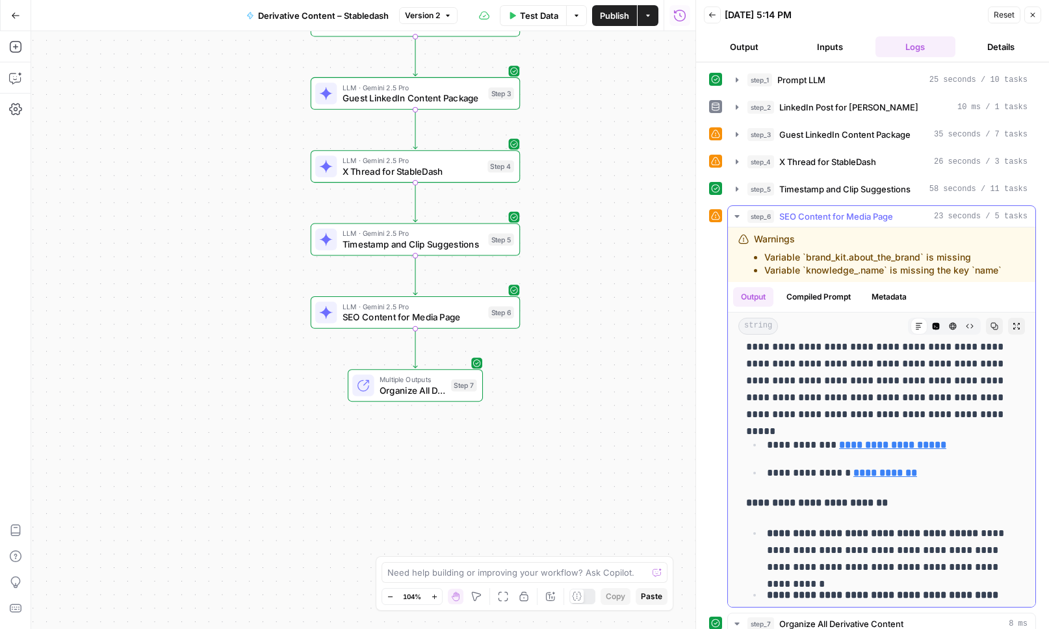
scroll to position [1948, 0]
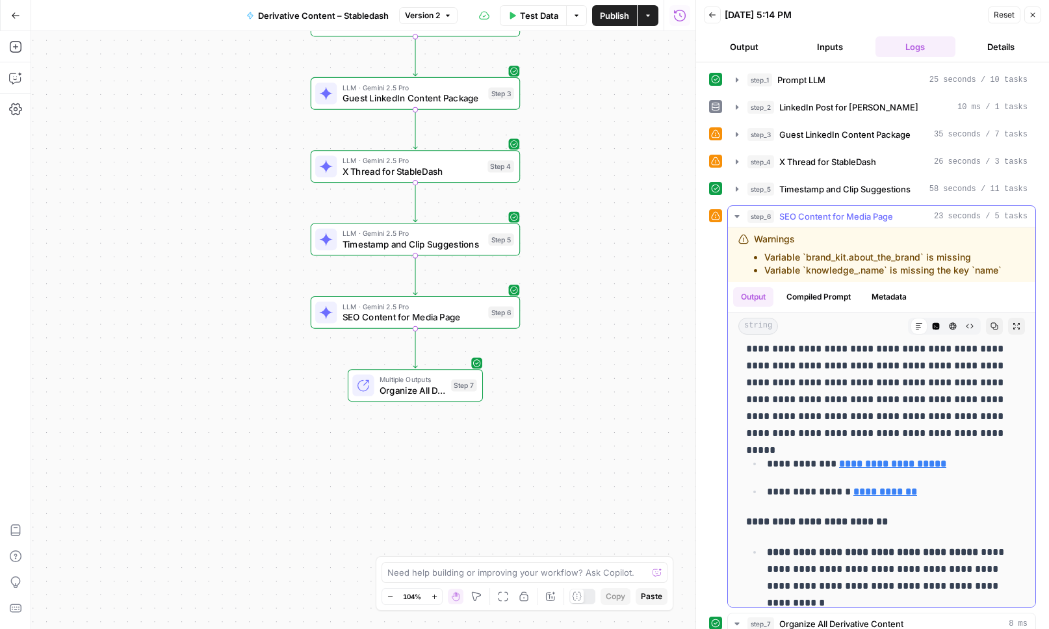
click at [882, 466] on strong "**********" at bounding box center [892, 464] width 107 height 10
click at [740, 163] on icon "button" at bounding box center [737, 162] width 10 height 10
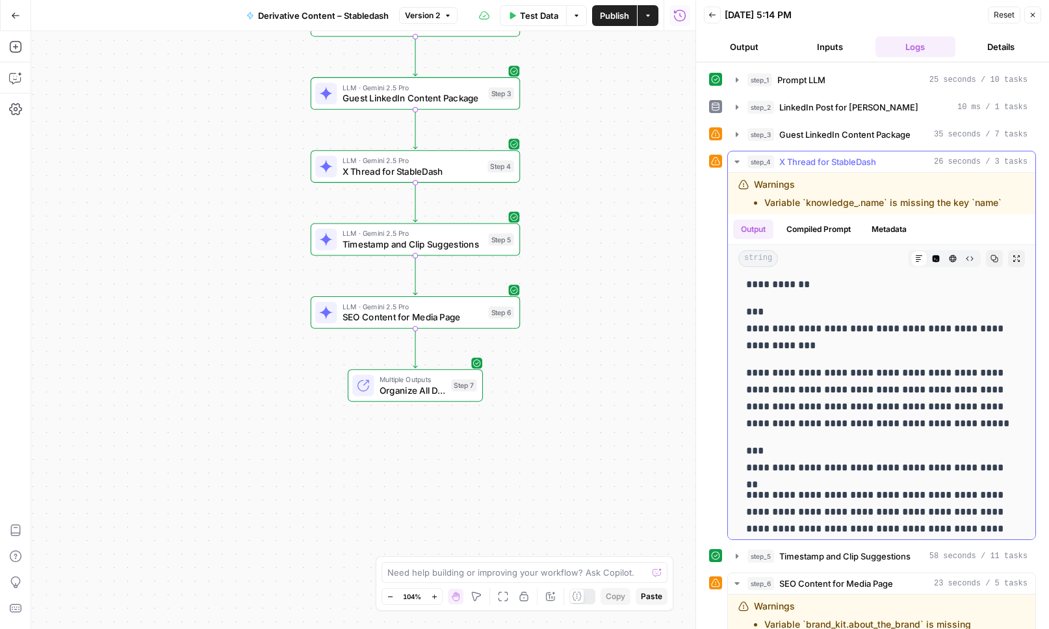
scroll to position [648, 0]
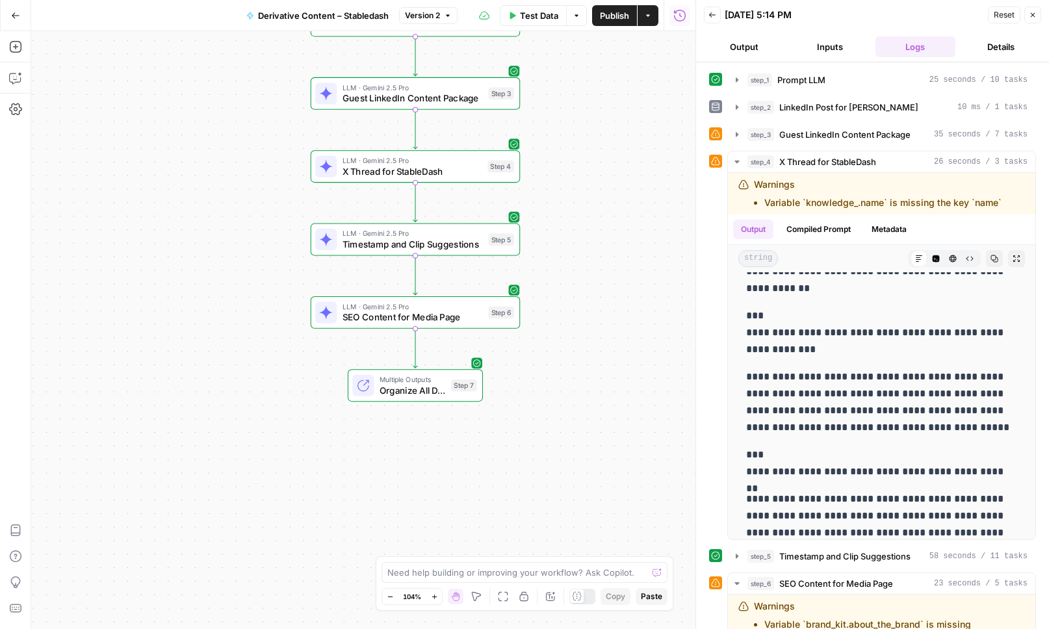
click at [593, 321] on div "Workflow Input Settings Inputs LLM · [PERSON_NAME] 4.5 Prompt LLM Step 1 LLM · …" at bounding box center [363, 330] width 664 height 598
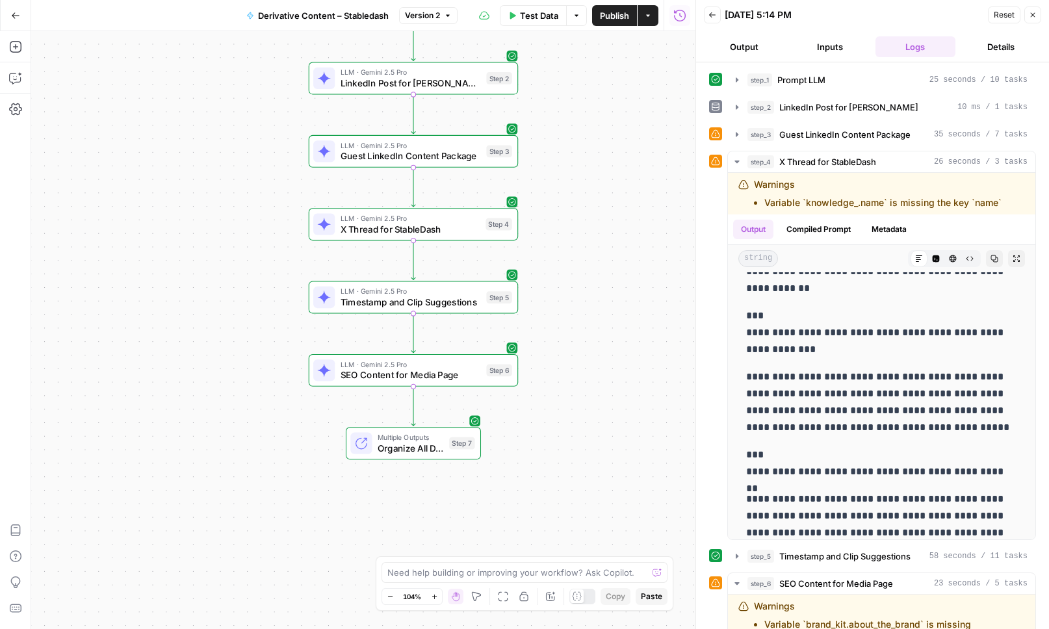
drag, startPoint x: 593, startPoint y: 321, endPoint x: 587, endPoint y: 406, distance: 84.7
click at [587, 406] on div "Workflow Input Settings Inputs LLM · [PERSON_NAME] 4.5 Prompt LLM Step 1 LLM · …" at bounding box center [363, 330] width 664 height 598
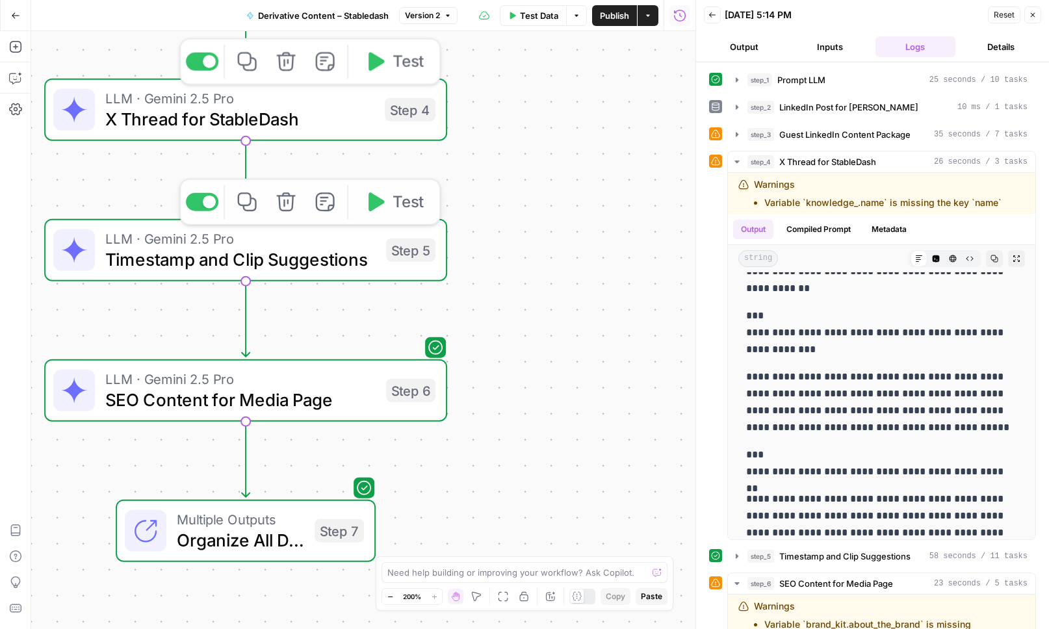
click at [337, 105] on span "LLM · Gemini 2.5 Pro" at bounding box center [239, 98] width 269 height 21
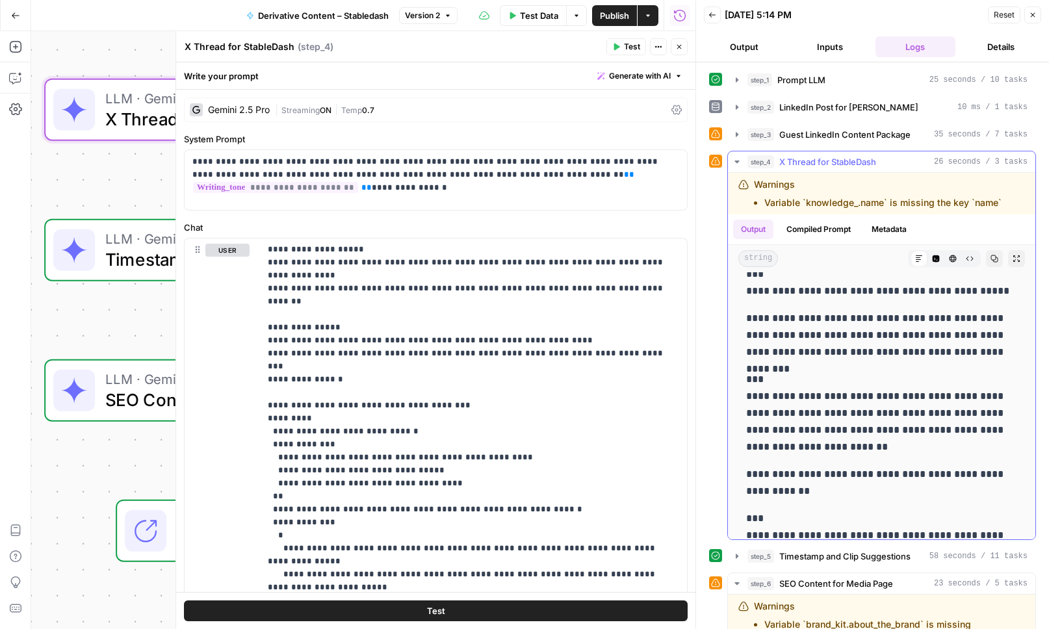
scroll to position [434, 0]
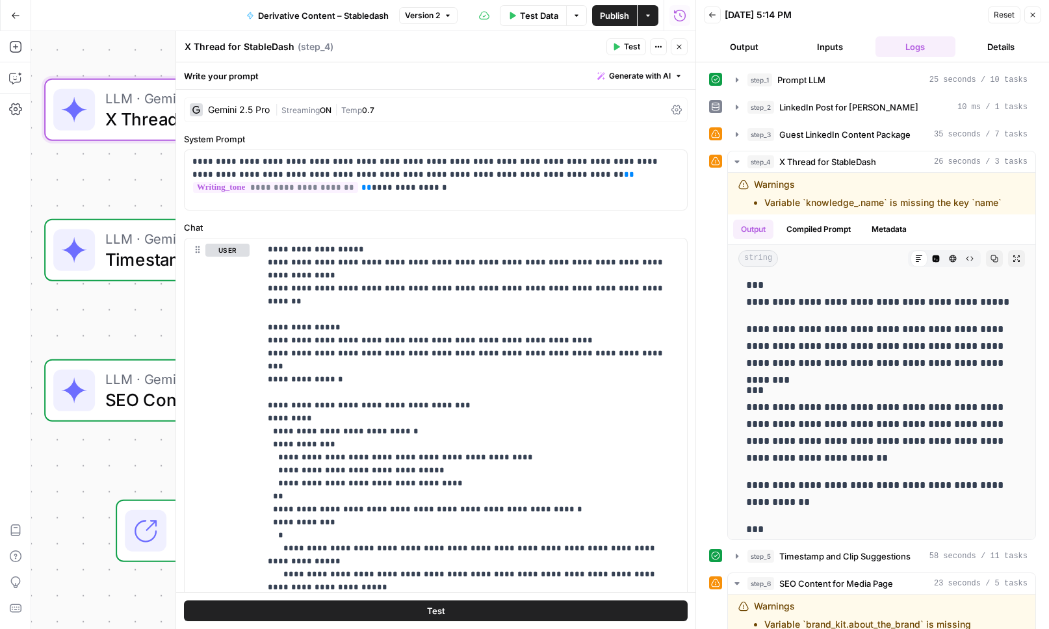
click at [679, 46] on icon "button" at bounding box center [679, 47] width 5 height 5
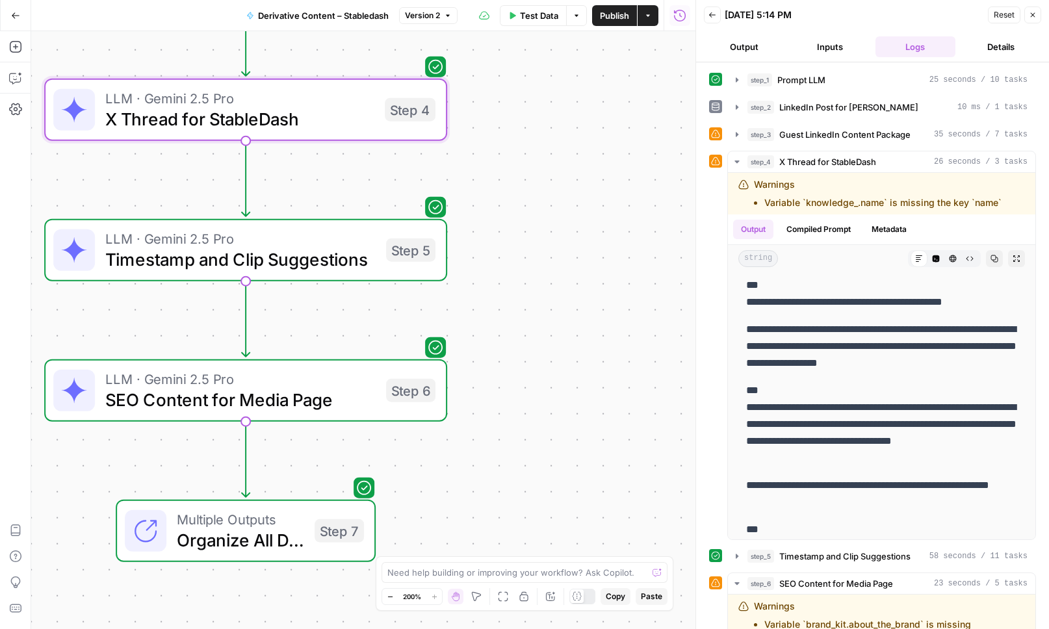
click at [631, 270] on div "Workflow Input Settings Inputs LLM · Claude Sonnet 4.5 Prompt LLM Step 1 LLM · …" at bounding box center [363, 330] width 664 height 598
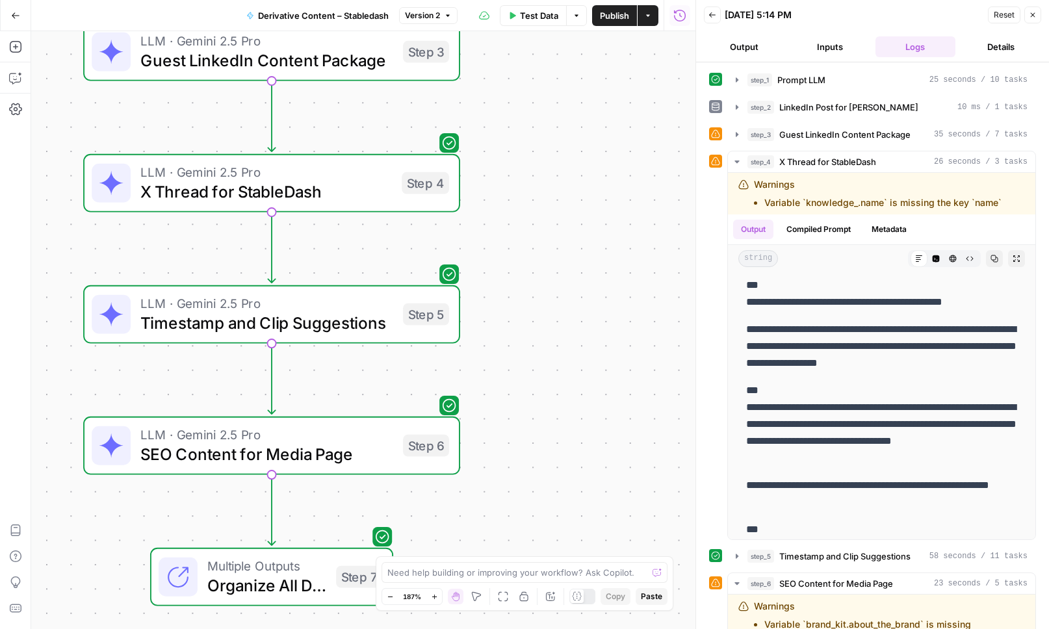
drag, startPoint x: 581, startPoint y: 205, endPoint x: 583, endPoint y: 279, distance: 74.2
click at [583, 279] on div "Workflow Input Settings Inputs LLM · Claude Sonnet 4.5 Prompt LLM Step 1 LLM · …" at bounding box center [363, 330] width 664 height 598
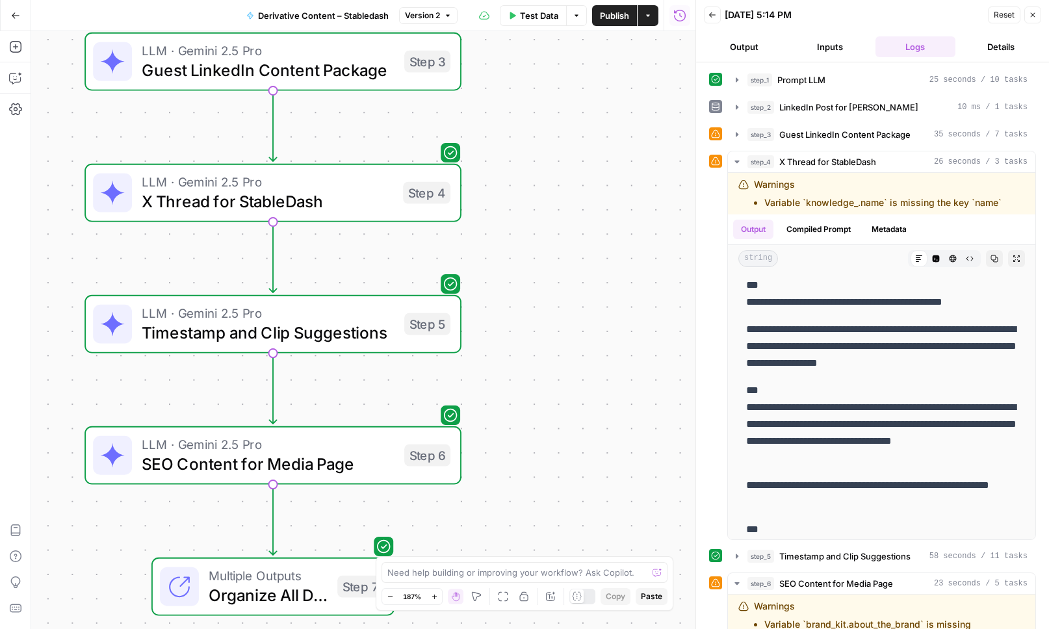
click at [324, 176] on span "LLM · Gemini 2.5 Pro" at bounding box center [268, 182] width 252 height 20
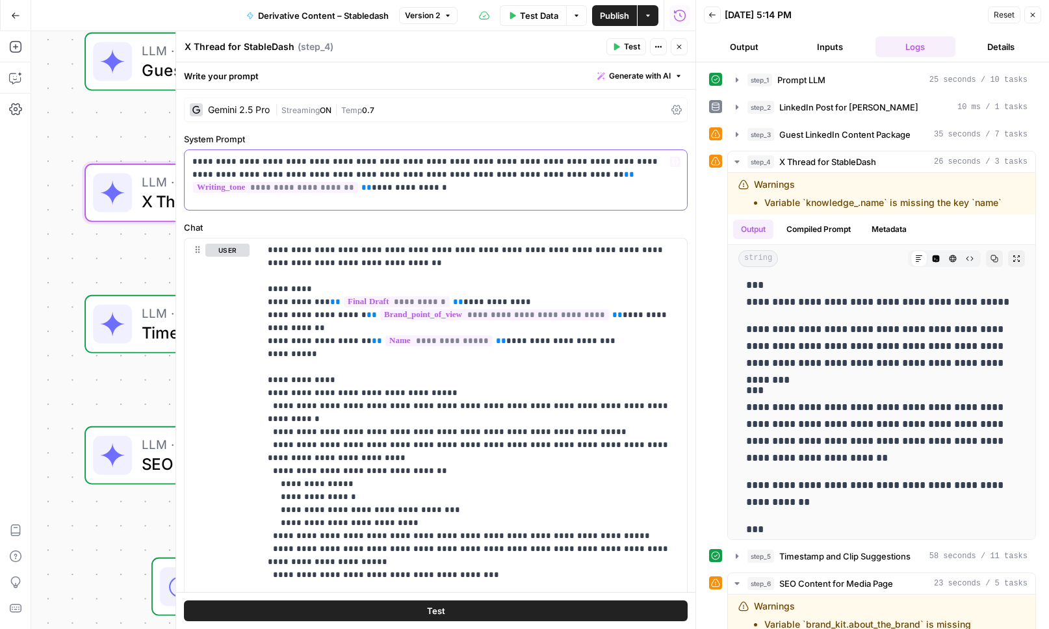
click at [361, 194] on div "**********" at bounding box center [436, 180] width 503 height 60
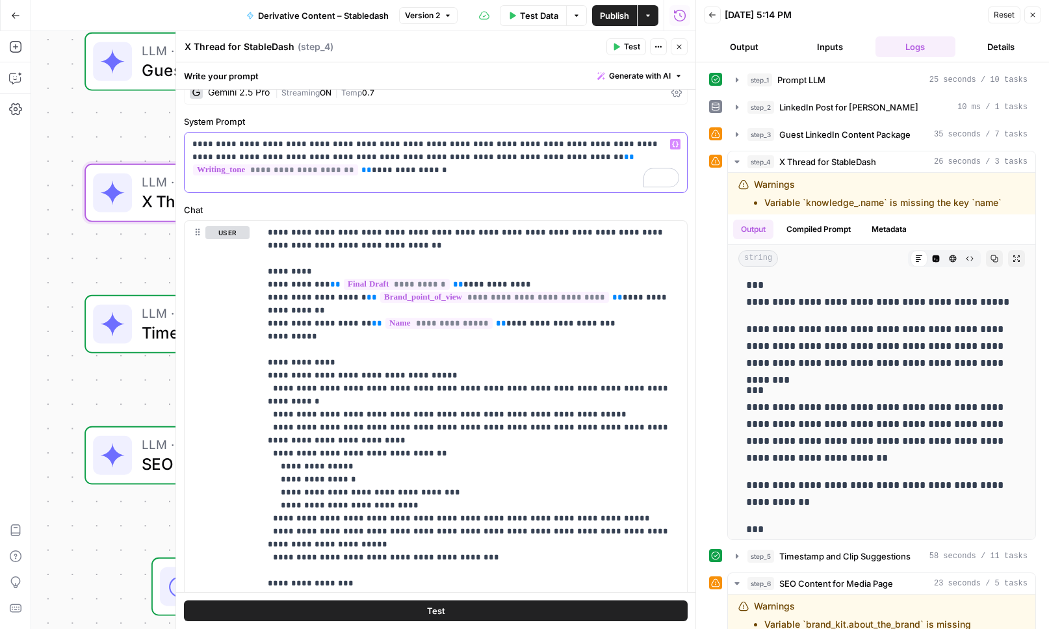
scroll to position [18, 0]
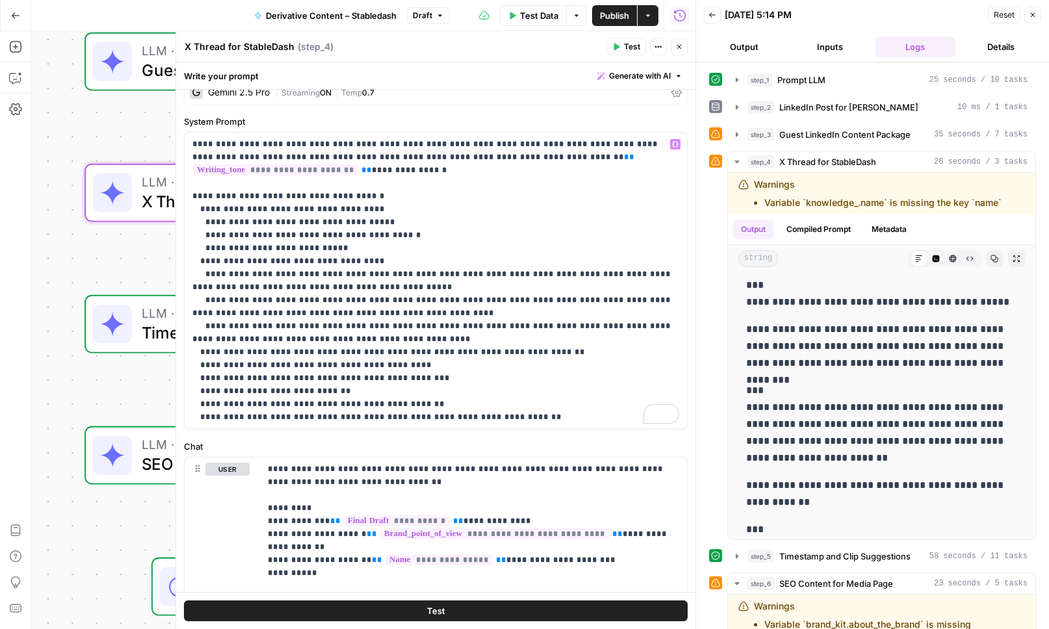
click at [139, 332] on div "LLM · Gemini 2.5 Pro Timestamp and Clip Suggestions Step 5 Copy step Delete ste…" at bounding box center [272, 325] width 358 height 42
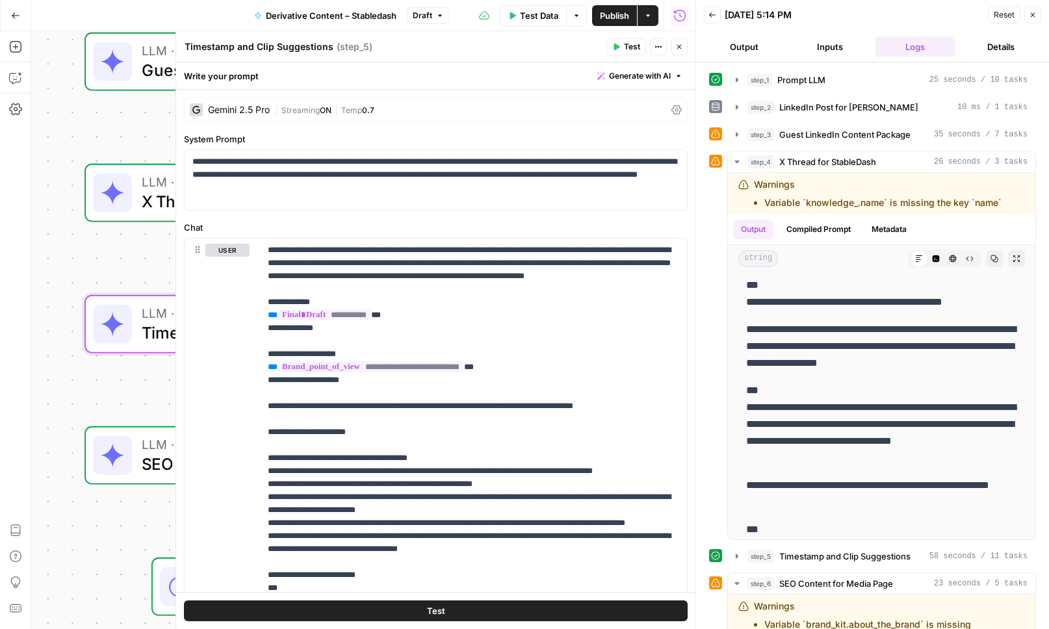
click at [160, 456] on span "SEO Content for Media Page" at bounding box center [268, 464] width 253 height 24
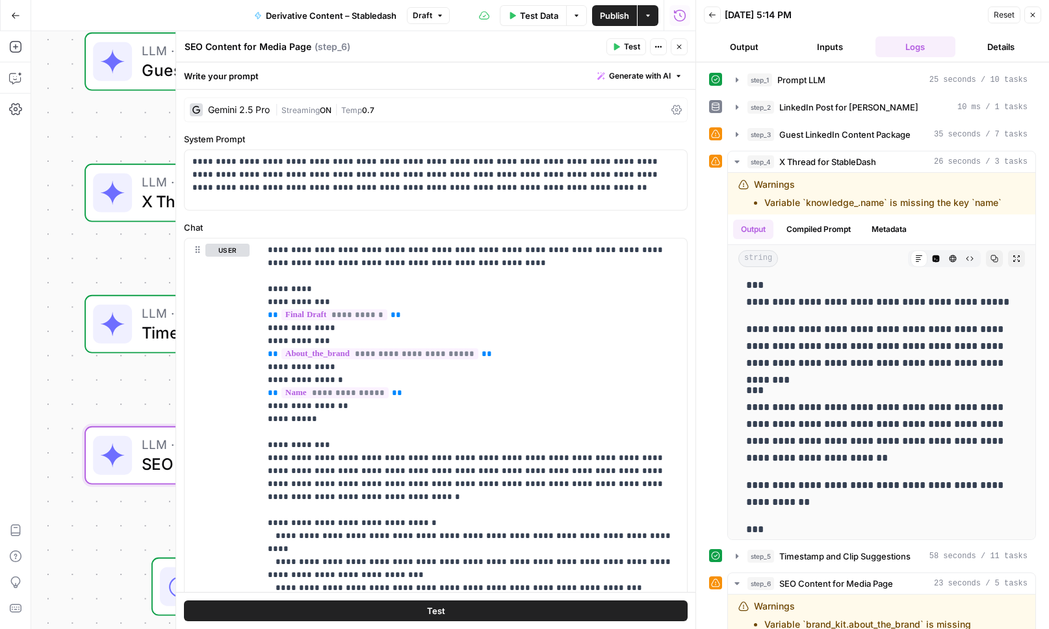
click at [677, 44] on icon "button" at bounding box center [679, 47] width 8 height 8
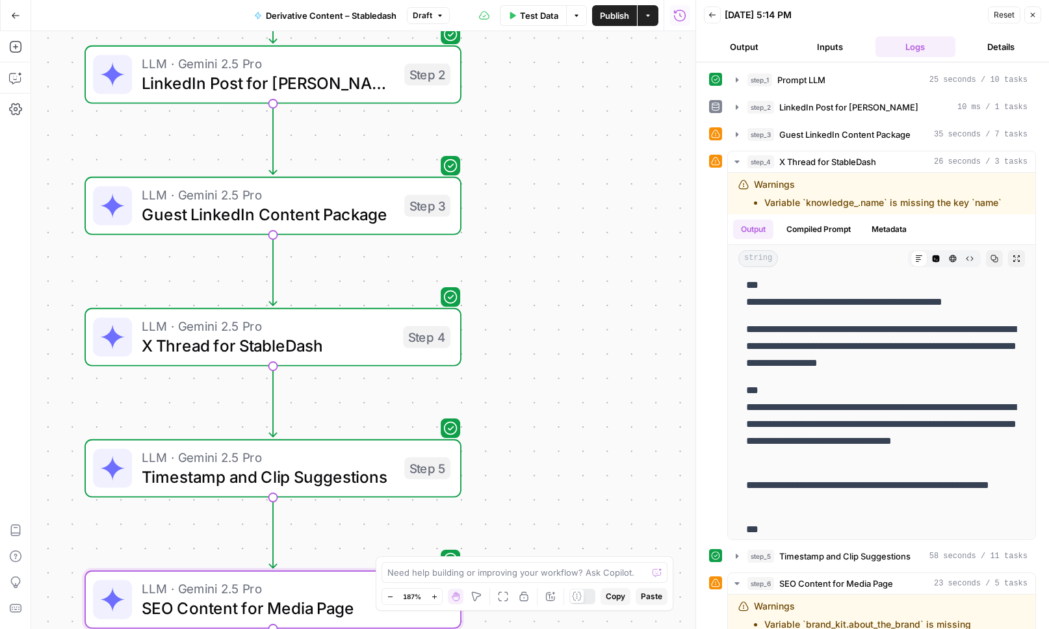
drag, startPoint x: 563, startPoint y: 252, endPoint x: 563, endPoint y: 407, distance: 155.4
click at [563, 407] on div "Workflow Input Settings Inputs LLM · Claude Sonnet 4.5 Prompt LLM Step 1 LLM · …" at bounding box center [363, 330] width 664 height 598
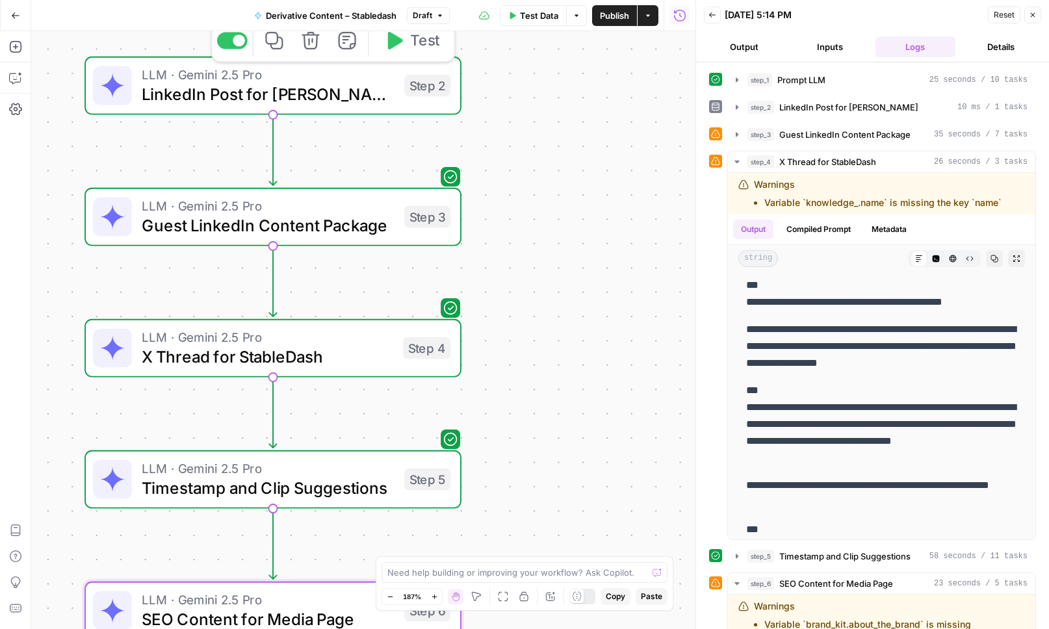
click at [297, 102] on span "LinkedIn Post for Drew" at bounding box center [268, 94] width 253 height 24
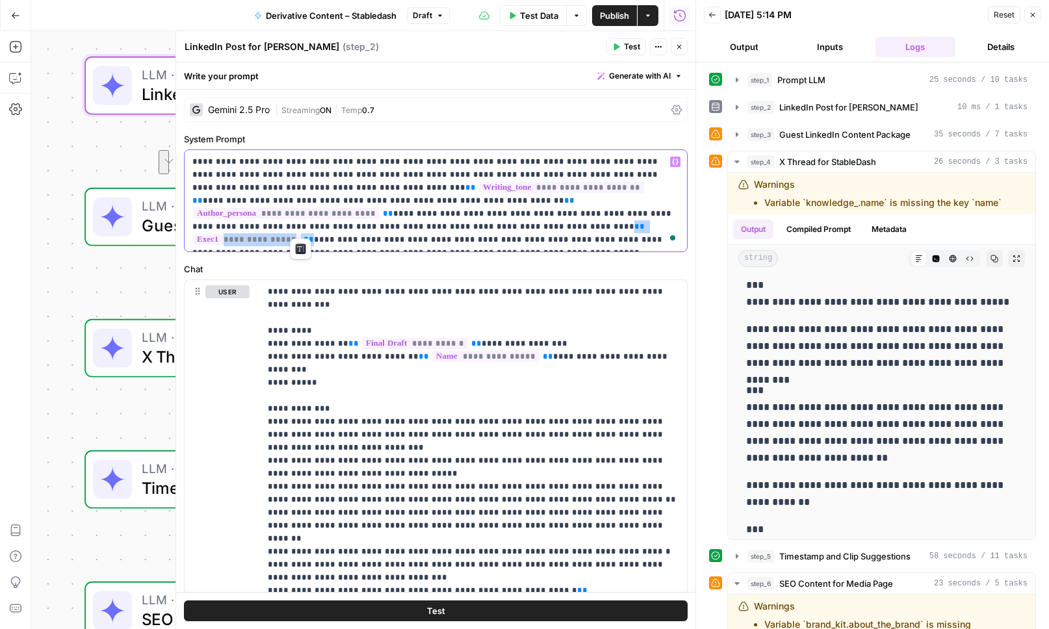
drag, startPoint x: 302, startPoint y: 226, endPoint x: 657, endPoint y: 208, distance: 354.8
click at [657, 208] on p "**********" at bounding box center [435, 200] width 487 height 91
copy p "**********"
click at [681, 46] on icon "button" at bounding box center [679, 47] width 5 height 5
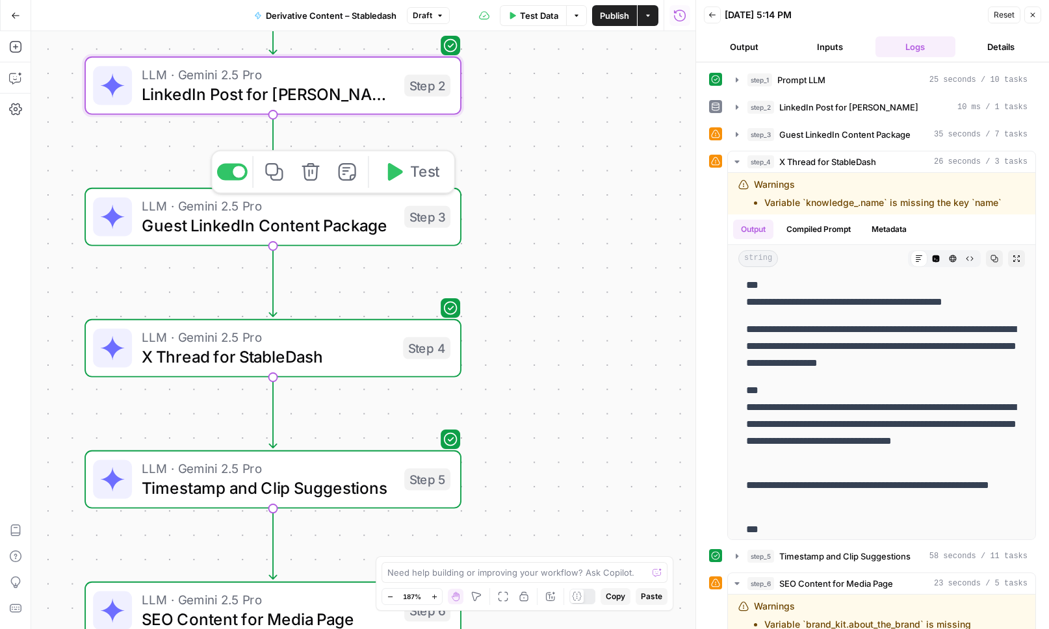
click at [319, 226] on span "Guest LinkedIn Content Package" at bounding box center [268, 225] width 253 height 24
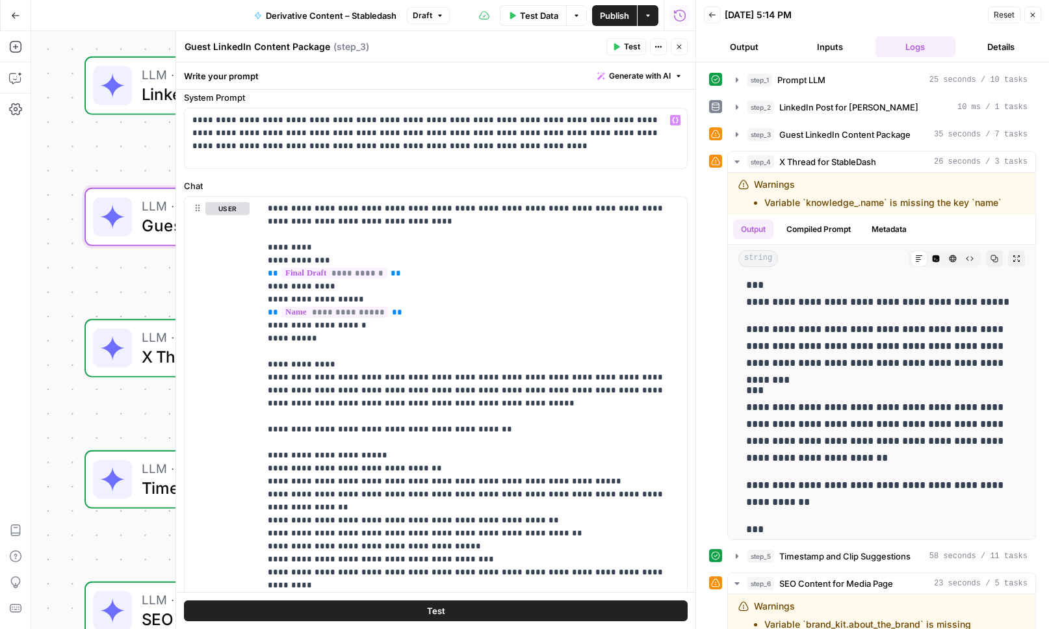
scroll to position [0, 0]
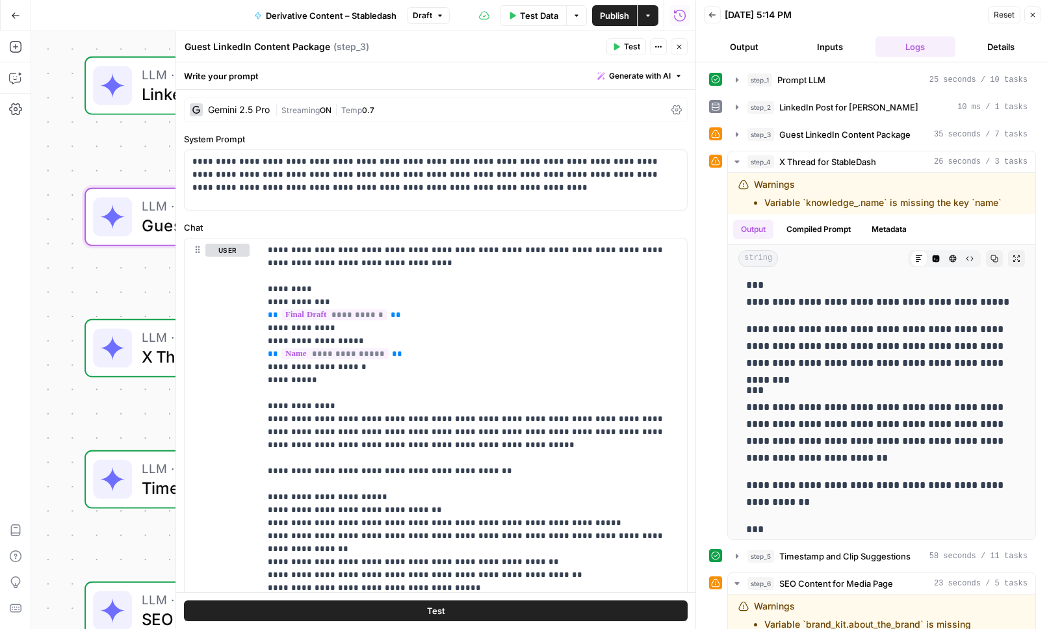
click at [679, 47] on icon "button" at bounding box center [679, 47] width 5 height 5
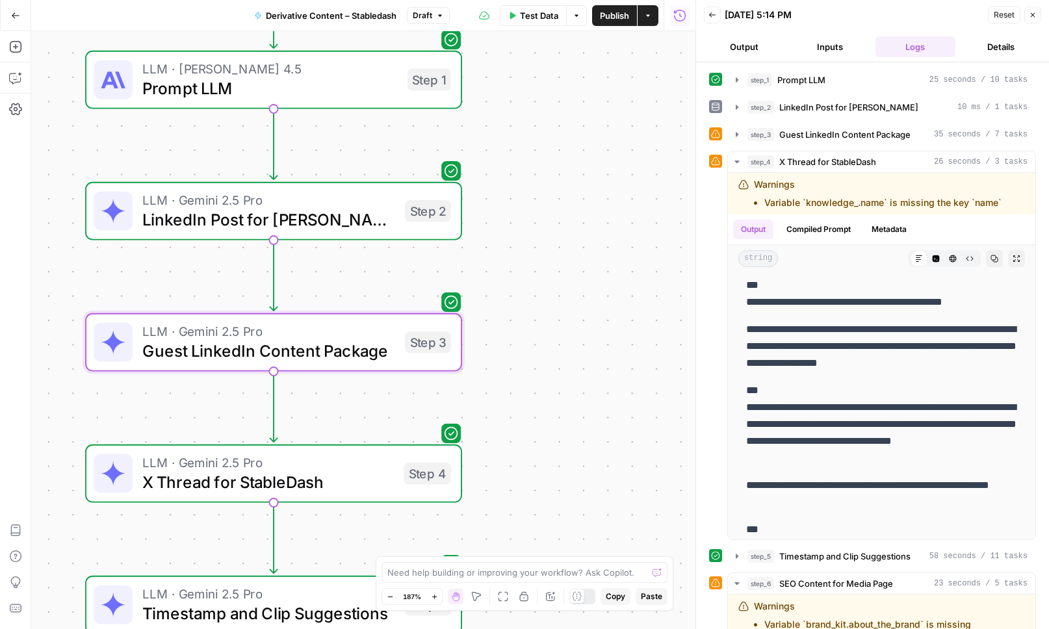
drag, startPoint x: 519, startPoint y: 173, endPoint x: 520, endPoint y: 293, distance: 119.6
click at [520, 293] on div "Workflow Input Settings Inputs LLM · Claude Sonnet 4.5 Prompt LLM Step 1 LLM · …" at bounding box center [363, 330] width 664 height 598
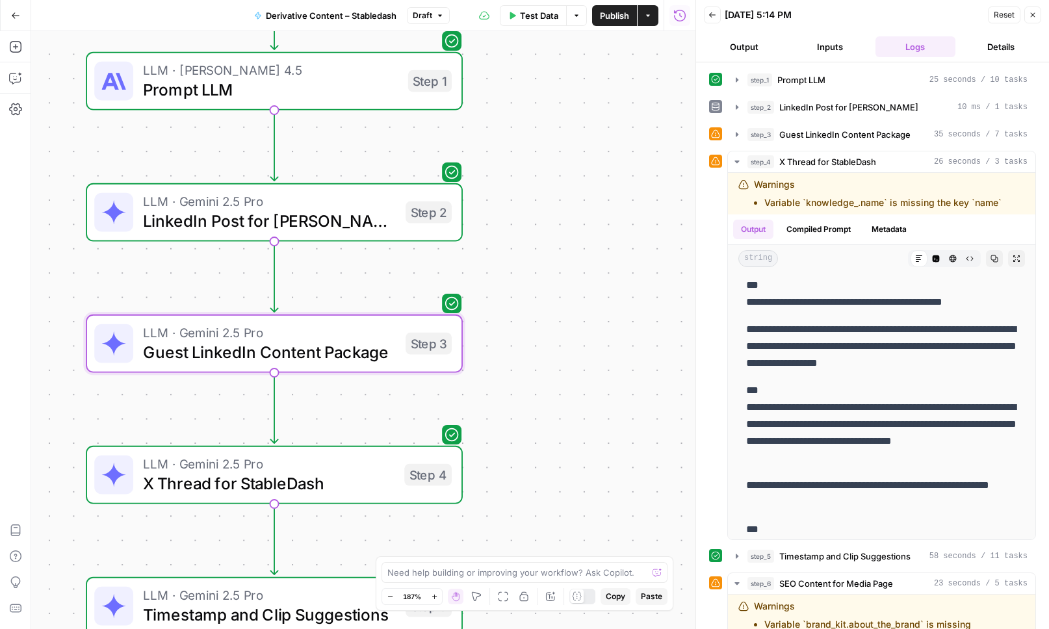
click at [252, 218] on span "LinkedIn Post for Drew" at bounding box center [269, 221] width 253 height 24
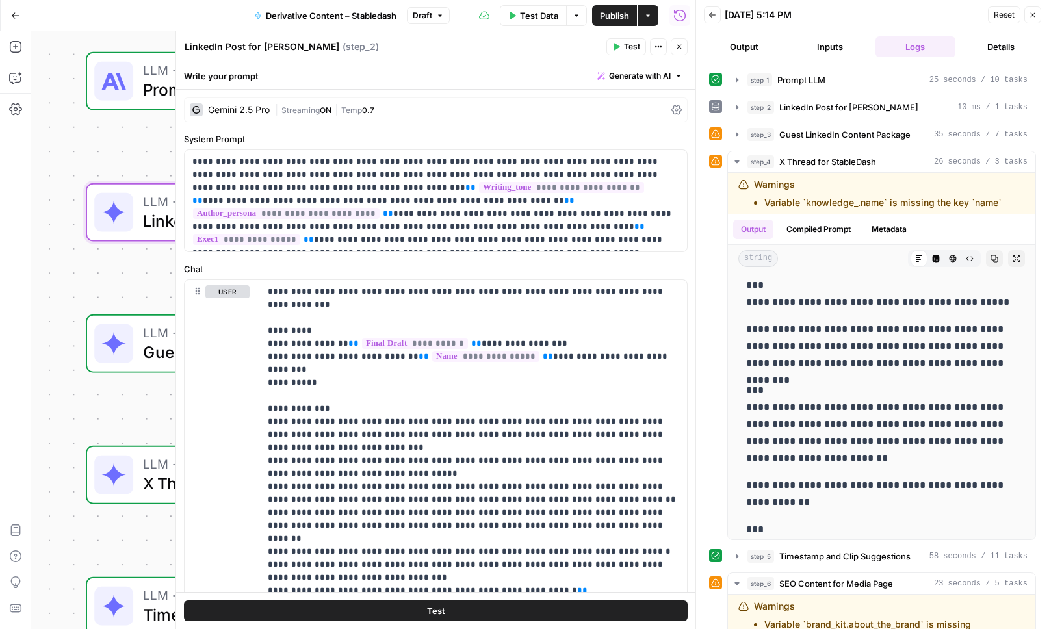
click at [683, 47] on icon "button" at bounding box center [679, 47] width 8 height 8
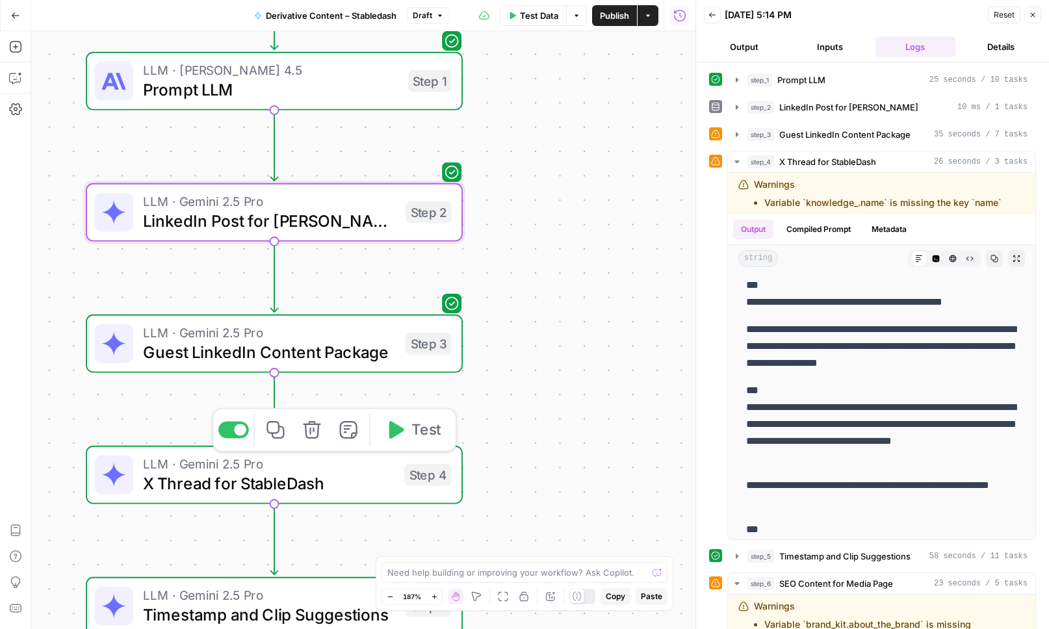
click at [289, 472] on span "X Thread for StableDash" at bounding box center [269, 483] width 252 height 24
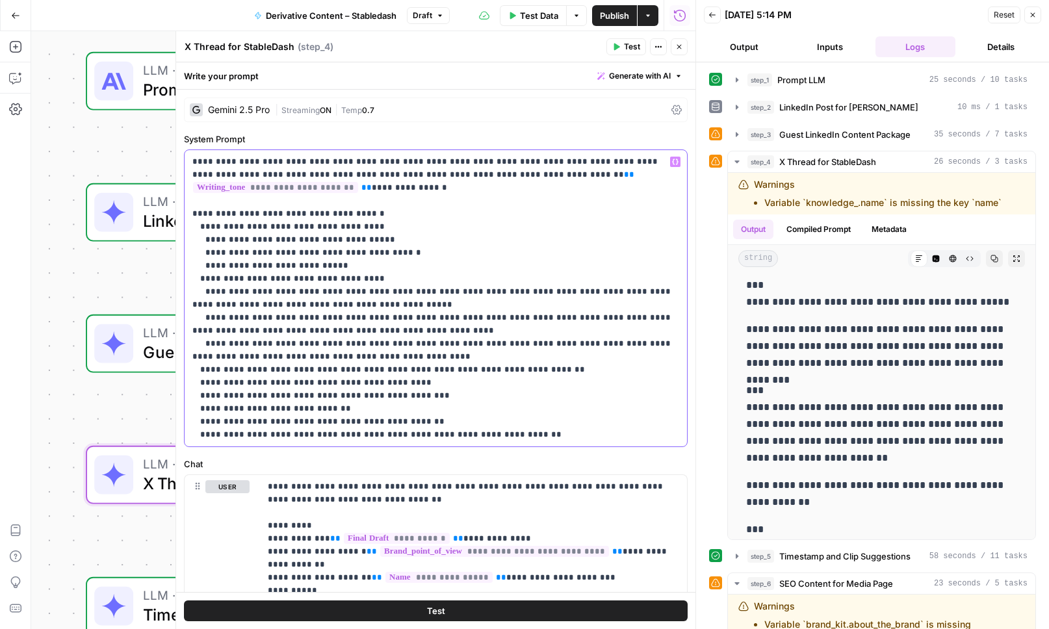
click at [358, 189] on p "**********" at bounding box center [435, 298] width 487 height 286
drag, startPoint x: 480, startPoint y: 175, endPoint x: 487, endPoint y: 185, distance: 11.7
click at [487, 185] on p "**********" at bounding box center [435, 298] width 487 height 286
drag, startPoint x: 667, startPoint y: 181, endPoint x: 482, endPoint y: 171, distance: 185.5
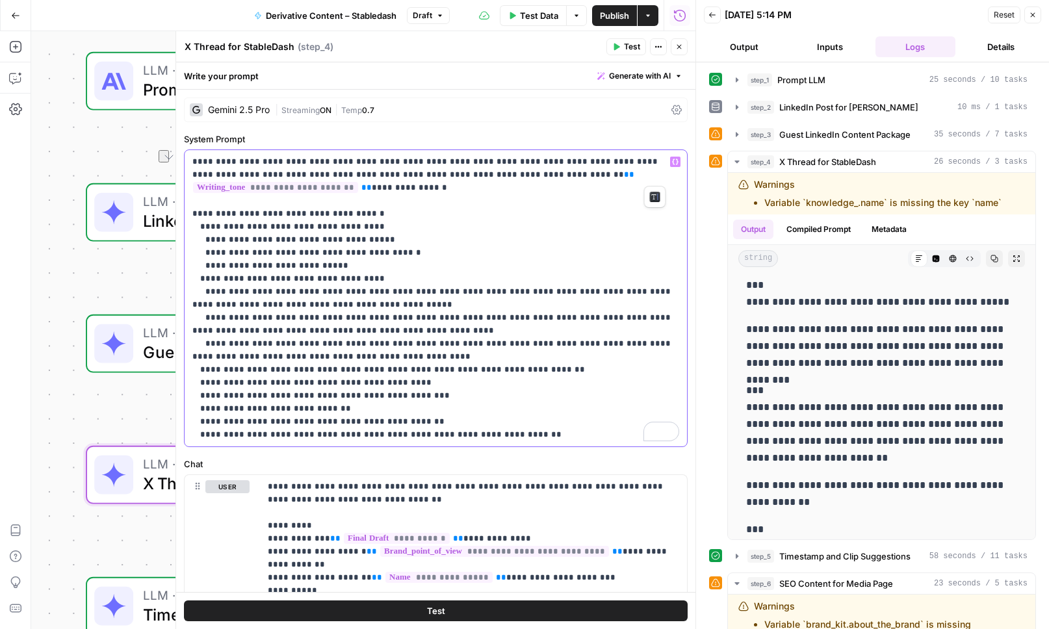
click at [482, 171] on p "**********" at bounding box center [435, 298] width 487 height 286
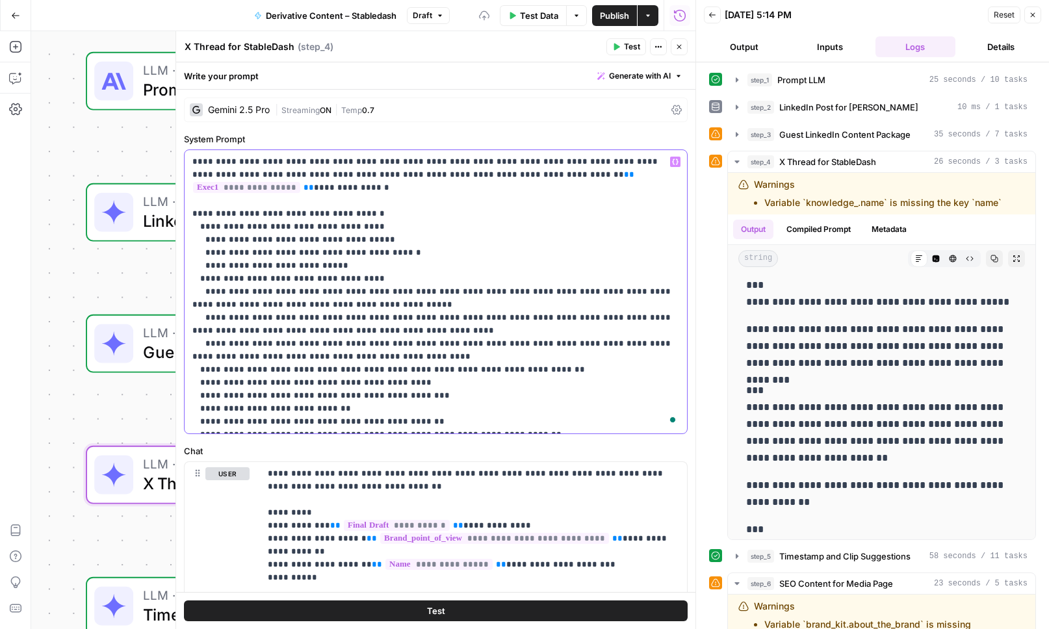
click at [523, 269] on p "**********" at bounding box center [435, 291] width 487 height 273
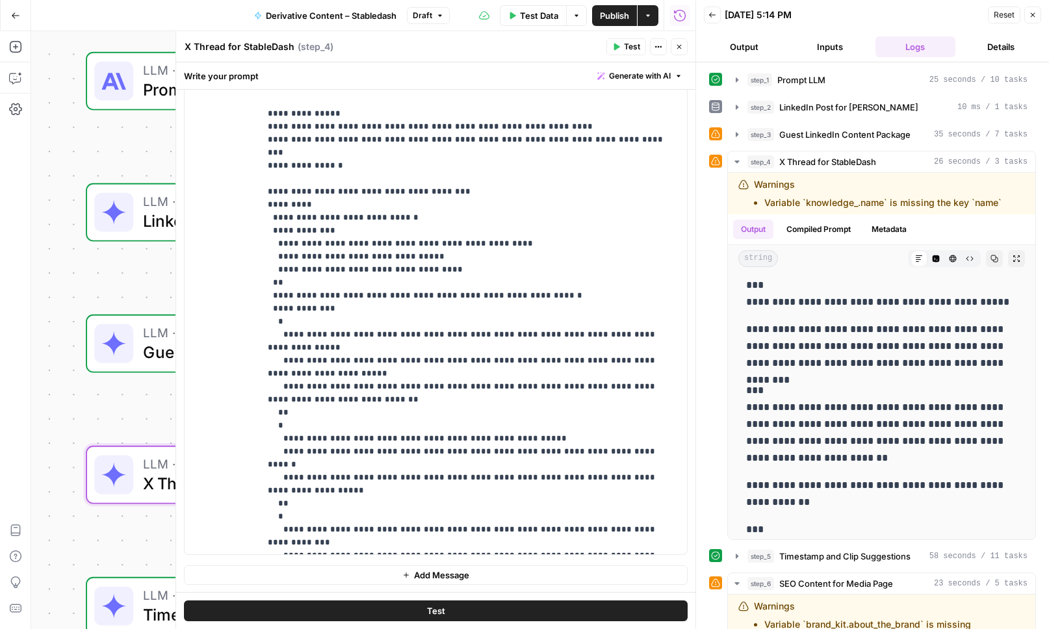
scroll to position [438, 0]
click at [616, 12] on span "Publish" at bounding box center [614, 15] width 29 height 13
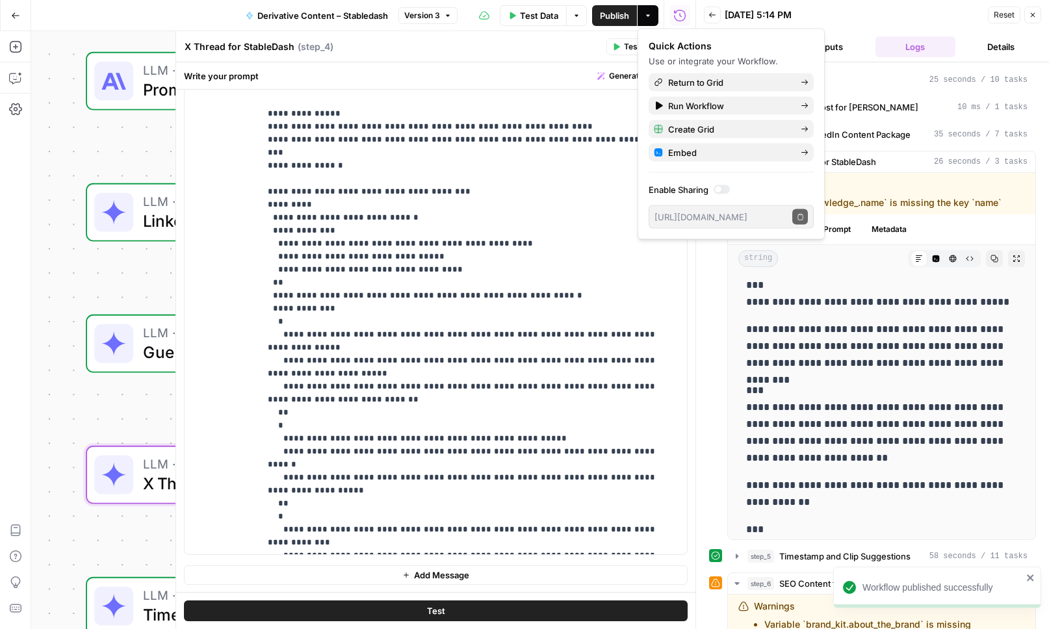
click at [534, 13] on span "Test Data" at bounding box center [539, 15] width 38 height 13
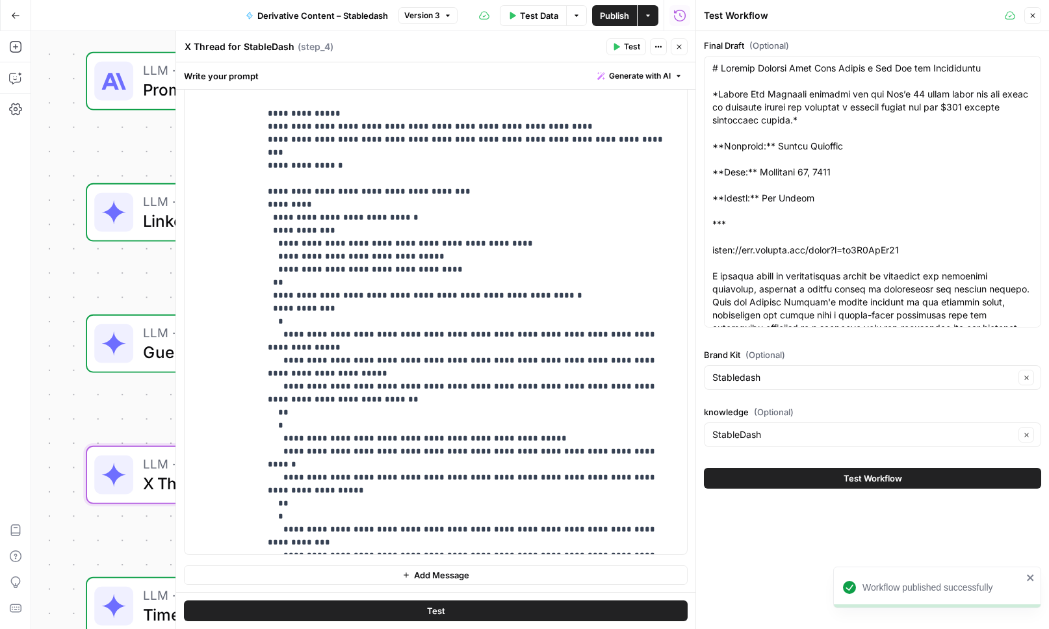
click at [837, 474] on button "Test Workflow" at bounding box center [872, 478] width 337 height 21
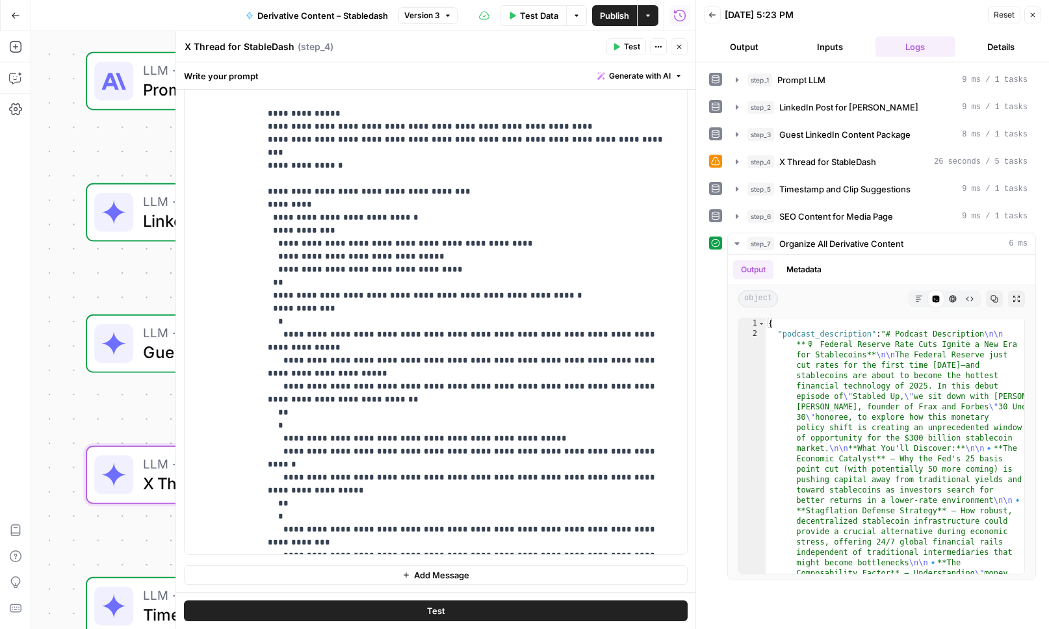
click at [713, 18] on icon "button" at bounding box center [713, 15] width 8 height 8
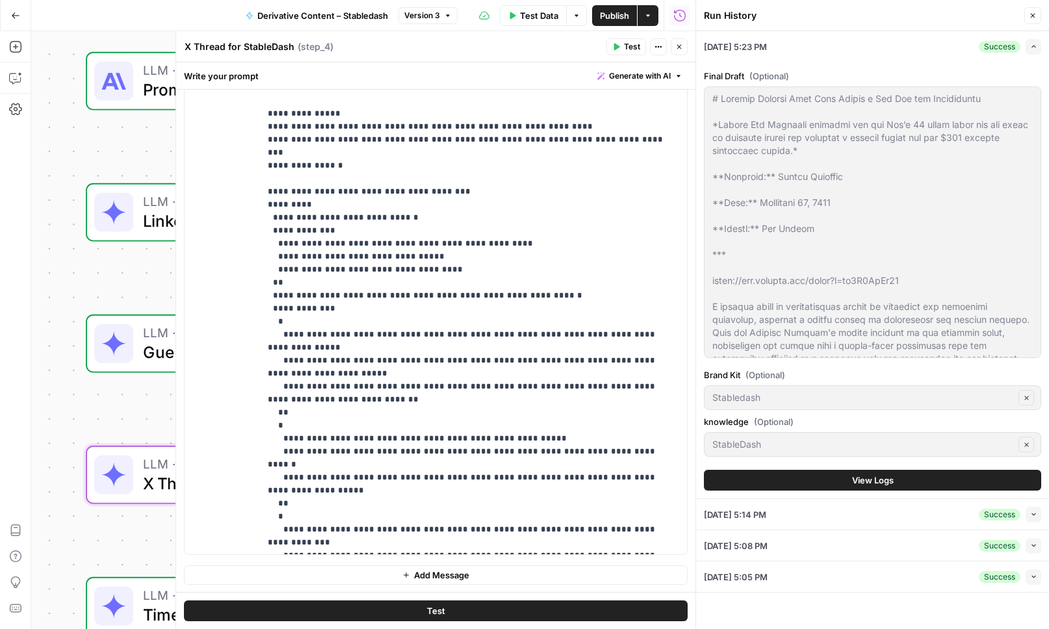
click at [1034, 15] on icon "button" at bounding box center [1033, 16] width 8 height 8
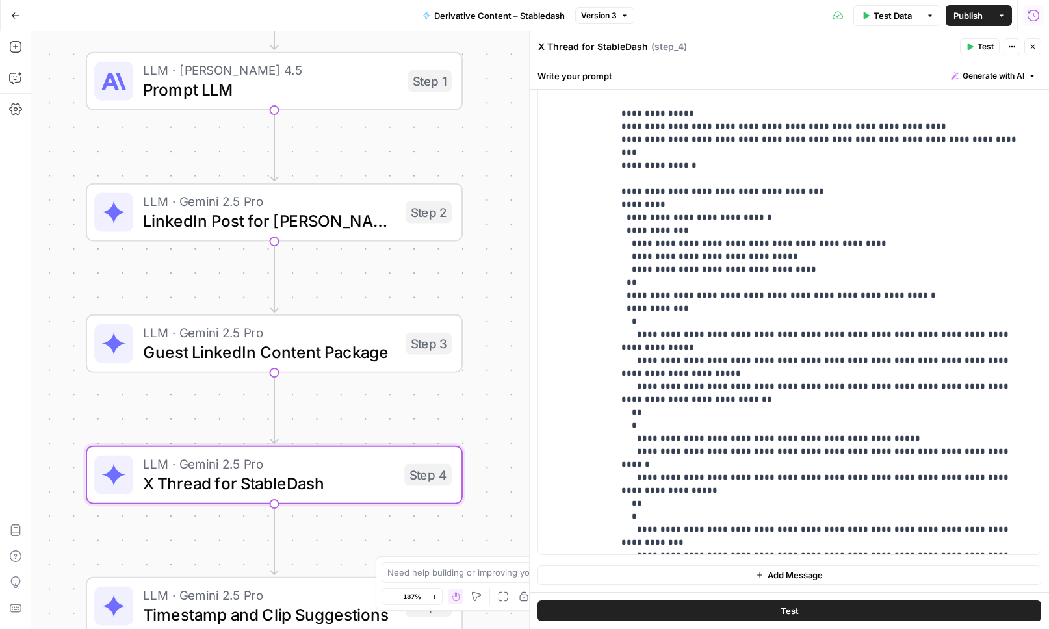
click at [1035, 14] on icon "button" at bounding box center [1033, 15] width 13 height 13
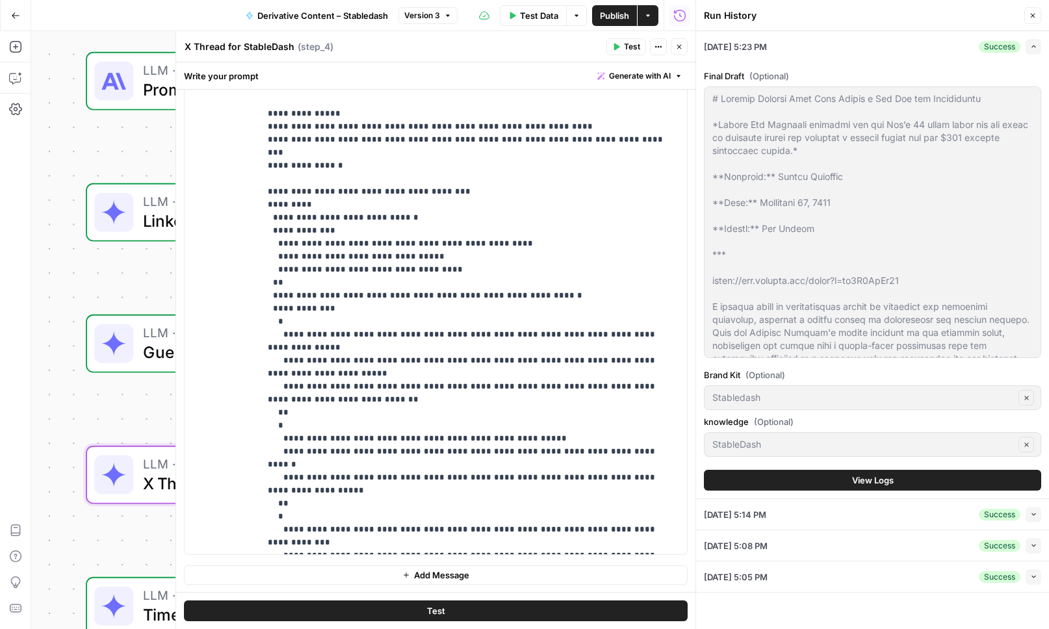
click at [826, 473] on button "View Logs" at bounding box center [872, 480] width 337 height 21
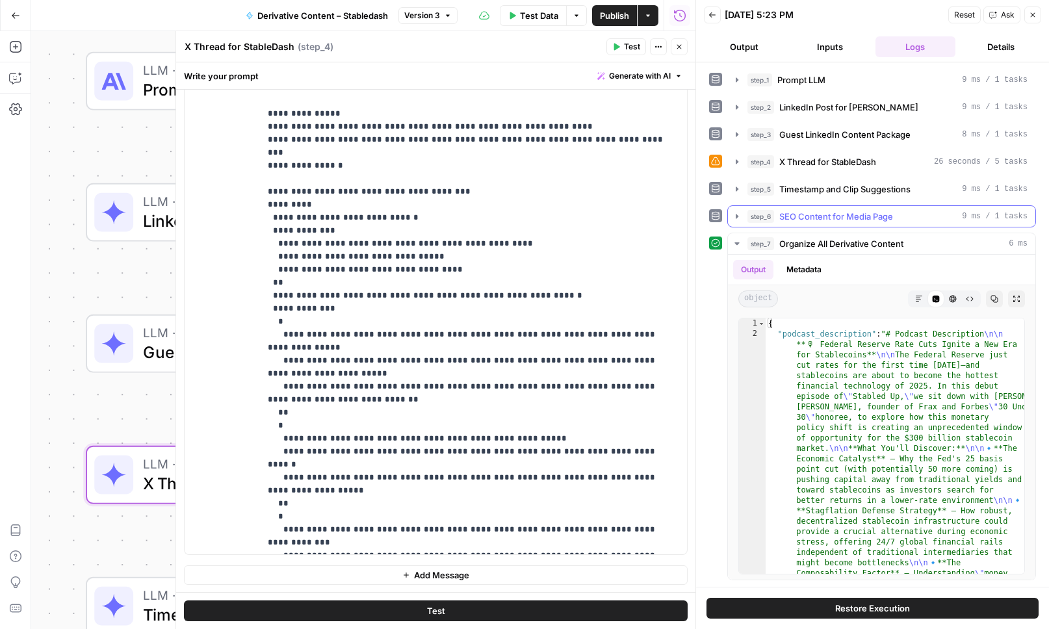
click at [742, 218] on icon "button" at bounding box center [737, 216] width 10 height 10
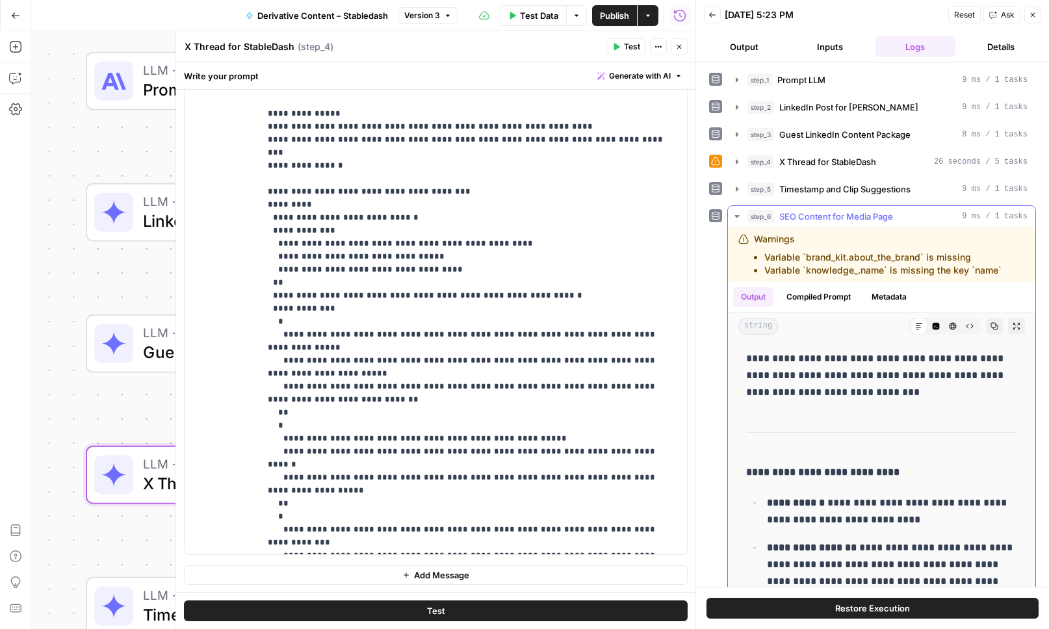
click at [742, 218] on icon "button" at bounding box center [737, 216] width 10 height 10
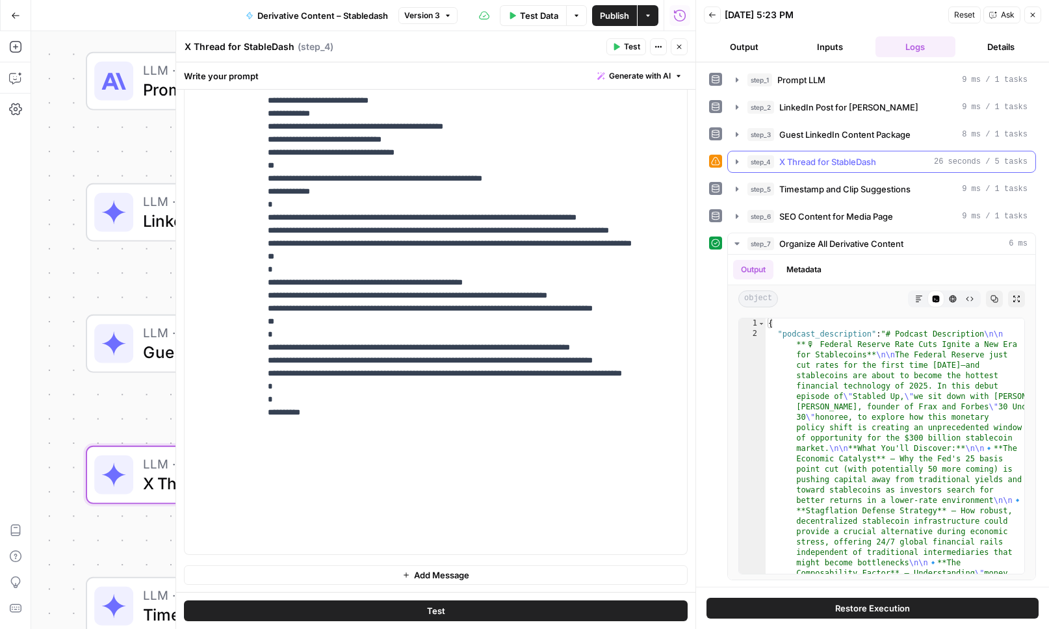
click at [738, 153] on button "step_4 X Thread for StableDash 26 seconds / 5 tasks" at bounding box center [881, 161] width 307 height 21
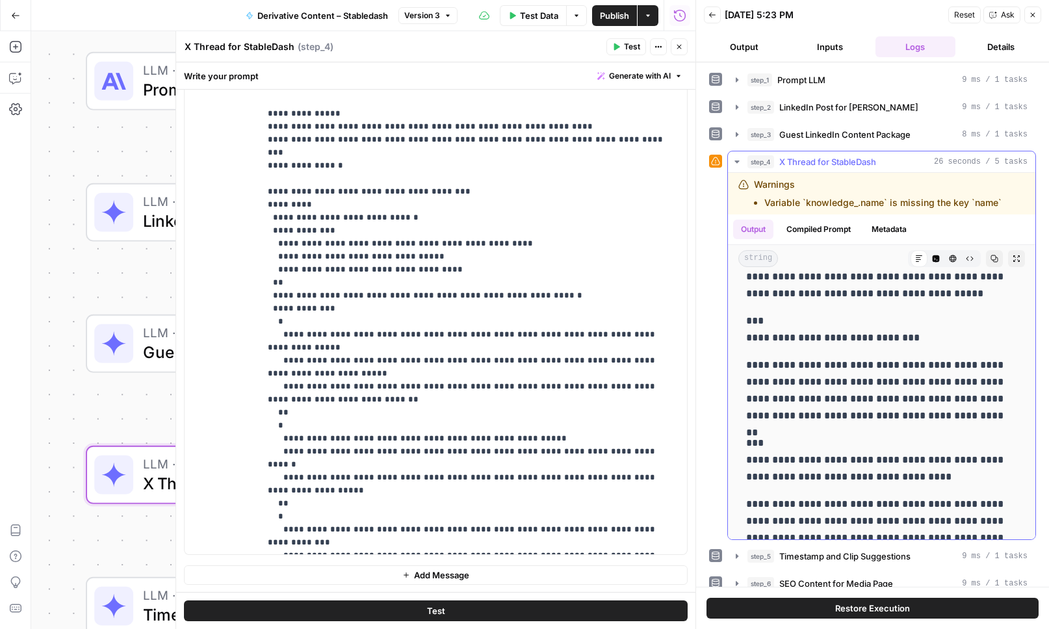
scroll to position [965, 0]
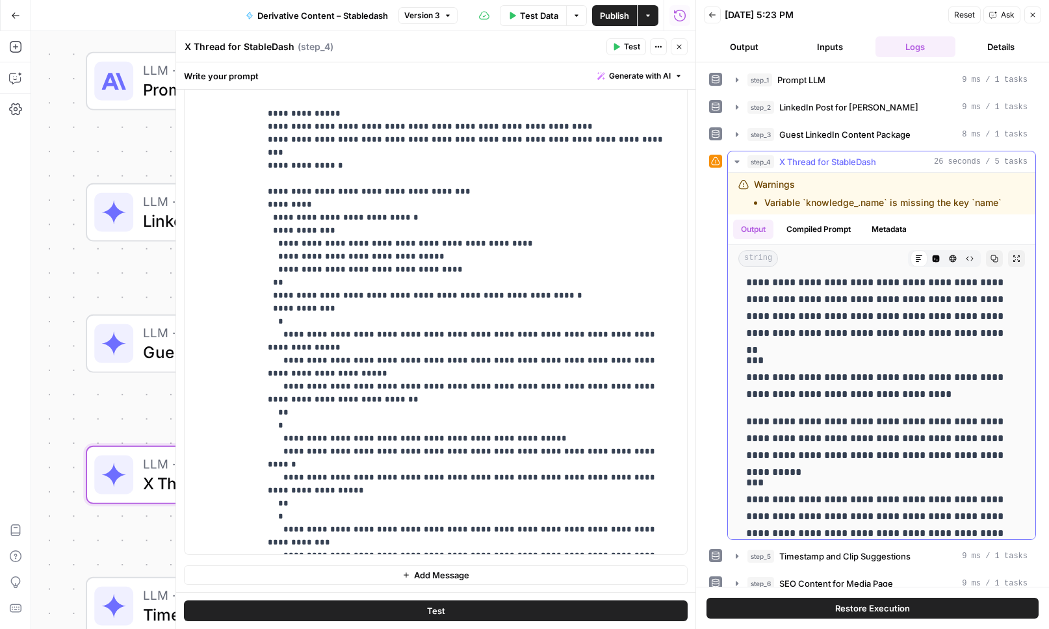
click at [741, 168] on button "step_4 X Thread for StableDash 26 seconds / 5 tasks" at bounding box center [881, 161] width 307 height 21
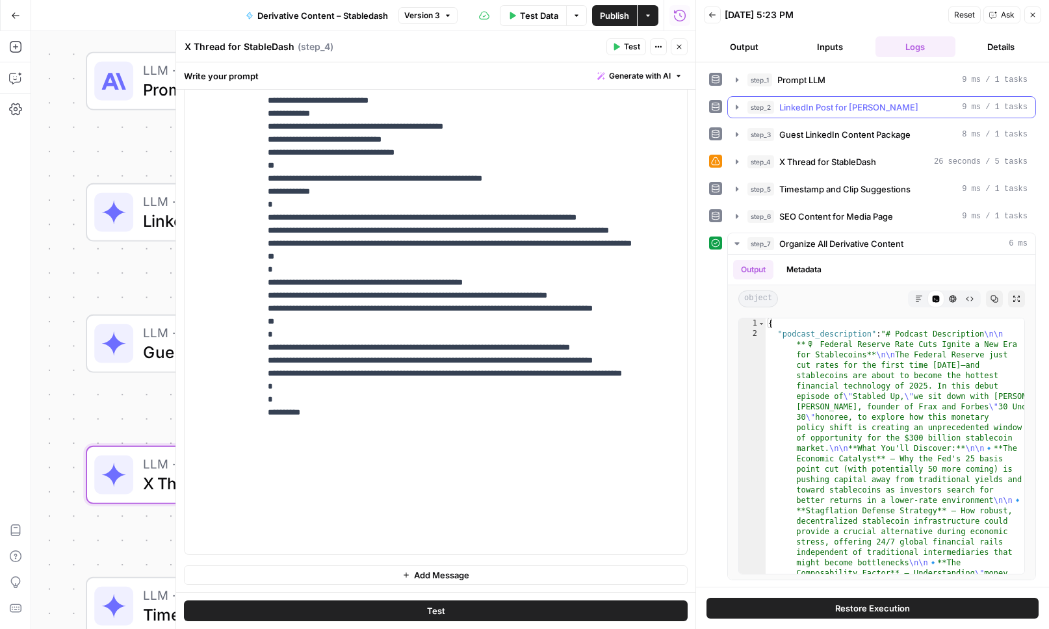
click at [735, 116] on button "step_2 LinkedIn Post for Drew 9 ms / 1 tasks" at bounding box center [881, 107] width 307 height 21
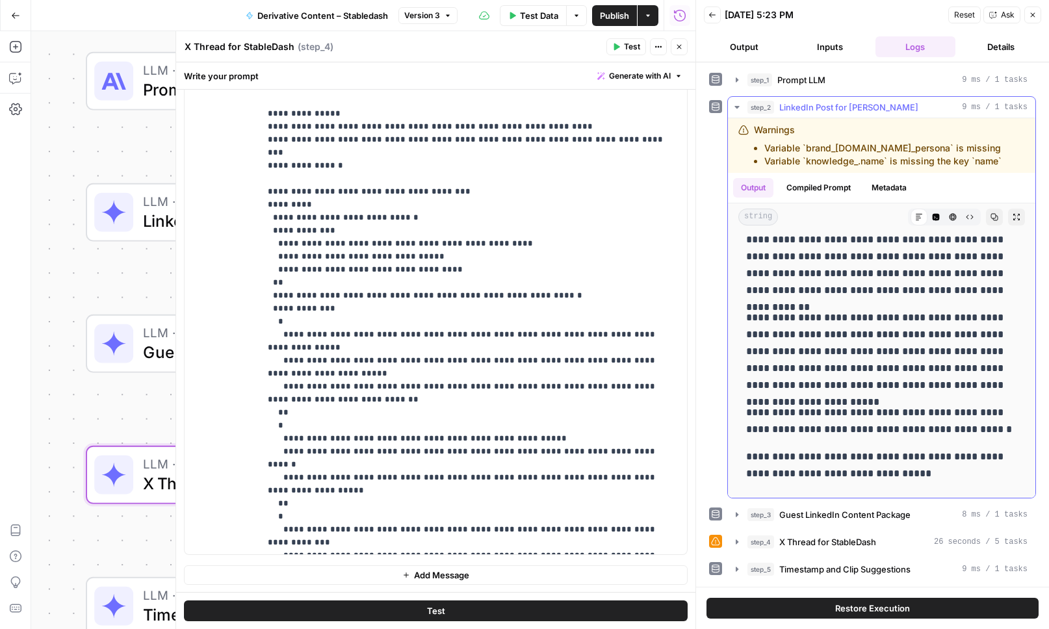
scroll to position [171, 0]
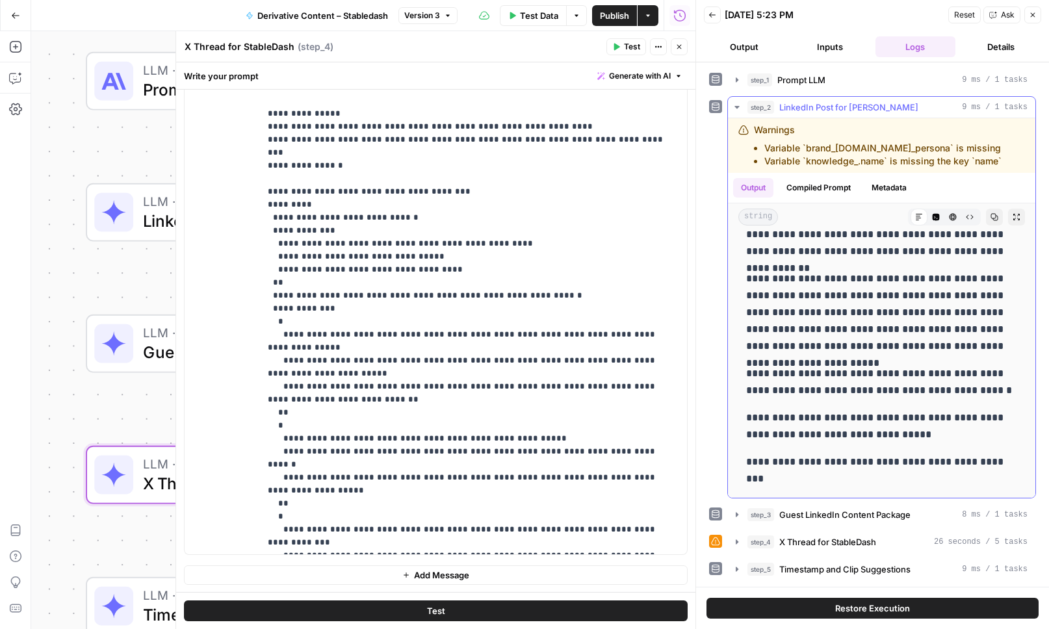
click at [731, 107] on button "step_2 LinkedIn Post for Drew 9 ms / 1 tasks" at bounding box center [881, 107] width 307 height 21
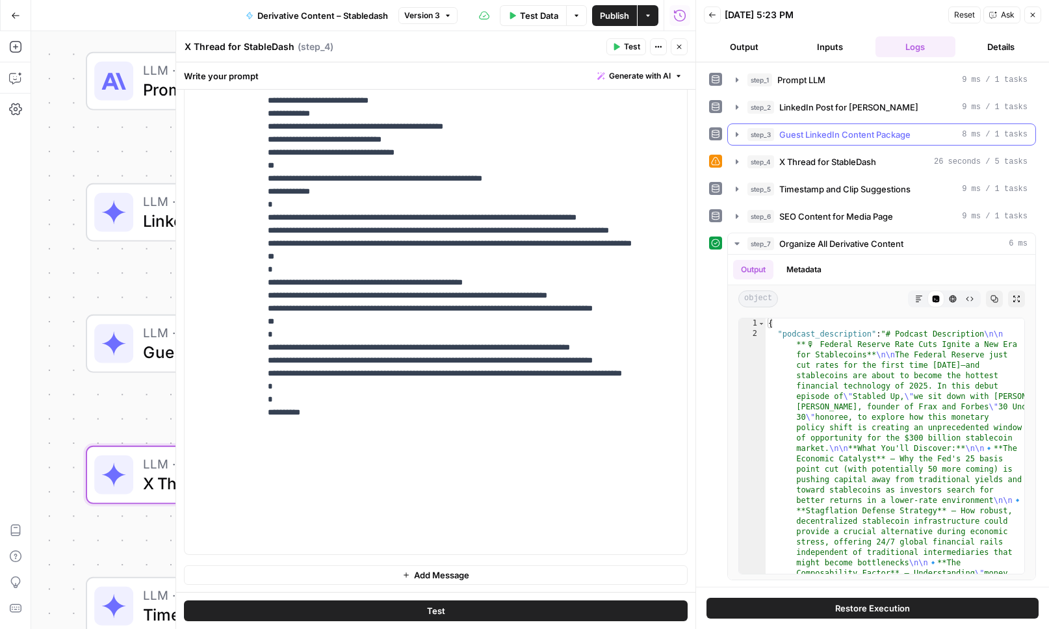
click at [736, 137] on icon "button" at bounding box center [737, 134] width 10 height 10
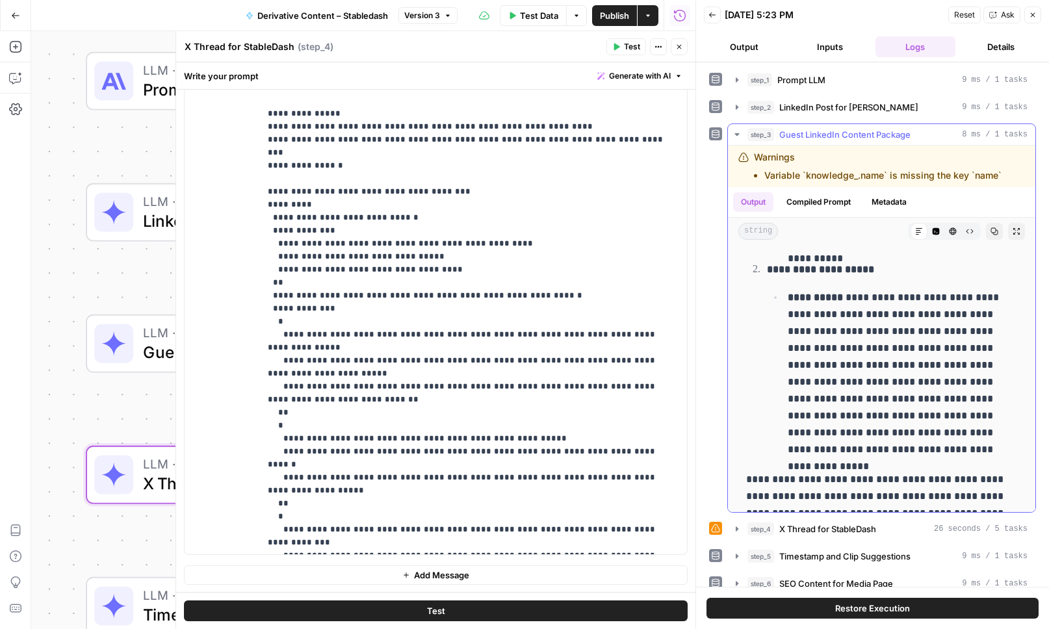
scroll to position [3548, 0]
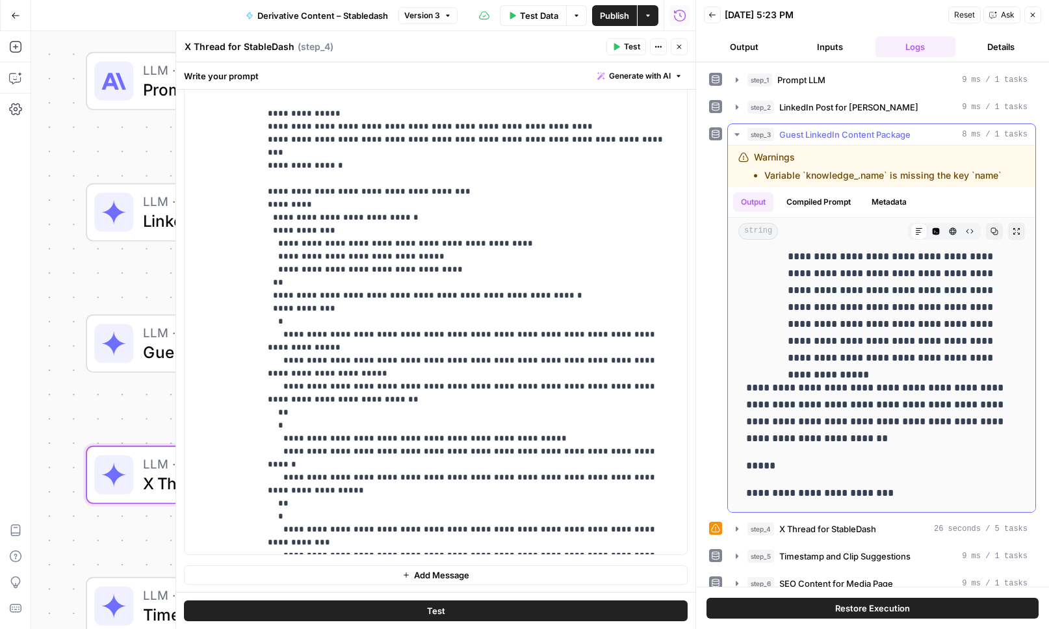
click at [739, 135] on icon "button" at bounding box center [737, 134] width 10 height 10
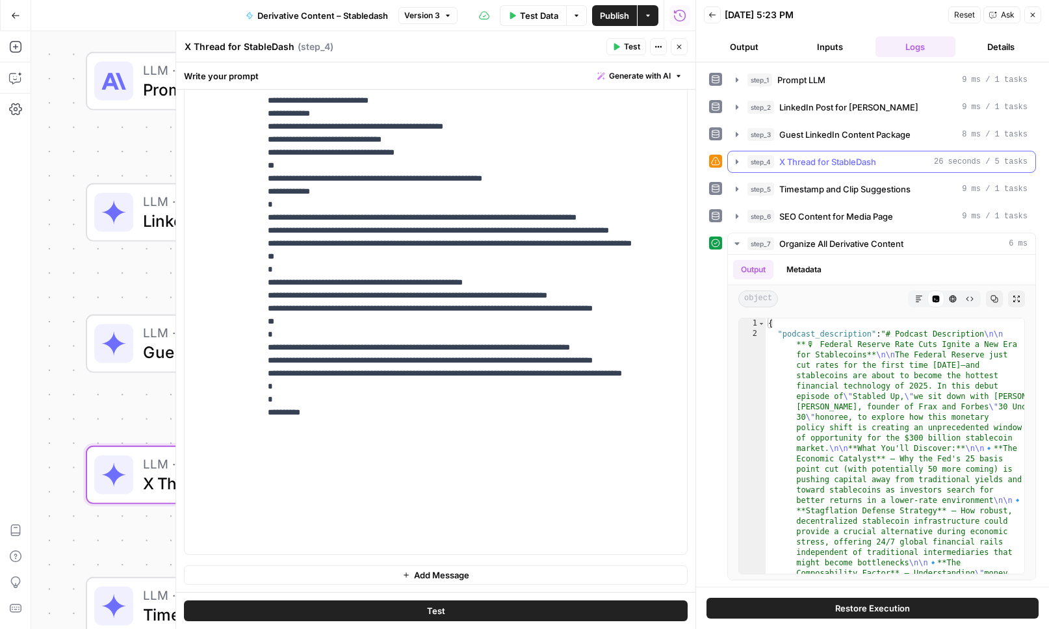
click at [738, 161] on icon "button" at bounding box center [737, 162] width 10 height 10
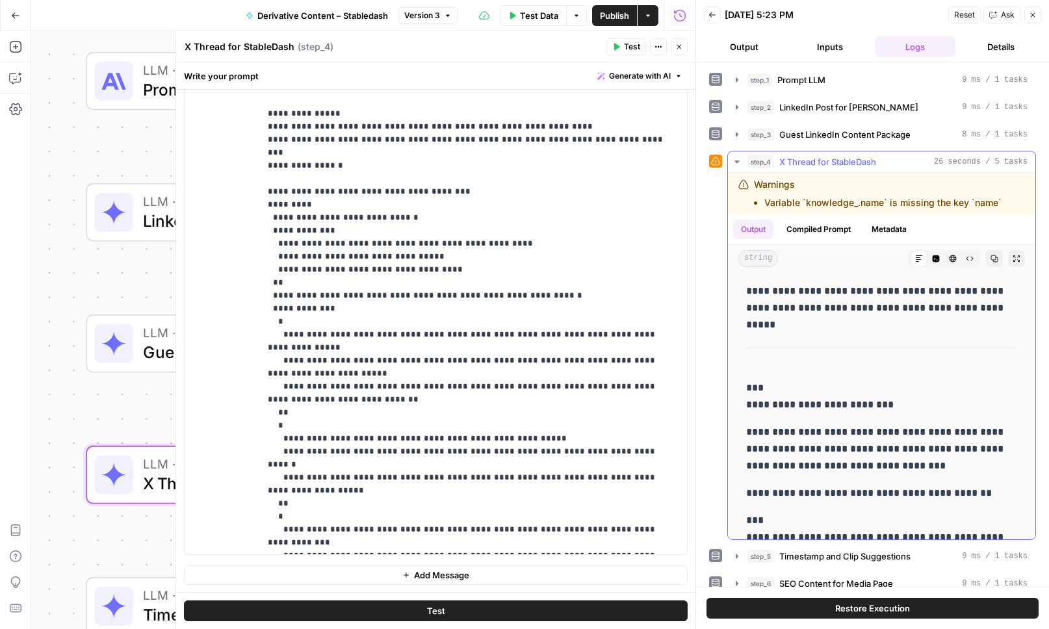
click at [738, 161] on icon "button" at bounding box center [737, 162] width 5 height 3
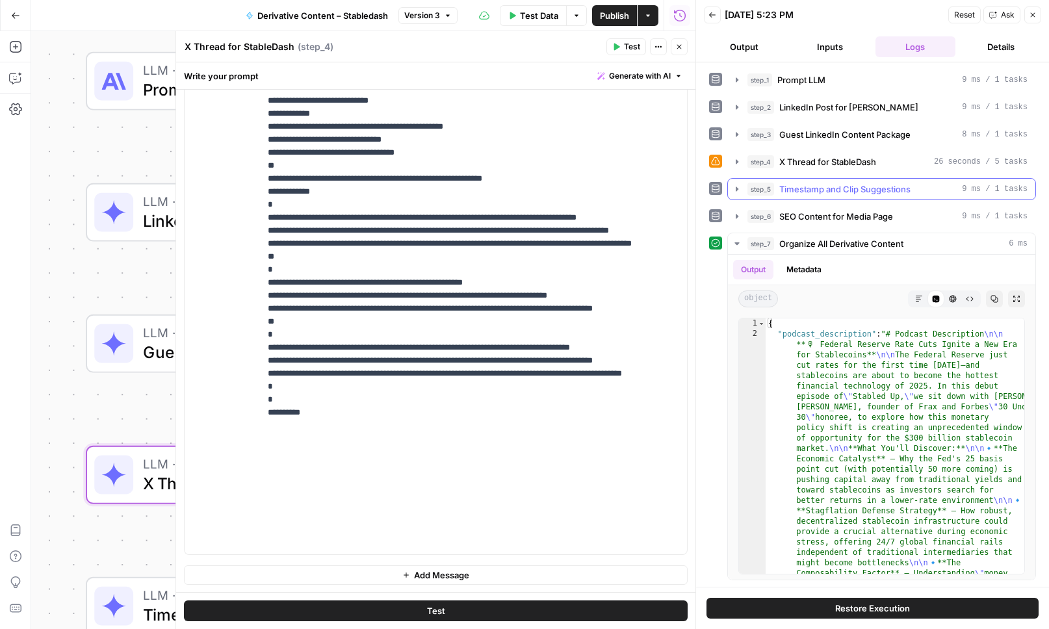
click at [737, 194] on button "step_5 Timestamp and Clip Suggestions 9 ms / 1 tasks" at bounding box center [881, 189] width 307 height 21
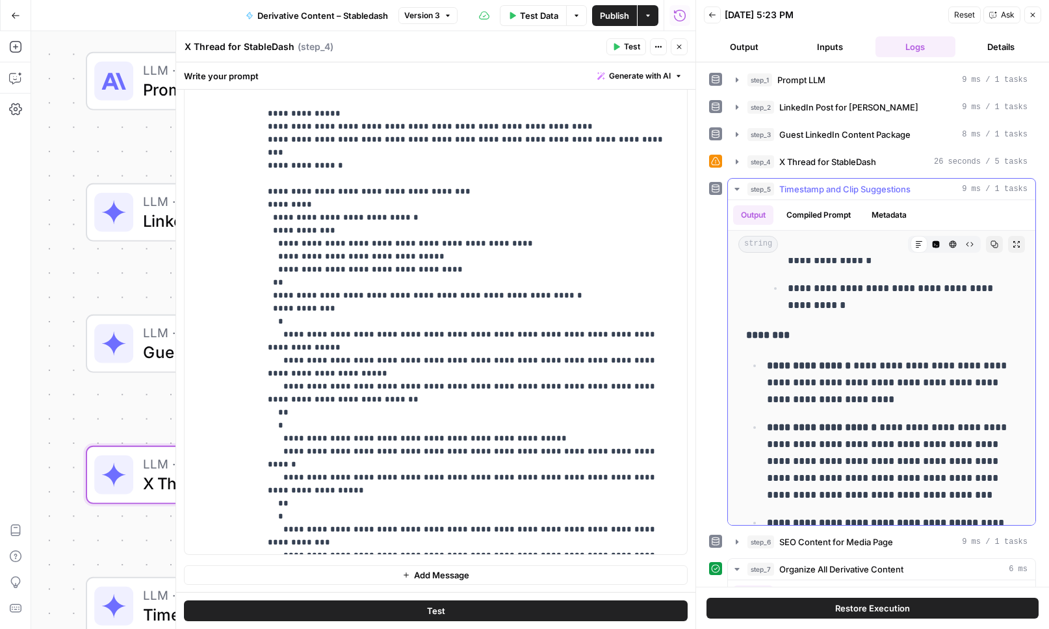
scroll to position [1776, 0]
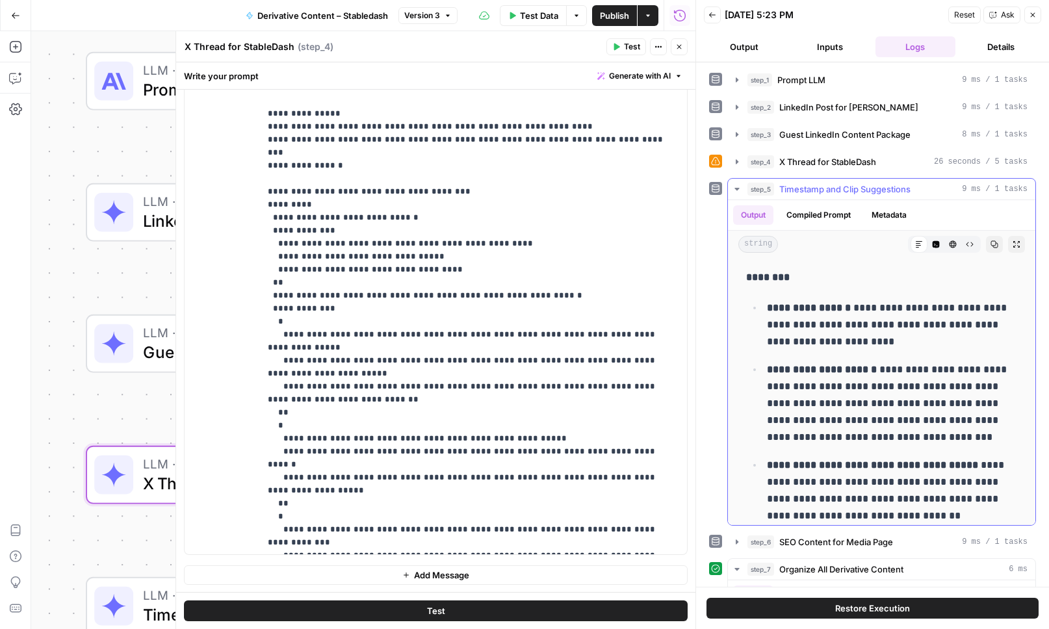
click at [734, 195] on button "step_5 Timestamp and Clip Suggestions 9 ms / 1 tasks" at bounding box center [881, 189] width 307 height 21
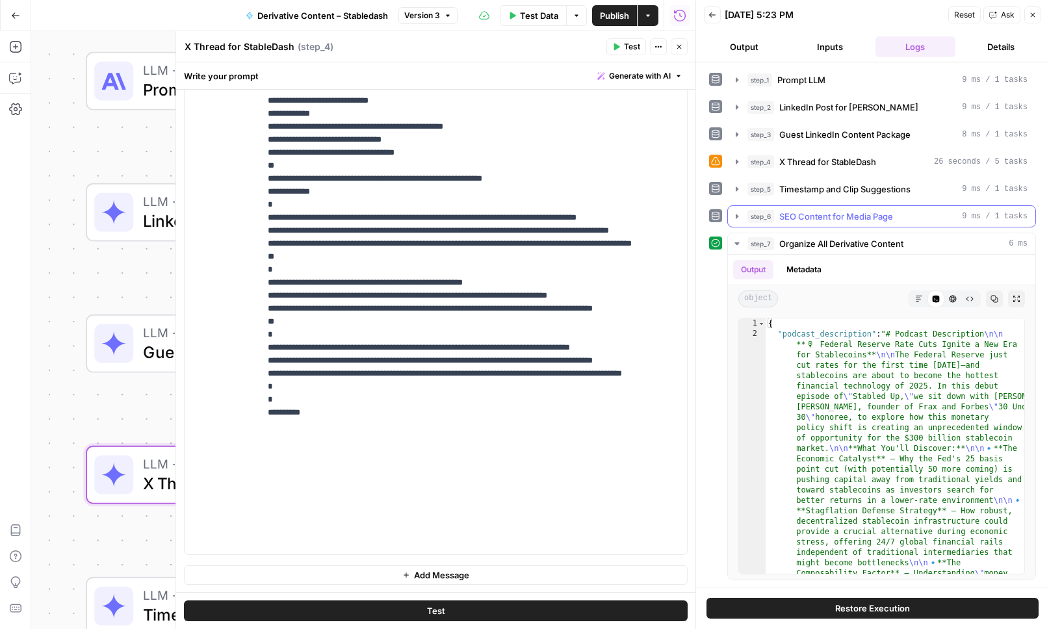
click at [736, 220] on icon "button" at bounding box center [737, 216] width 10 height 10
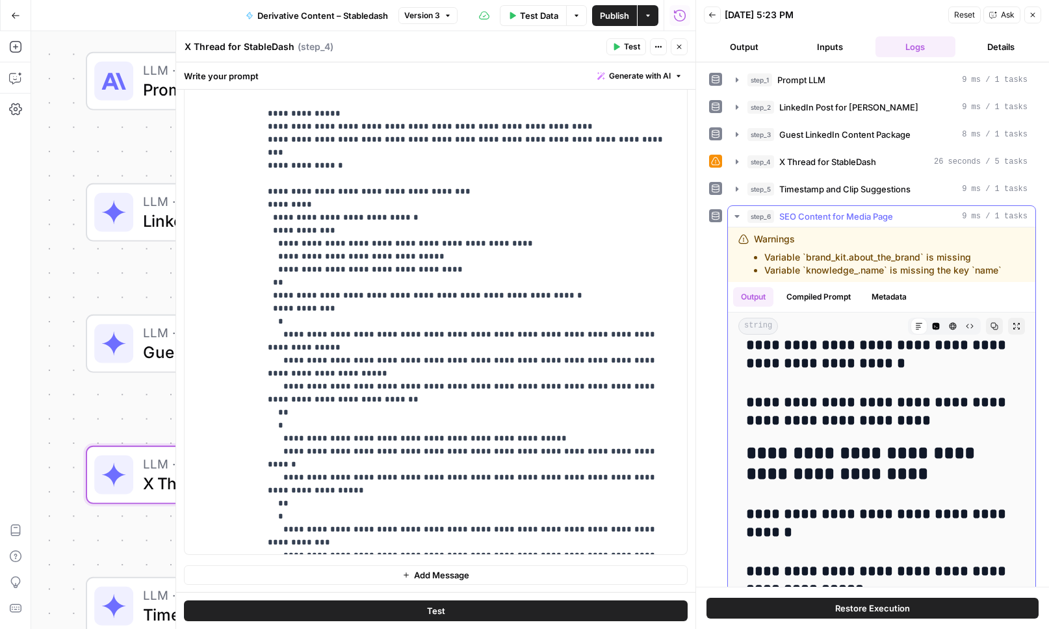
scroll to position [698, 0]
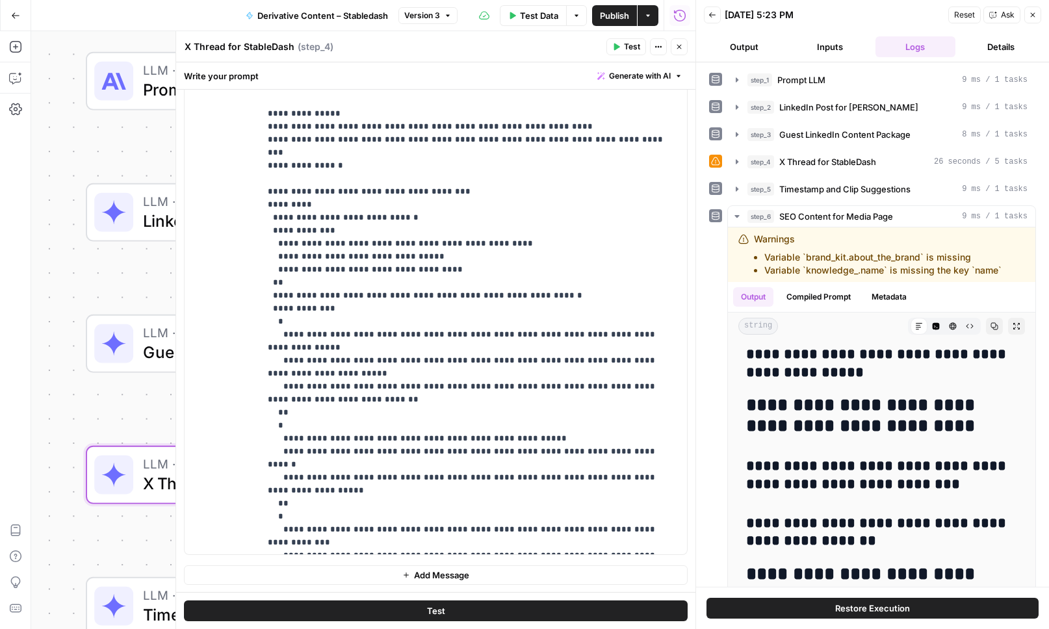
click at [1036, 19] on button "Close" at bounding box center [1033, 15] width 17 height 17
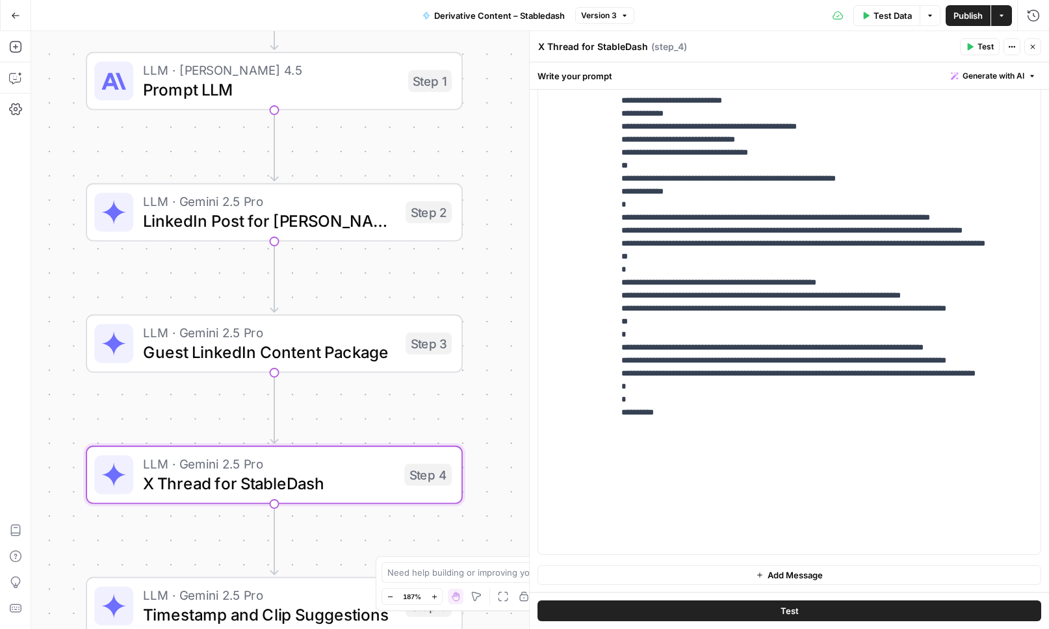
click at [1032, 51] on button "Close" at bounding box center [1033, 46] width 17 height 17
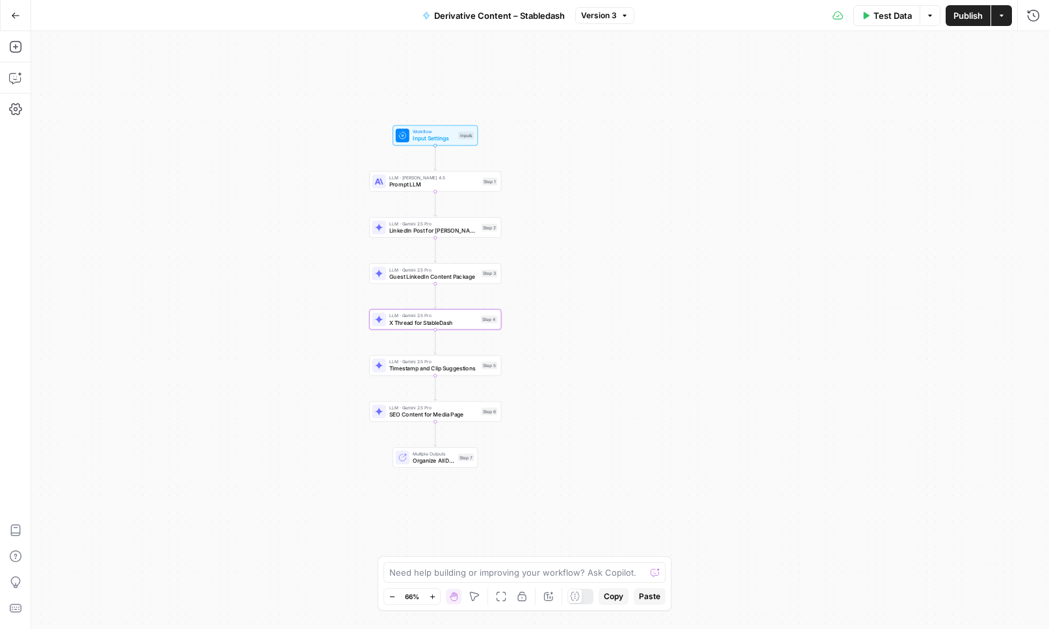
drag, startPoint x: 779, startPoint y: 341, endPoint x: 592, endPoint y: 276, distance: 198.4
click at [592, 276] on div "Workflow Input Settings Inputs LLM · Claude Sonnet 4.5 Prompt LLM Step 1 LLM · …" at bounding box center [540, 330] width 1018 height 598
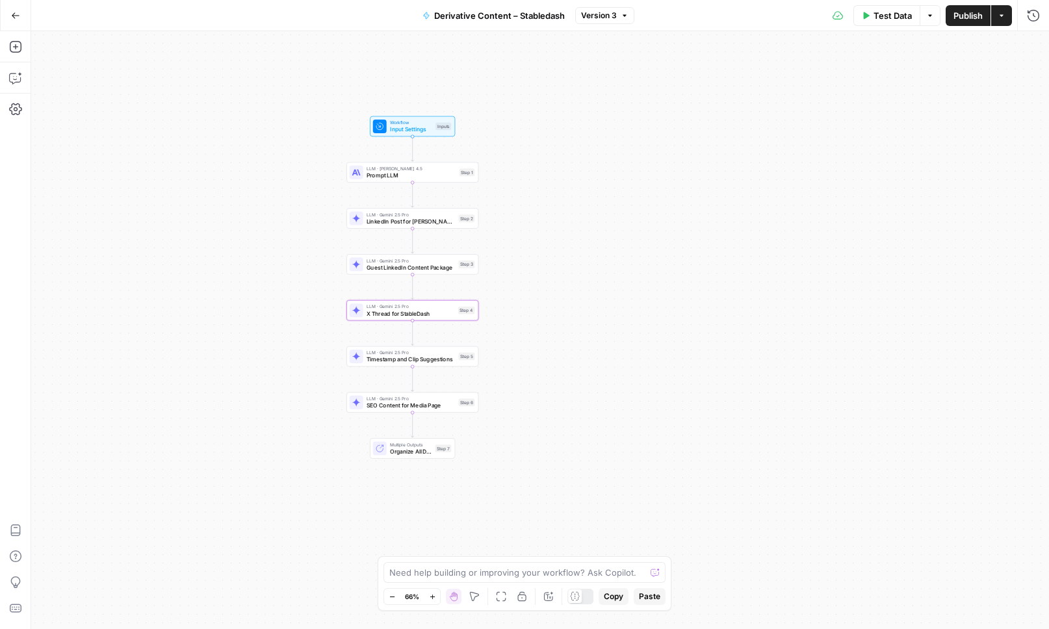
click at [410, 448] on span "Organize All Derivative Content" at bounding box center [411, 451] width 42 height 8
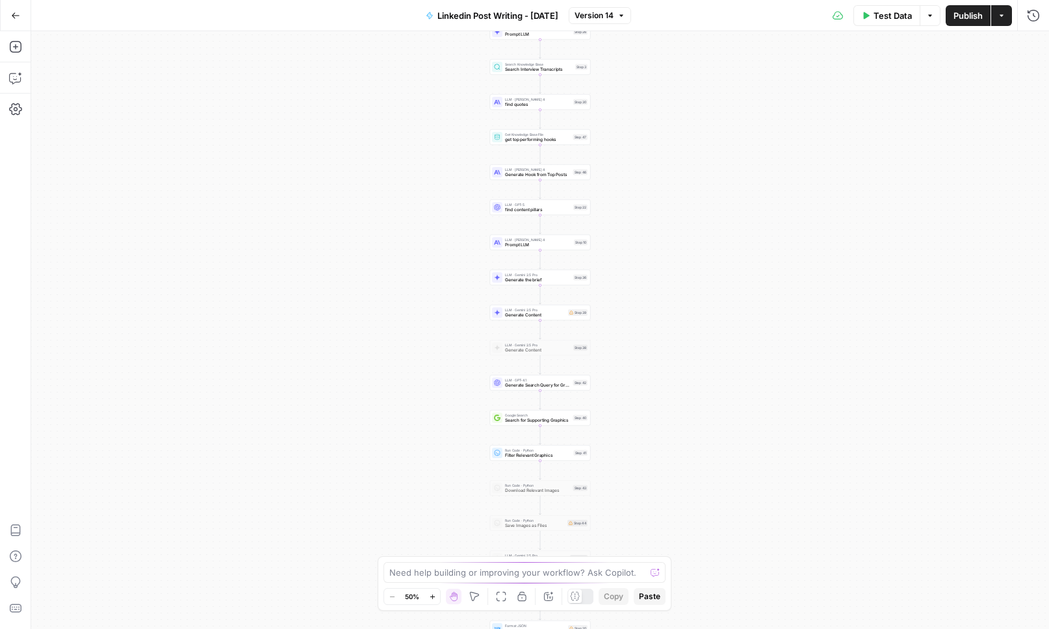
drag, startPoint x: 664, startPoint y: 302, endPoint x: 621, endPoint y: 286, distance: 45.7
click at [621, 286] on div "Workflow Input Settings Inputs Get Knowledge Base File Get Knowledge Base File …" at bounding box center [540, 330] width 1018 height 598
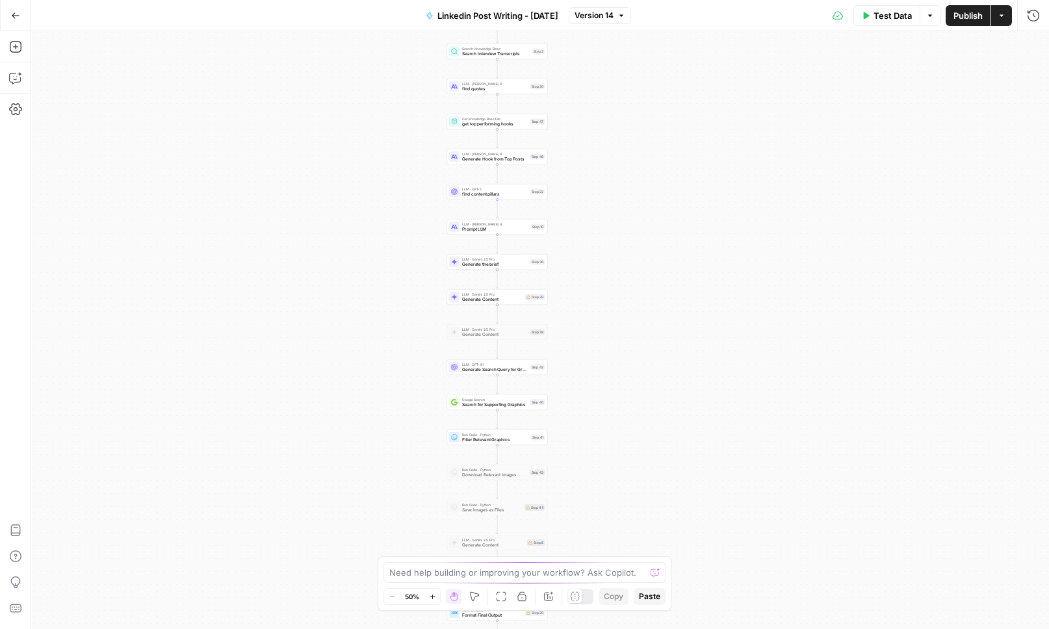
click at [621, 286] on div "Workflow Input Settings Inputs Get Knowledge Base File Get Knowledge Base File …" at bounding box center [540, 330] width 1018 height 598
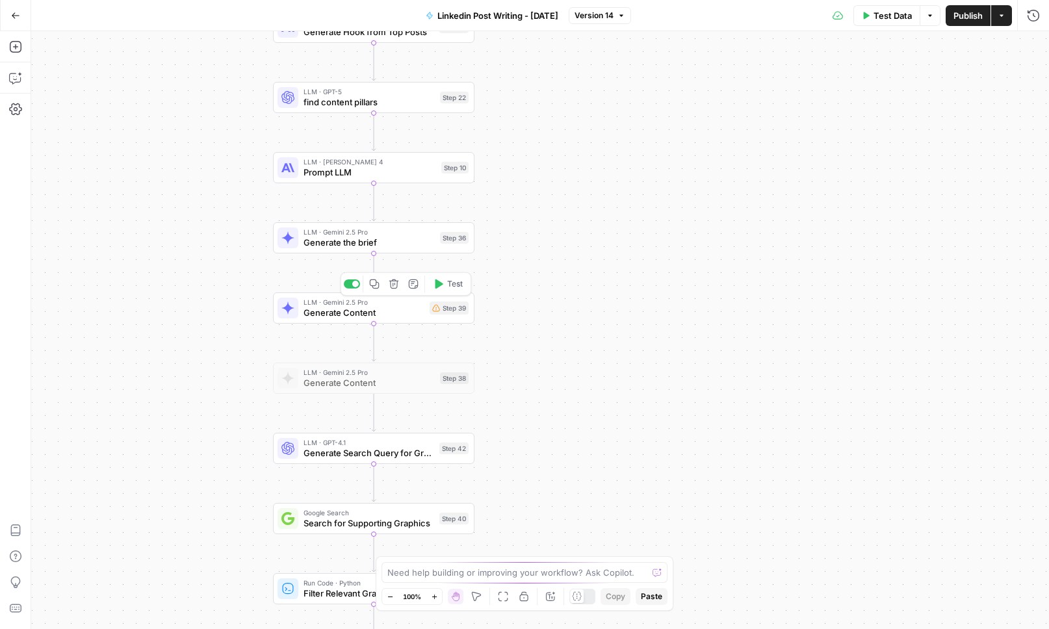
click at [402, 309] on span "Generate Content" at bounding box center [364, 312] width 121 height 13
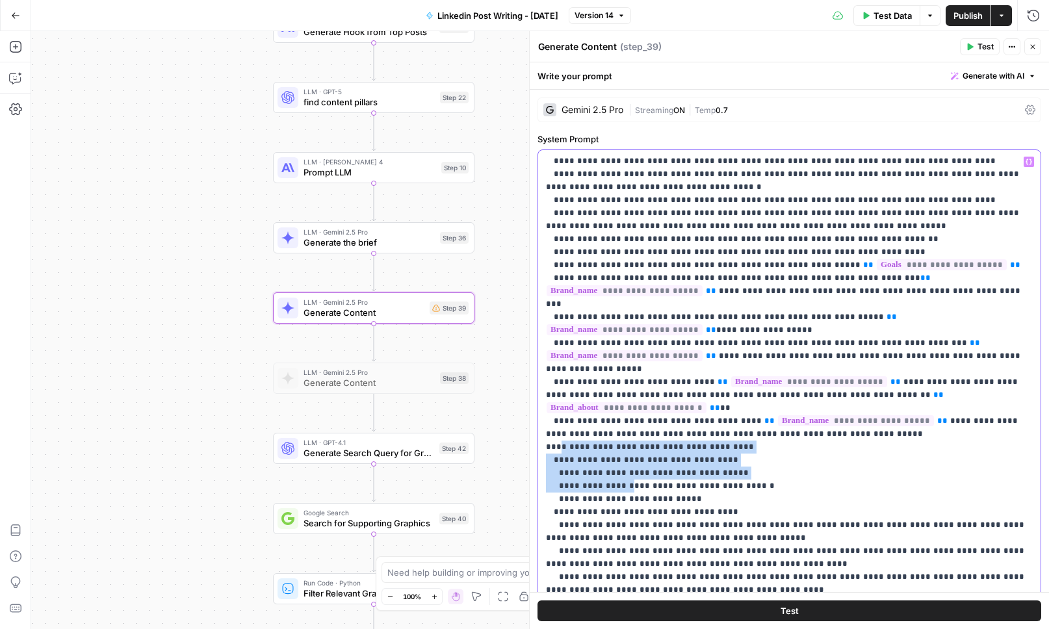
scroll to position [1574, 0]
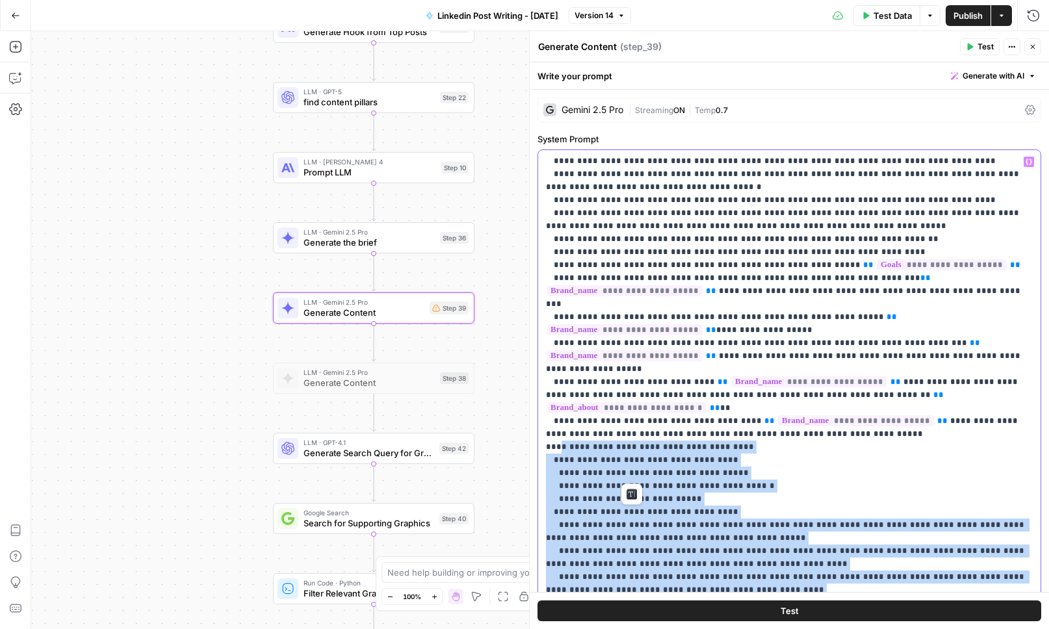
drag, startPoint x: 556, startPoint y: 241, endPoint x: 878, endPoint y: 464, distance: 391.5
copy p "**********"
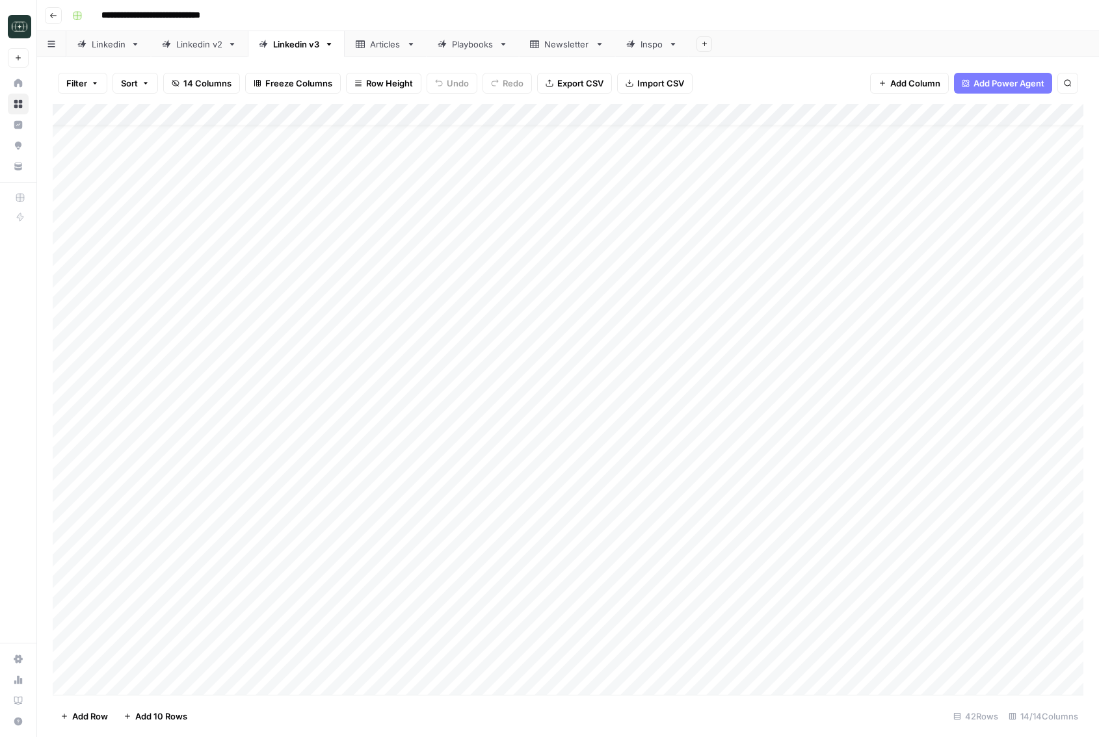
scroll to position [24, 0]
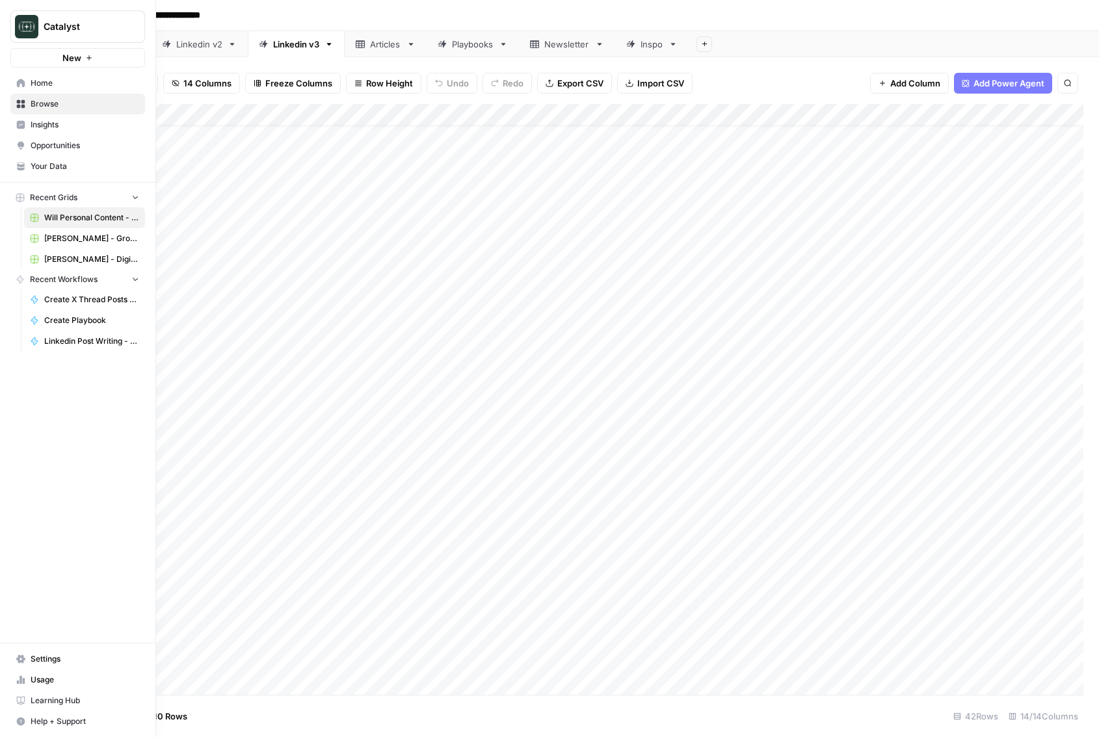
click at [20, 79] on icon at bounding box center [20, 83] width 9 height 9
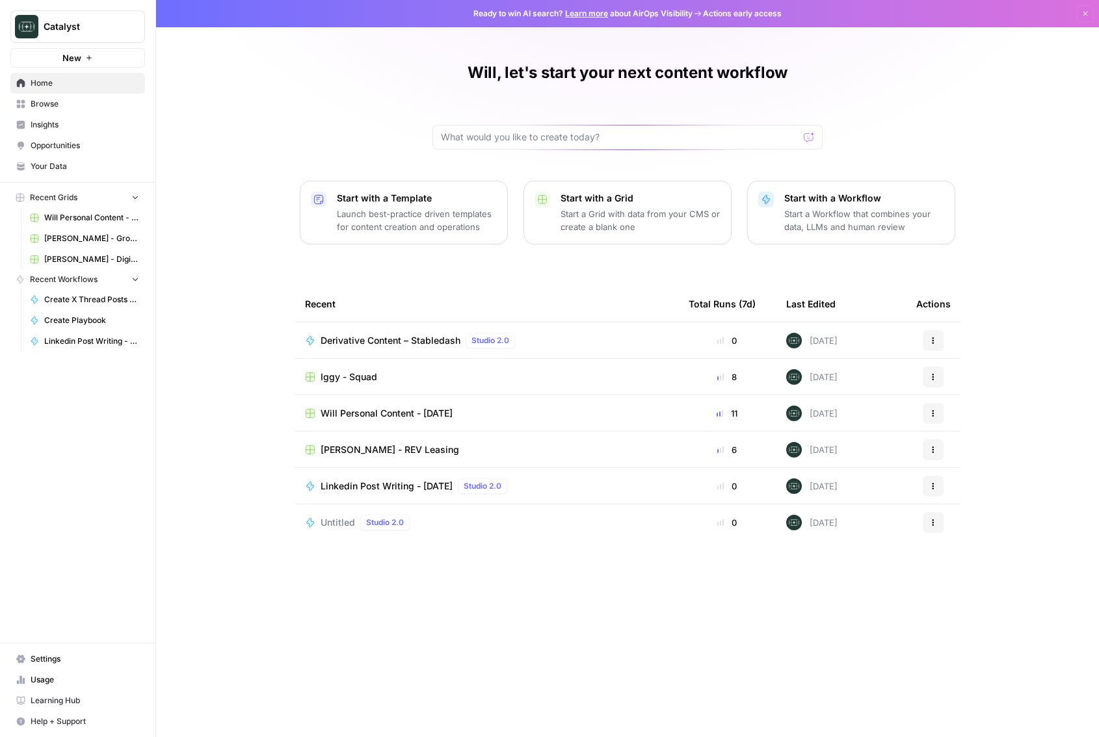
click at [369, 371] on span "Iggy - Squad" at bounding box center [348, 377] width 57 height 13
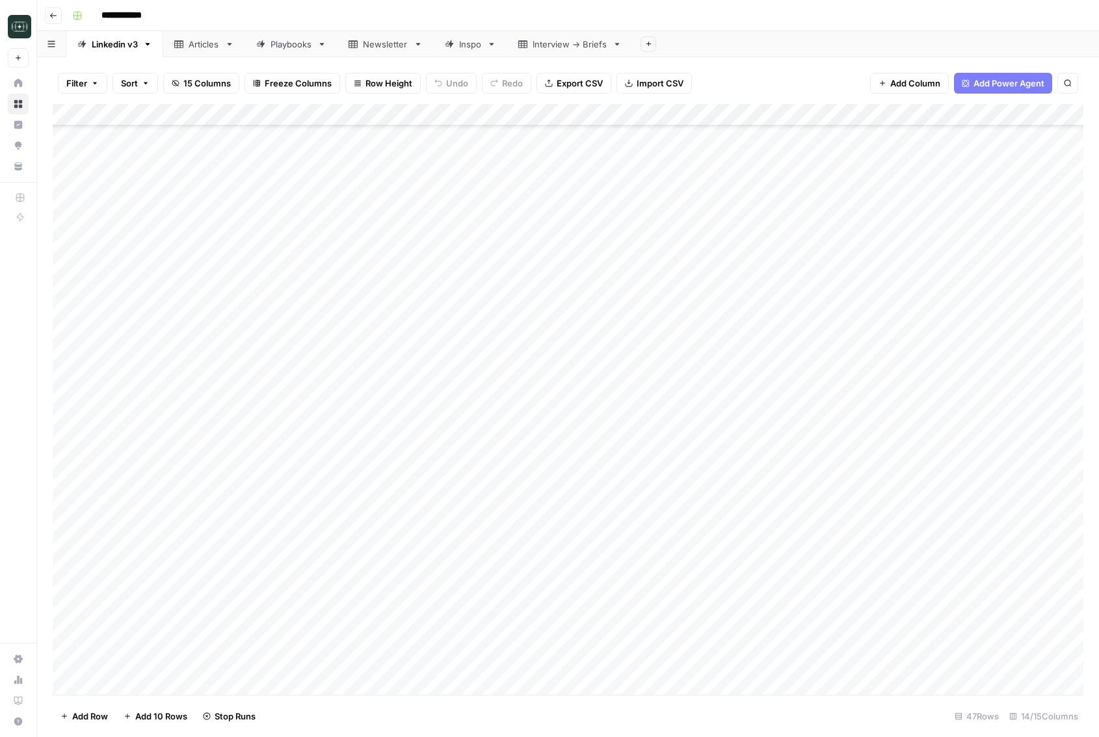
scroll to position [491, 0]
click at [161, 283] on div "Add Column" at bounding box center [568, 399] width 1030 height 591
click at [386, 287] on div "Add Column" at bounding box center [568, 399] width 1030 height 591
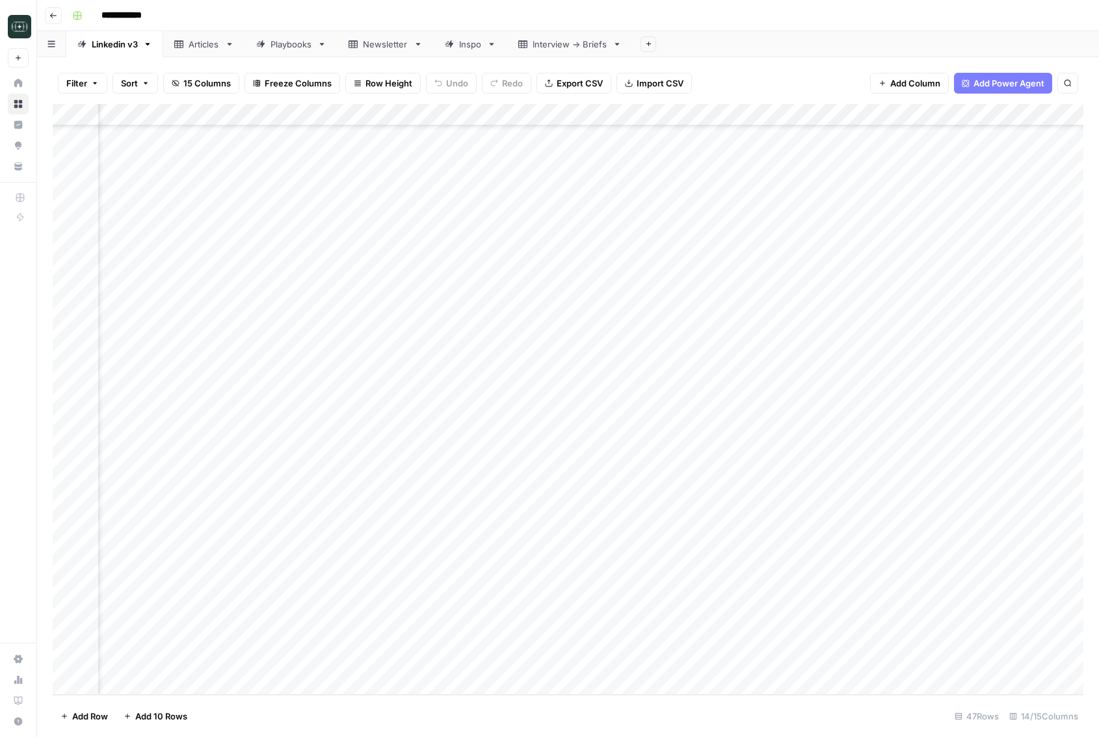
scroll to position [491, 64]
click at [917, 339] on div "Add Column" at bounding box center [568, 399] width 1030 height 591
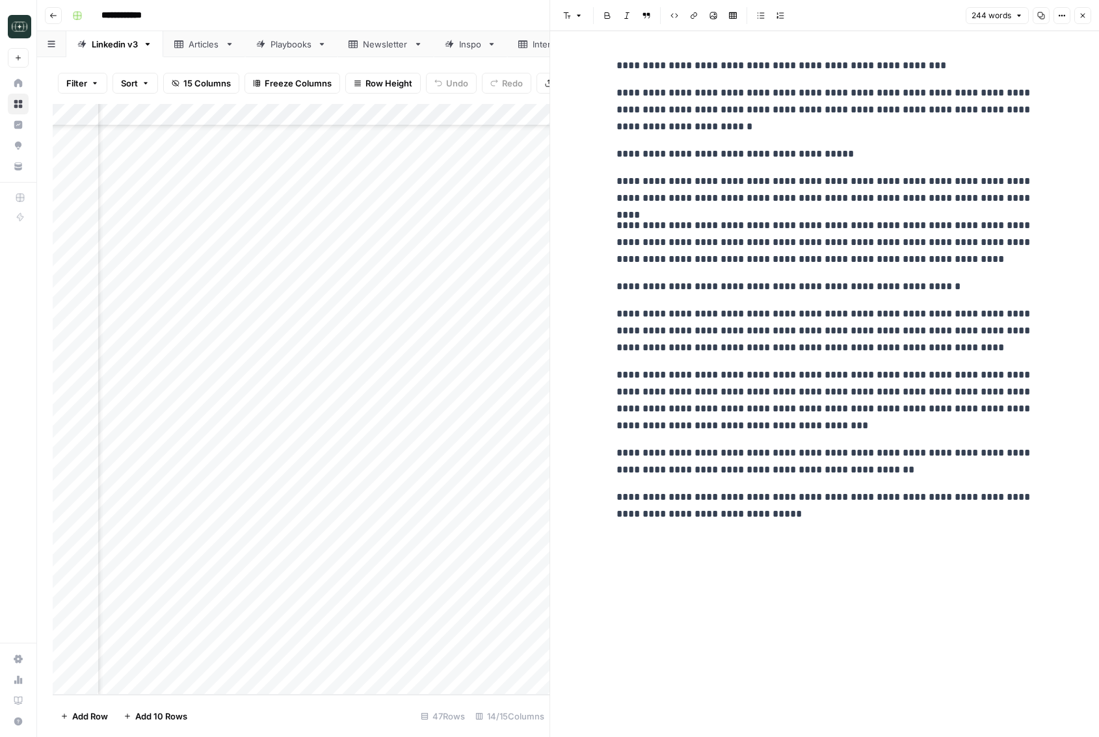
click at [1079, 16] on icon "button" at bounding box center [1083, 16] width 8 height 8
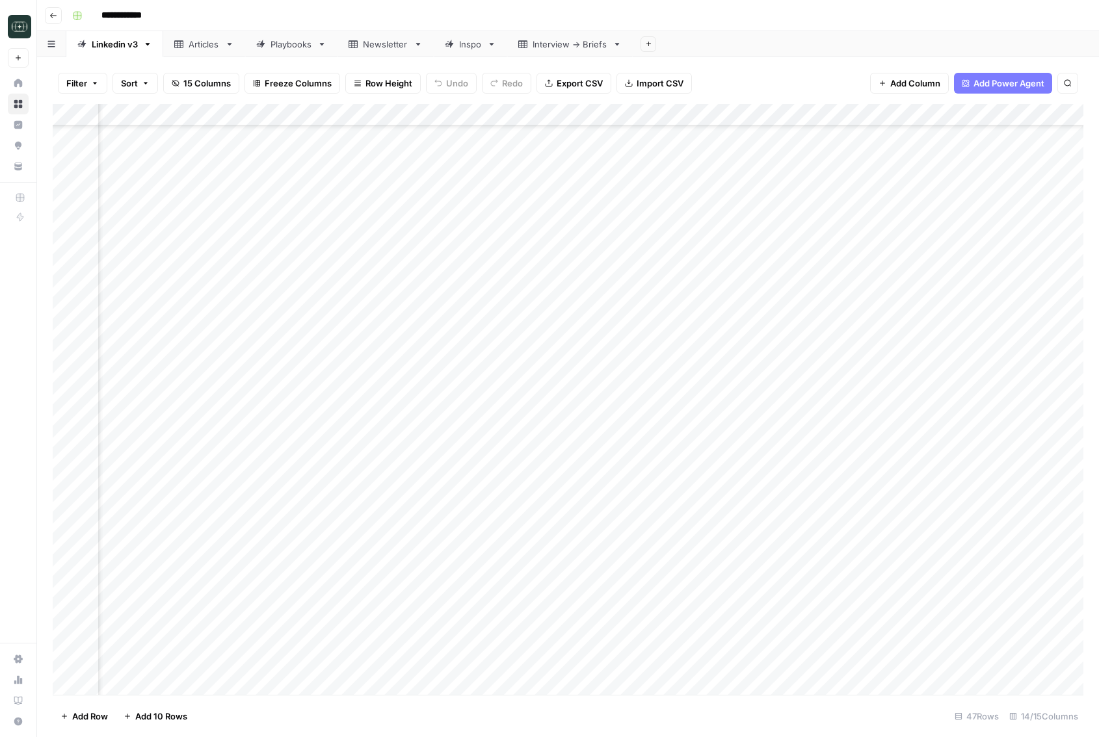
scroll to position [283, 64]
click at [958, 604] on div "Add Column" at bounding box center [568, 399] width 1030 height 591
type input "*********"
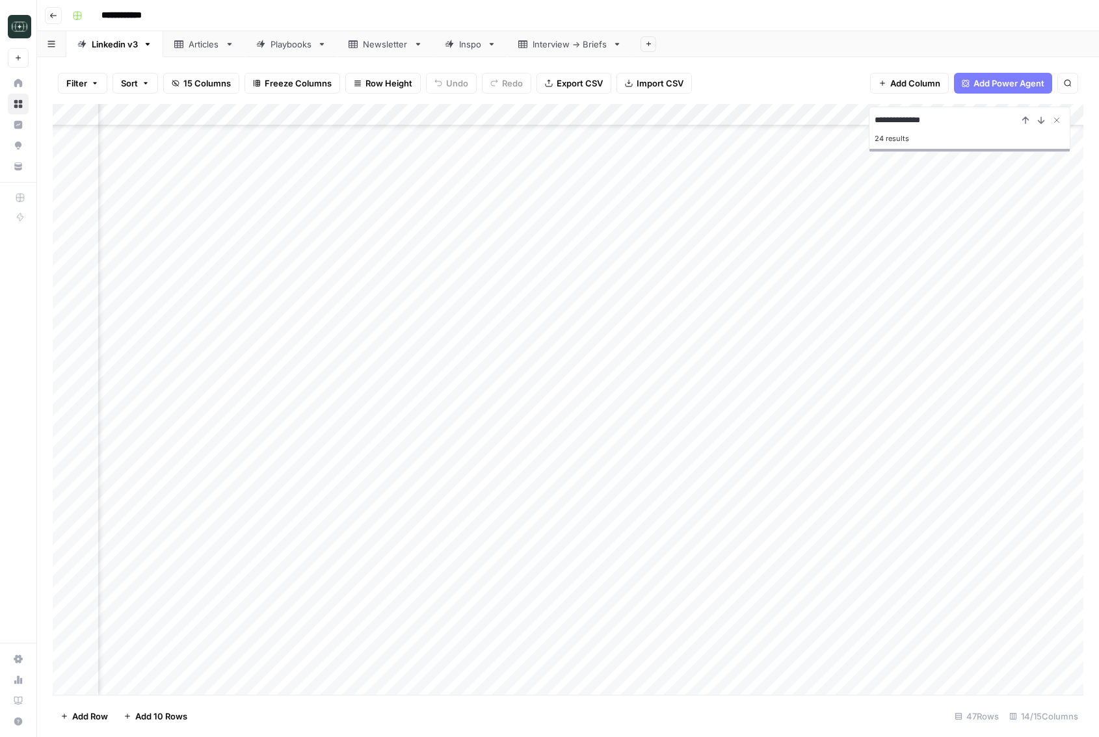
click at [480, 608] on div "Add Column" at bounding box center [568, 399] width 1030 height 591
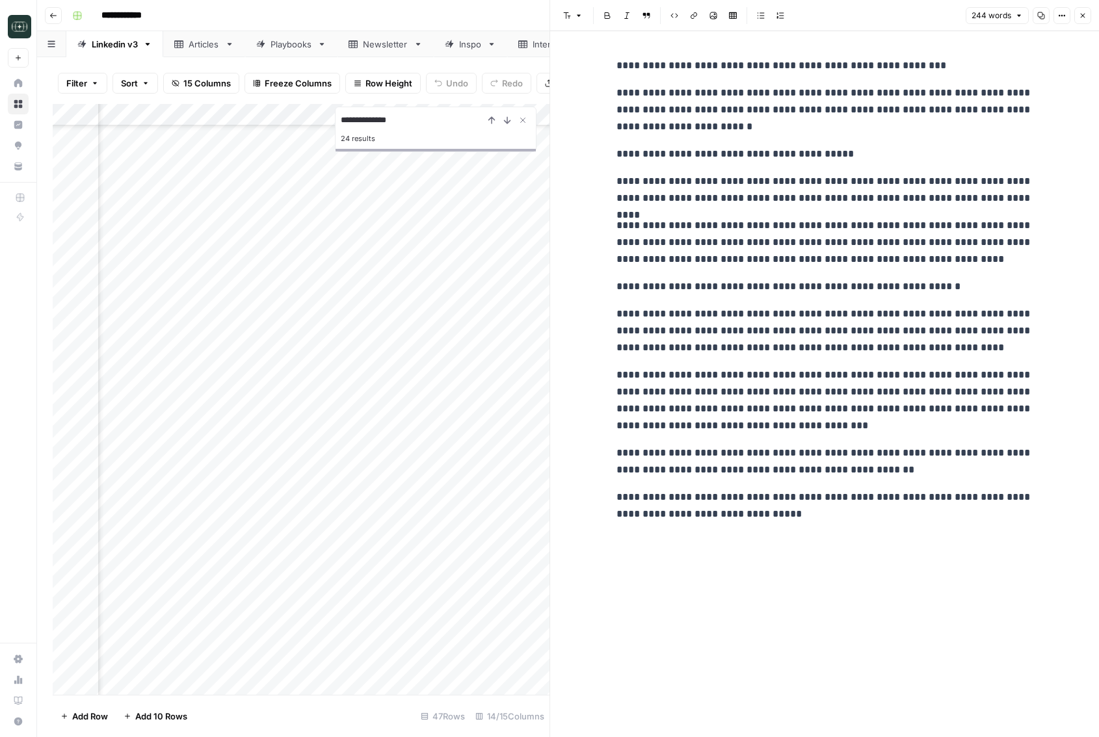
click at [776, 540] on div "**********" at bounding box center [824, 384] width 432 height 706
click at [811, 511] on p "**********" at bounding box center [824, 506] width 416 height 34
click at [1077, 17] on button "Close" at bounding box center [1082, 15] width 17 height 17
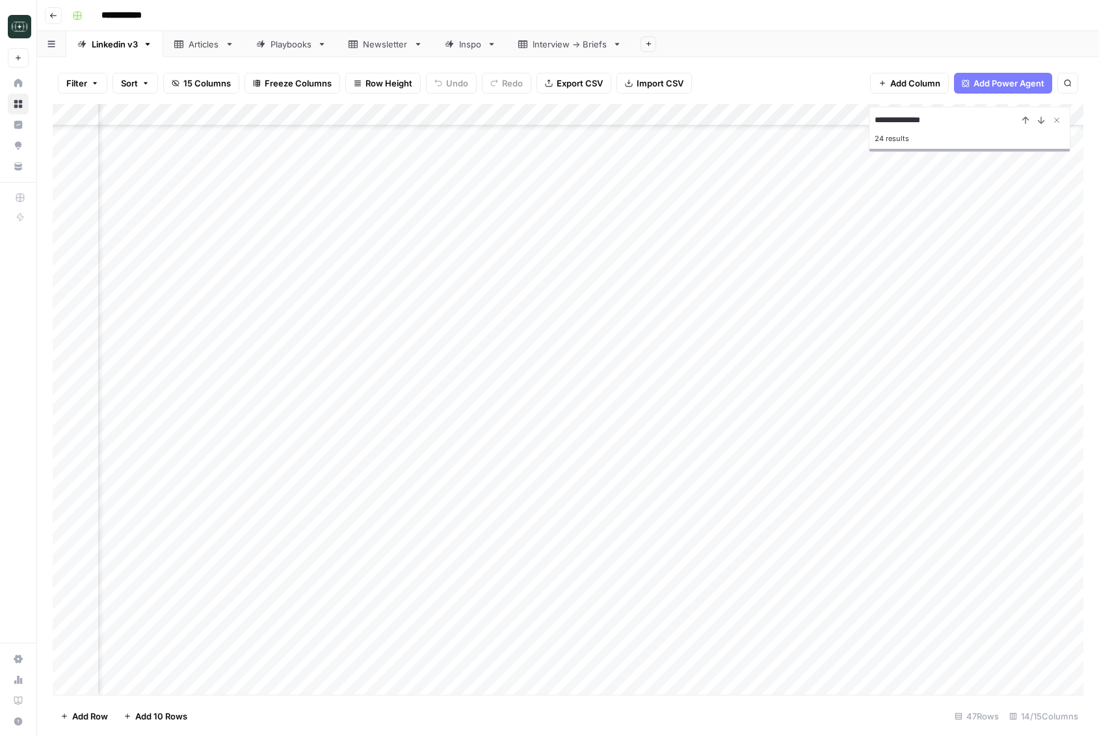
click at [971, 118] on input "**********" at bounding box center [945, 120] width 143 height 16
paste input
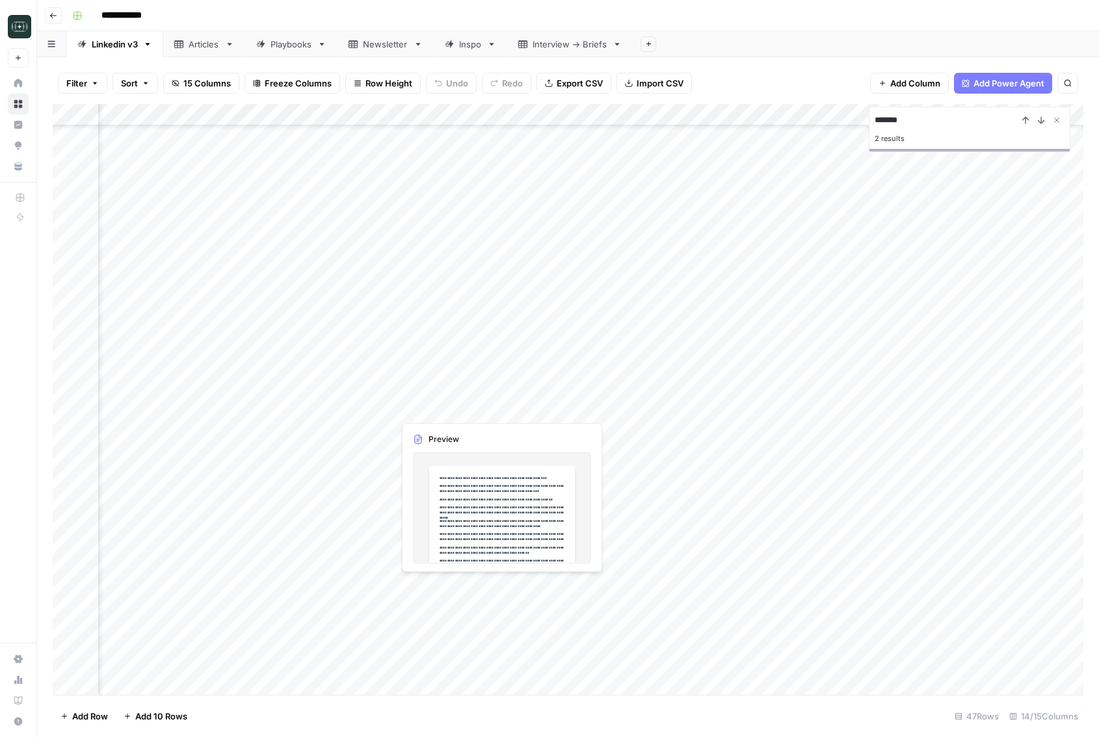
type input "******"
click at [431, 590] on div "Add Column" at bounding box center [568, 399] width 1030 height 591
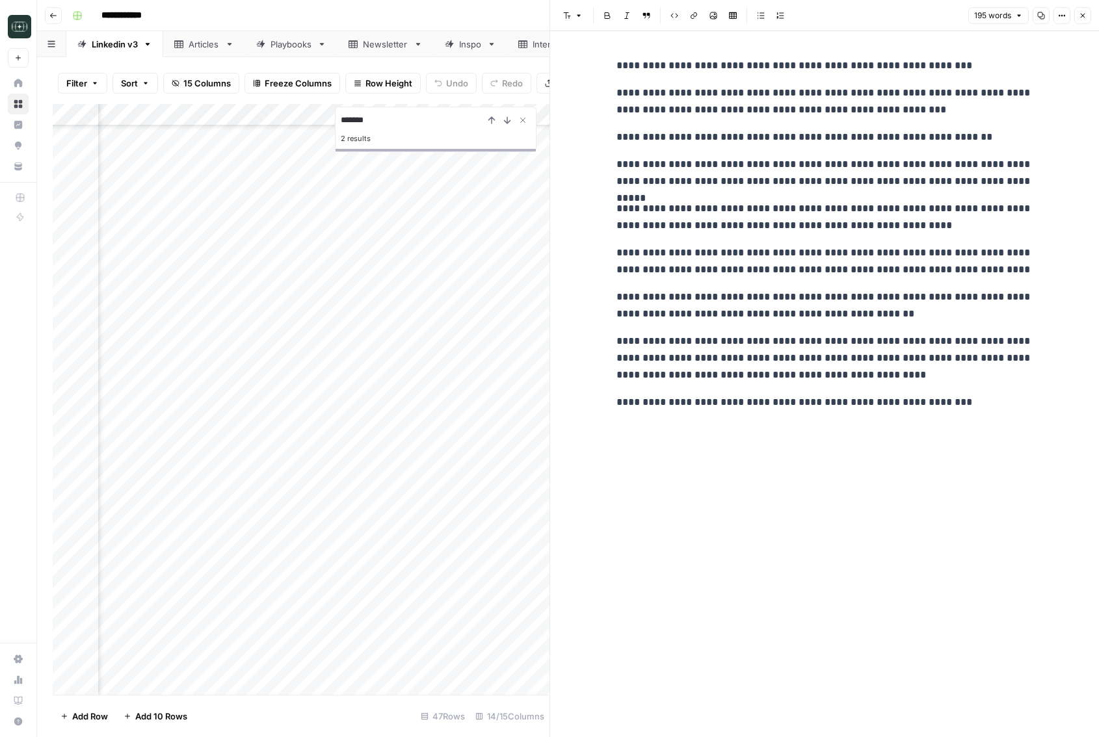
click at [1086, 16] on button "Close" at bounding box center [1082, 15] width 17 height 17
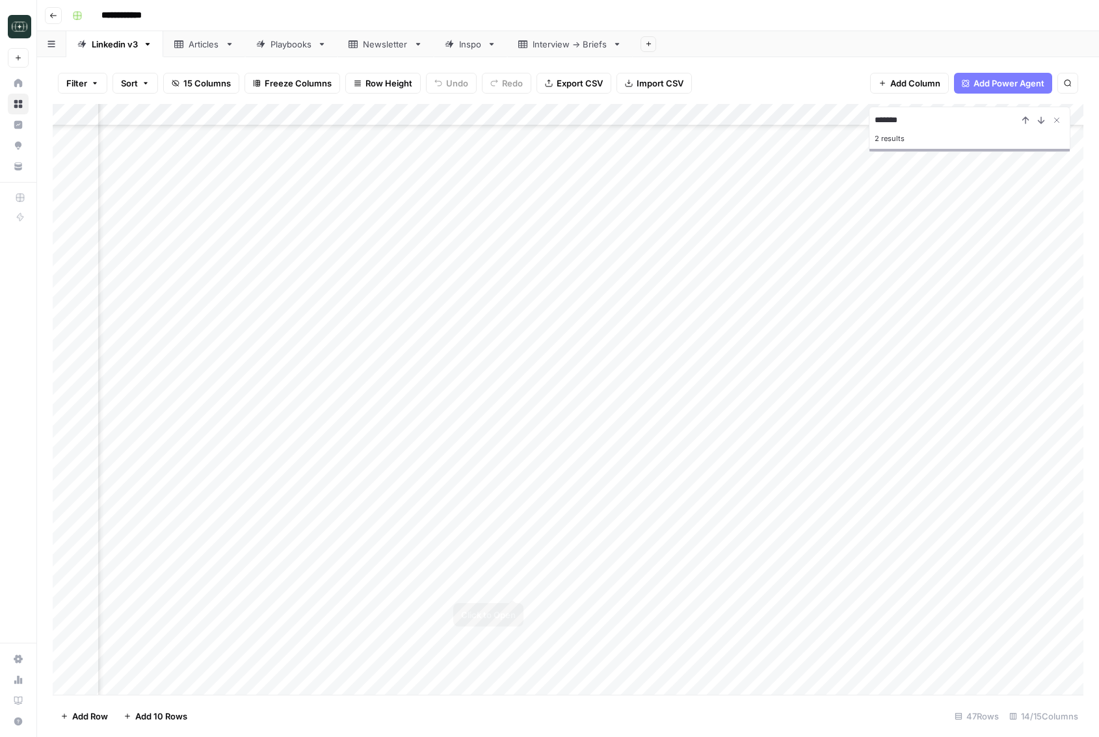
click at [516, 584] on div "Add Column" at bounding box center [568, 399] width 1030 height 591
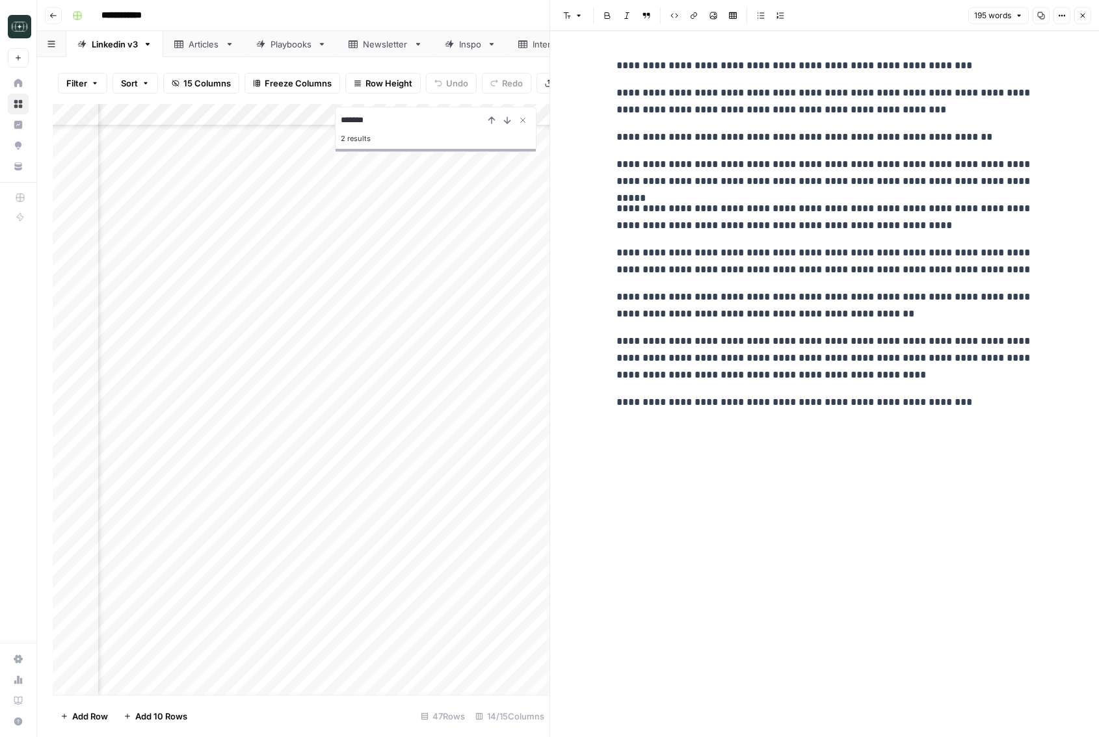
click at [1080, 8] on button "Close" at bounding box center [1082, 15] width 17 height 17
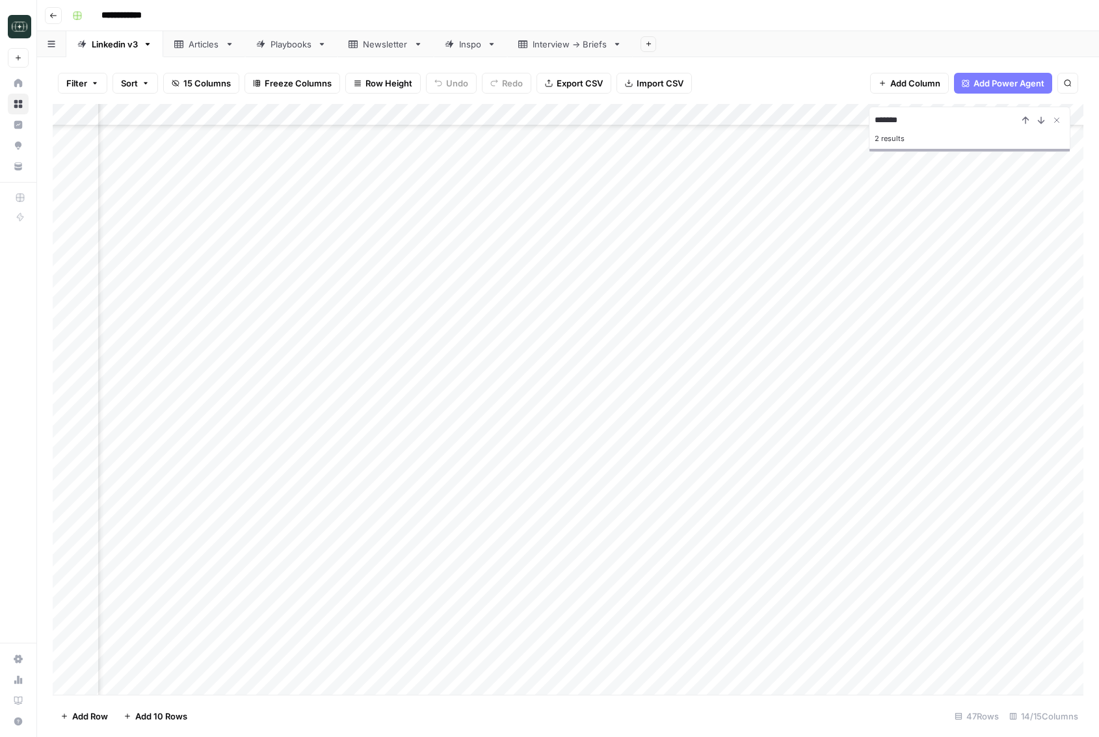
click at [367, 586] on div "Add Column" at bounding box center [568, 399] width 1030 height 591
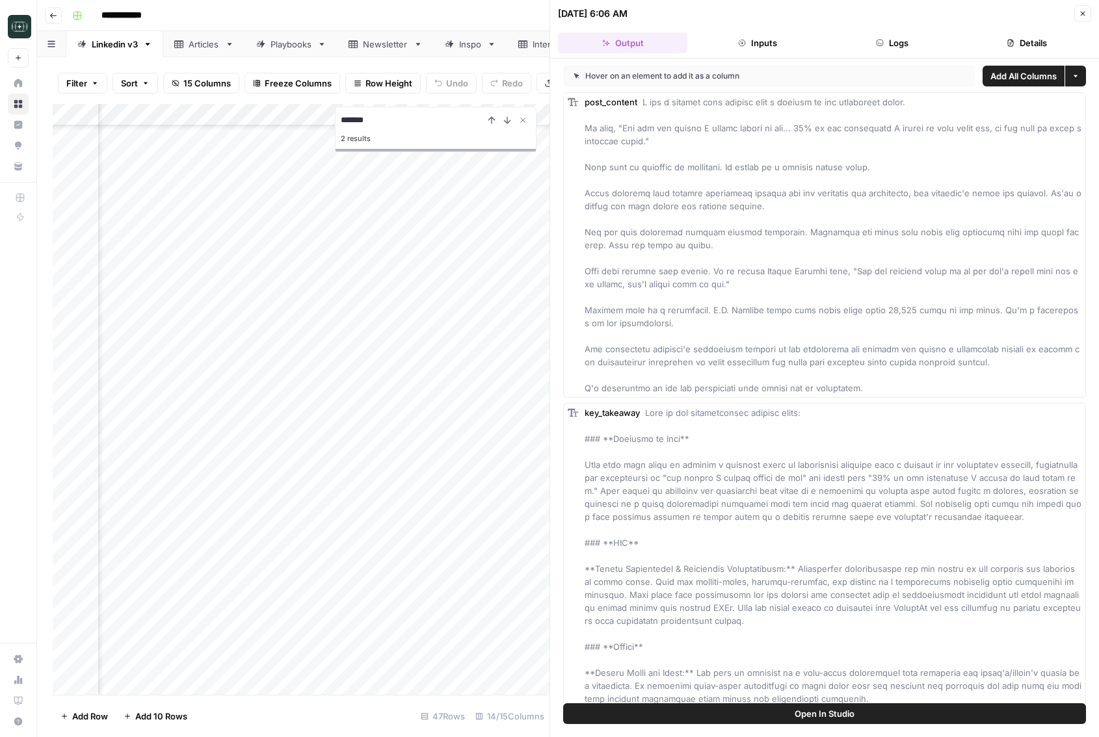
click at [880, 40] on icon "button" at bounding box center [880, 43] width 8 height 8
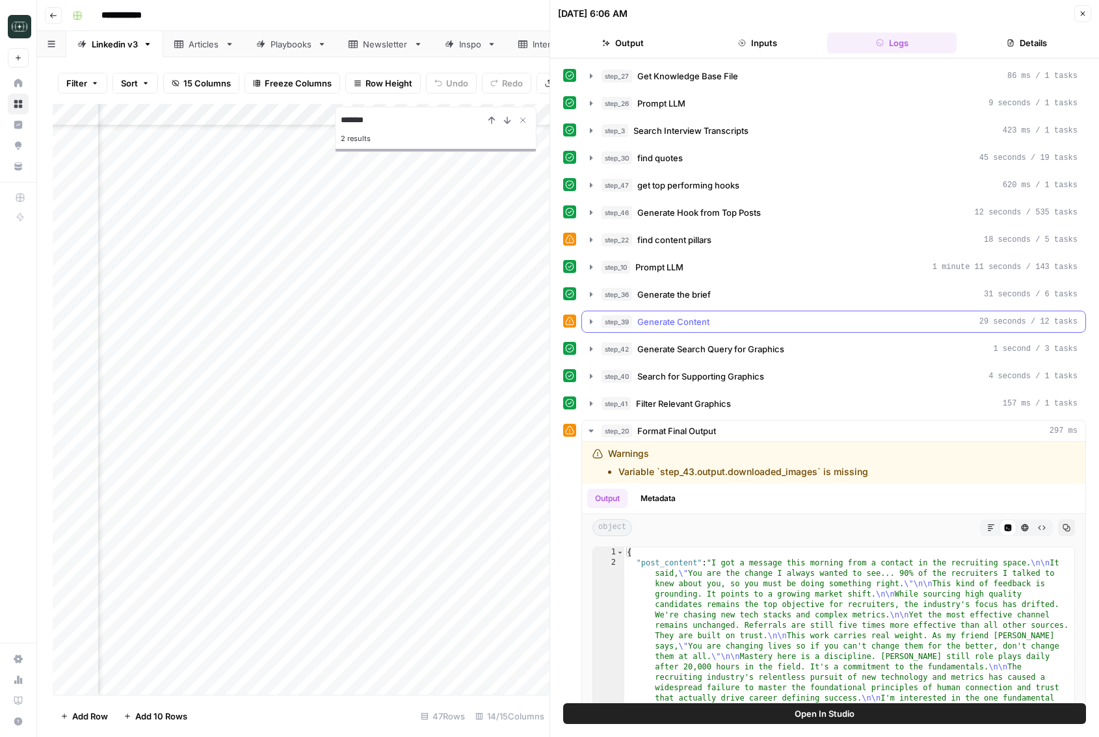
click at [724, 315] on div "step_39 Generate Content 29 seconds / 12 tasks" at bounding box center [839, 321] width 476 height 13
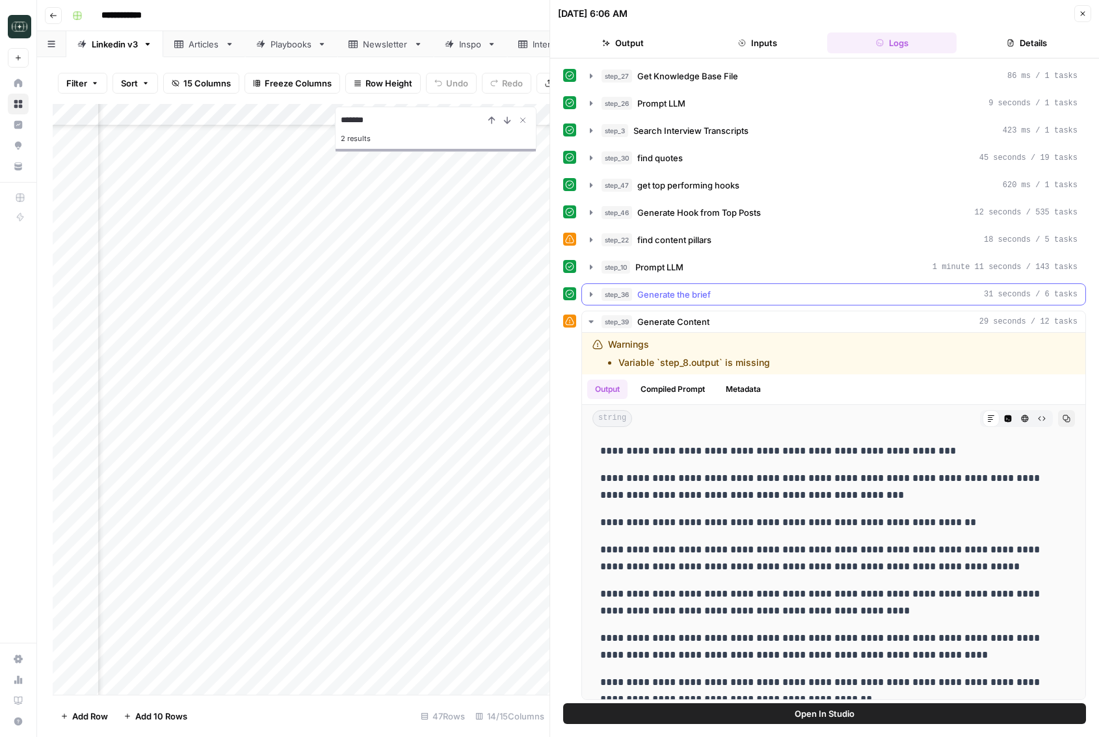
click at [727, 300] on div "step_36 Generate the brief 31 seconds / 6 tasks" at bounding box center [839, 294] width 476 height 13
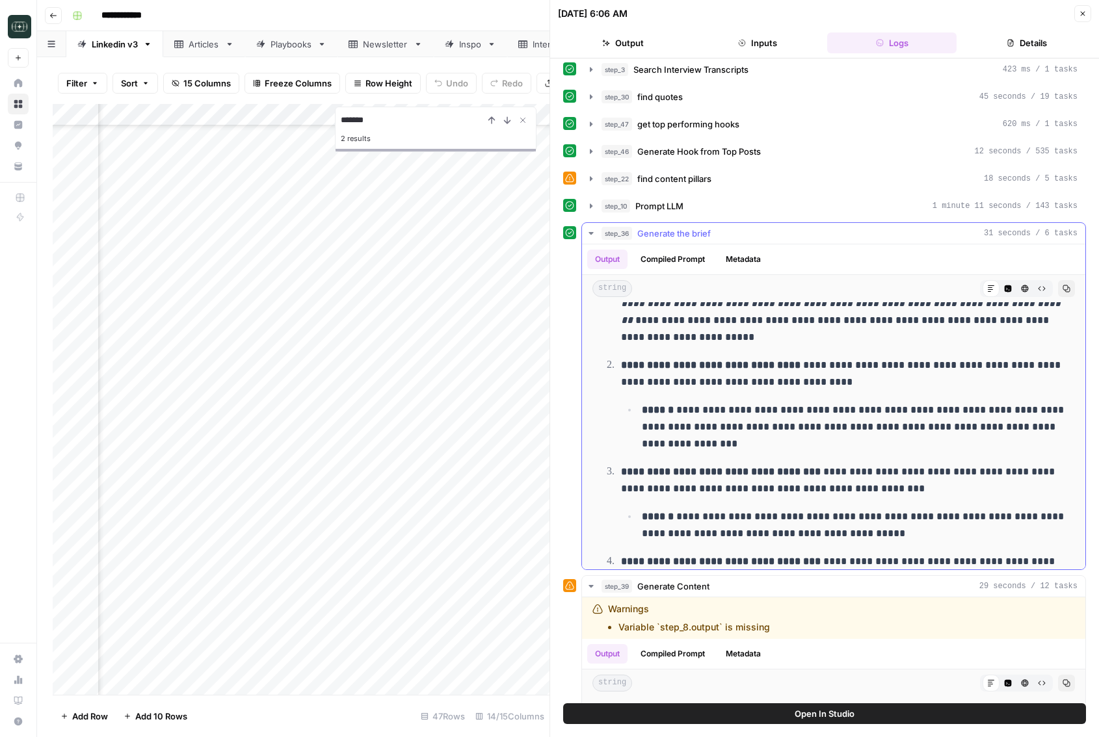
scroll to position [768, 0]
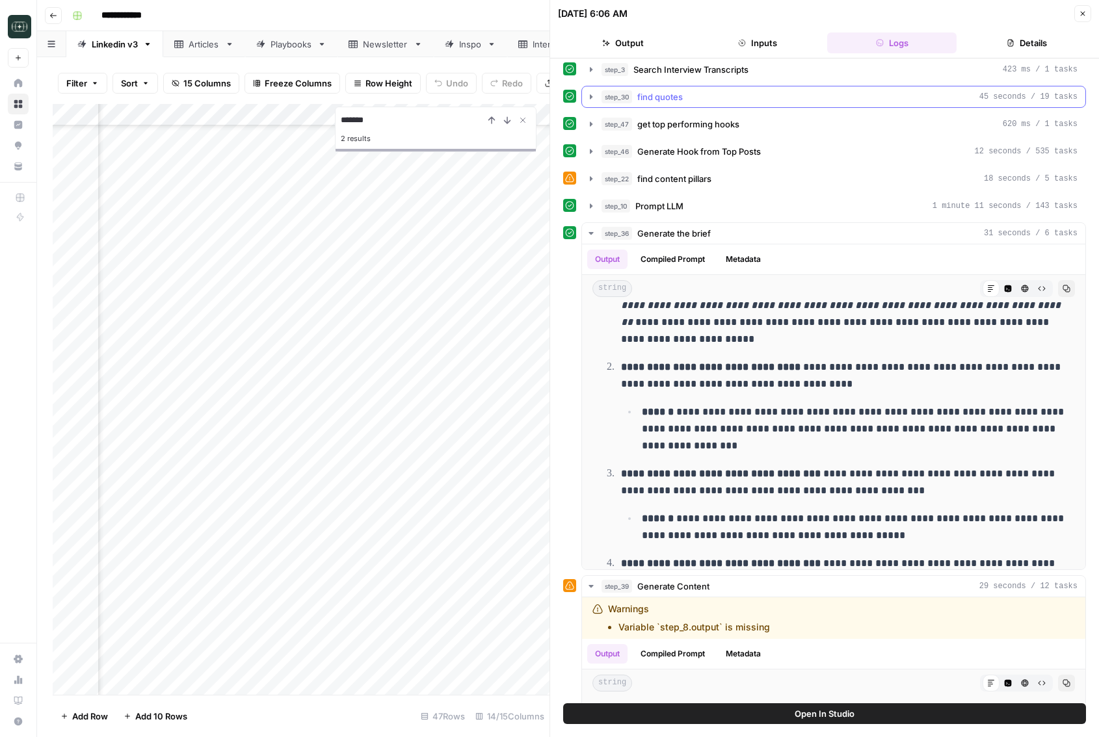
click at [856, 100] on div "step_30 find quotes 45 seconds / 19 tasks" at bounding box center [839, 96] width 476 height 13
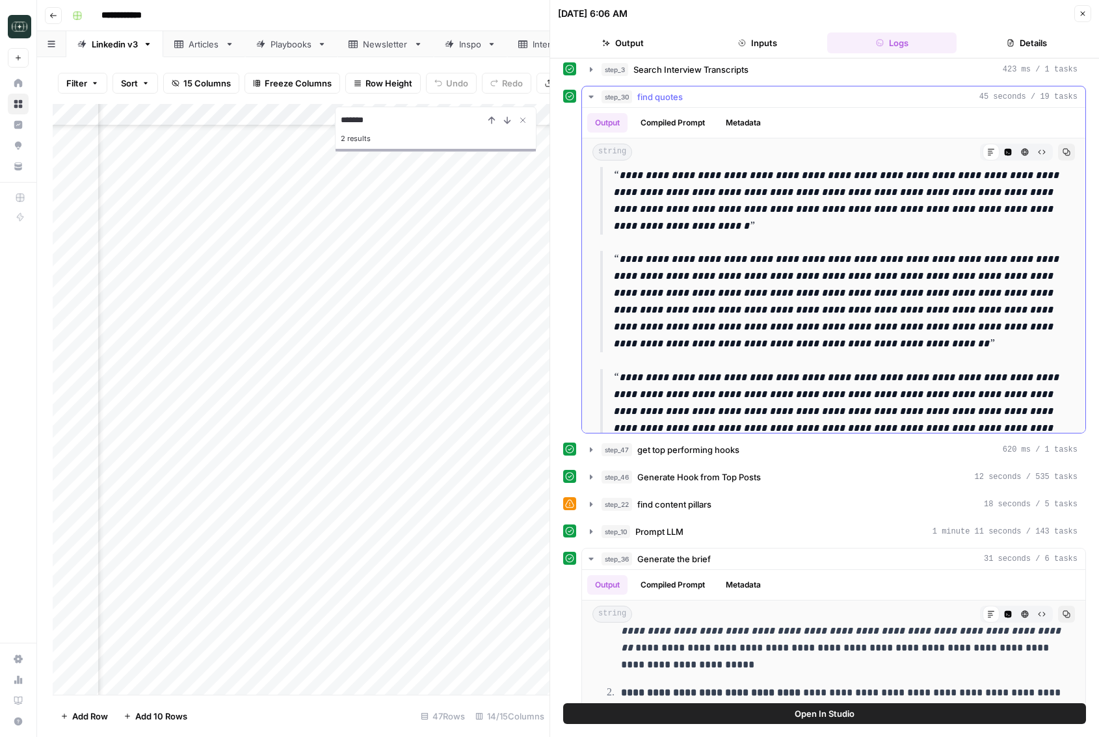
scroll to position [0, 0]
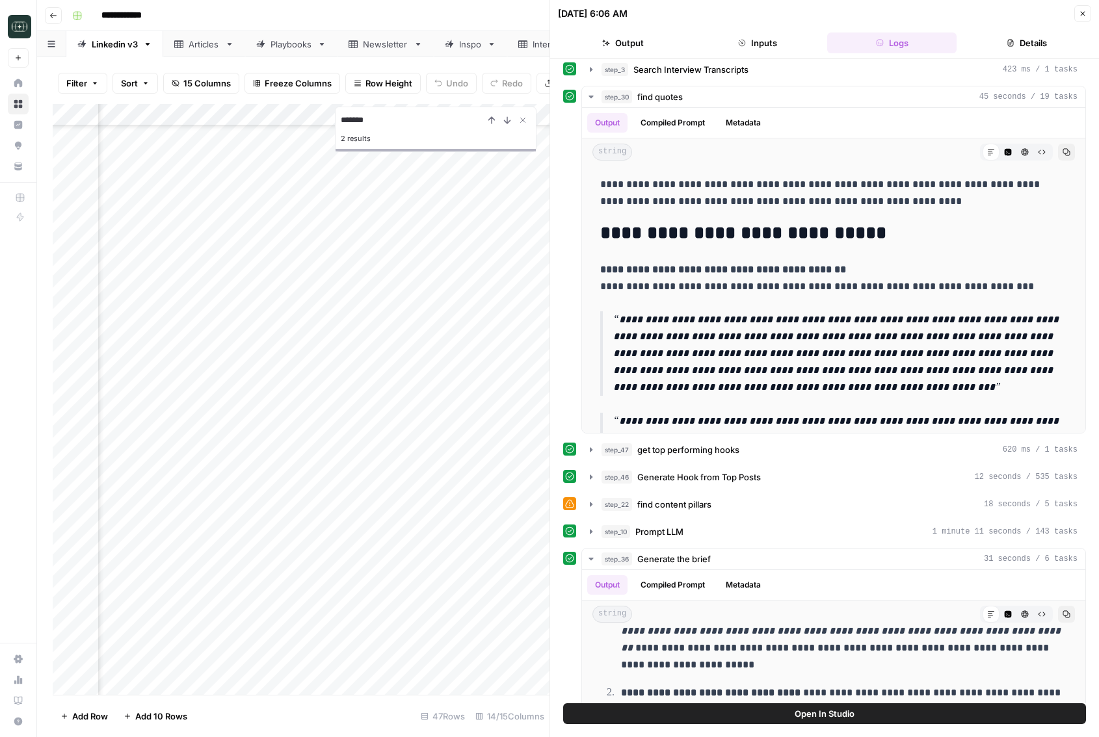
click at [831, 80] on div "step_3 Search Interview Transcripts 423 ms / 1 tasks" at bounding box center [833, 70] width 504 height 22
click at [836, 72] on div "step_3 Search Interview Transcripts 423 ms / 1 tasks" at bounding box center [839, 69] width 476 height 13
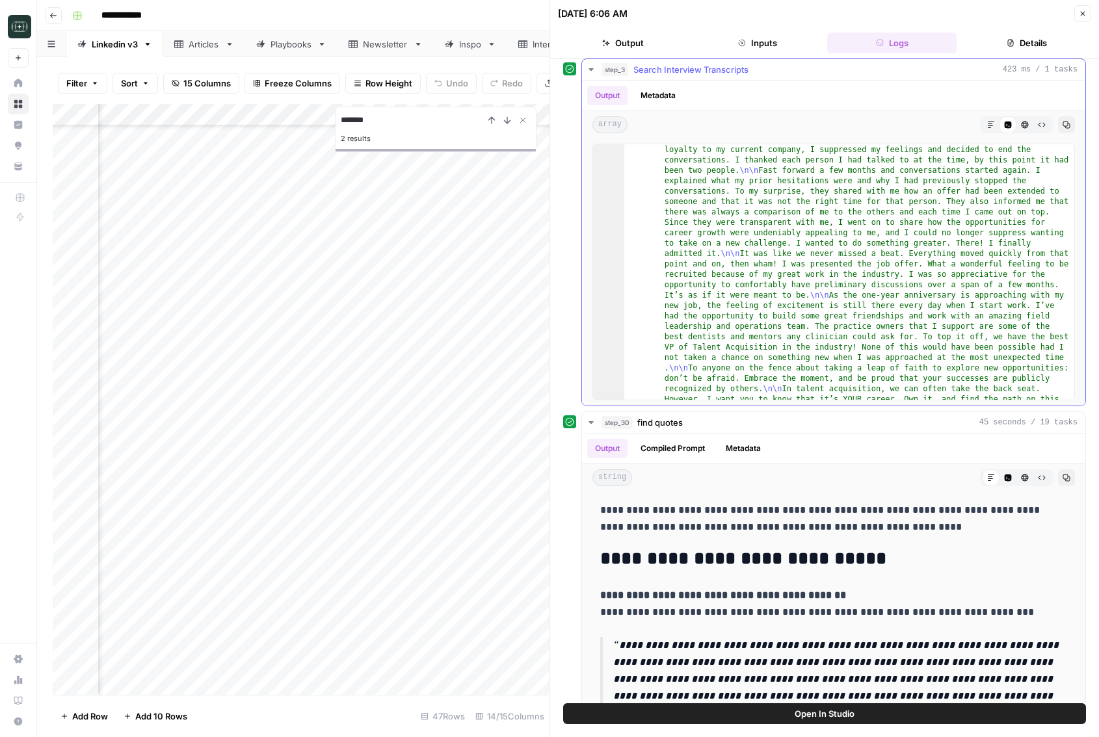
scroll to position [417, 0]
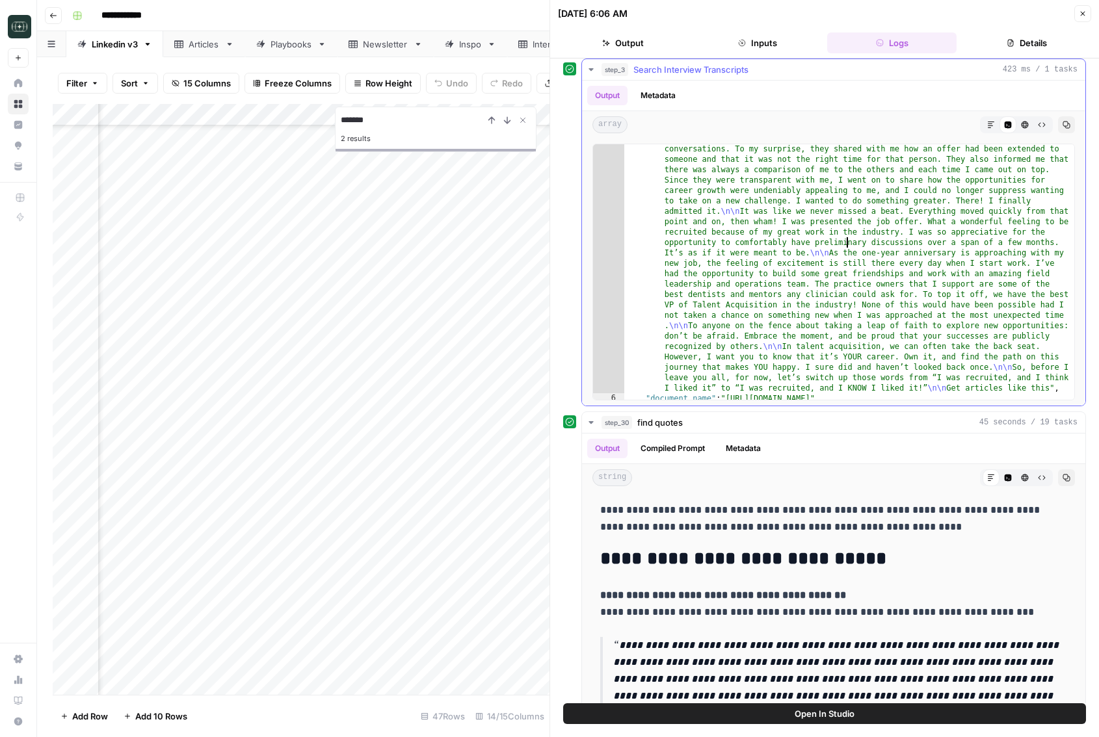
click at [847, 238] on div ""content" : "# I Was Recruited and I Think I Liked It! \n\n I Was Recruited and…" at bounding box center [849, 214] width 450 height 890
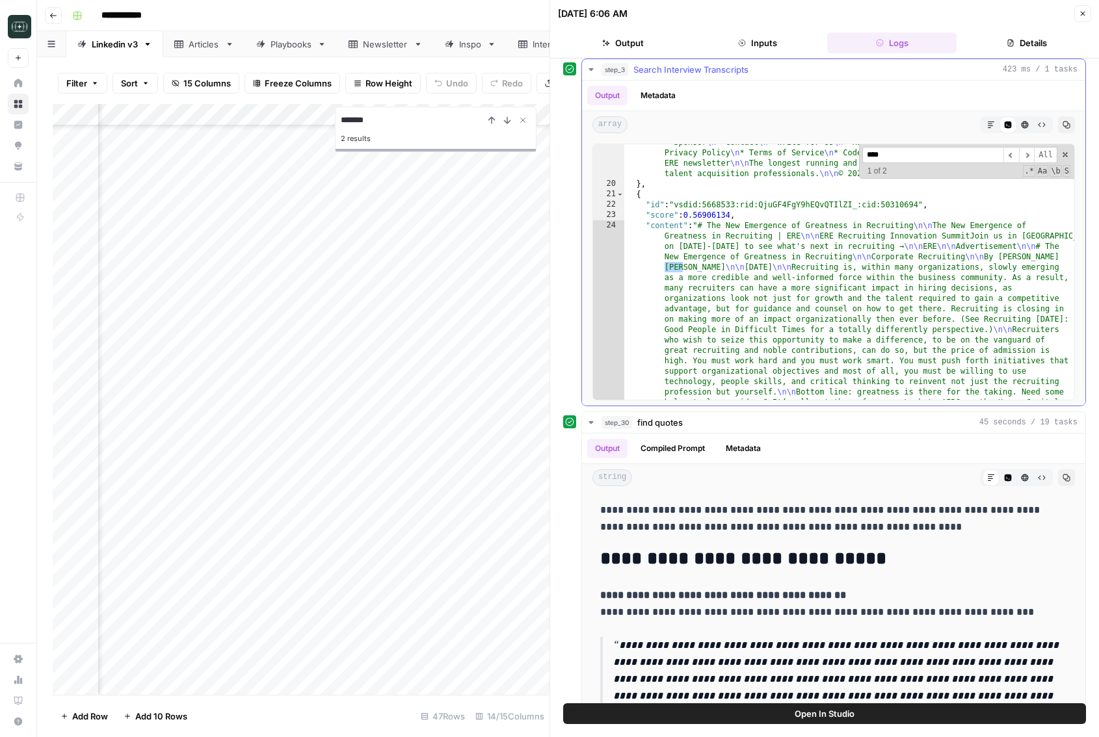
scroll to position [1588, 0]
type input "****"
click at [1025, 155] on span "​" at bounding box center [1027, 155] width 16 height 16
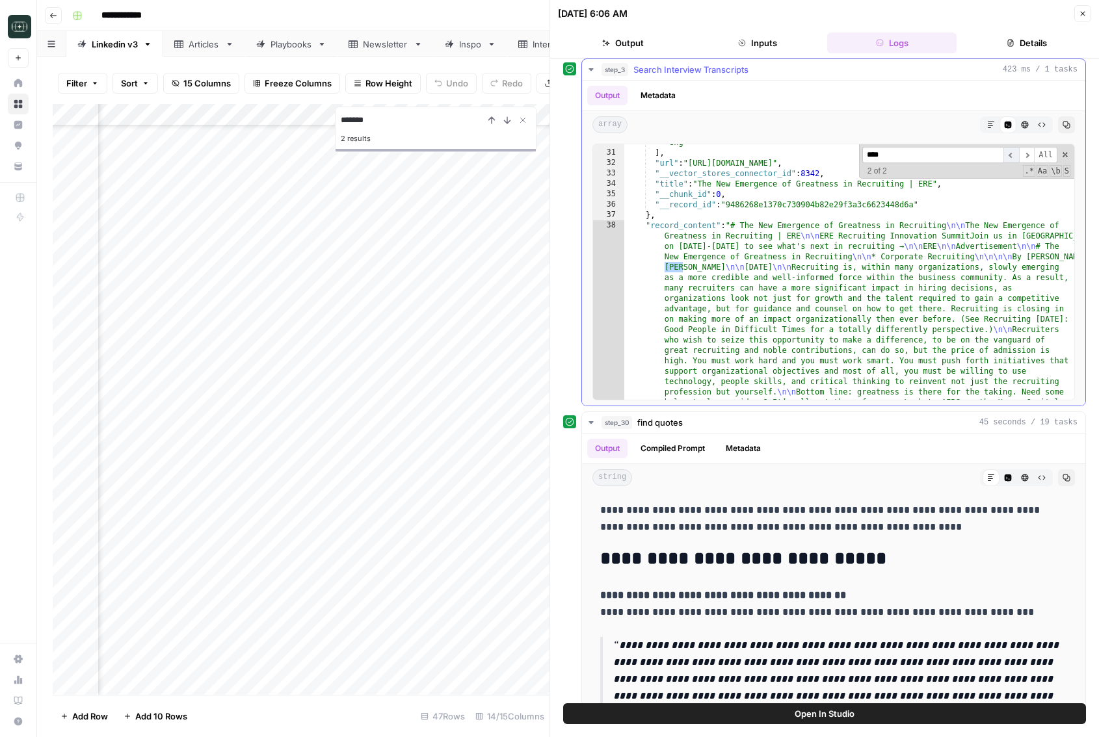
click at [1012, 154] on span "​" at bounding box center [1011, 155] width 16 height 16
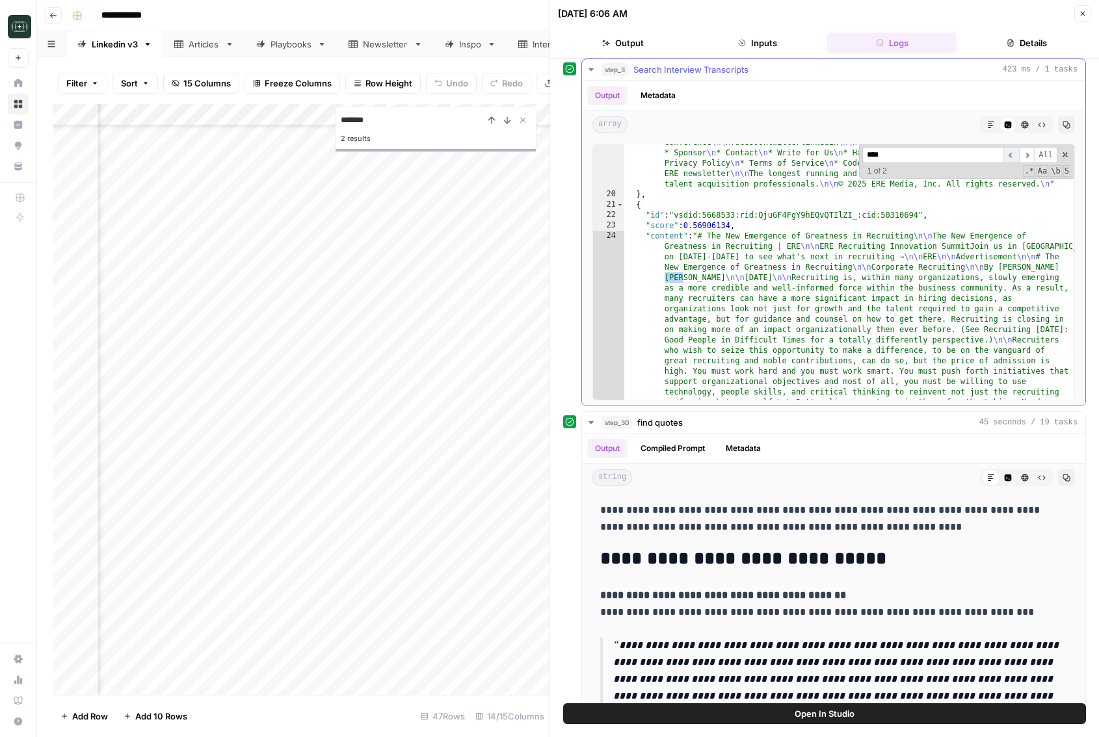
scroll to position [1578, 0]
click at [1030, 155] on span "​" at bounding box center [1027, 155] width 16 height 16
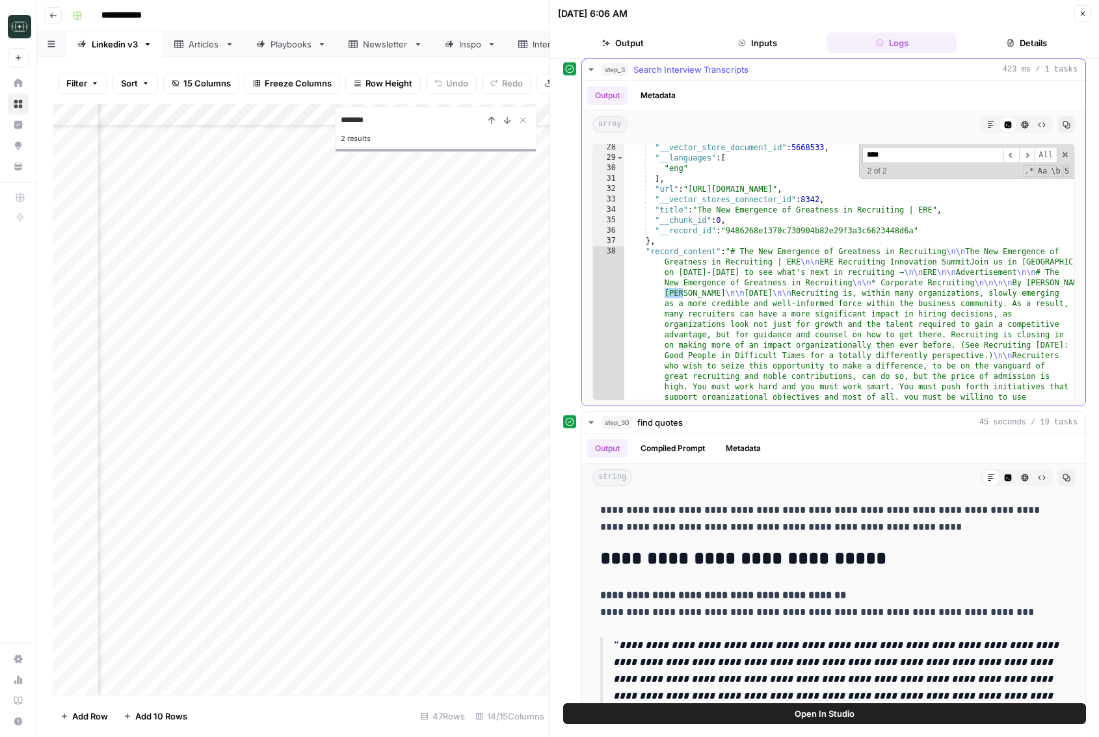
scroll to position [2274, 0]
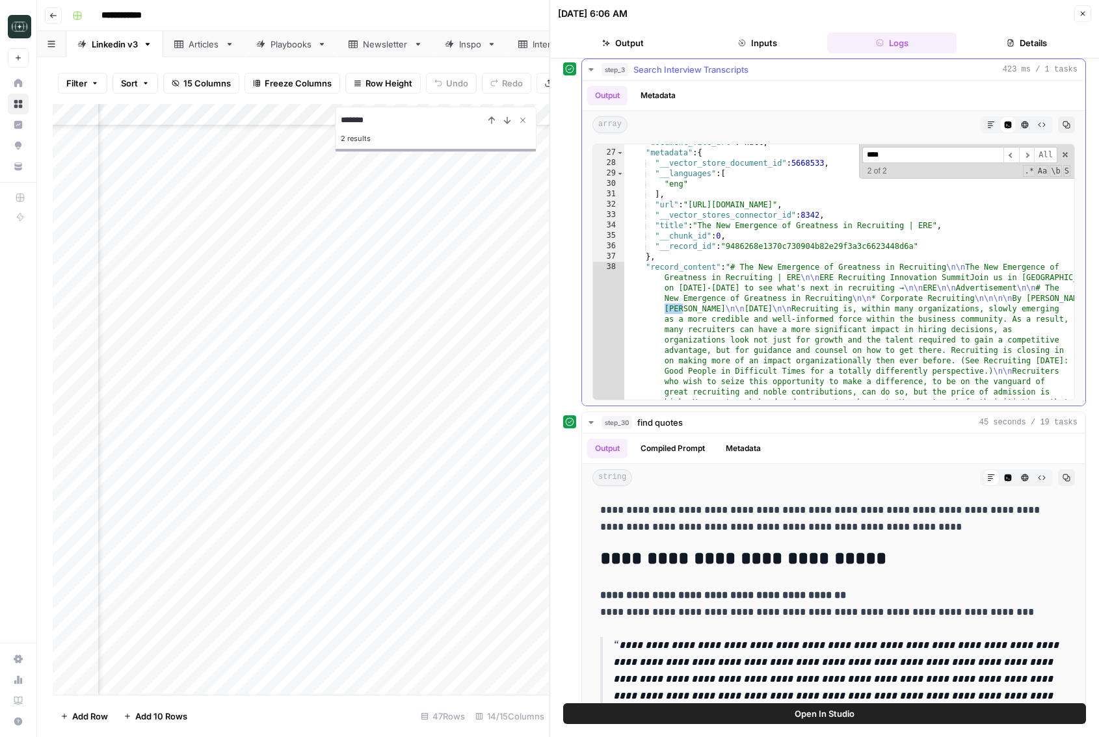
type textarea "**********"
drag, startPoint x: 695, startPoint y: 307, endPoint x: 1034, endPoint y: 296, distance: 338.9
click at [1066, 158] on span at bounding box center [1064, 154] width 9 height 9
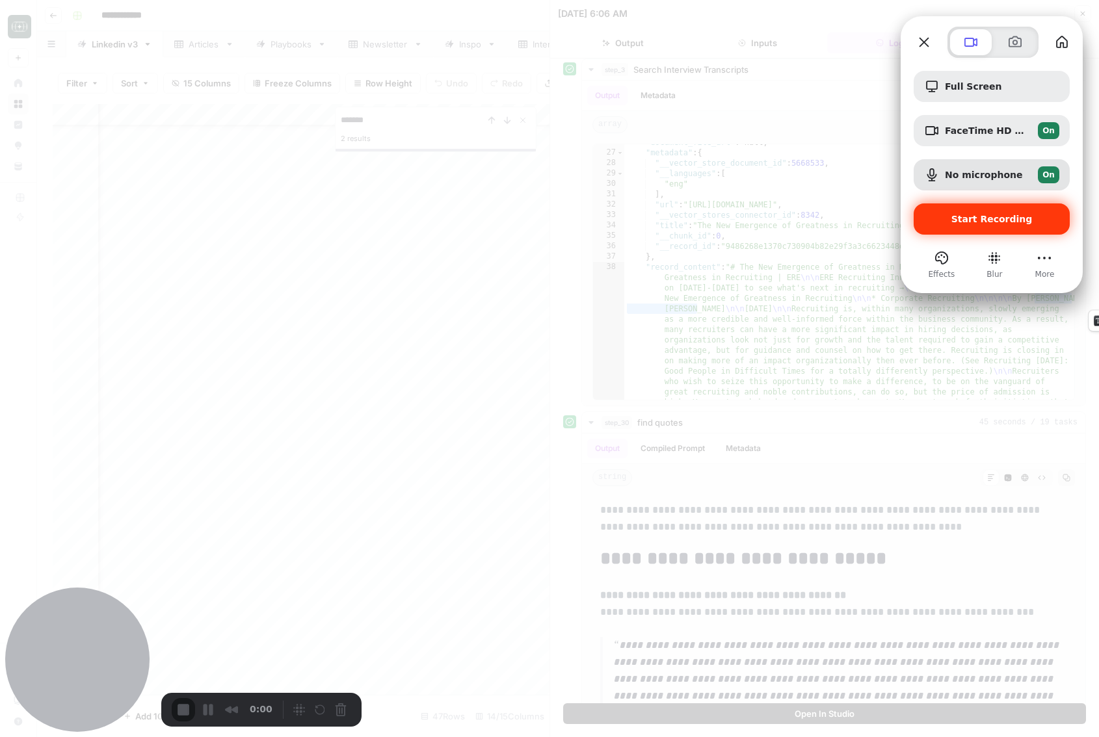
click at [1017, 229] on div "Start Recording" at bounding box center [991, 218] width 156 height 31
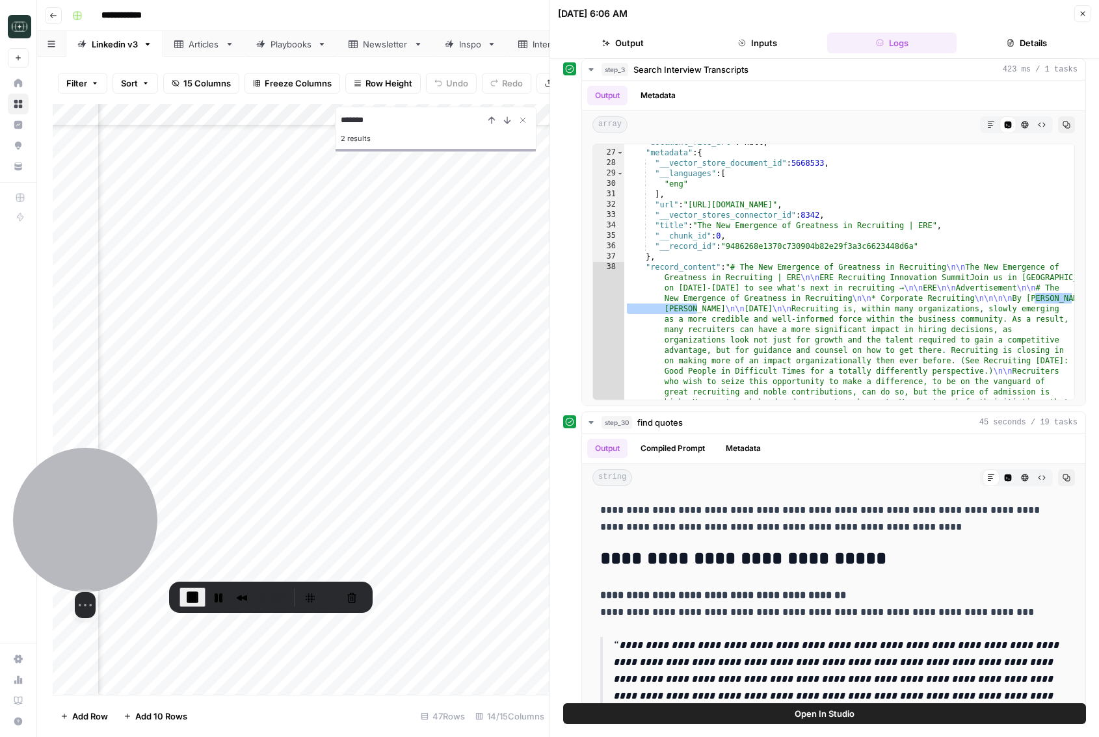
drag, startPoint x: 116, startPoint y: 665, endPoint x: 124, endPoint y: 558, distance: 106.9
click at [124, 558] on div at bounding box center [85, 520] width 144 height 144
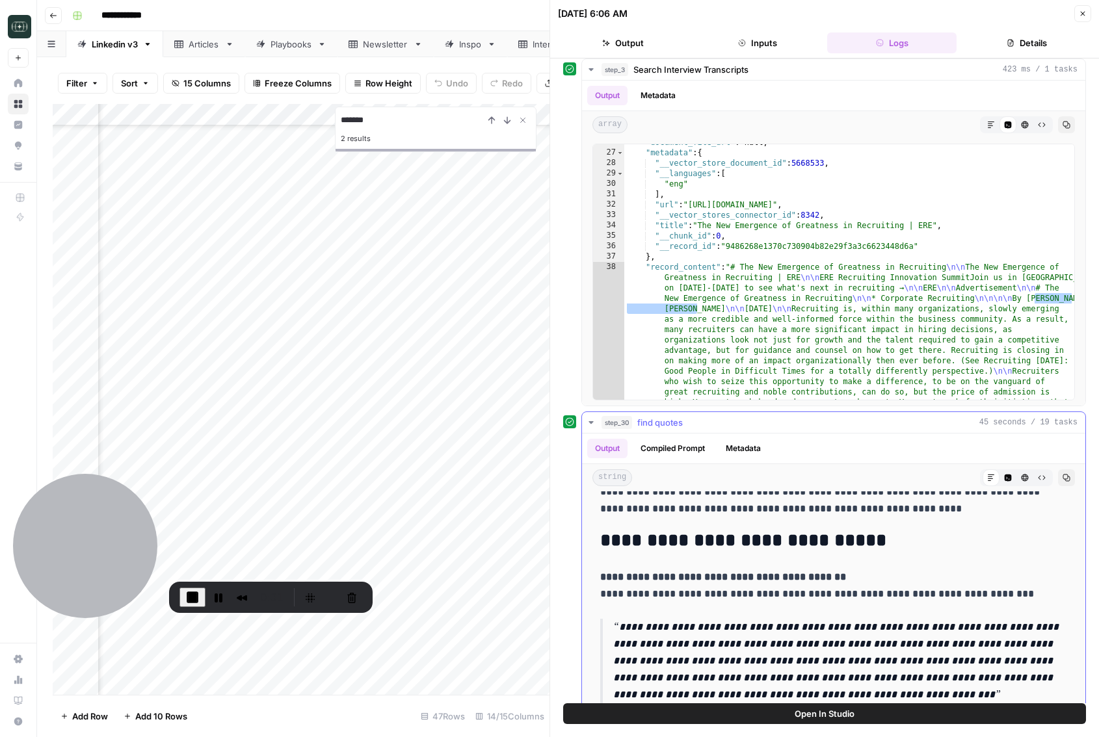
scroll to position [0, 0]
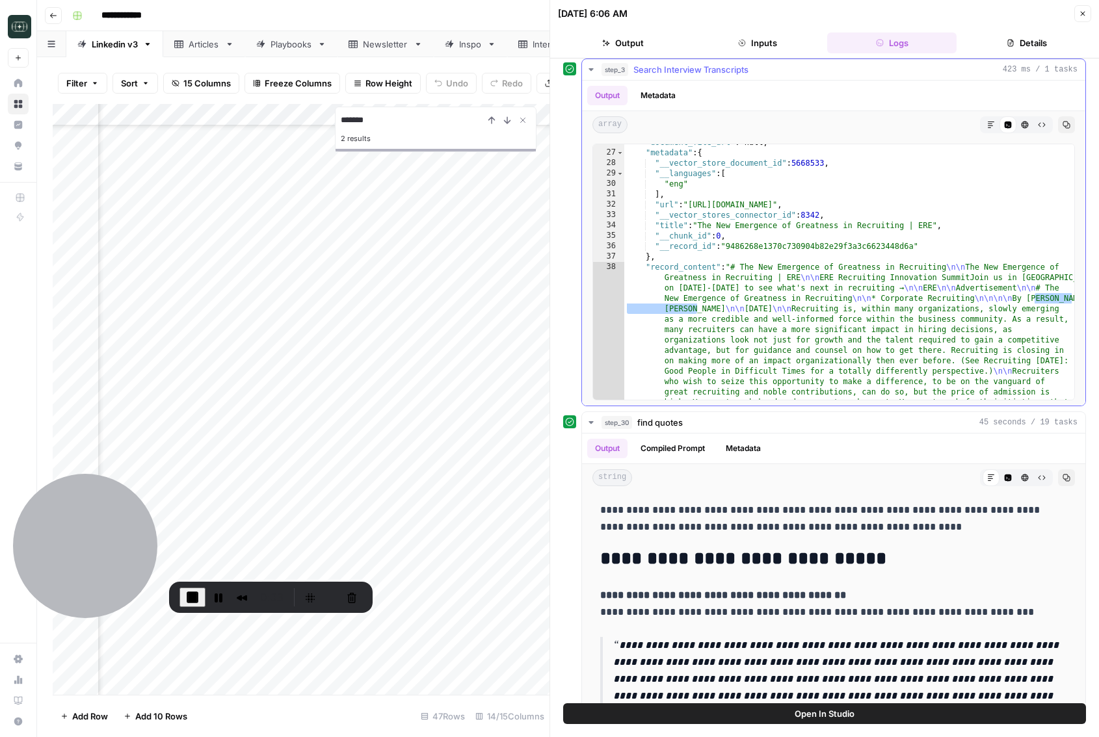
click at [590, 68] on icon "button" at bounding box center [590, 69] width 5 height 3
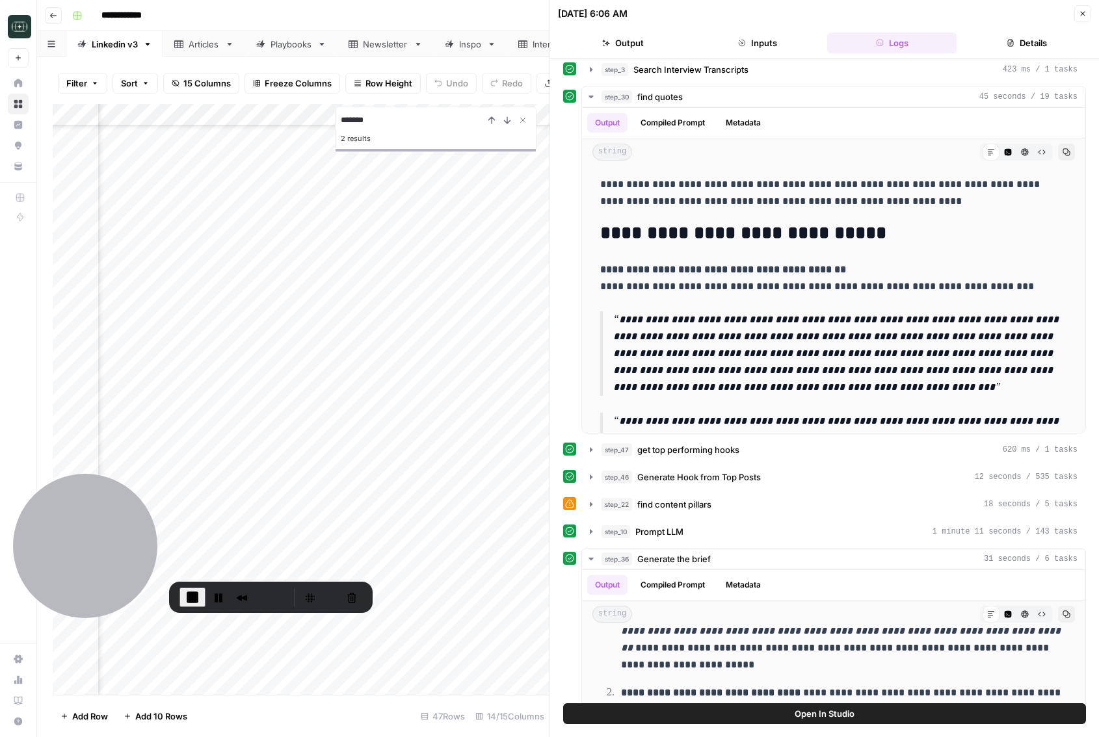
click at [1079, 12] on icon "button" at bounding box center [1083, 14] width 8 height 8
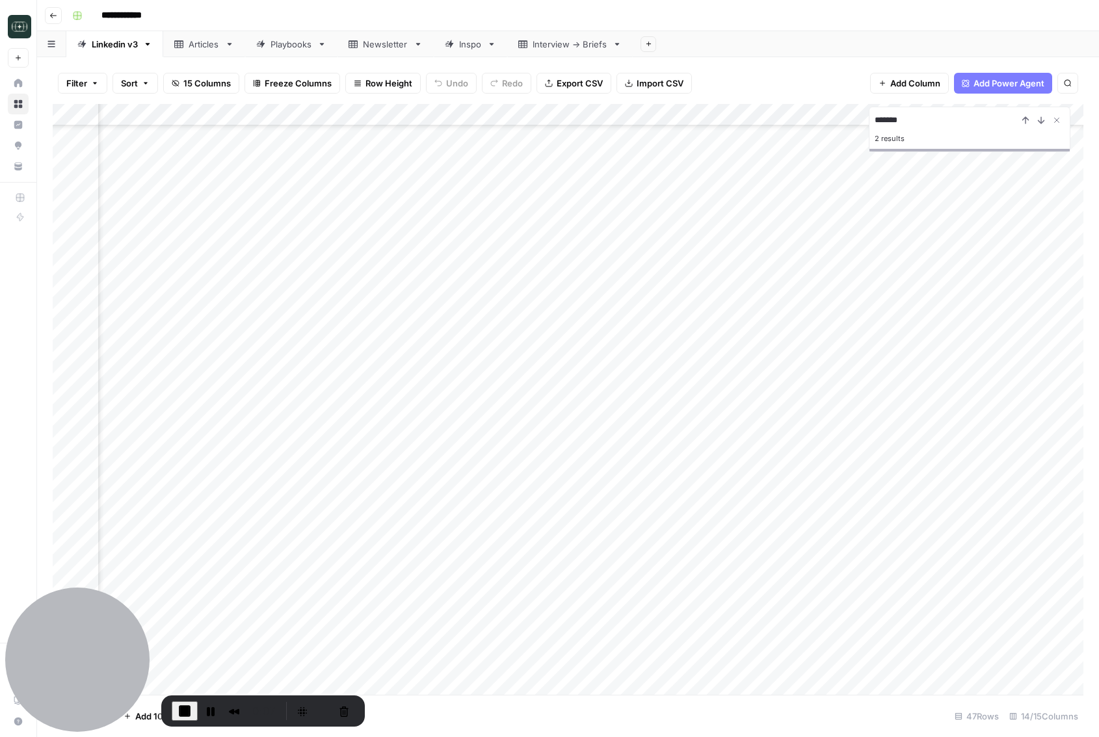
drag, startPoint x: 277, startPoint y: 584, endPoint x: 249, endPoint y: 725, distance: 143.2
click at [249, 724] on div "0:07" at bounding box center [262, 711] width 203 height 31
click at [363, 588] on div "Add Column" at bounding box center [568, 399] width 1030 height 591
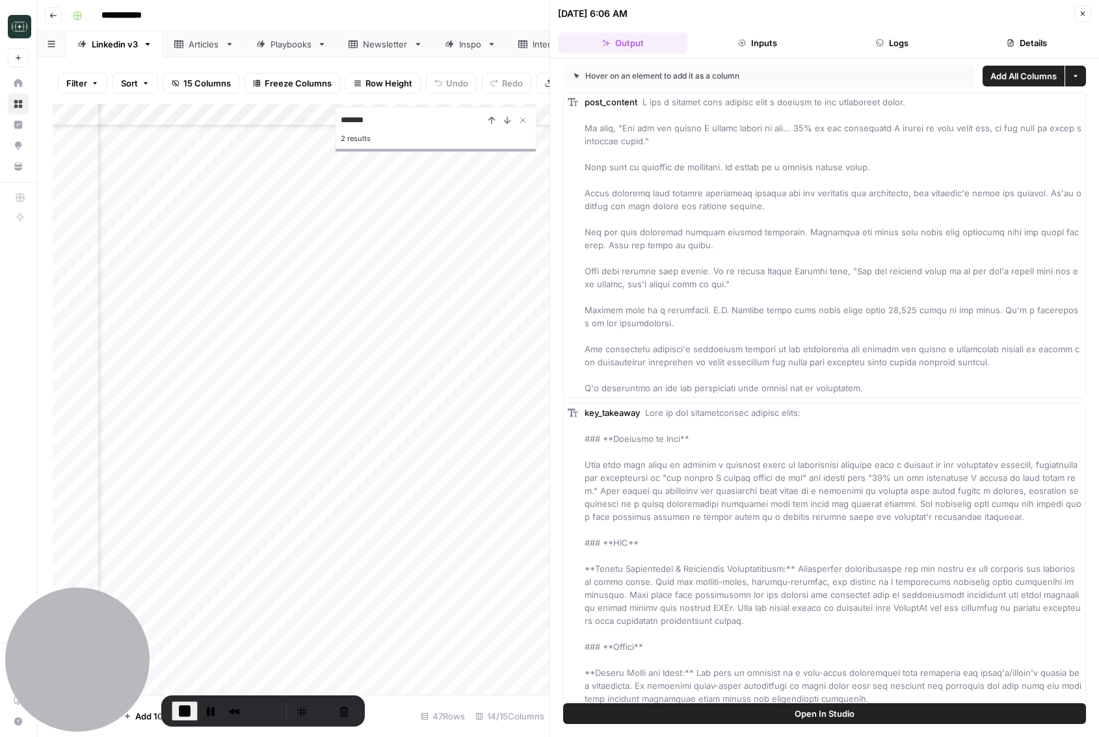
click at [895, 42] on button "Logs" at bounding box center [891, 43] width 129 height 21
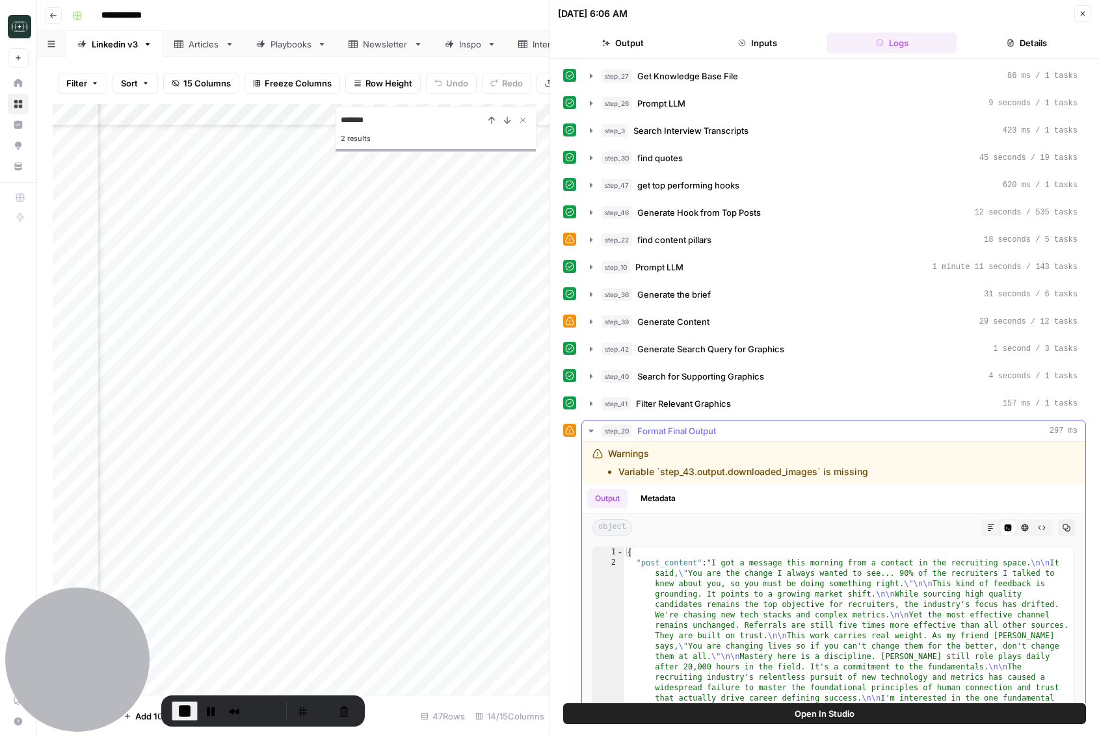
click at [592, 432] on icon "button" at bounding box center [591, 431] width 10 height 10
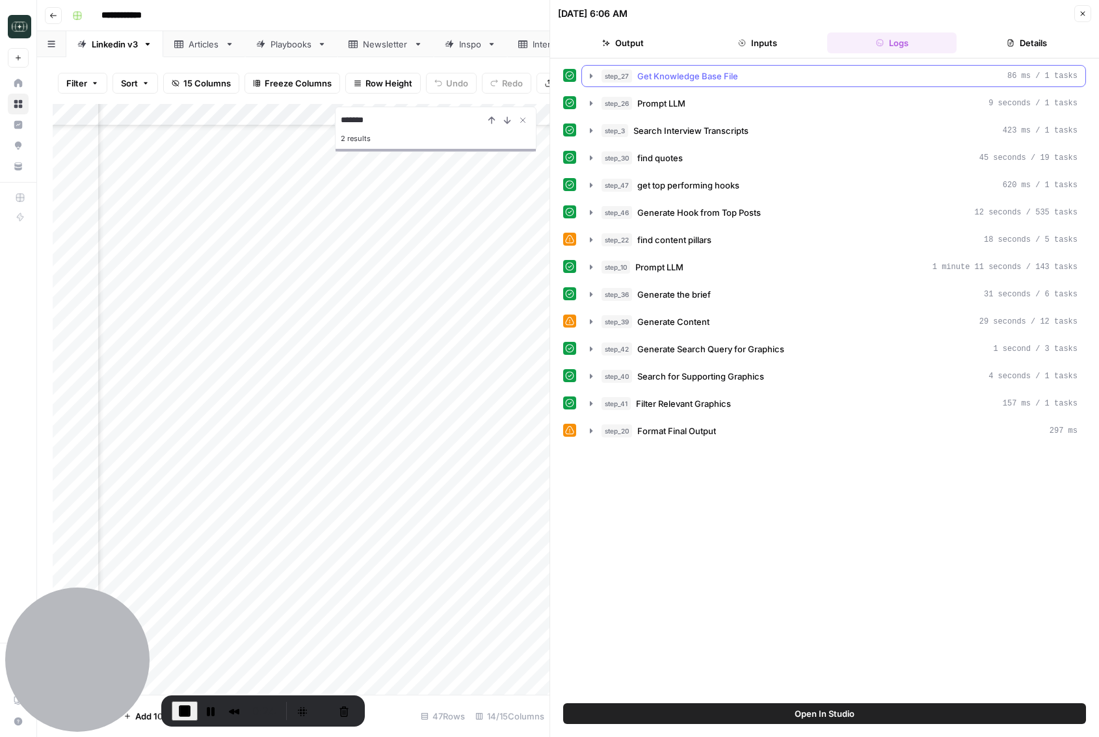
click at [688, 85] on button "step_27 Get Knowledge Base File 86 ms / 1 tasks" at bounding box center [833, 76] width 503 height 21
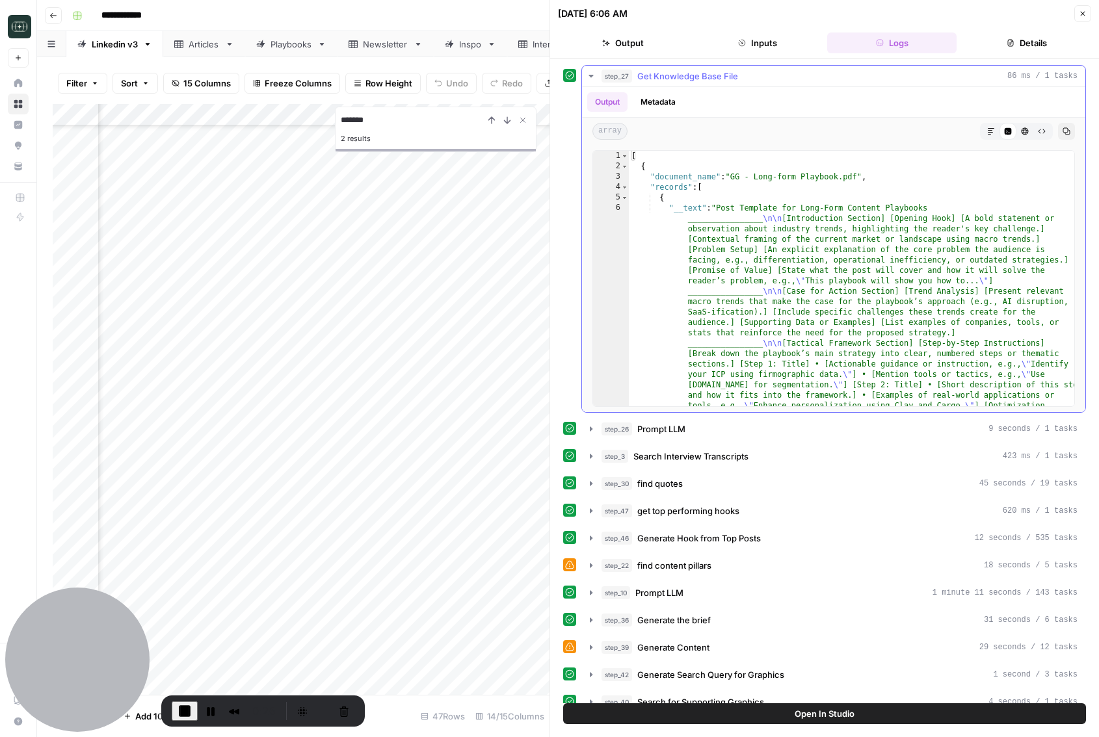
click at [716, 76] on span "Get Knowledge Base File" at bounding box center [687, 76] width 101 height 13
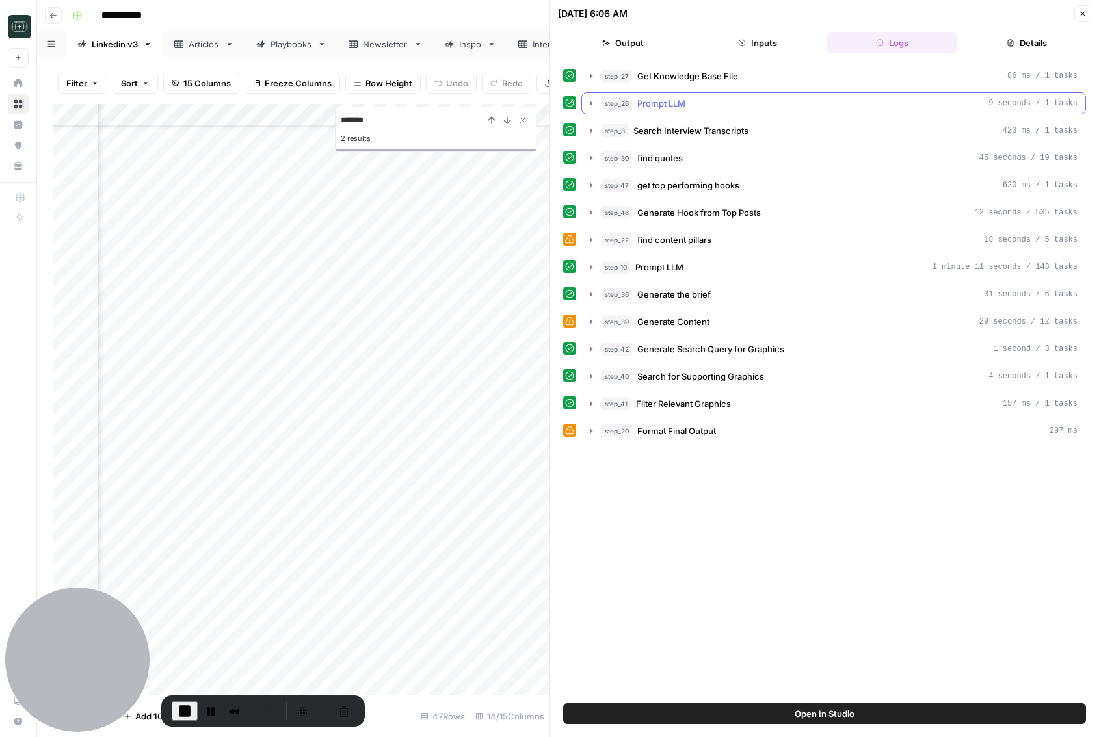
click at [674, 102] on span "Prompt LLM" at bounding box center [661, 103] width 48 height 13
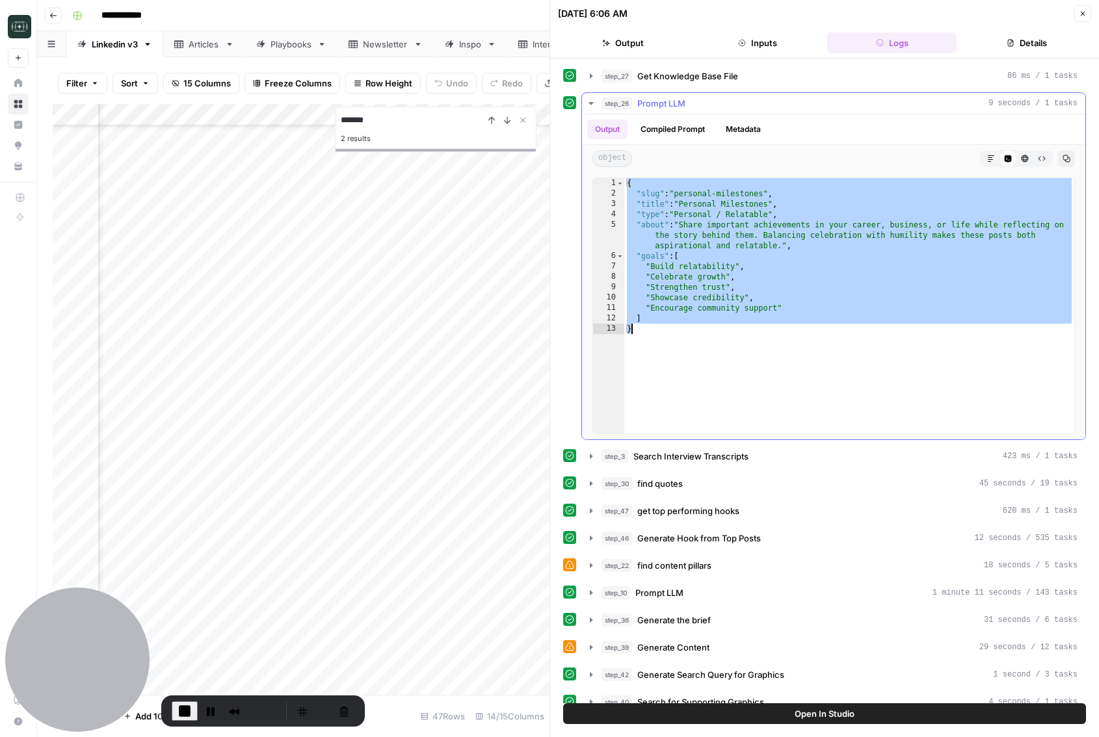
drag, startPoint x: 629, startPoint y: 185, endPoint x: 685, endPoint y: 330, distance: 156.2
click at [685, 330] on div "{ "slug" : "personal-milestones" , "title" : "Personal Milestones" , "type" : "…" at bounding box center [849, 316] width 450 height 276
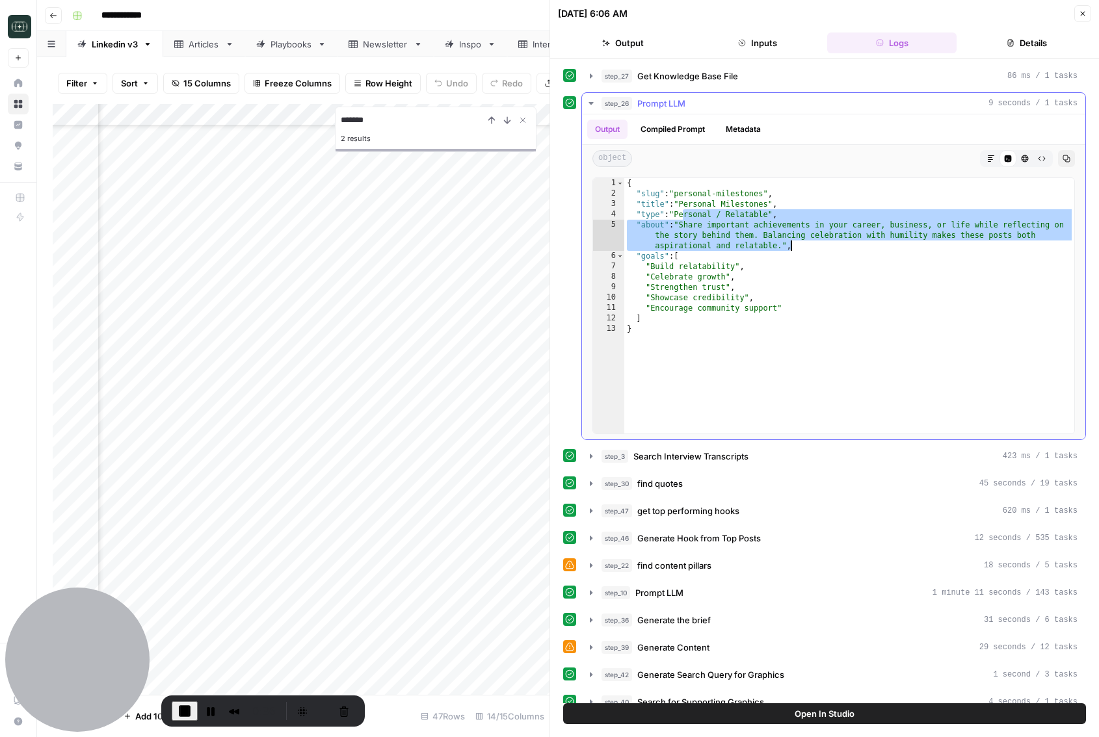
drag, startPoint x: 684, startPoint y: 219, endPoint x: 811, endPoint y: 247, distance: 129.8
click at [811, 247] on div "{ "slug" : "personal-milestones" , "title" : "Personal Milestones" , "type" : "…" at bounding box center [849, 316] width 450 height 276
type textarea "**********"
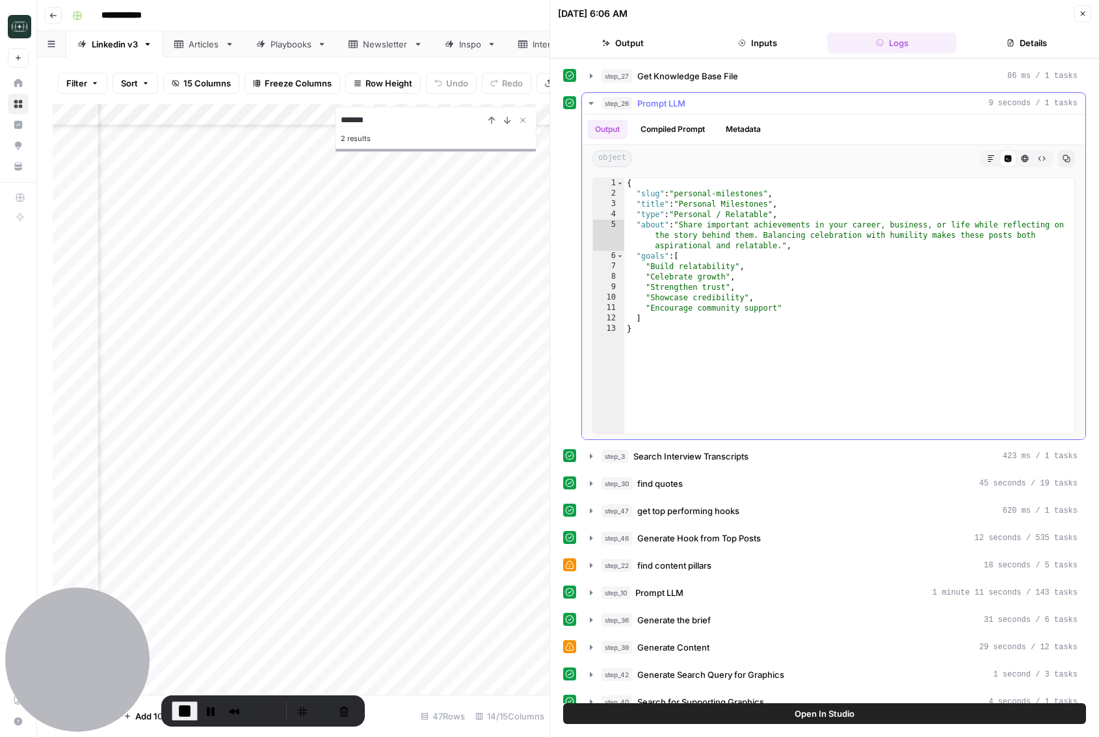
click at [594, 101] on icon "button" at bounding box center [591, 103] width 10 height 10
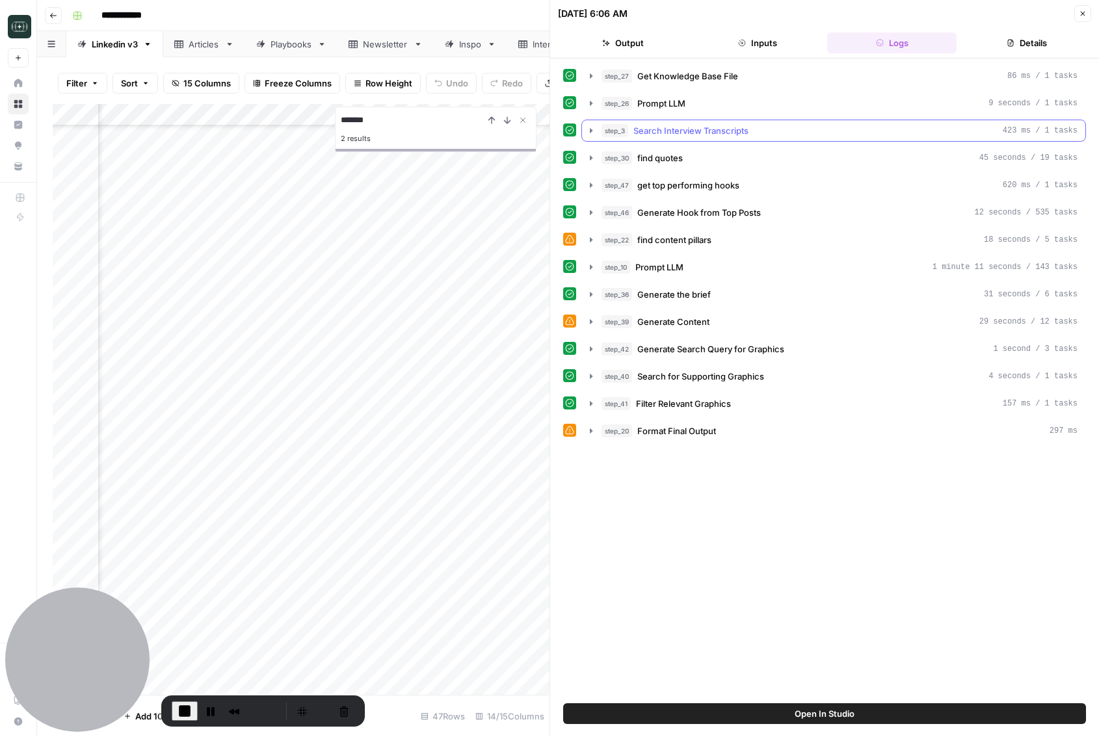
click at [653, 133] on span "Search Interview Transcripts" at bounding box center [690, 130] width 115 height 13
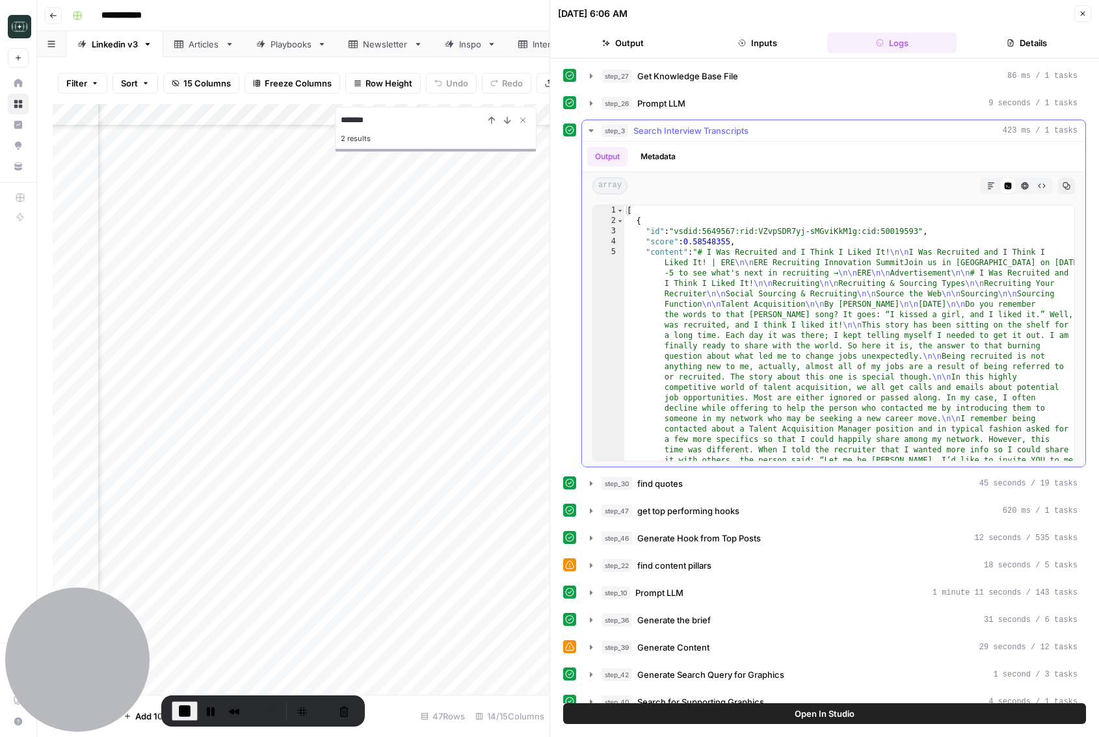
click at [660, 133] on span "Search Interview Transcripts" at bounding box center [690, 130] width 115 height 13
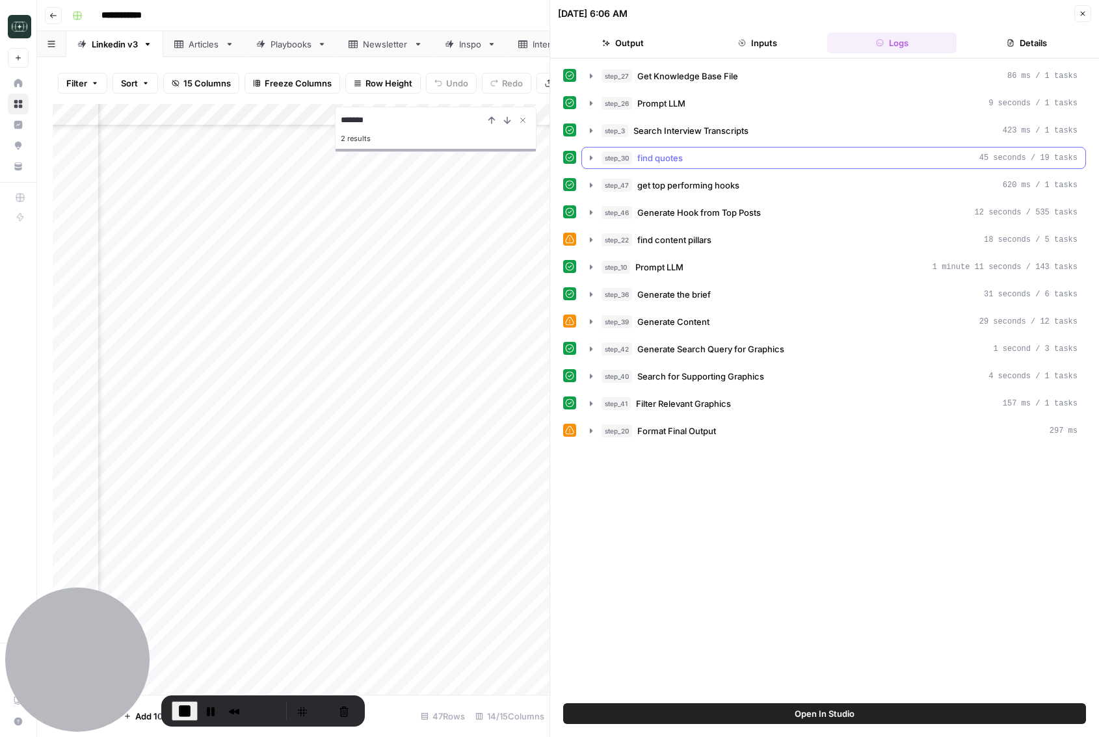
click at [655, 156] on span "find quotes" at bounding box center [660, 157] width 46 height 13
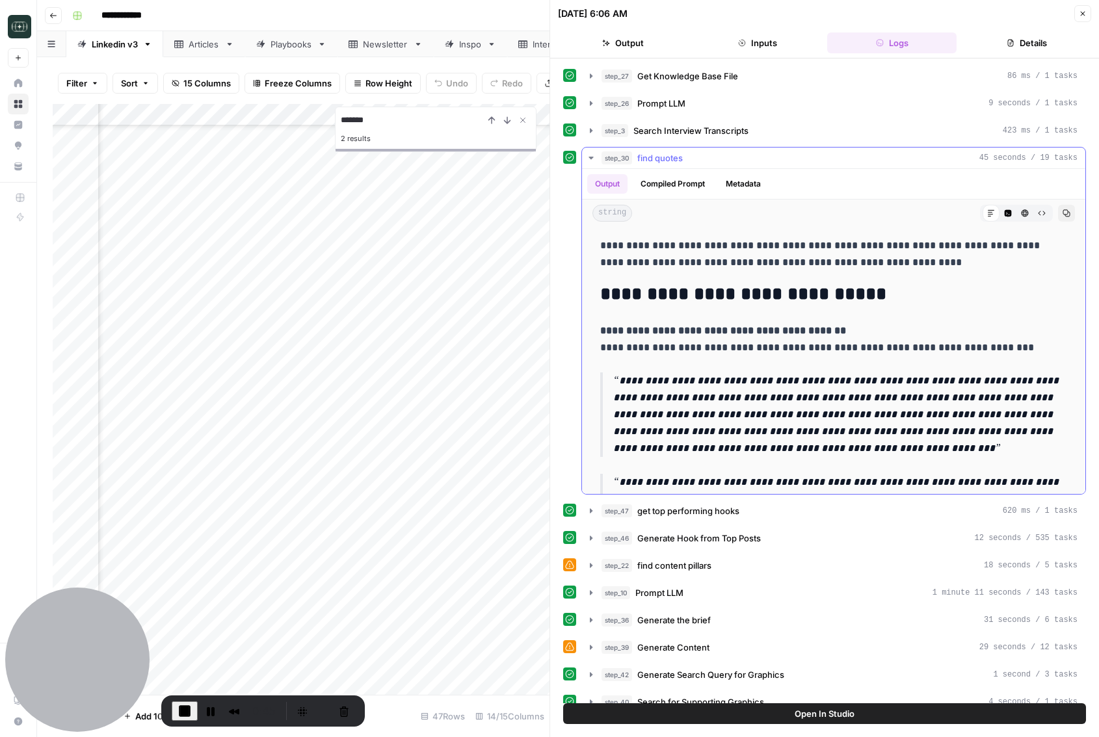
click at [655, 156] on span "find quotes" at bounding box center [660, 157] width 46 height 13
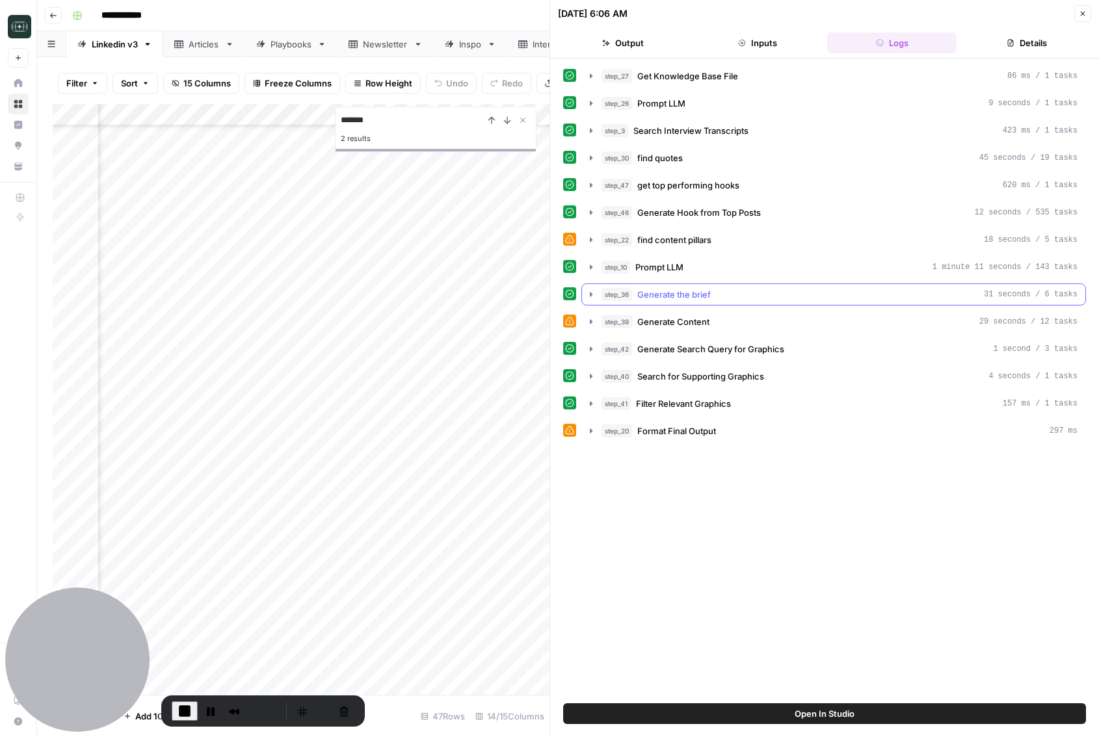
click at [718, 298] on div "step_36 Generate the brief 31 seconds / 6 tasks" at bounding box center [839, 294] width 476 height 13
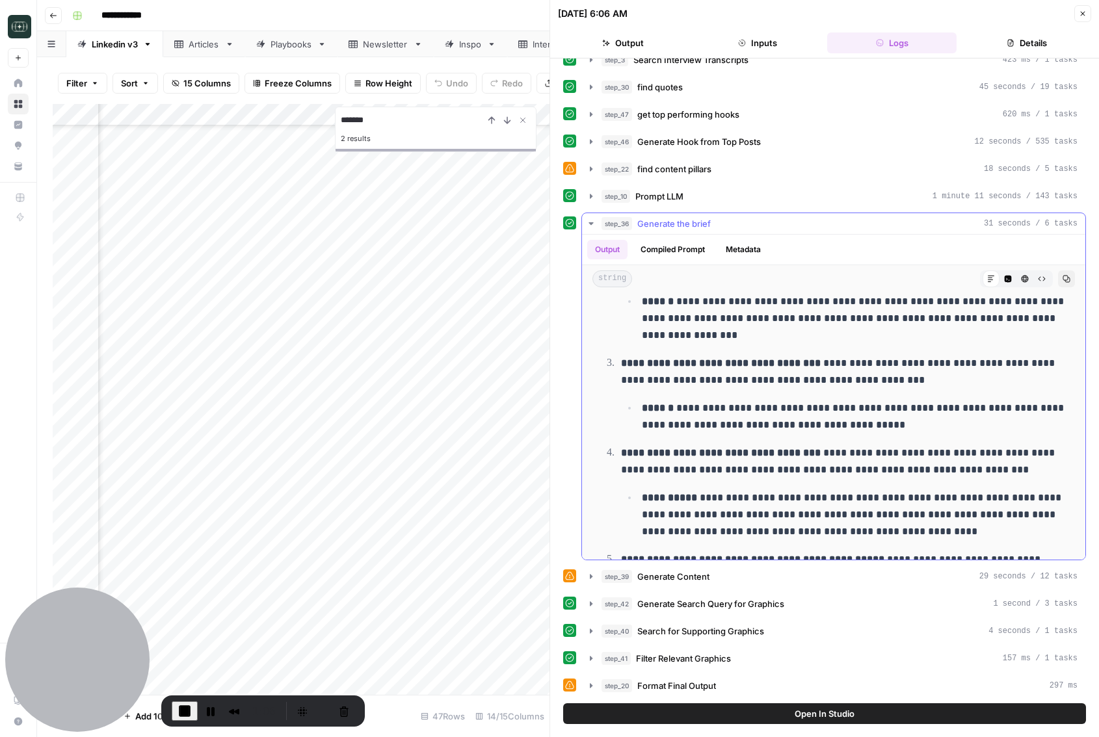
scroll to position [804, 0]
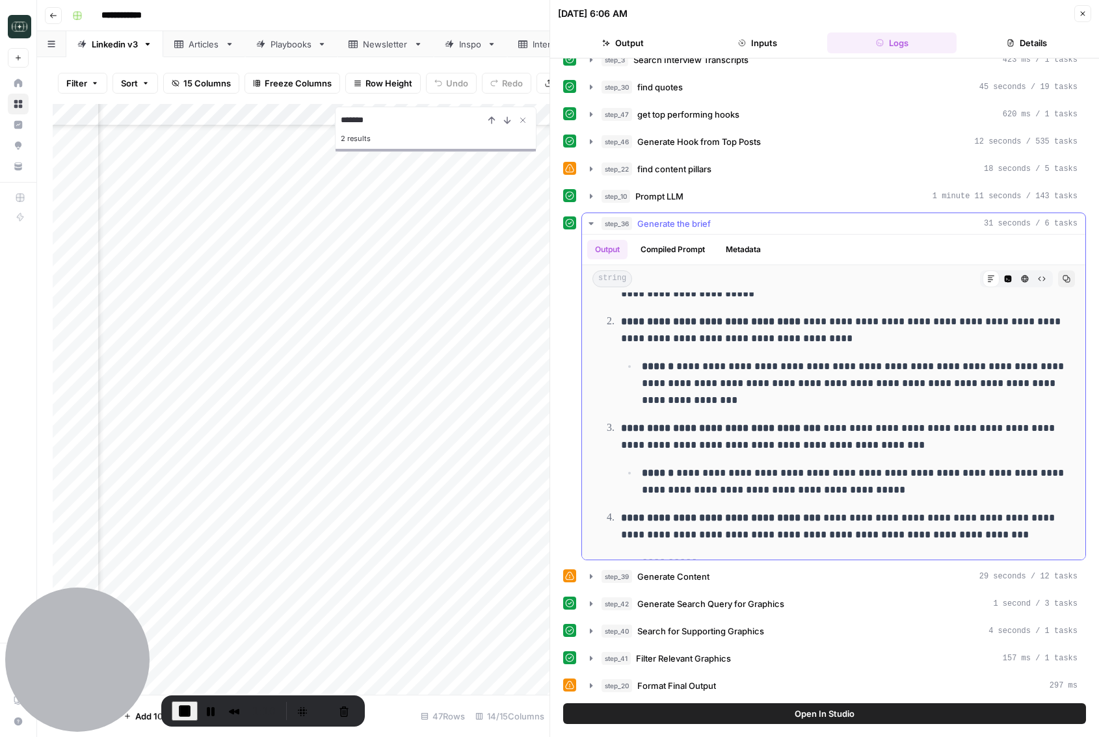
drag, startPoint x: 707, startPoint y: 402, endPoint x: 680, endPoint y: 363, distance: 46.7
click at [680, 363] on p "**********" at bounding box center [854, 383] width 425 height 51
click at [787, 412] on ol "**********" at bounding box center [833, 464] width 467 height 495
drag, startPoint x: 982, startPoint y: 382, endPoint x: 1002, endPoint y: 396, distance: 24.3
click at [1002, 396] on p "**********" at bounding box center [854, 383] width 425 height 51
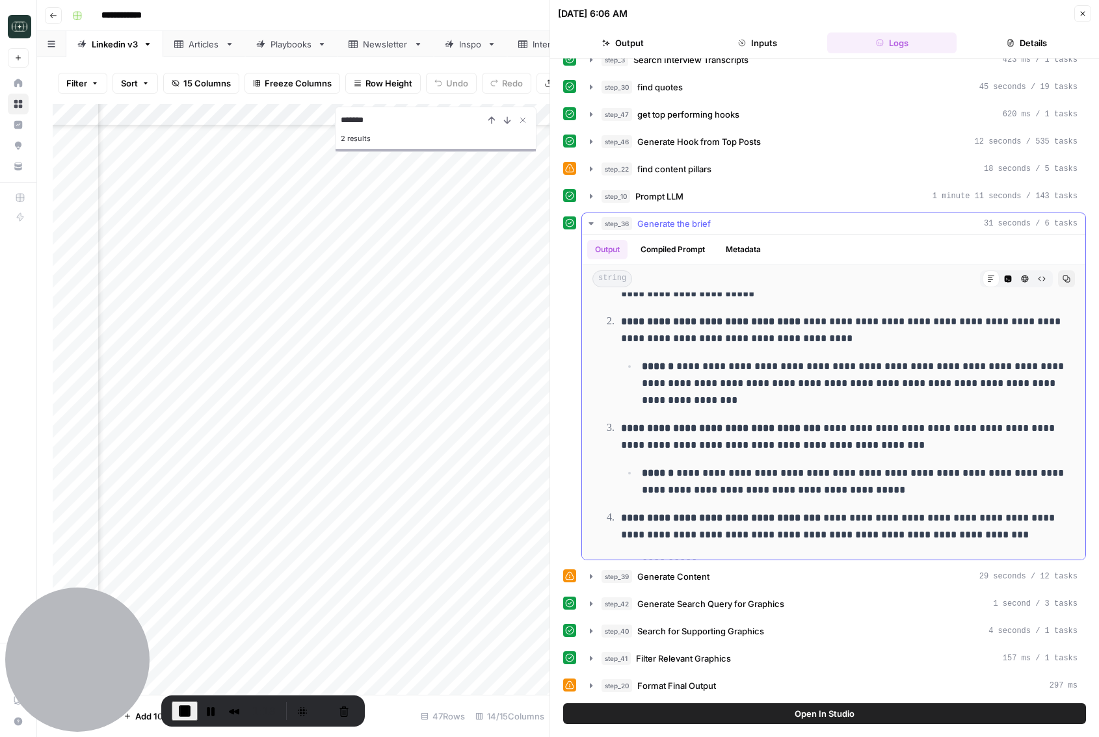
click at [927, 382] on p "**********" at bounding box center [854, 383] width 425 height 51
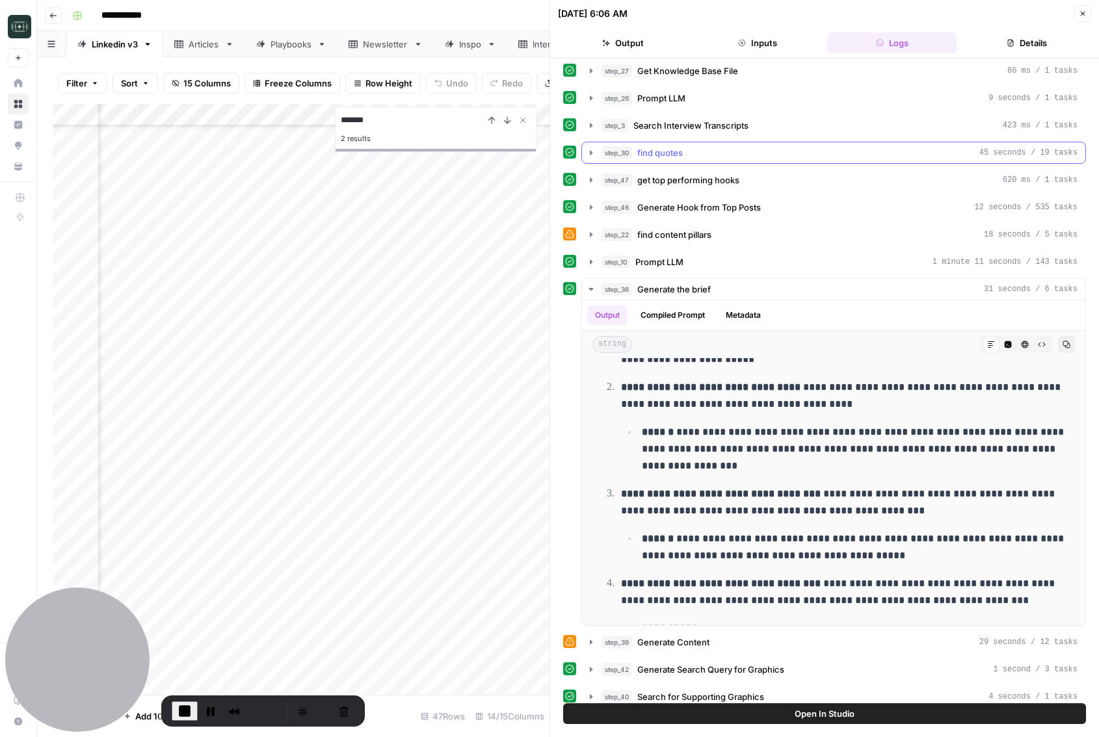
scroll to position [3, 0]
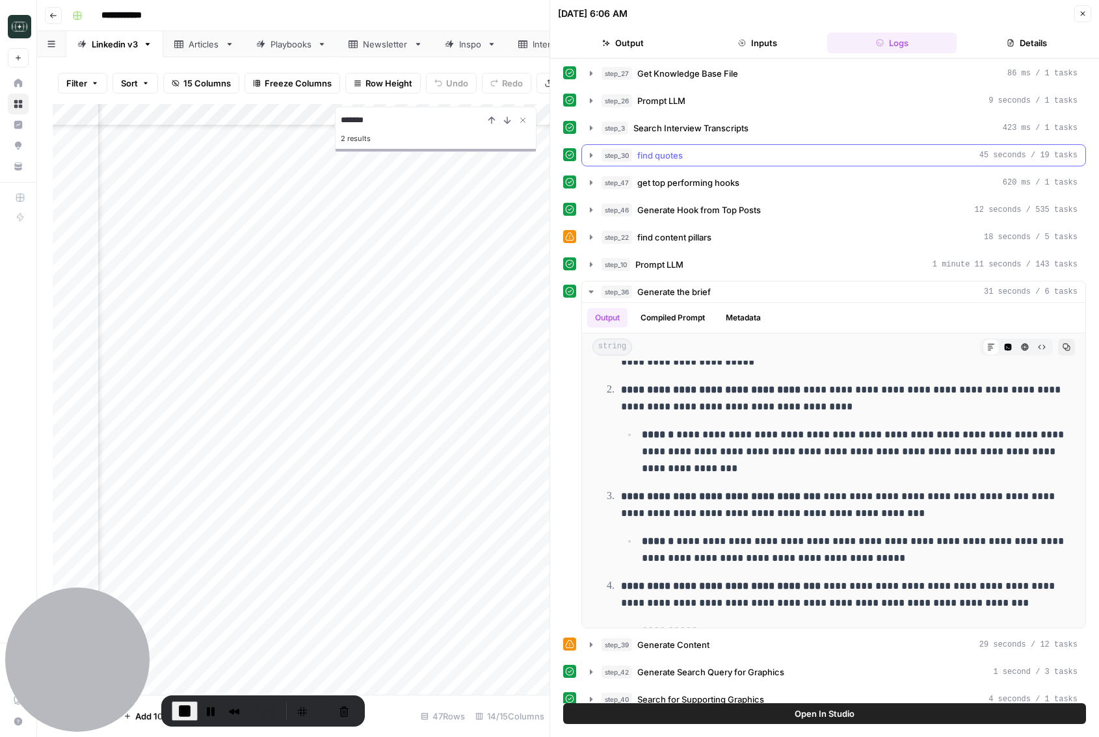
click at [687, 155] on div "step_30 find quotes 45 seconds / 19 tasks" at bounding box center [839, 155] width 476 height 13
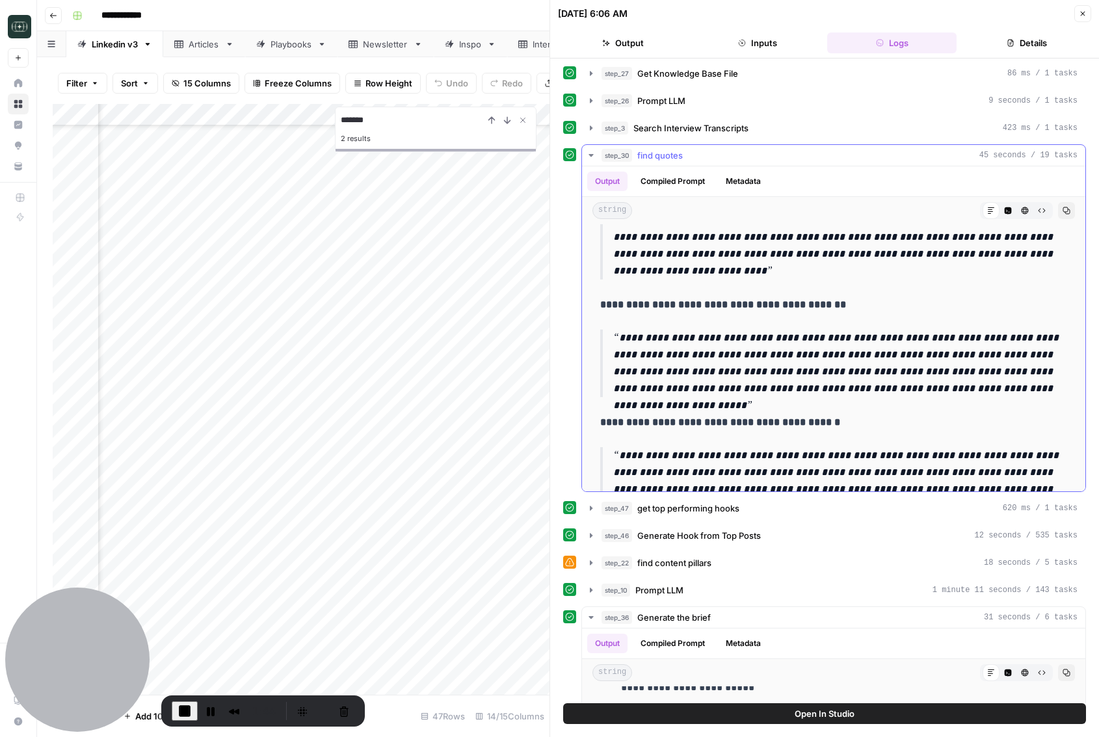
scroll to position [1282, 0]
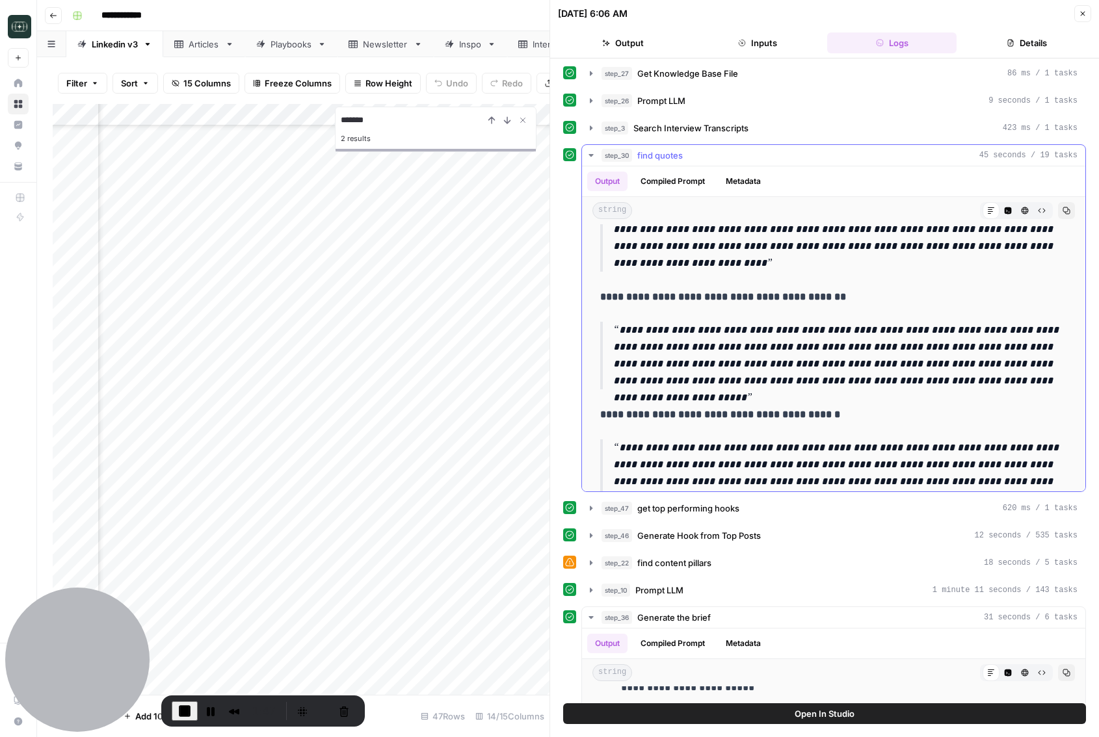
drag, startPoint x: 600, startPoint y: 297, endPoint x: 1062, endPoint y: 382, distance: 470.0
click at [1062, 382] on p "**********" at bounding box center [840, 356] width 454 height 68
click at [592, 157] on icon "button" at bounding box center [591, 155] width 10 height 10
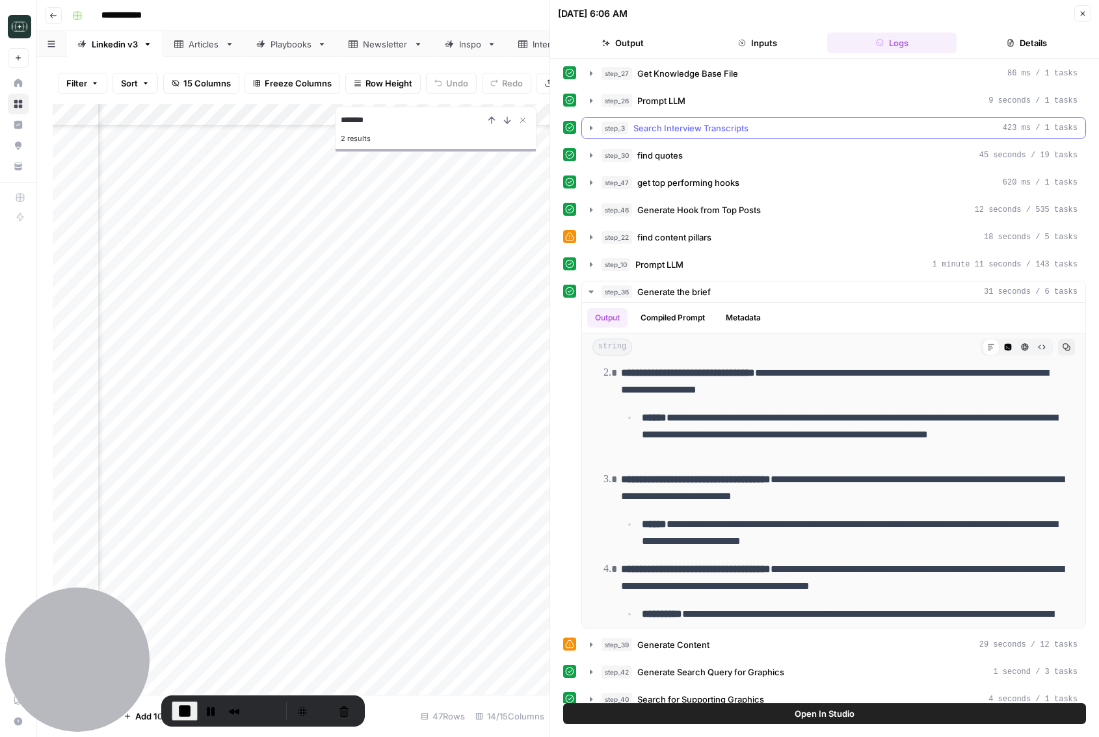
click at [681, 131] on span "Search Interview Transcripts" at bounding box center [690, 128] width 115 height 13
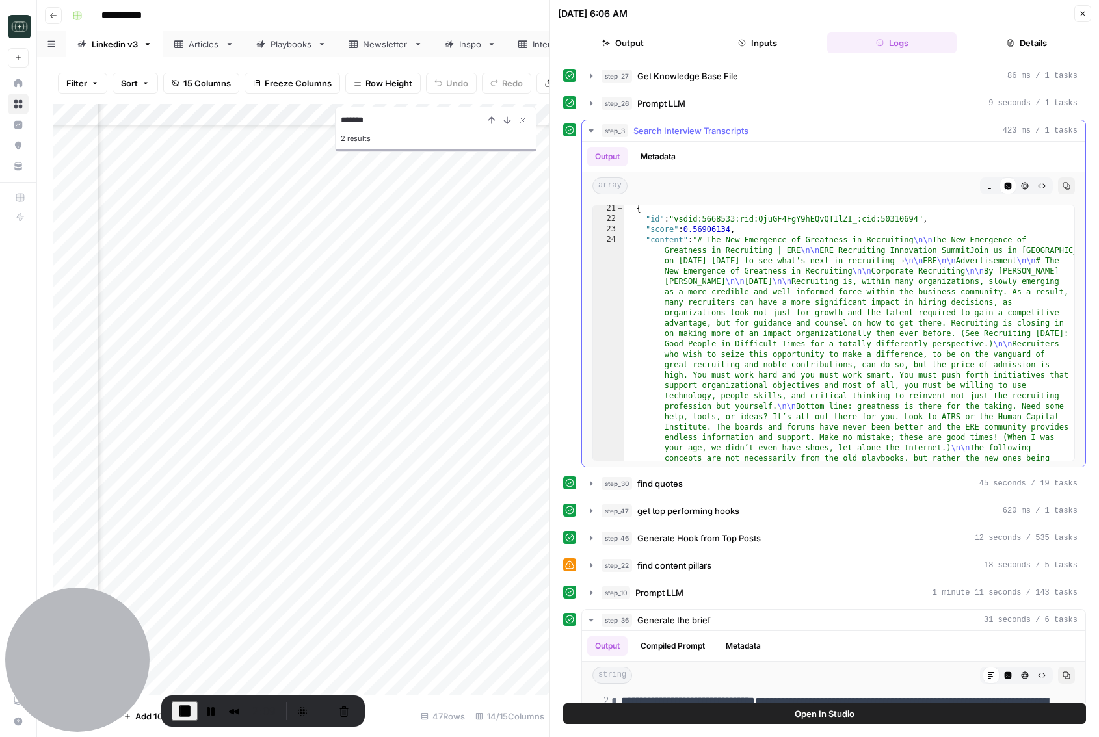
scroll to position [1603, 0]
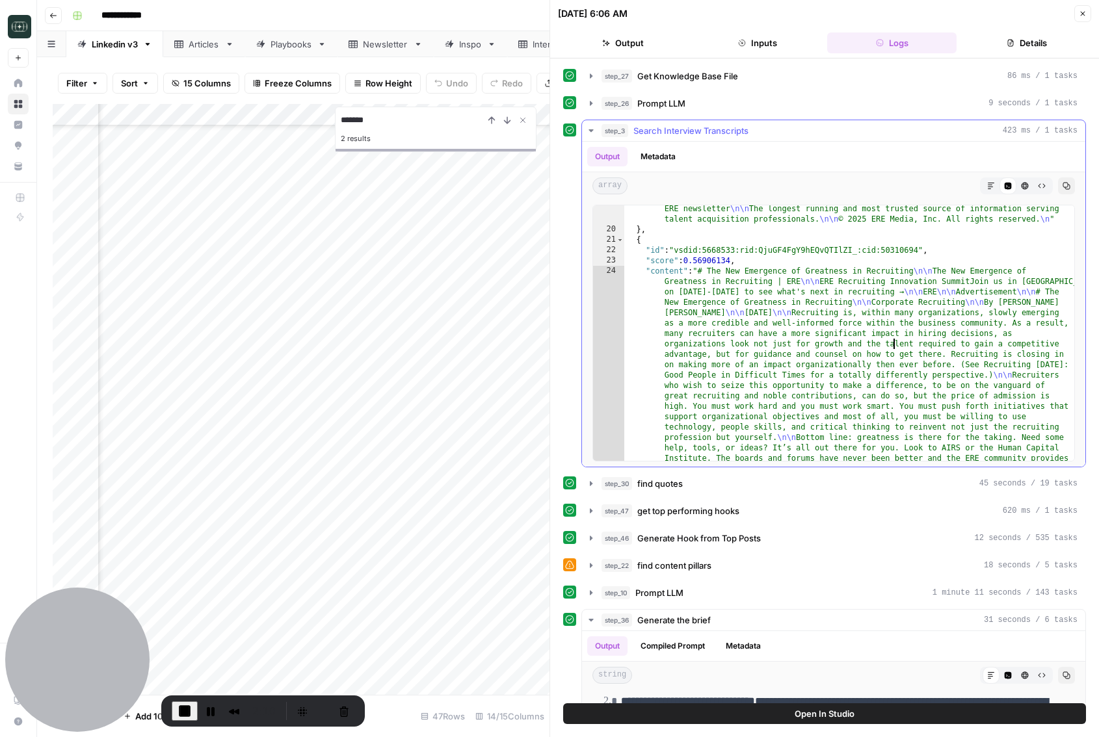
click at [895, 343] on div ""record_content" : "# I Was Recruited and I Think I Liked It! \n\n I Was Recrui…" at bounding box center [849, 233] width 450 height 1660
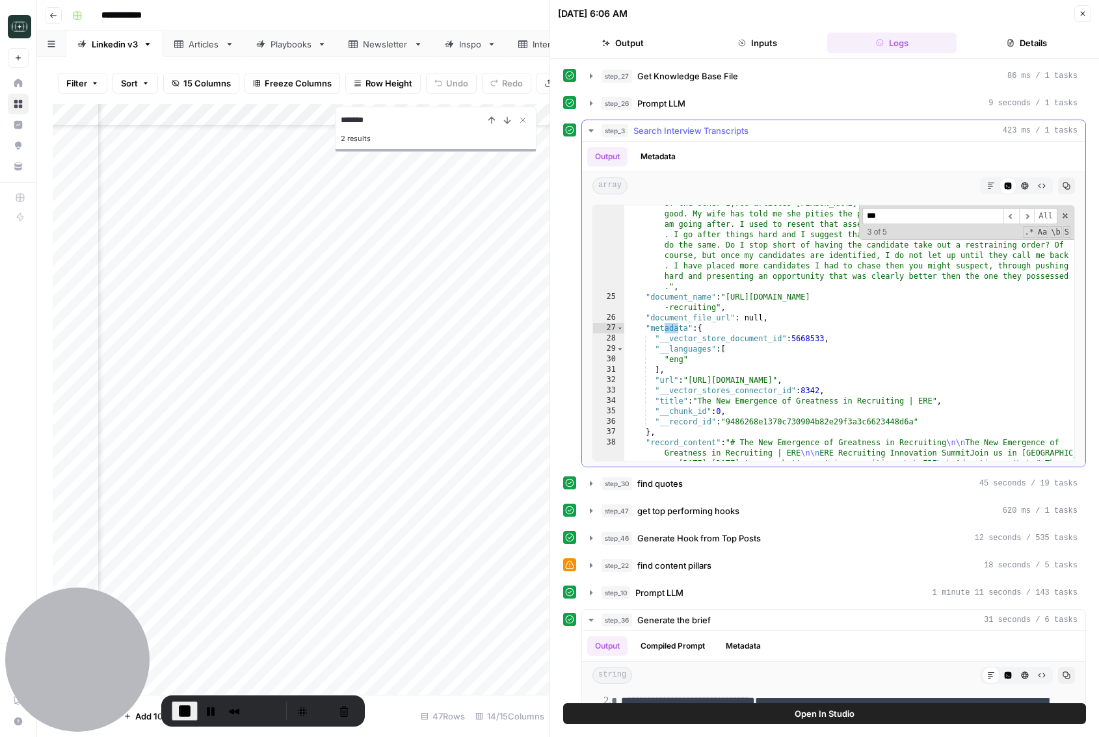
scroll to position [2316, 0]
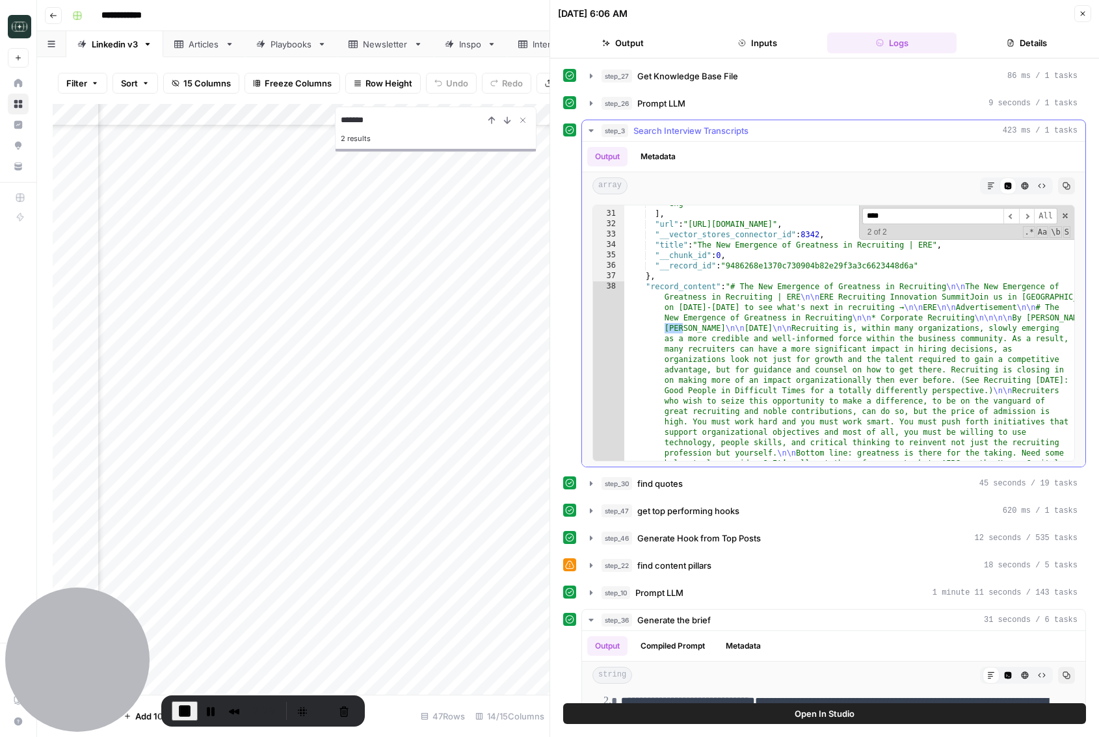
type input "****"
drag, startPoint x: 684, startPoint y: 330, endPoint x: 665, endPoint y: 330, distance: 18.9
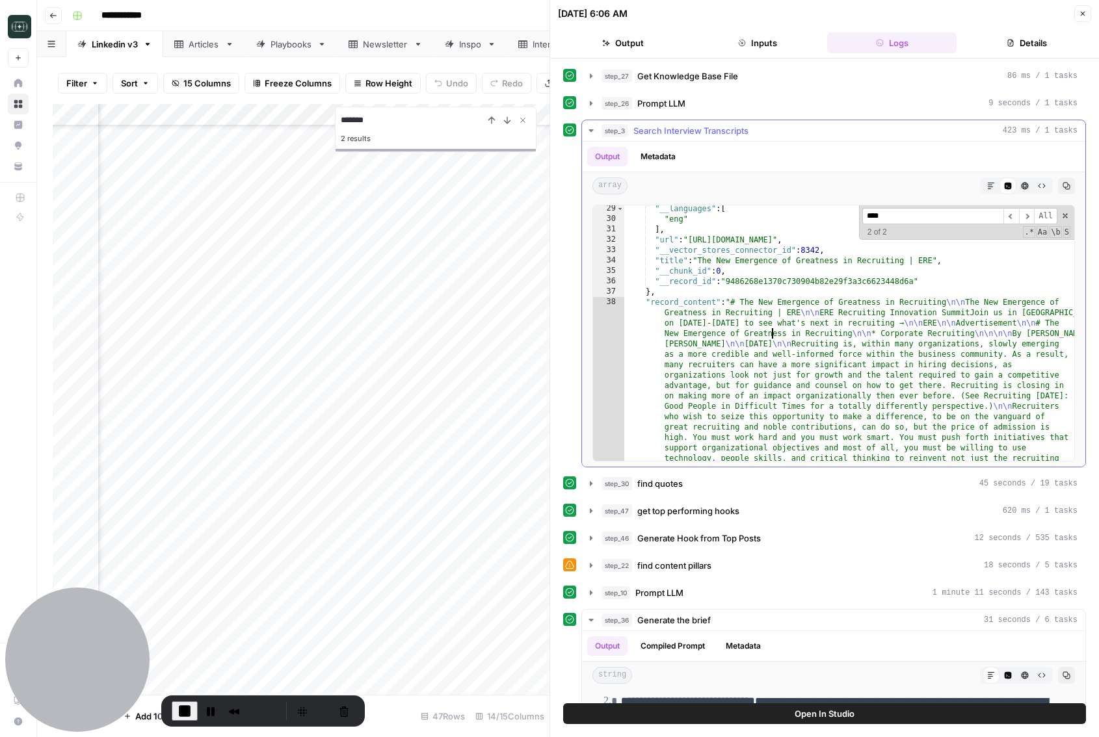
scroll to position [2278, 0]
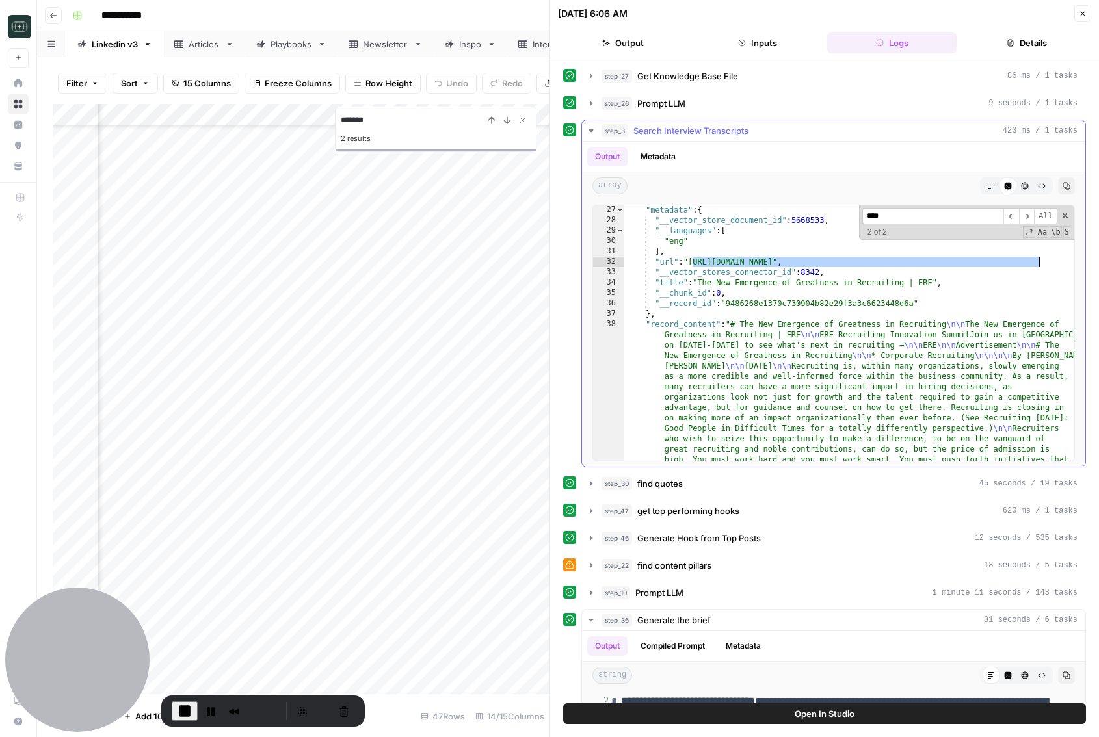
drag, startPoint x: 692, startPoint y: 260, endPoint x: 1040, endPoint y: 258, distance: 347.2
drag, startPoint x: 691, startPoint y: 264, endPoint x: 1034, endPoint y: 259, distance: 343.3
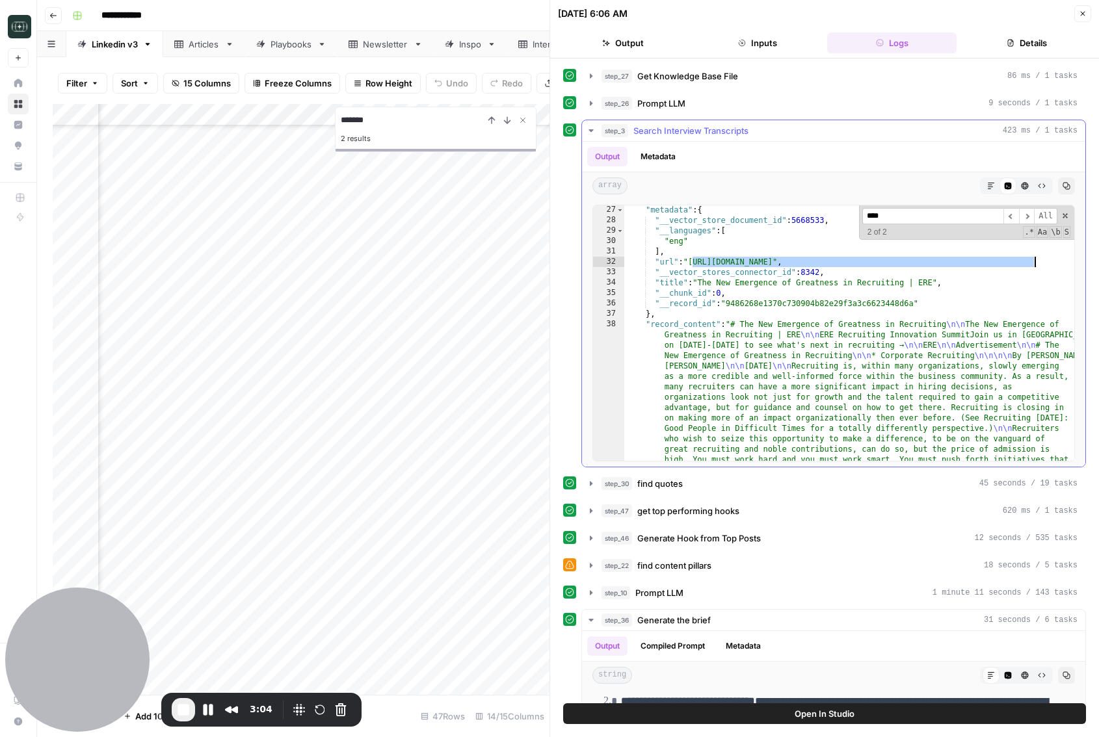
type textarea "**********"
click at [1080, 14] on icon "button" at bounding box center [1083, 14] width 8 height 8
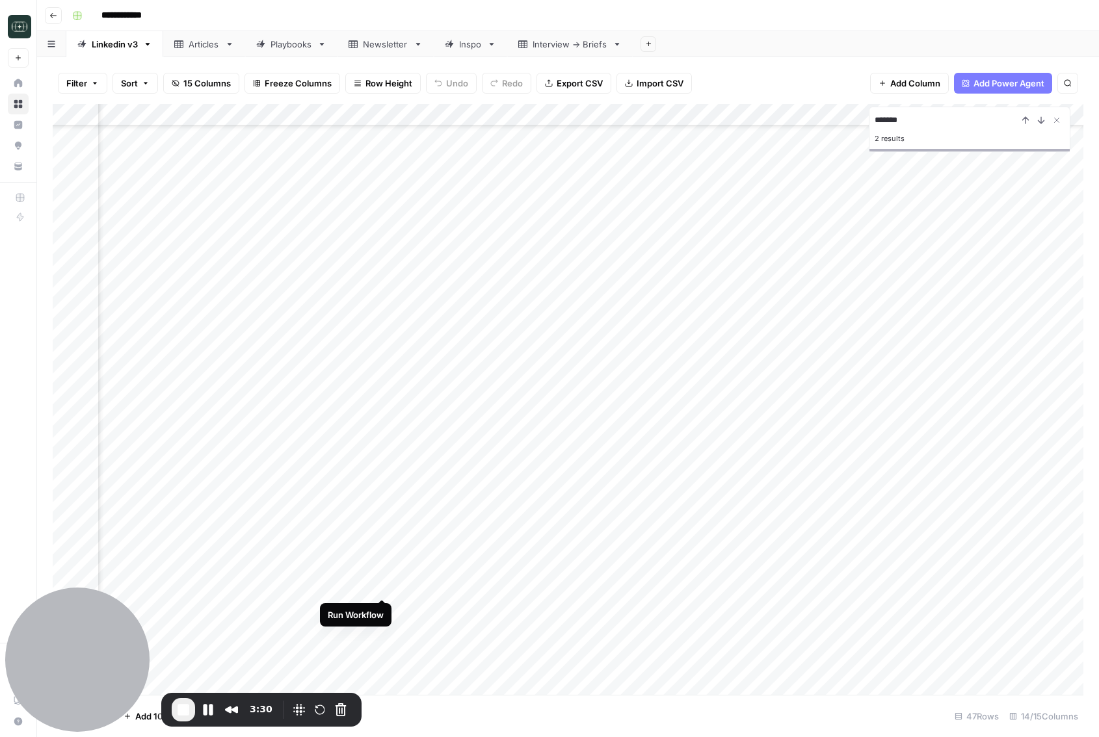
click at [380, 587] on div "Add Column" at bounding box center [568, 399] width 1030 height 591
click at [213, 715] on button "Pause Recording" at bounding box center [208, 710] width 21 height 21
click at [209, 711] on span "Play Recording" at bounding box center [208, 711] width 16 height 16
click at [514, 586] on div "Add Column" at bounding box center [568, 399] width 1030 height 591
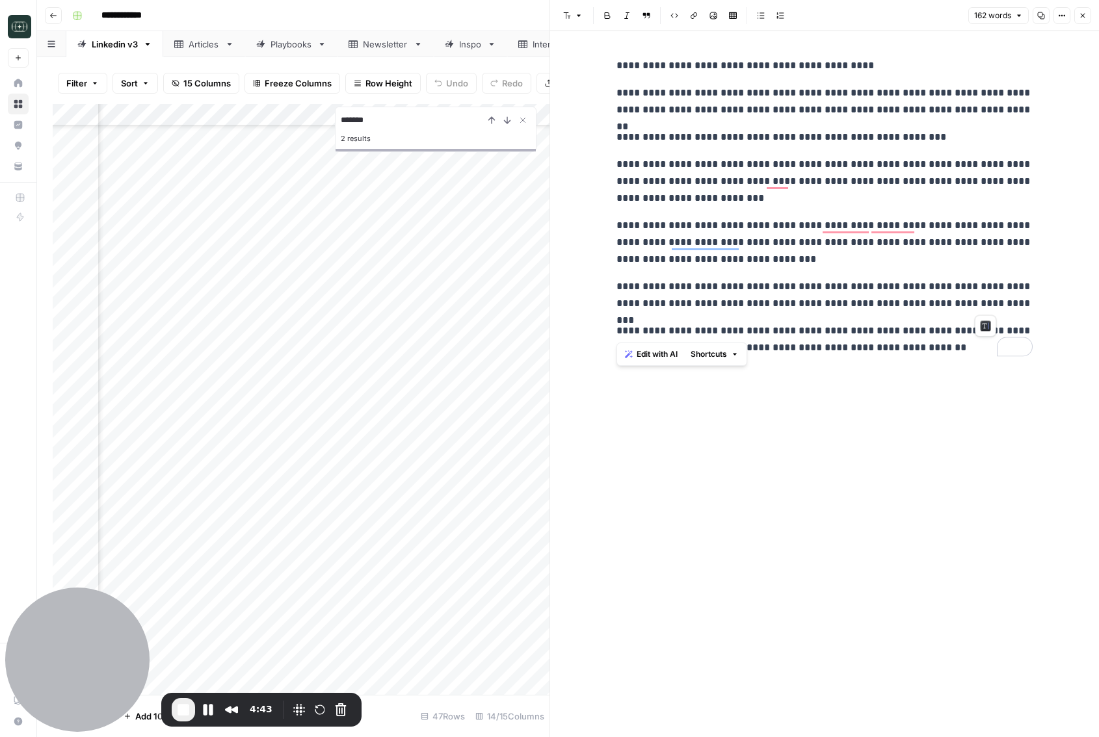
drag, startPoint x: 654, startPoint y: 168, endPoint x: 898, endPoint y: 316, distance: 285.5
click at [898, 316] on div "**********" at bounding box center [824, 206] width 432 height 309
click at [947, 399] on div "**********" at bounding box center [824, 384] width 432 height 706
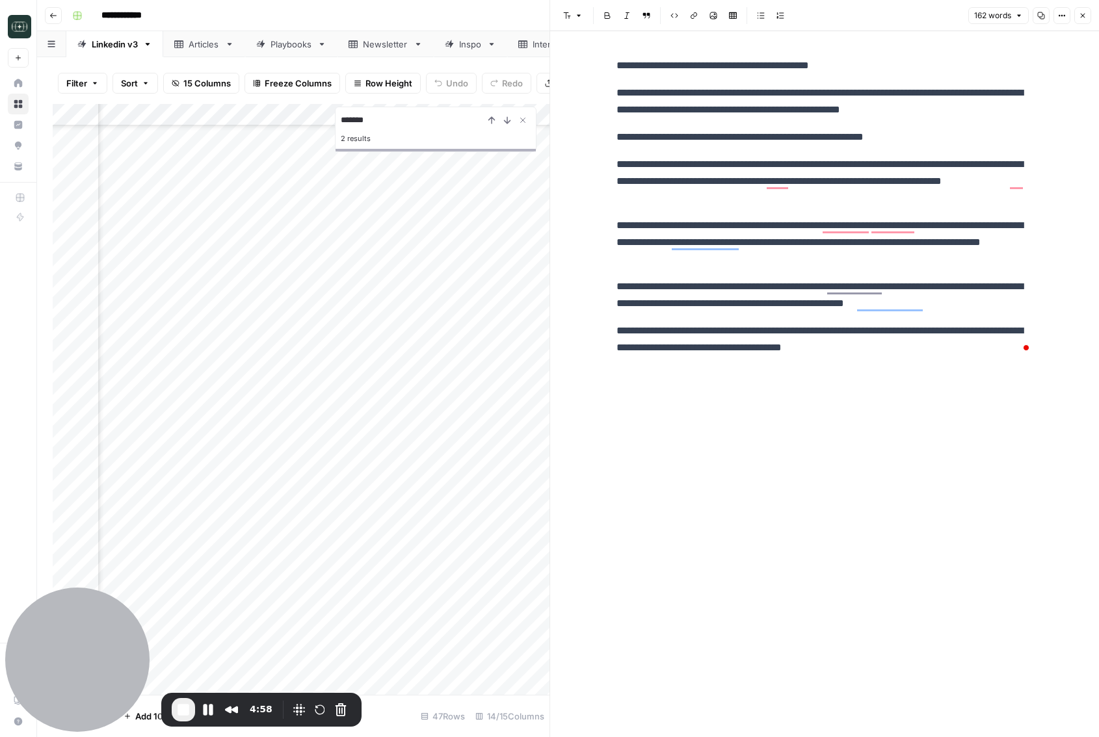
scroll to position [213, 0]
click at [362, 590] on div "Add Column" at bounding box center [301, 399] width 497 height 591
click at [1084, 22] on button "Close" at bounding box center [1082, 15] width 17 height 17
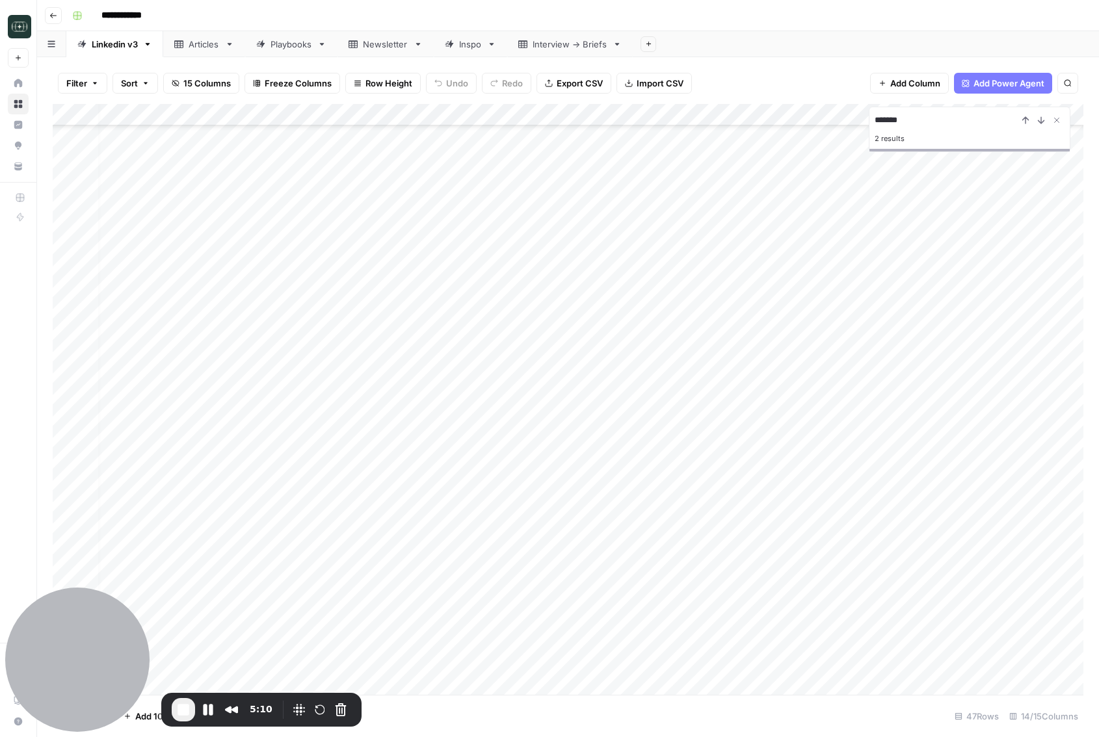
scroll to position [213, 166]
click at [728, 589] on div "Add Column" at bounding box center [568, 399] width 1030 height 591
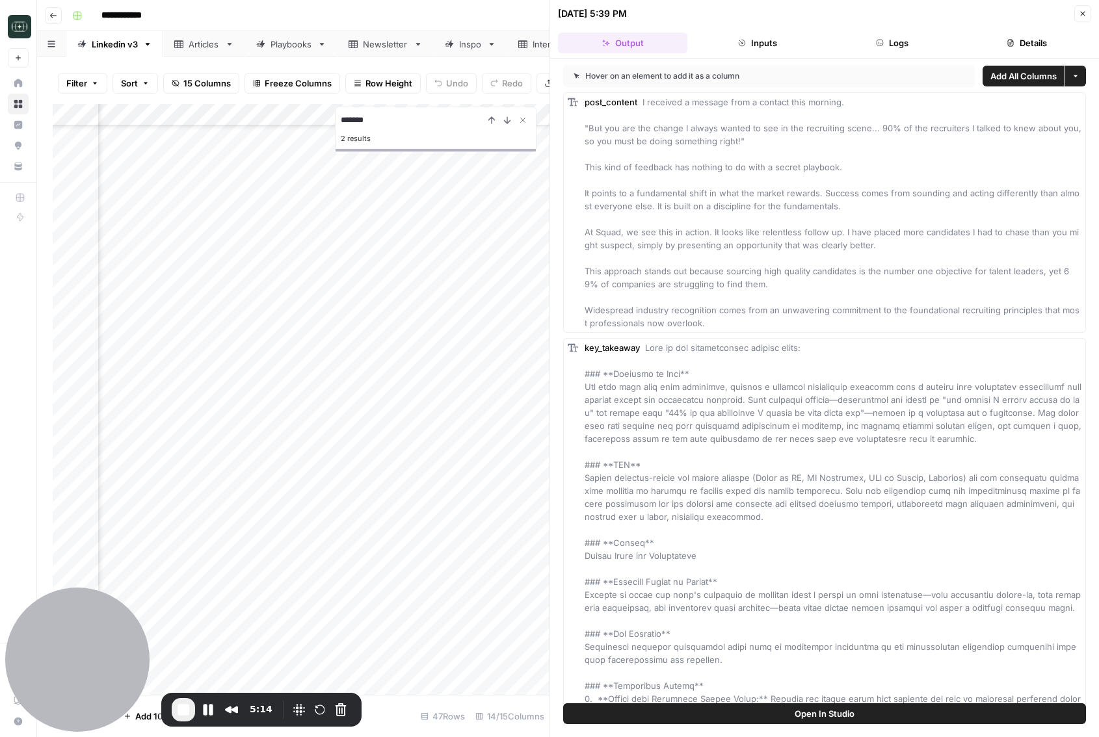
click at [899, 46] on button "Logs" at bounding box center [891, 43] width 129 height 21
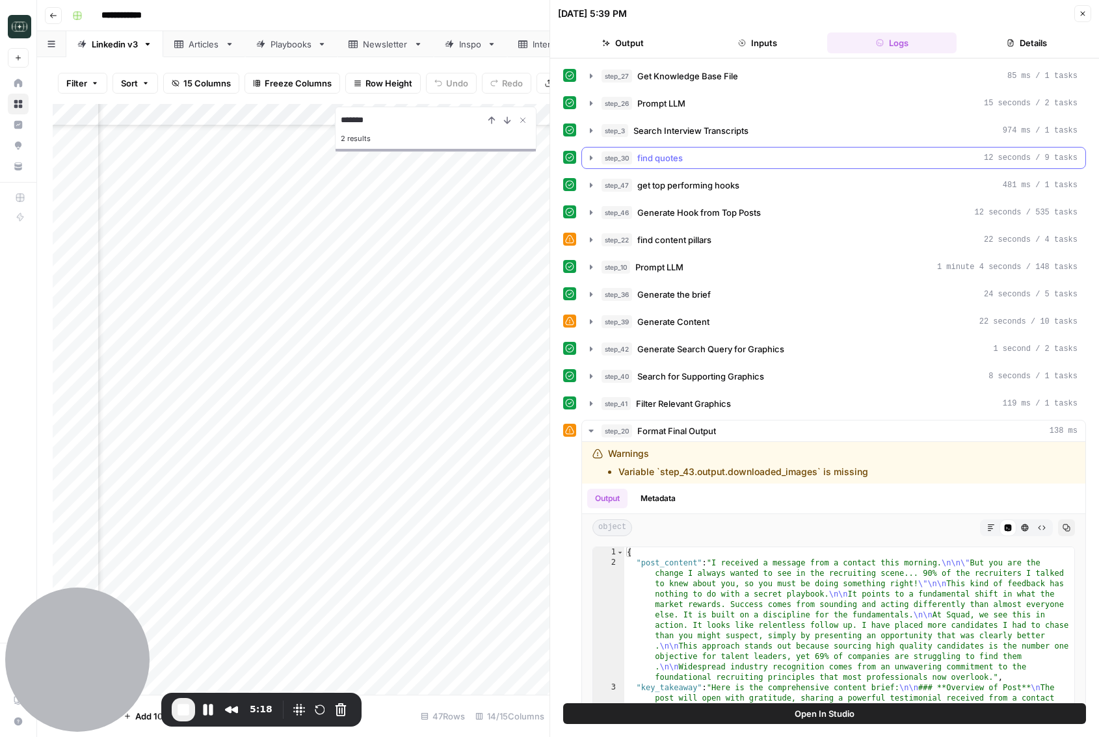
click at [590, 161] on icon "button" at bounding box center [591, 158] width 10 height 10
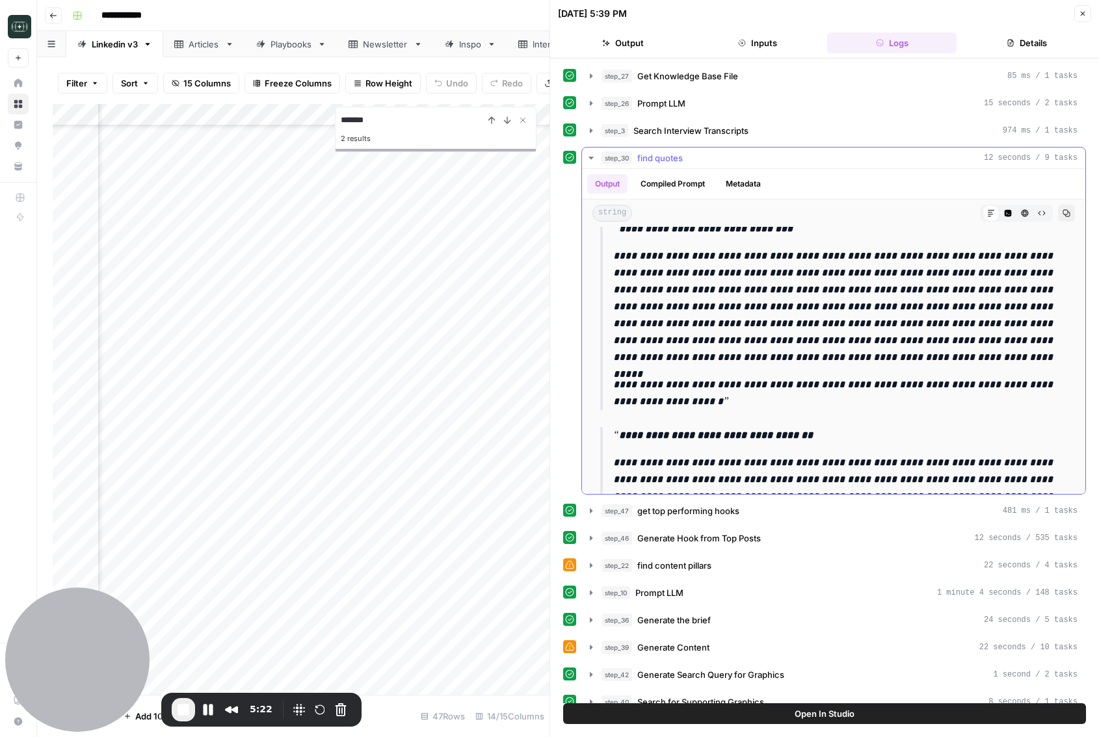
scroll to position [556, 0]
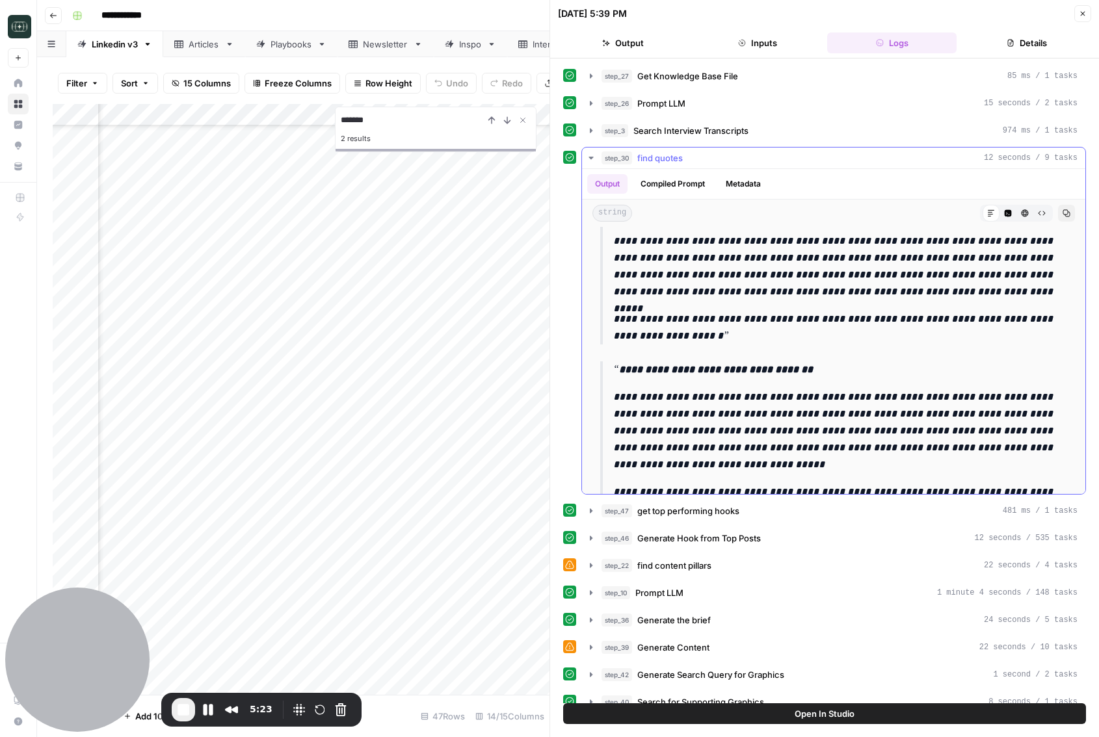
click at [589, 157] on icon "button" at bounding box center [590, 158] width 5 height 3
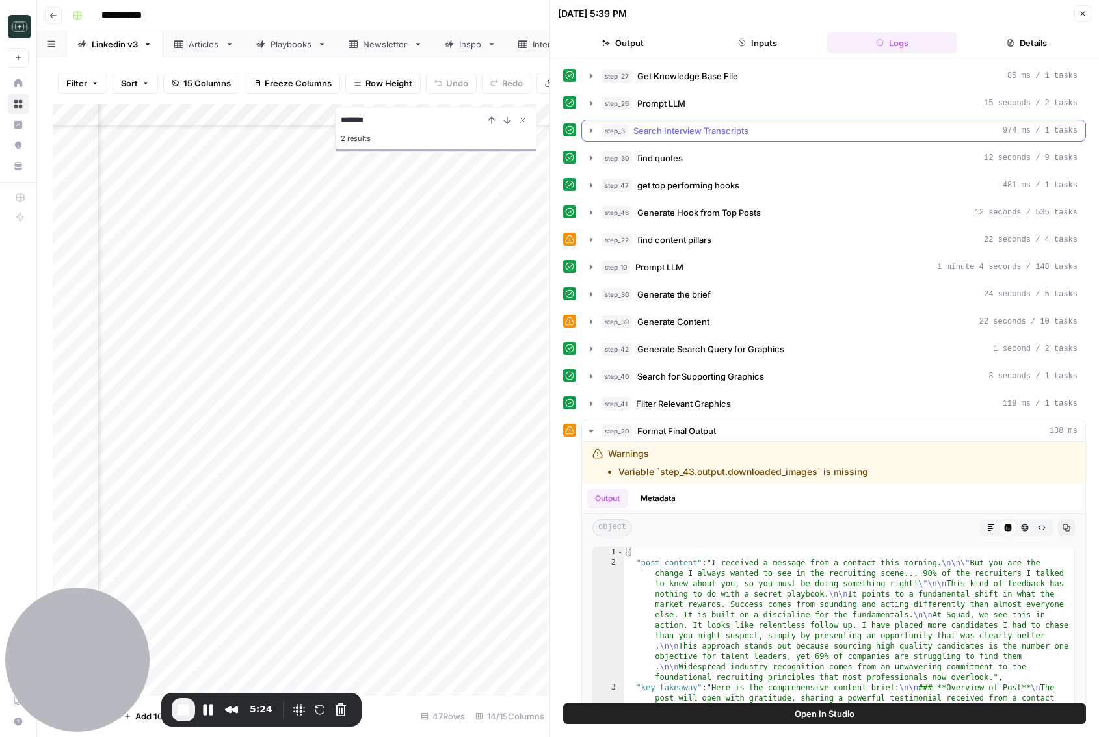
click at [592, 131] on icon "button" at bounding box center [591, 130] width 10 height 10
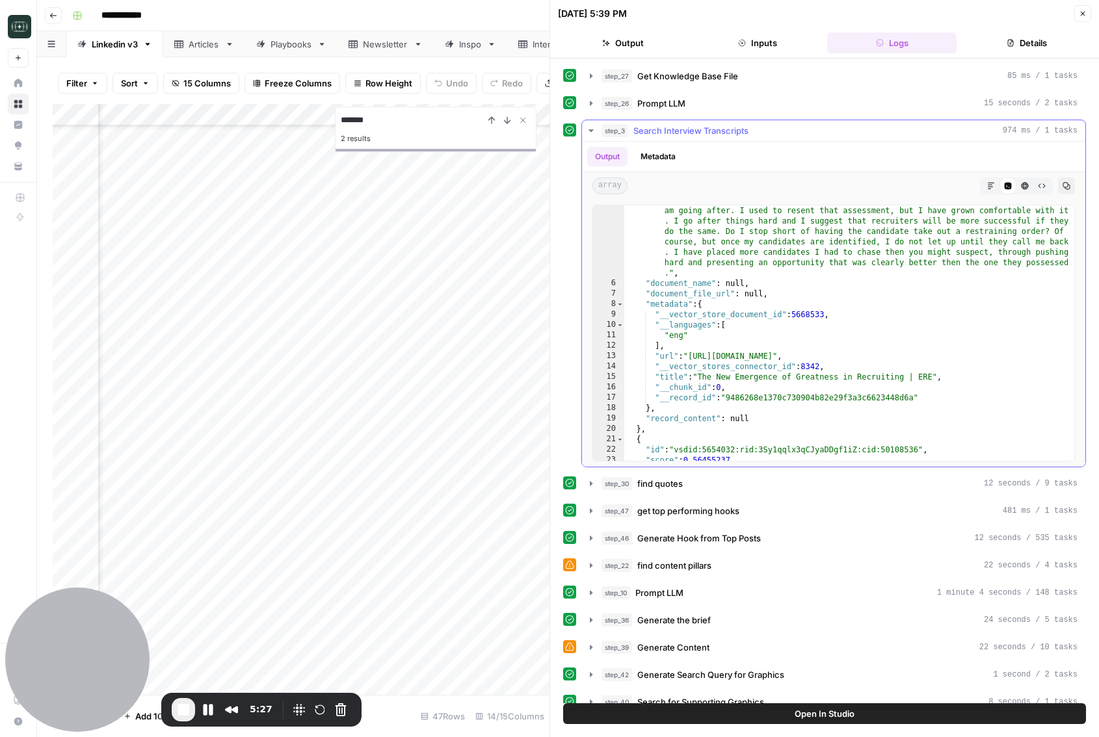
scroll to position [594, 0]
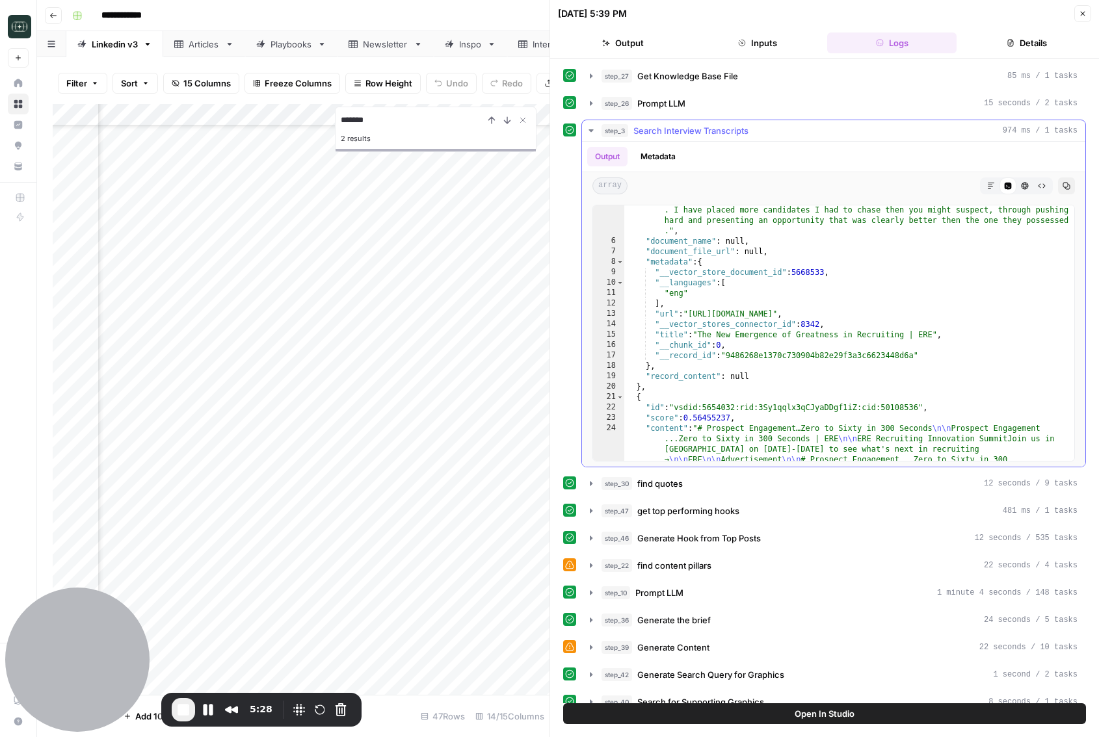
type textarea "**********"
drag, startPoint x: 693, startPoint y: 314, endPoint x: 1055, endPoint y: 313, distance: 362.1
click at [1055, 313] on div ""content" : "# The New Emergence of Greatness in Recruiting \n\n The New Emerge…" at bounding box center [849, 373] width 450 height 1441
click at [1081, 12] on icon "button" at bounding box center [1082, 14] width 5 height 5
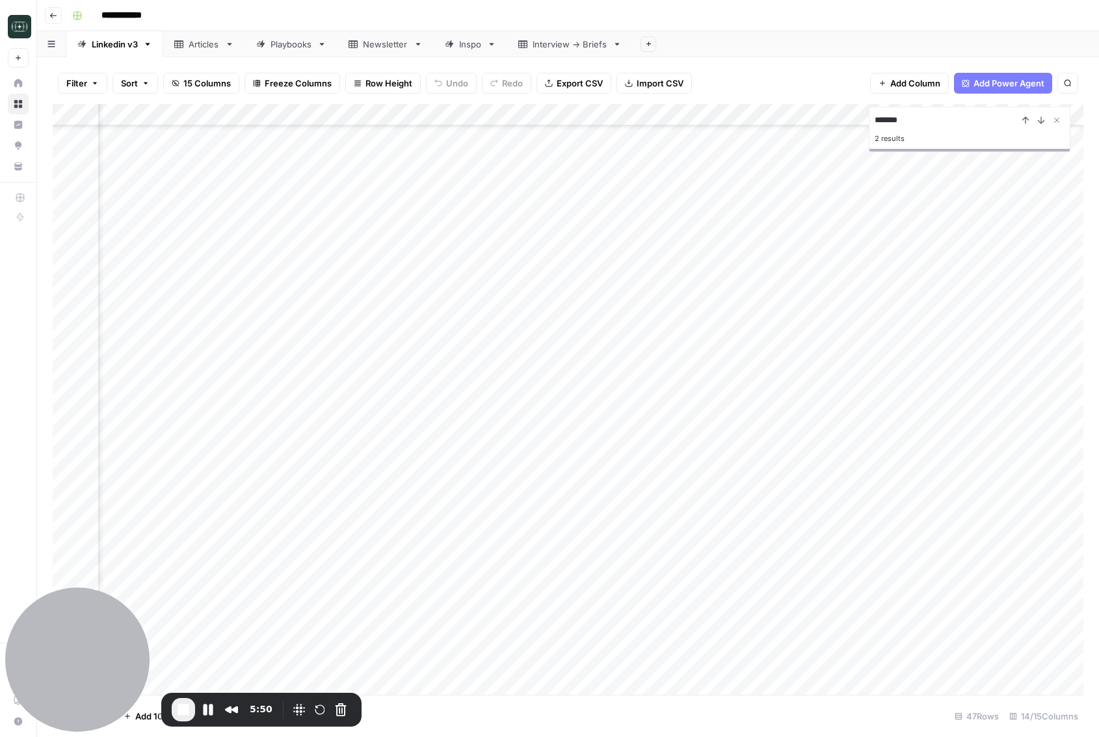
click at [729, 114] on div "Add Column" at bounding box center [568, 399] width 1030 height 591
click at [797, 38] on div "Add Sheet" at bounding box center [866, 44] width 466 height 26
click at [183, 710] on span "End Recording" at bounding box center [184, 710] width 16 height 16
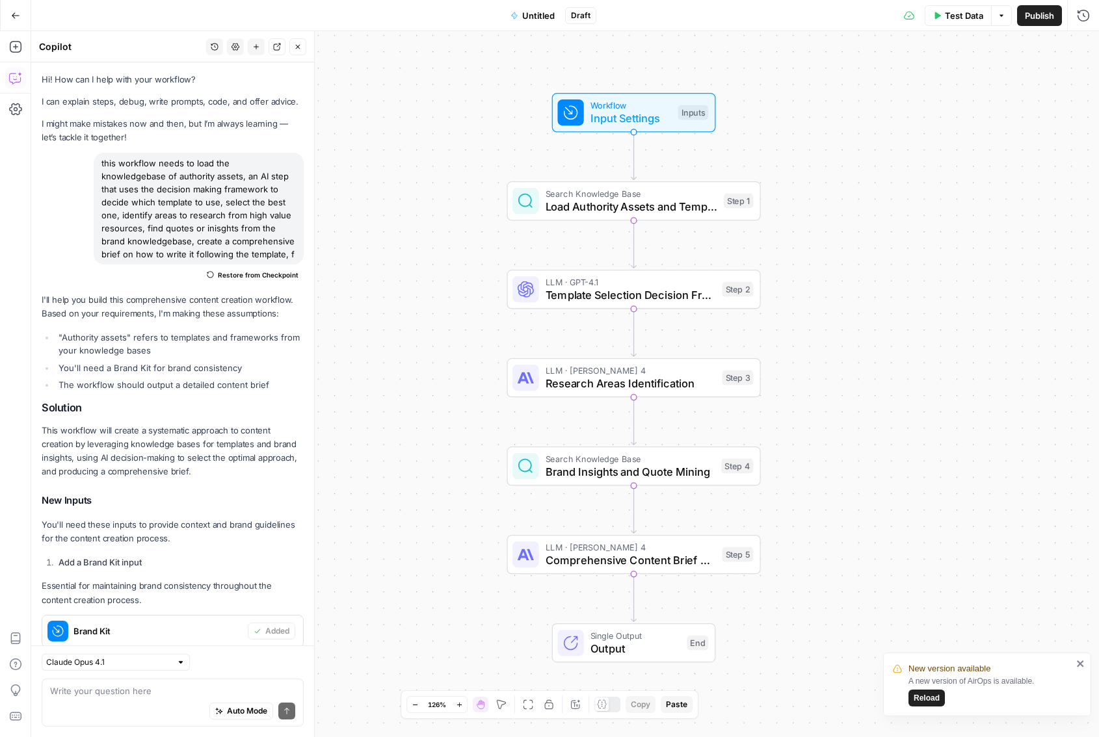
scroll to position [18255, 0]
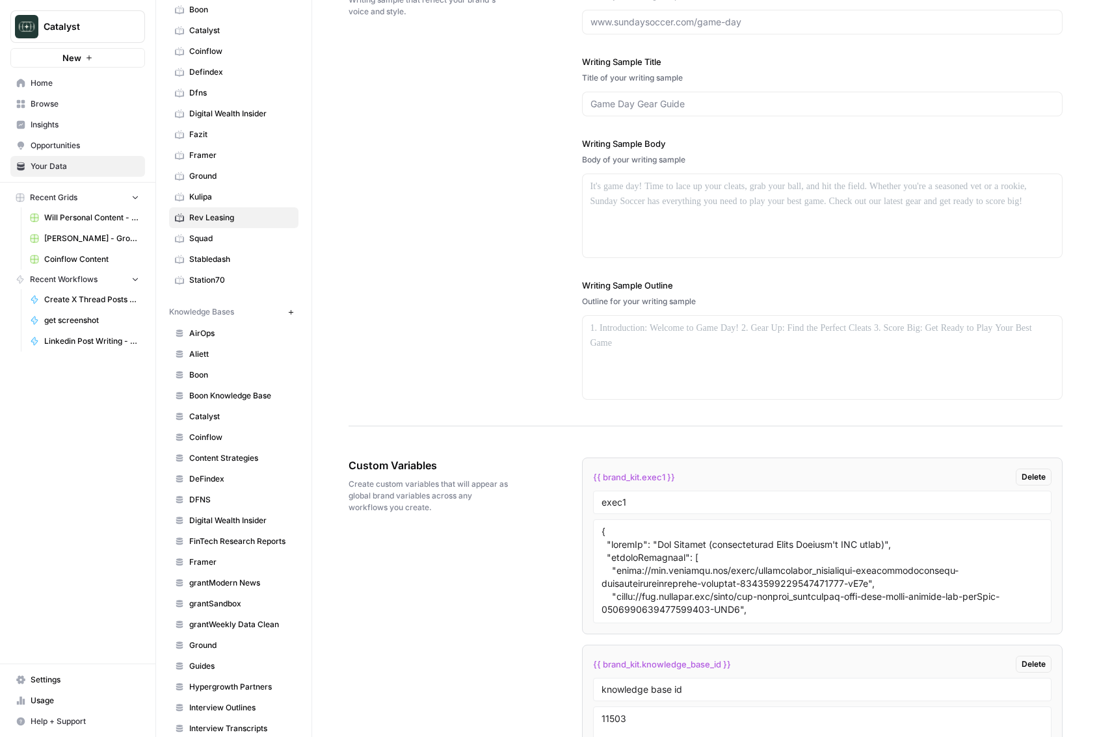
scroll to position [124, 0]
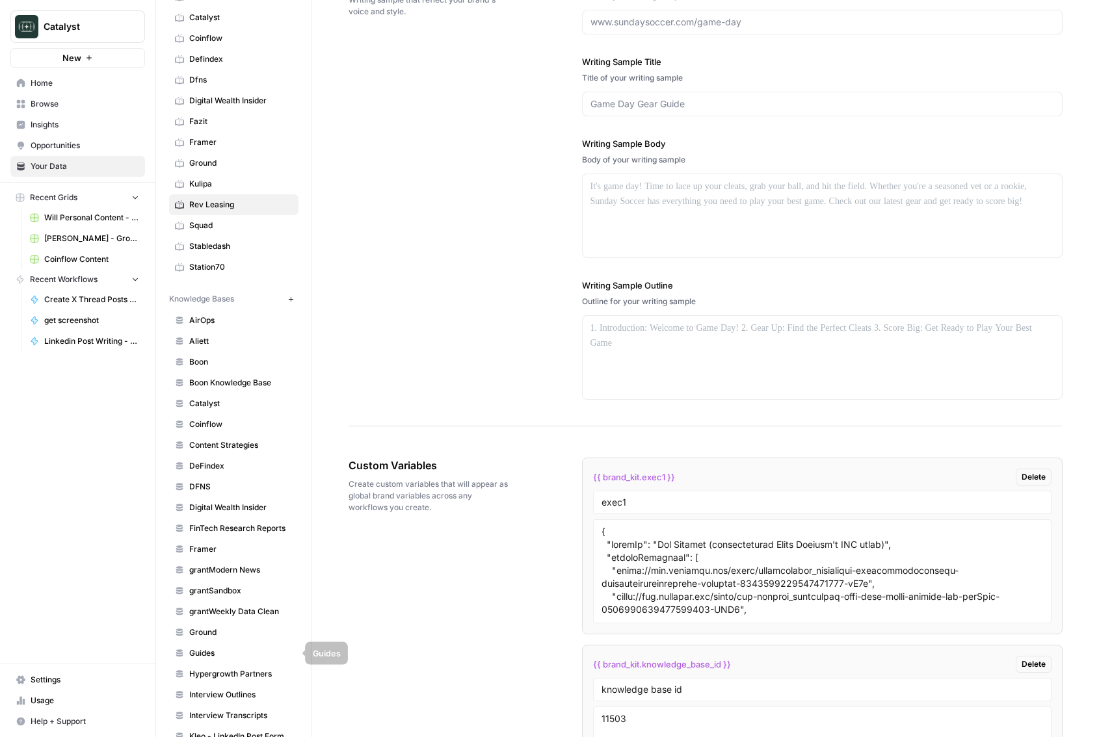
click at [213, 657] on span "Guides" at bounding box center [240, 654] width 103 height 12
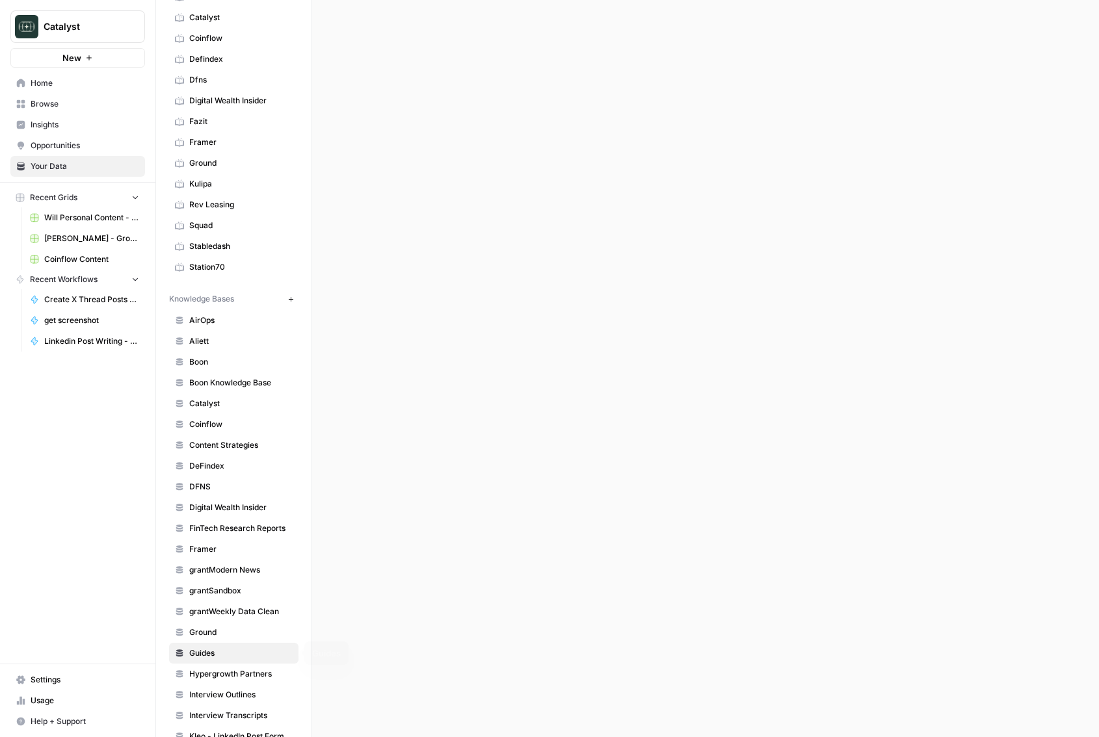
click at [215, 637] on span "Ground" at bounding box center [240, 633] width 103 height 12
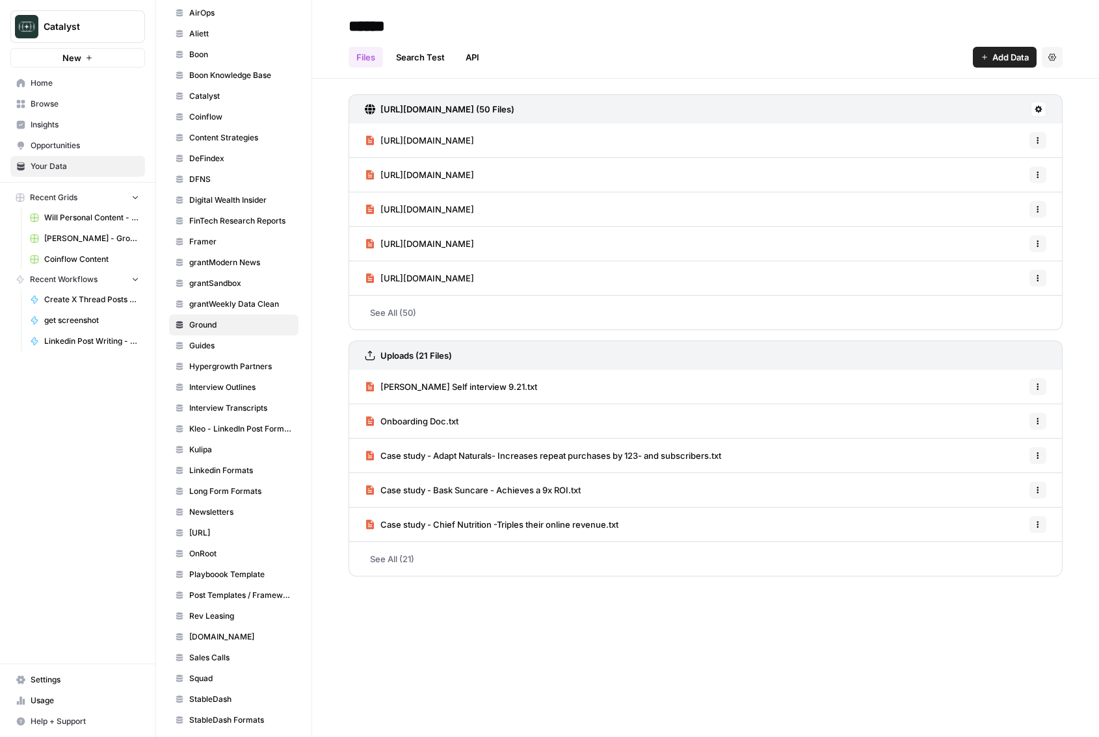
scroll to position [437, 0]
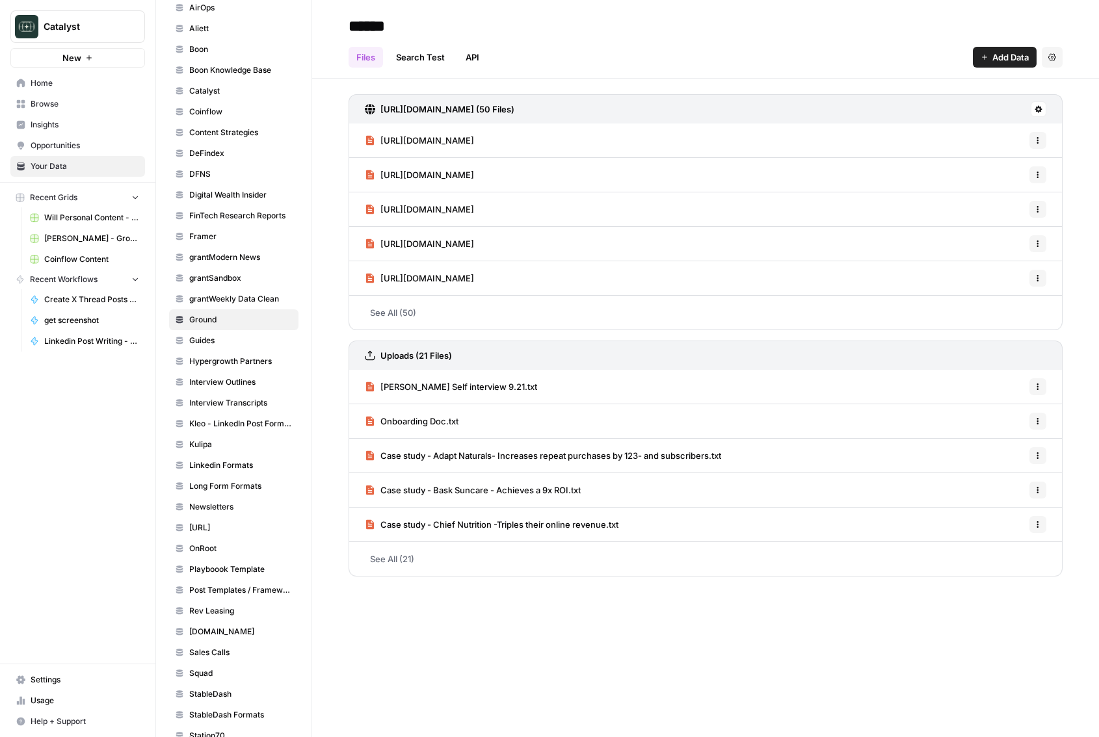
click at [227, 680] on link "Squad" at bounding box center [233, 673] width 129 height 21
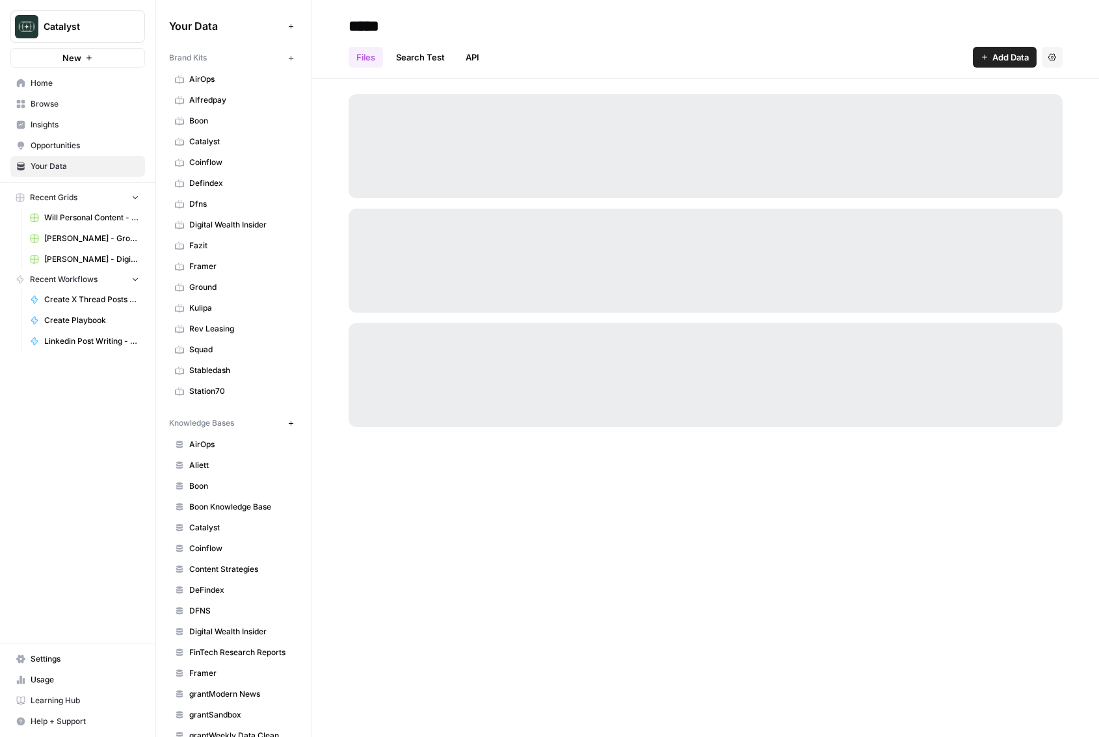
click at [415, 60] on link "Search Test" at bounding box center [420, 57] width 64 height 21
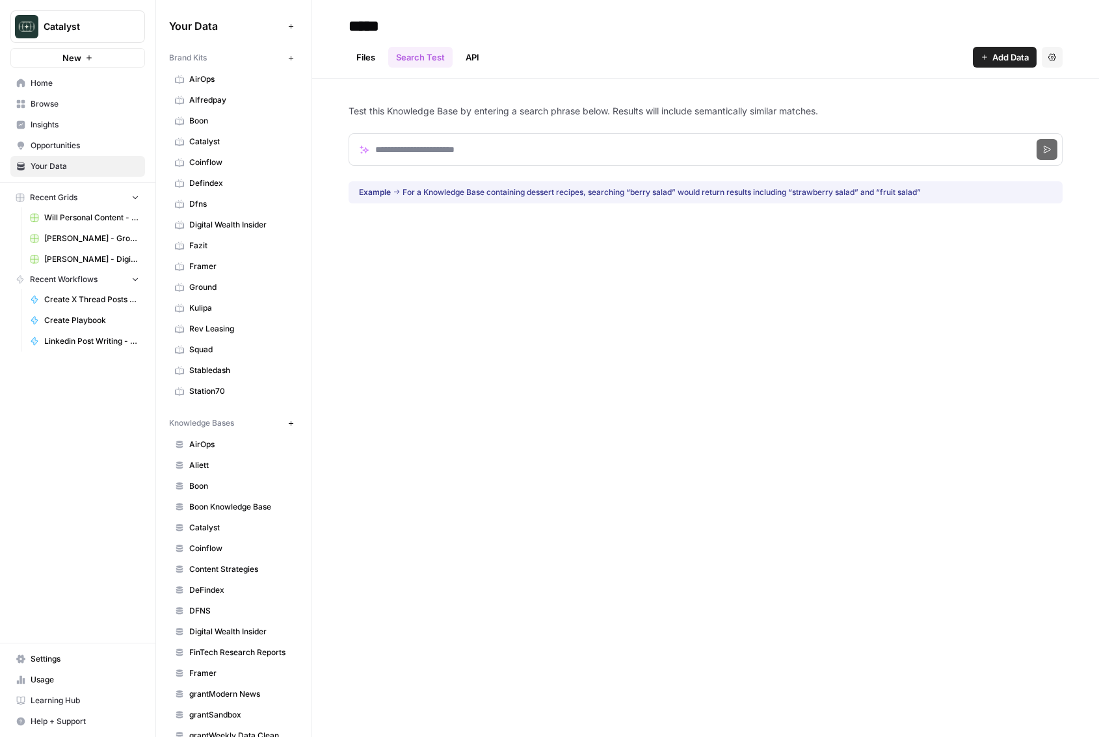
click at [381, 59] on link "Files" at bounding box center [365, 57] width 34 height 21
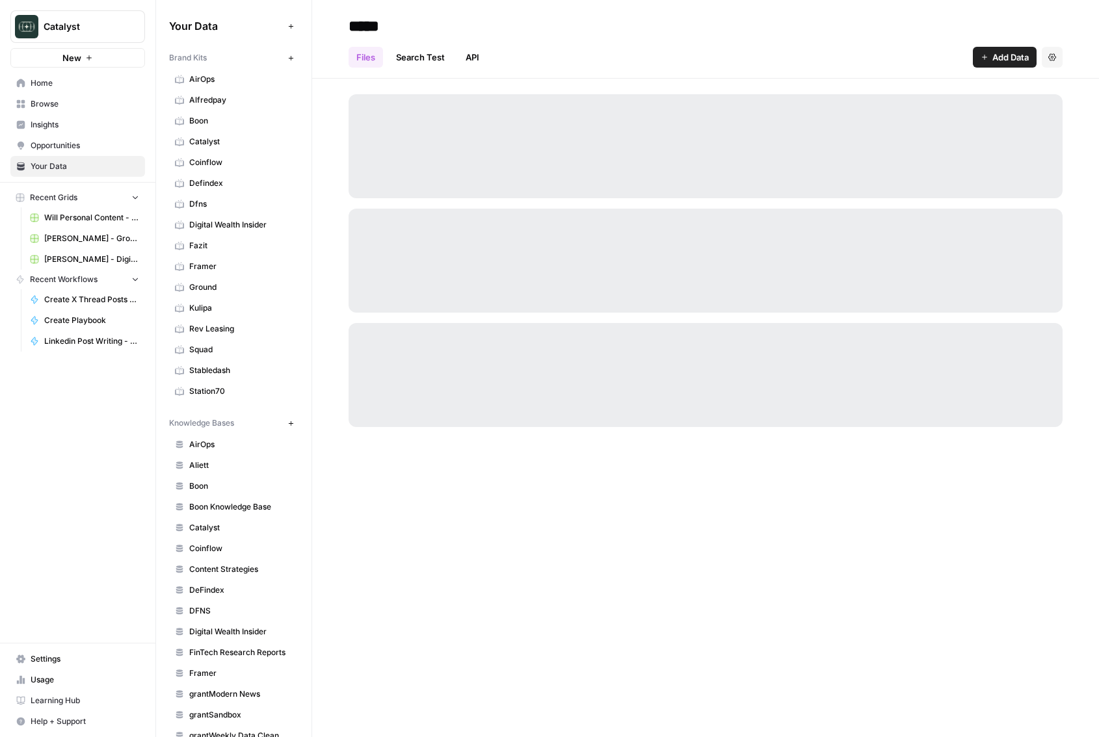
click at [428, 50] on link "Search Test" at bounding box center [420, 57] width 64 height 21
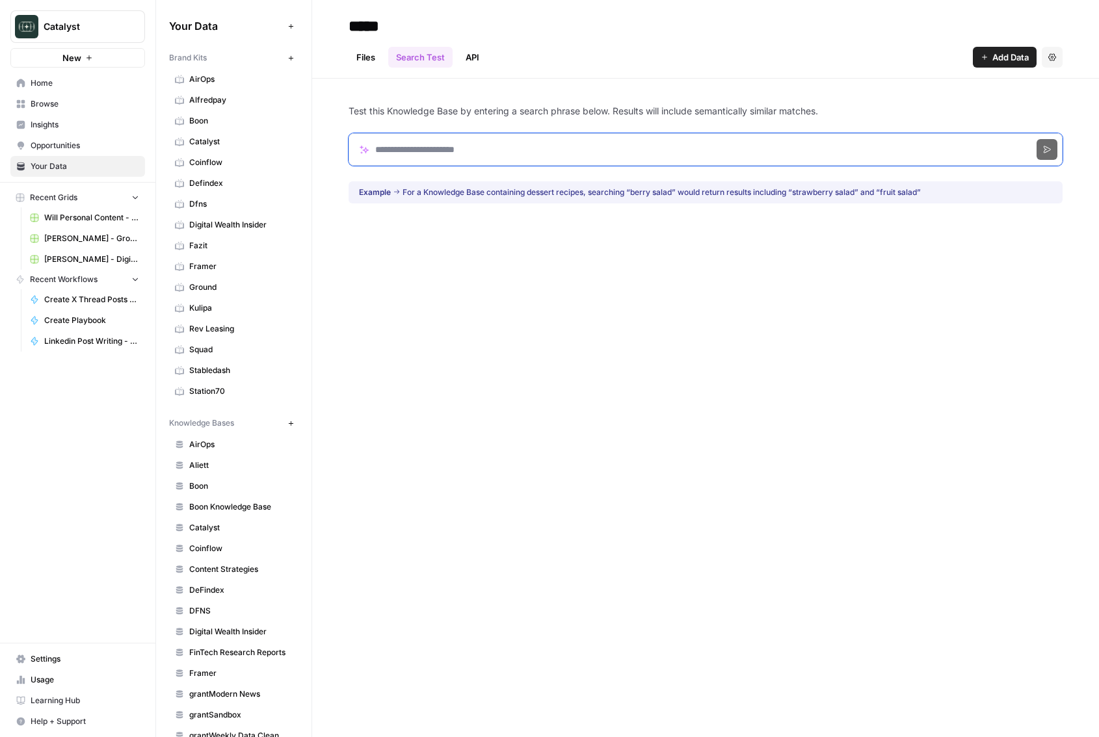
click at [438, 137] on input "Search phrase" at bounding box center [705, 149] width 714 height 33
paste input "**********"
type input "**********"
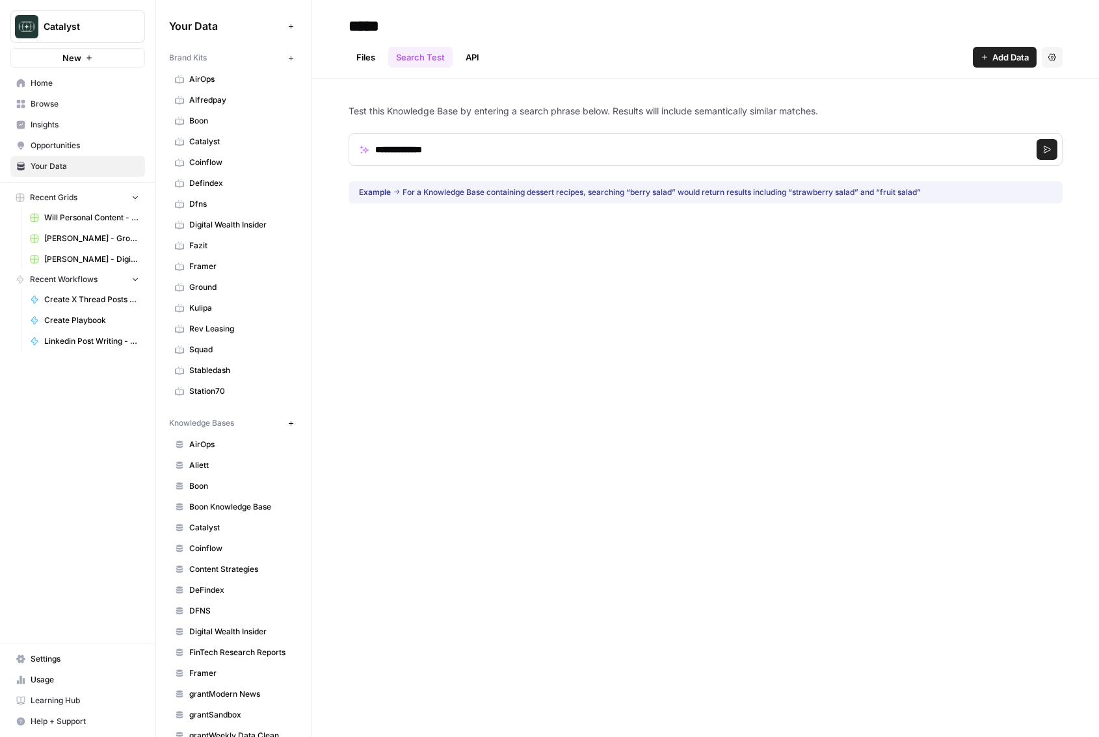
click at [1051, 155] on button "Search" at bounding box center [1046, 149] width 21 height 21
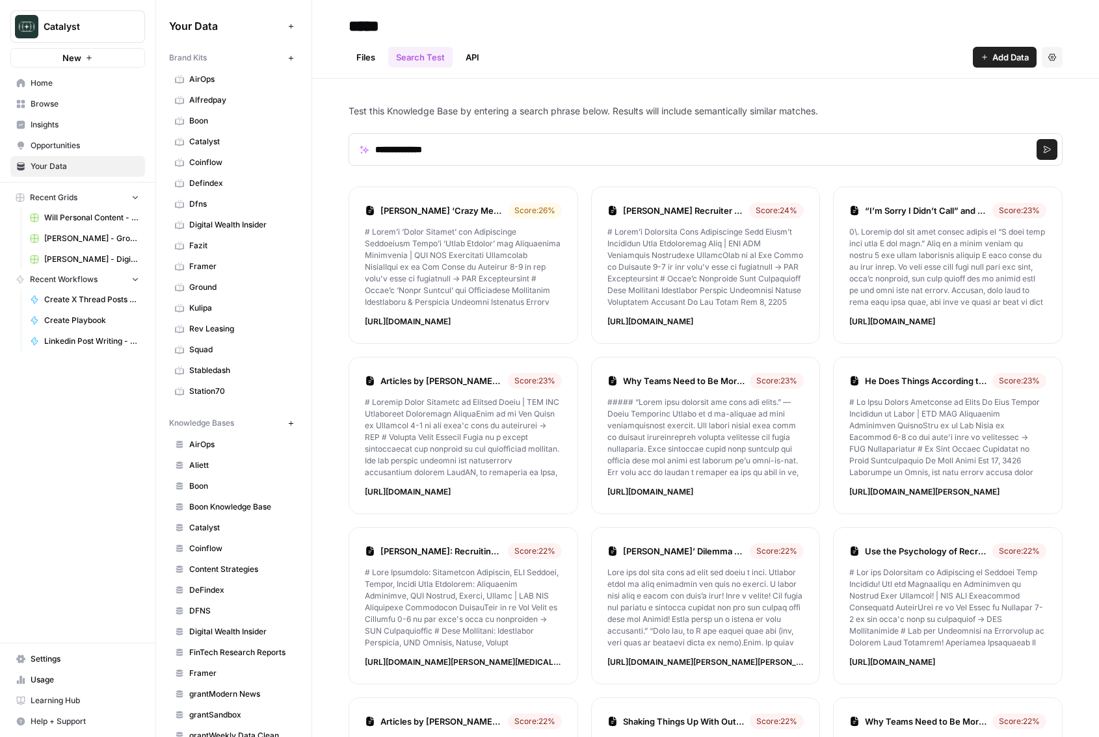
click at [510, 323] on p "[URL][DOMAIN_NAME]" at bounding box center [463, 322] width 197 height 12
click at [365, 52] on link "Files" at bounding box center [365, 57] width 34 height 21
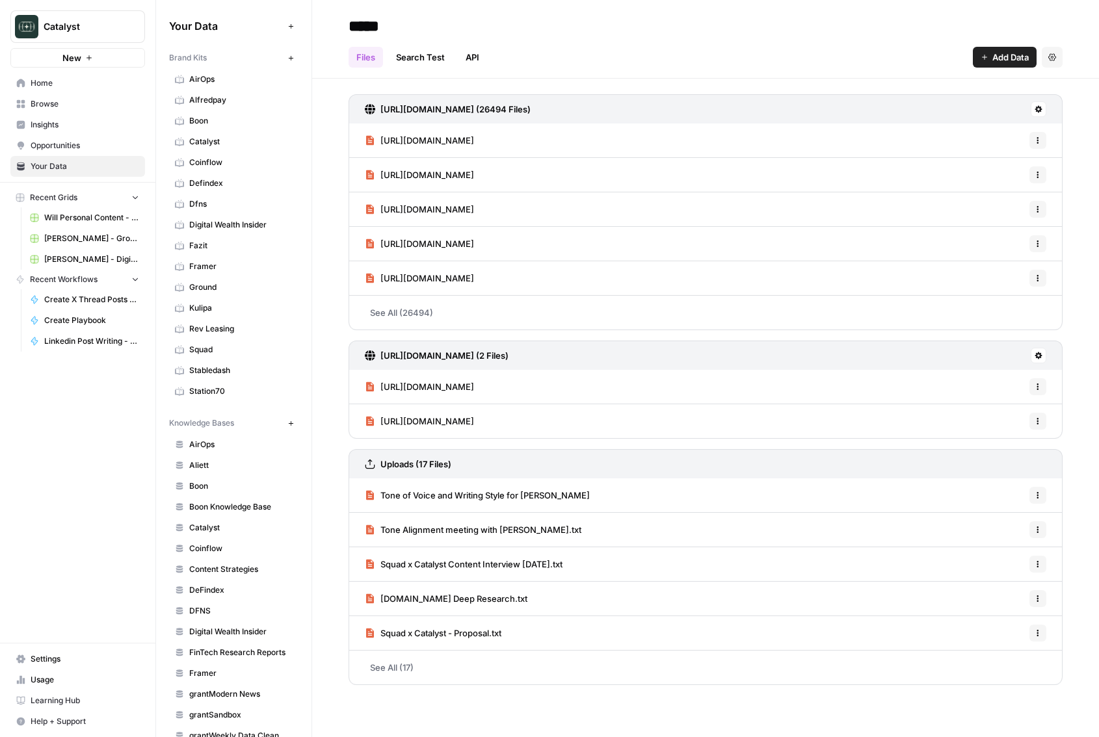
click at [451, 151] on link "[URL][DOMAIN_NAME]" at bounding box center [419, 141] width 109 height 34
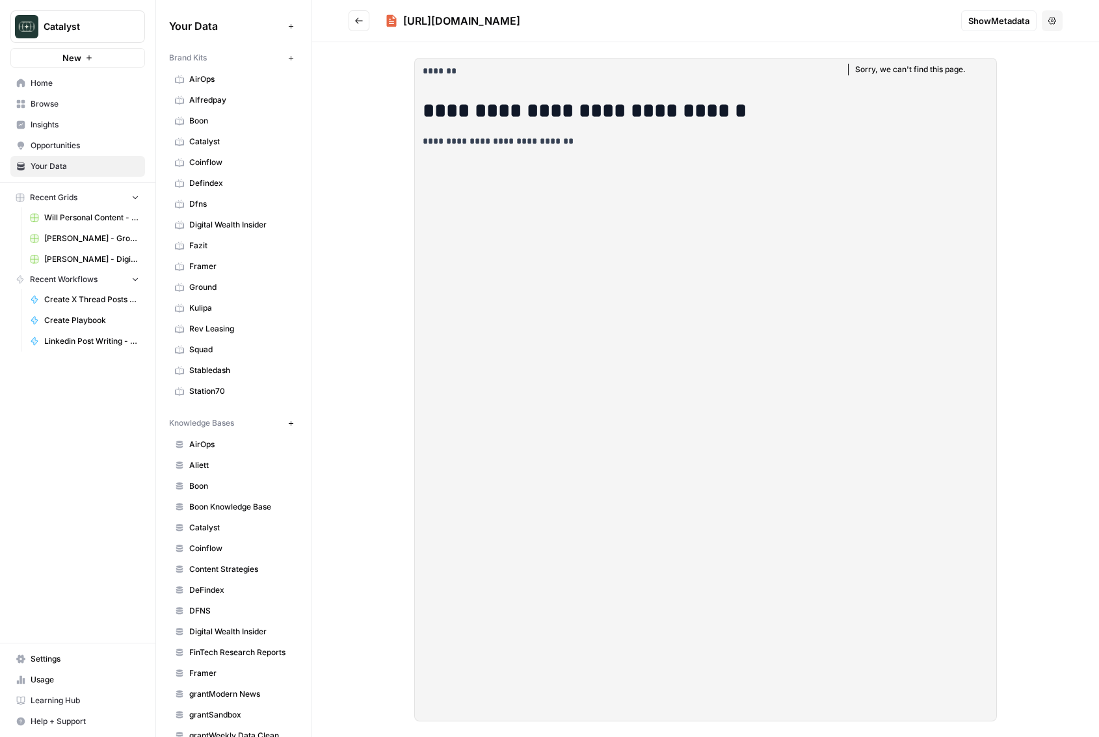
drag, startPoint x: 403, startPoint y: 20, endPoint x: 505, endPoint y: 20, distance: 102.1
click at [505, 20] on div "[URL][DOMAIN_NAME]" at bounding box center [461, 21] width 117 height 16
click at [358, 13] on button "Go back" at bounding box center [358, 20] width 21 height 21
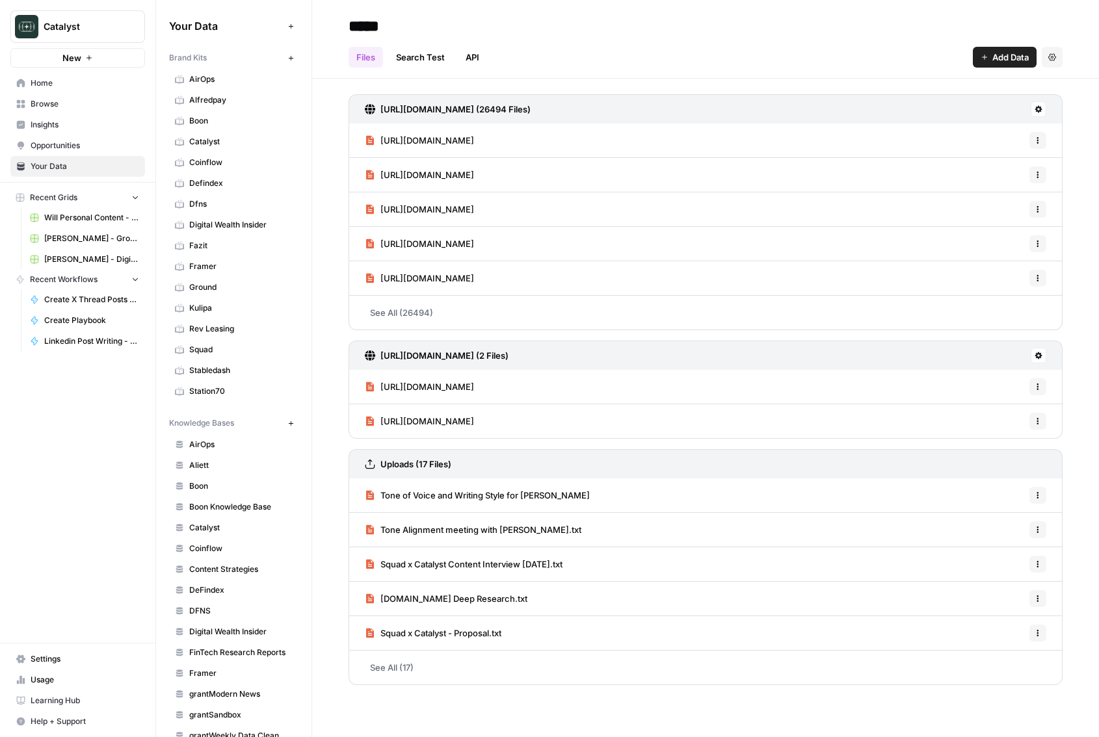
click at [464, 106] on h3 "[URL][DOMAIN_NAME] (26494 Files)" at bounding box center [455, 109] width 150 height 13
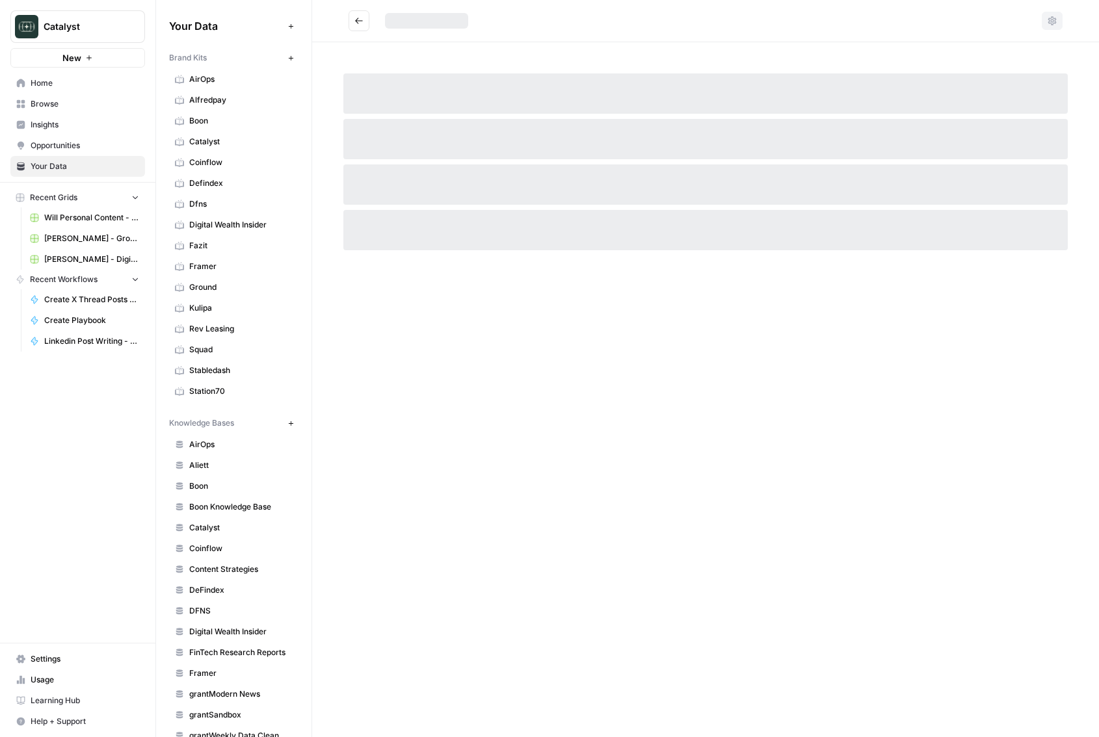
click at [464, 106] on div at bounding box center [705, 93] width 724 height 40
click at [352, 18] on button "Go back" at bounding box center [358, 20] width 21 height 21
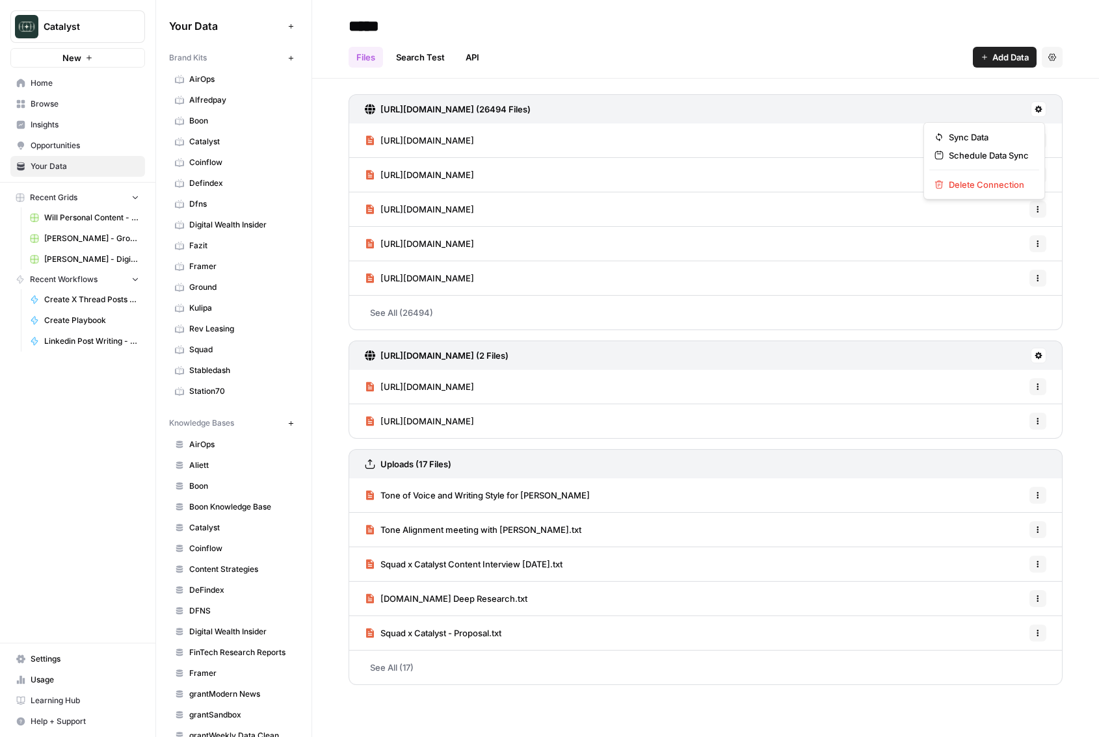
click at [1040, 109] on icon at bounding box center [1038, 109] width 7 height 7
click at [984, 187] on span "Delete Connection" at bounding box center [988, 184] width 80 height 13
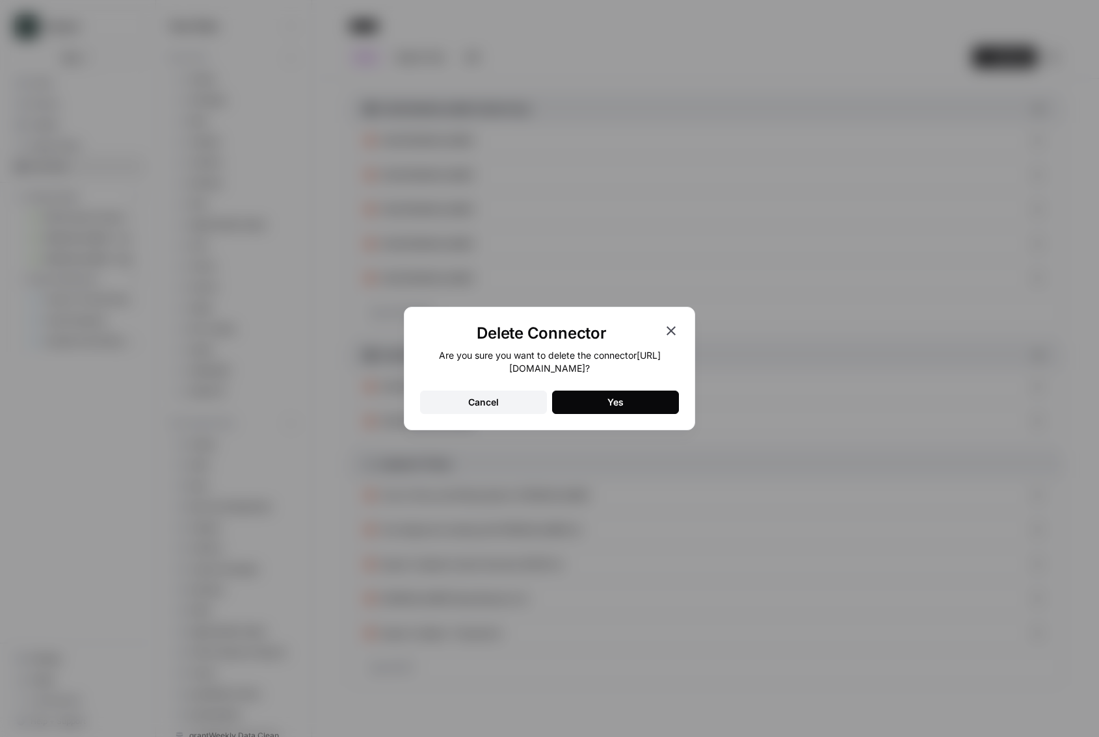
click at [602, 404] on button "Yes" at bounding box center [615, 402] width 127 height 23
click at [634, 414] on div "Delete Connector Are you sure you want to delete the connector [URL][DOMAIN_NAM…" at bounding box center [549, 369] width 291 height 124
click at [673, 332] on icon "button" at bounding box center [670, 330] width 9 height 9
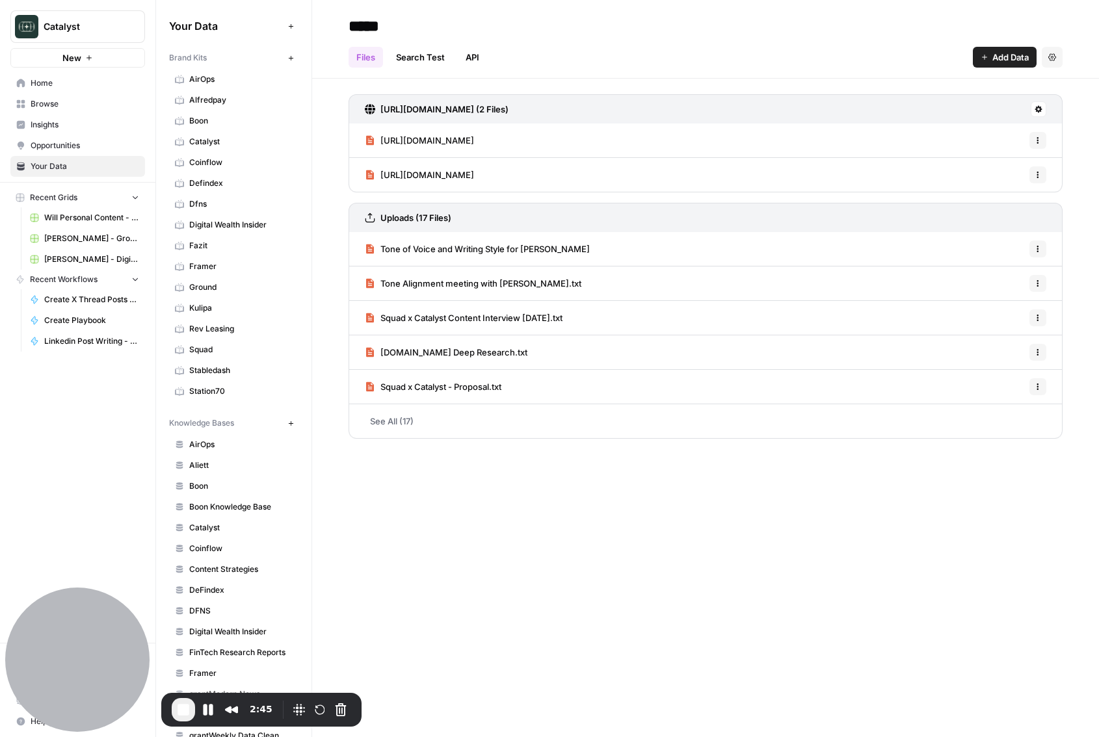
click at [538, 182] on div "[URL][DOMAIN_NAME] Options" at bounding box center [705, 175] width 714 height 34
click at [397, 417] on link "See All (17)" at bounding box center [705, 421] width 714 height 34
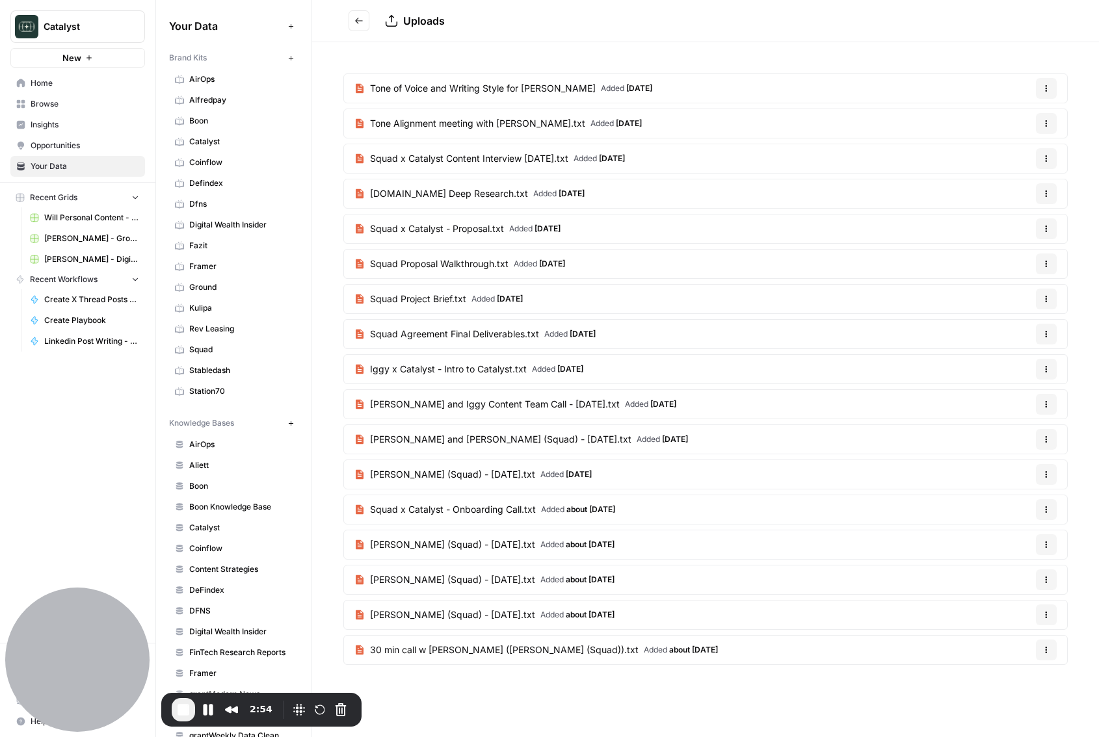
click at [356, 27] on button "Go back" at bounding box center [358, 20] width 21 height 21
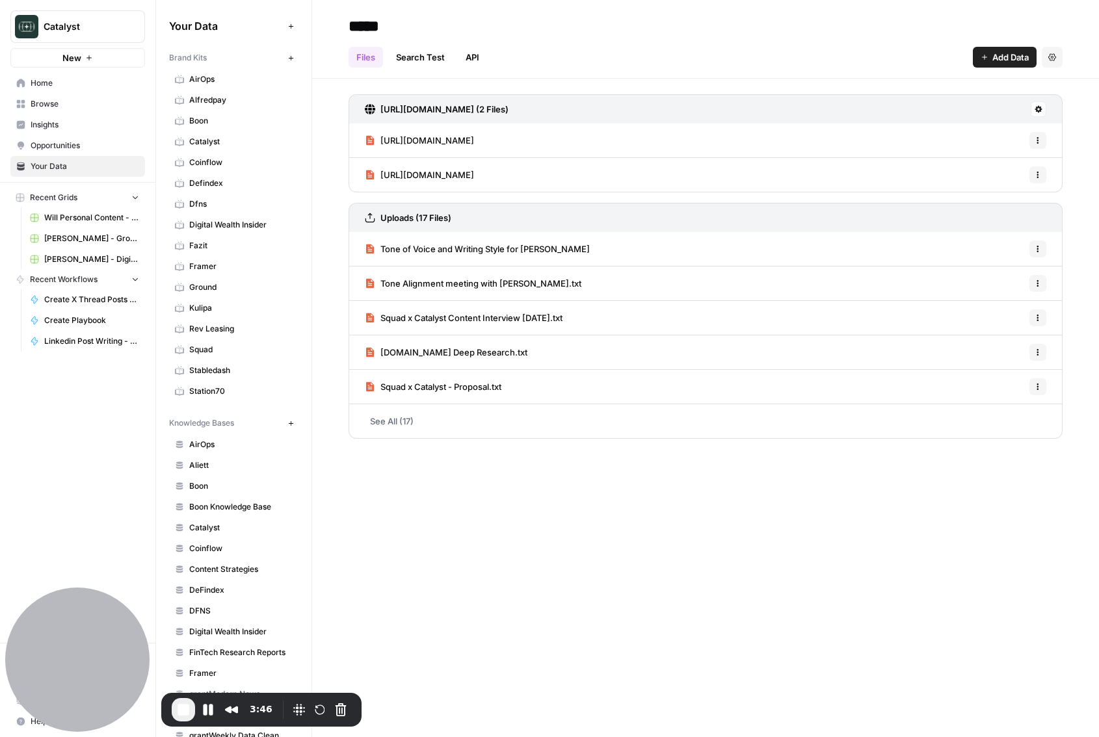
click at [58, 174] on link "Your Data" at bounding box center [77, 166] width 135 height 21
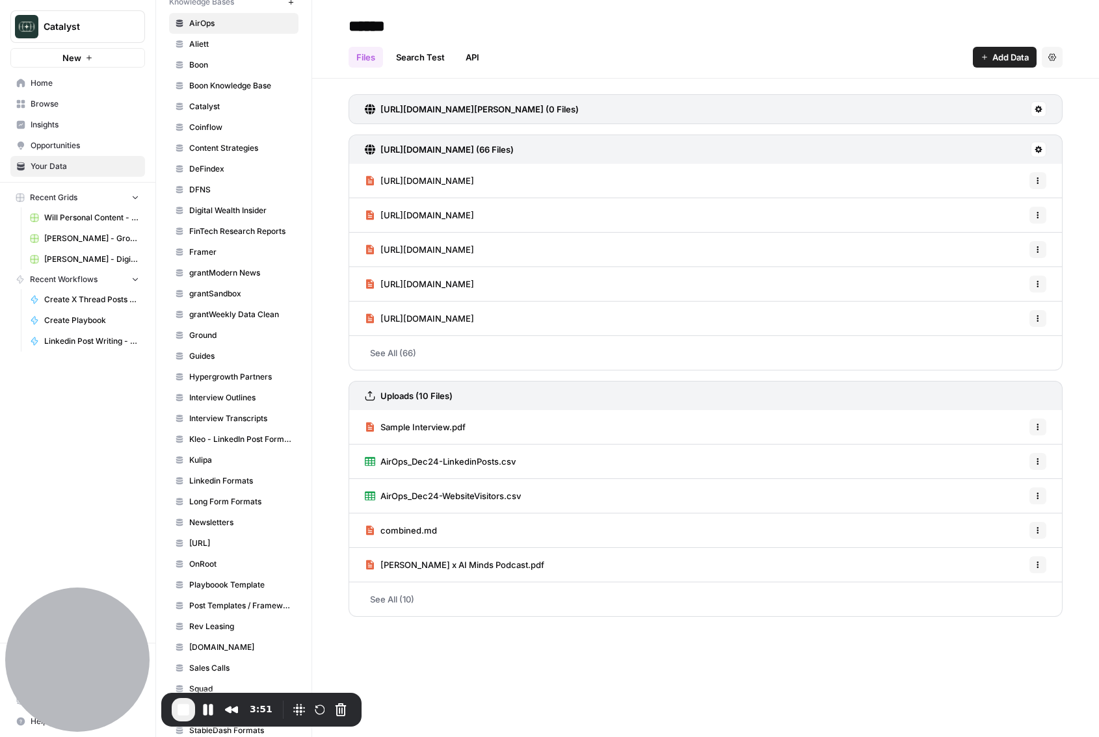
scroll to position [545, 0]
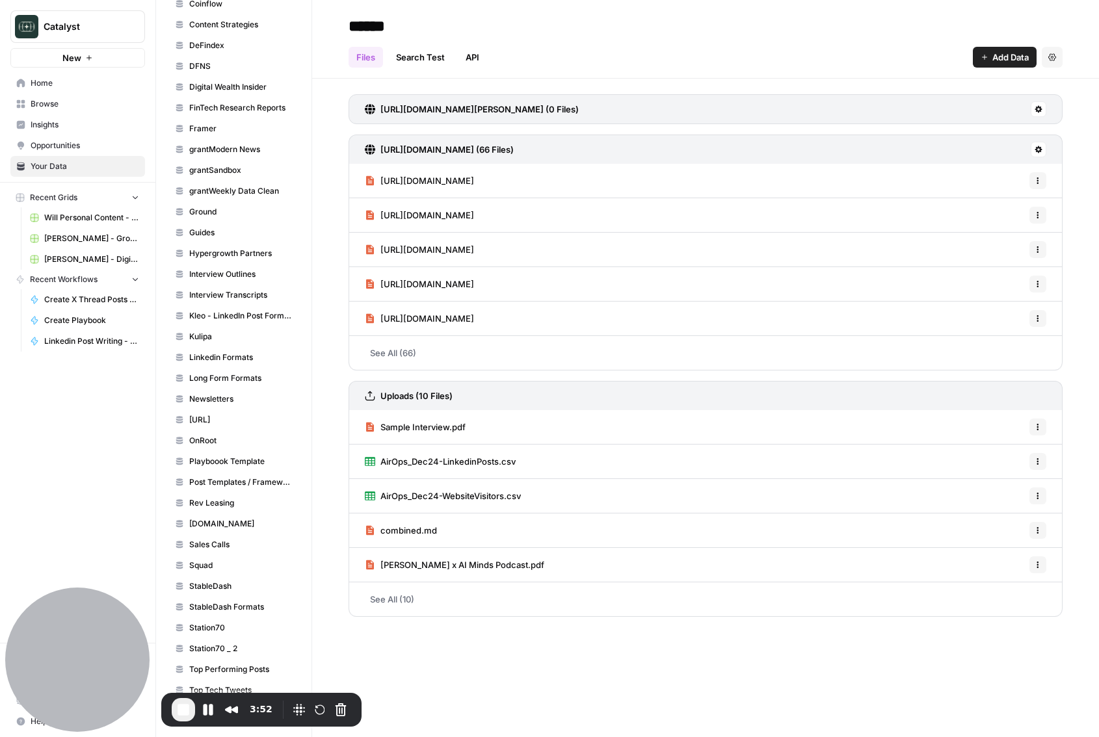
click at [233, 562] on span "Squad" at bounding box center [240, 566] width 103 height 12
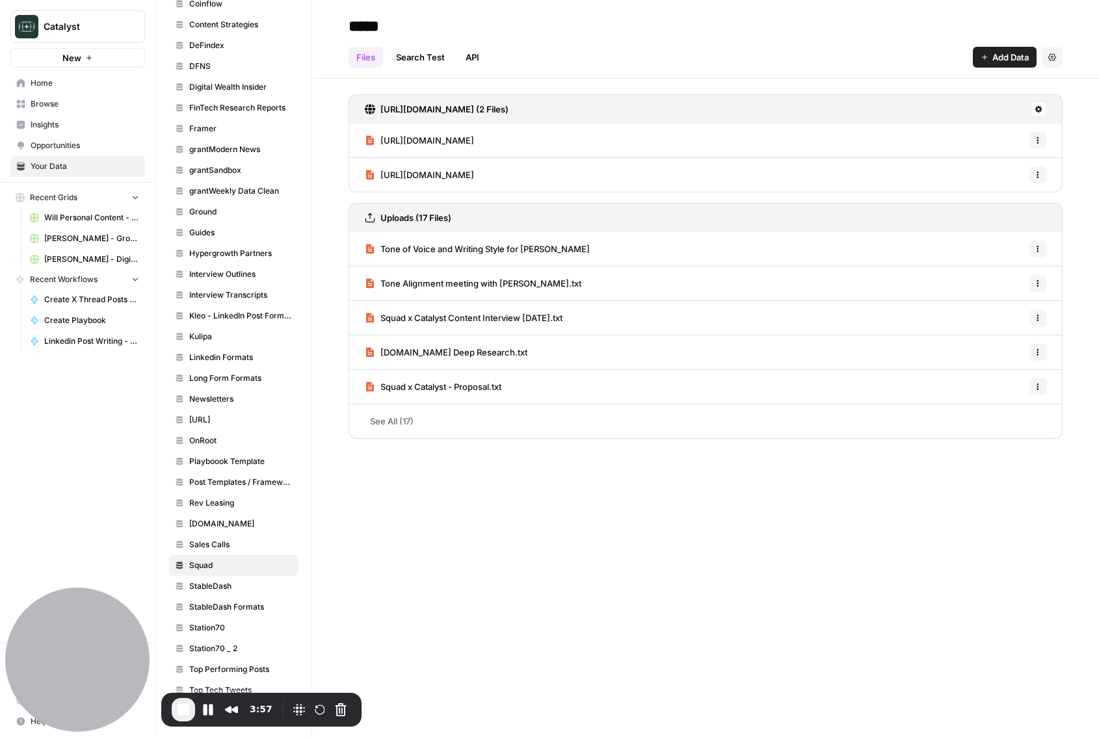
click at [430, 55] on link "Search Test" at bounding box center [420, 57] width 64 height 21
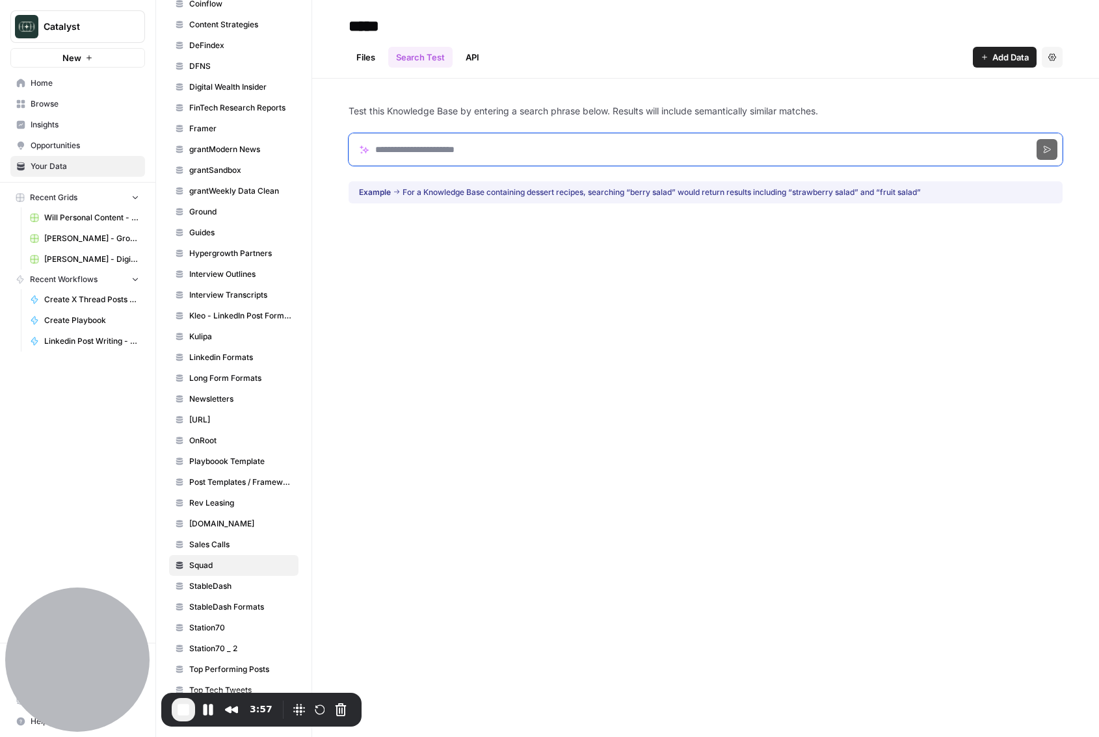
click at [414, 152] on input "Search phrase" at bounding box center [705, 149] width 714 height 33
type input "****"
type input "**"
click button "Search" at bounding box center [1046, 149] width 21 height 21
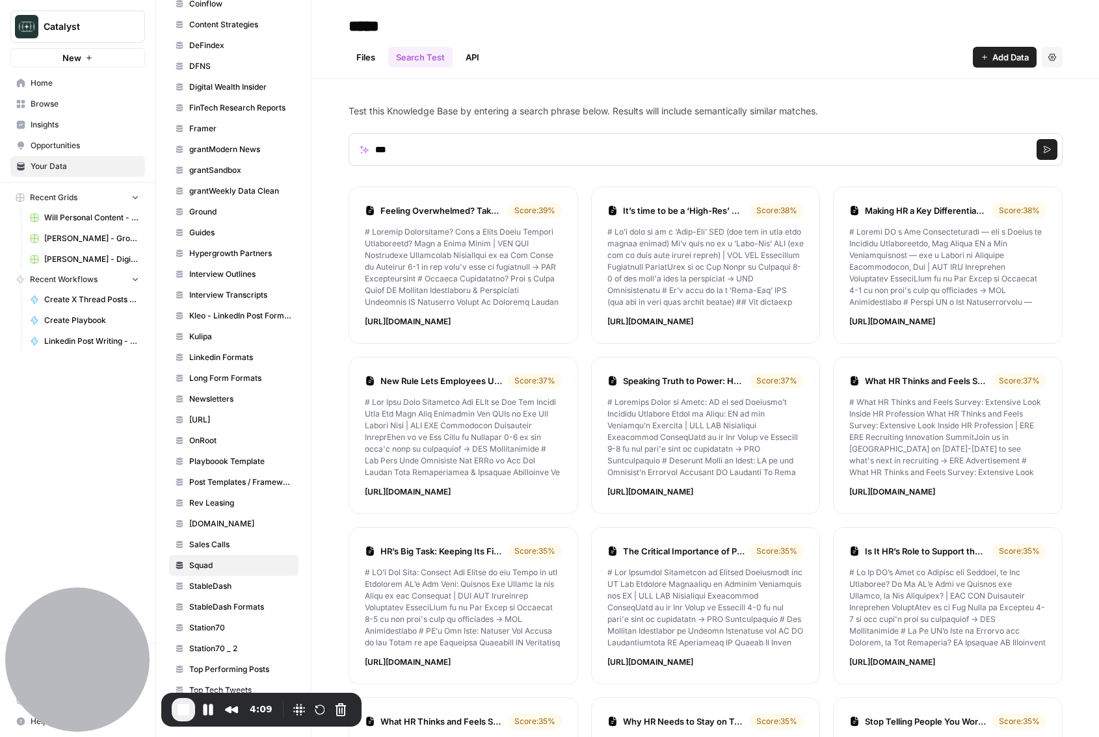
click at [455, 237] on p at bounding box center [463, 267] width 197 height 82
click at [485, 326] on p "[URL][DOMAIN_NAME]" at bounding box center [463, 322] width 197 height 12
drag, startPoint x: 530, startPoint y: 325, endPoint x: 368, endPoint y: 319, distance: 162.7
click at [368, 319] on p "[URL][DOMAIN_NAME]" at bounding box center [463, 322] width 197 height 12
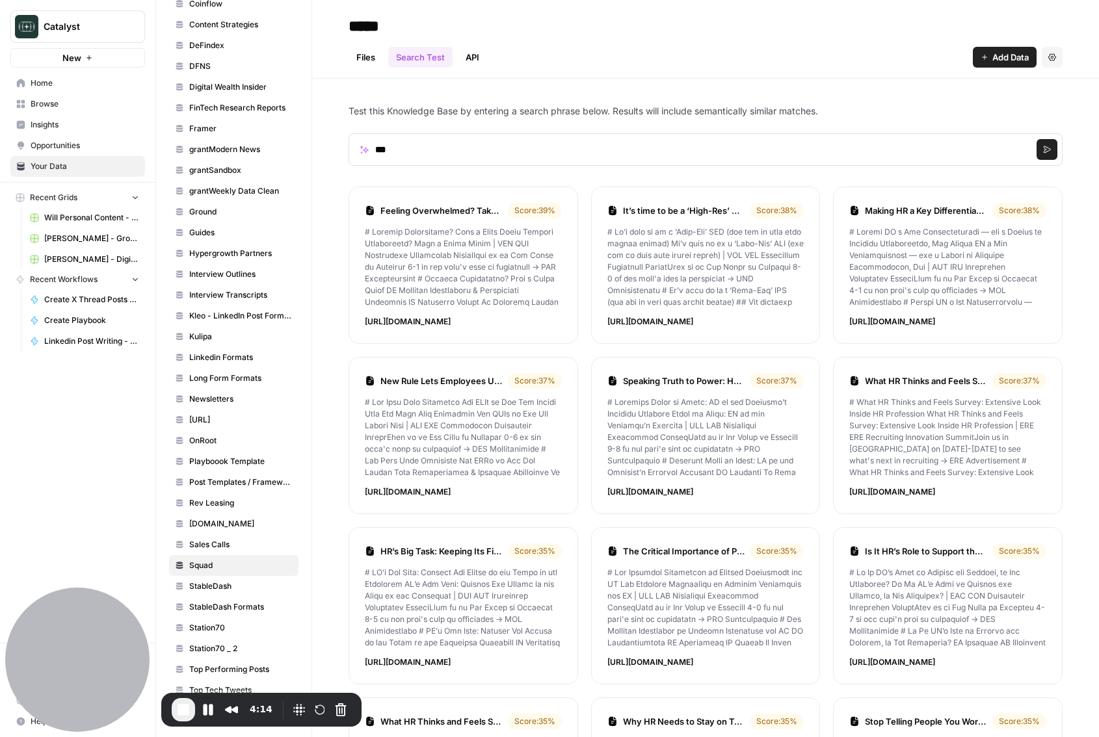
drag, startPoint x: 364, startPoint y: 322, endPoint x: 557, endPoint y: 325, distance: 193.1
click at [557, 325] on li "Feeling Overwhelmed? Take a Focus Break | ERE Score: 39 % [URL][DOMAIN_NAME]" at bounding box center [462, 265] width 229 height 157
click at [514, 360] on li "New Rule Lets Employees Use HRAs to Pay For Health Care | ERE Score: 37 % [URL]…" at bounding box center [462, 435] width 229 height 157
click at [372, 59] on link "Files" at bounding box center [365, 57] width 34 height 21
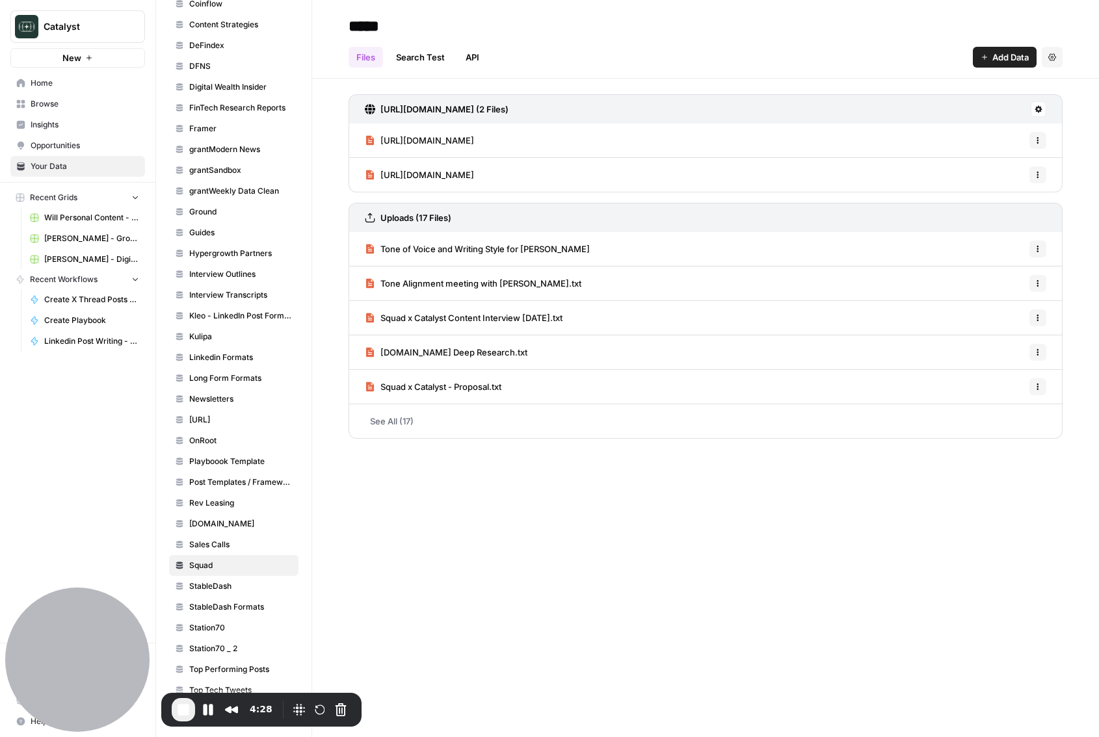
click at [432, 465] on div "***** Files Search Test API Add Data Settings [URL][DOMAIN_NAME] (2 Files) [URL…" at bounding box center [705, 368] width 787 height 737
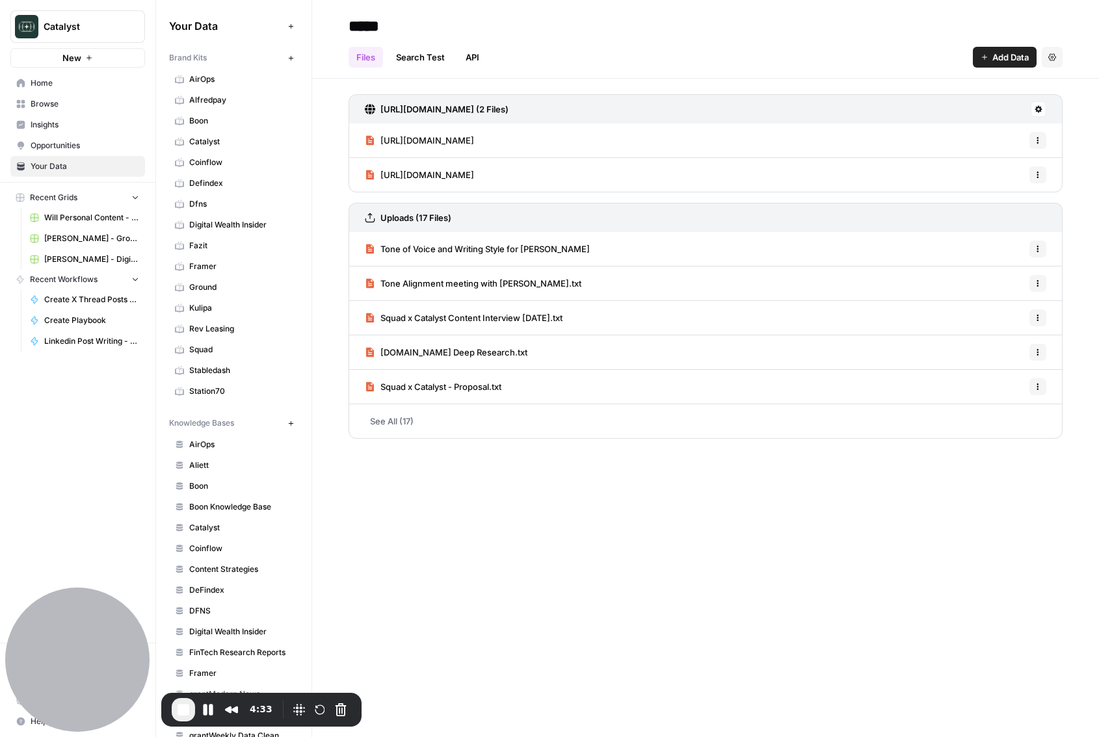
click at [404, 405] on link "See All (17)" at bounding box center [705, 421] width 714 height 34
